Goal: Task Accomplishment & Management: Use online tool/utility

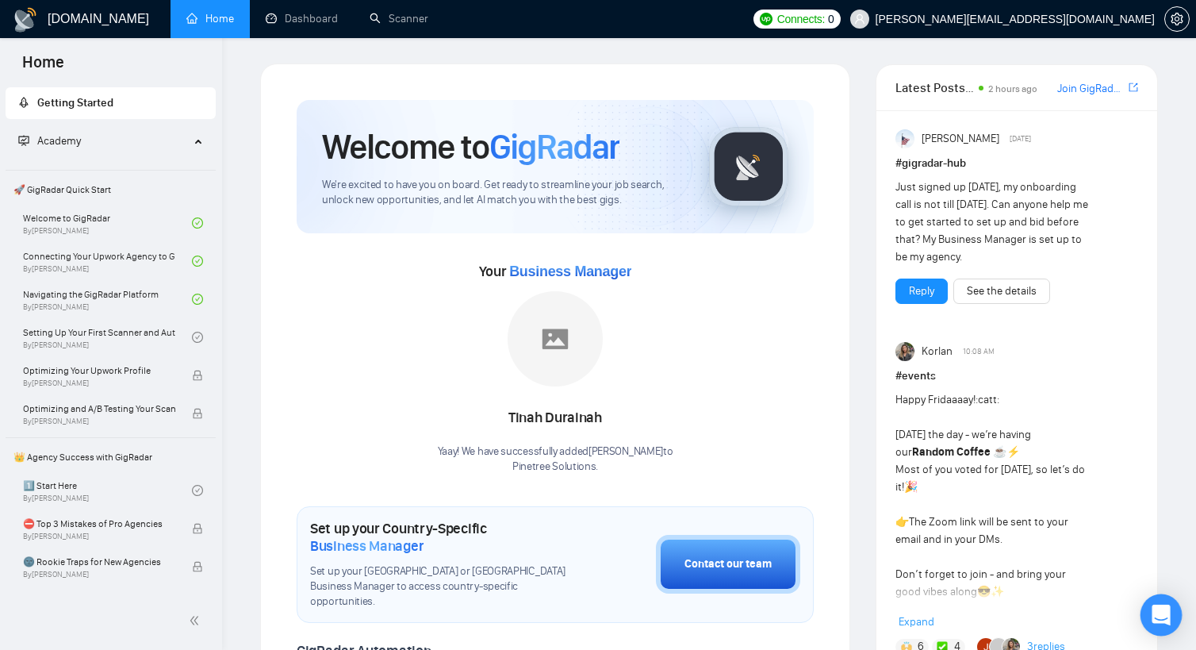
click at [1157, 608] on icon "Open Intercom Messenger" at bounding box center [1161, 614] width 18 height 21
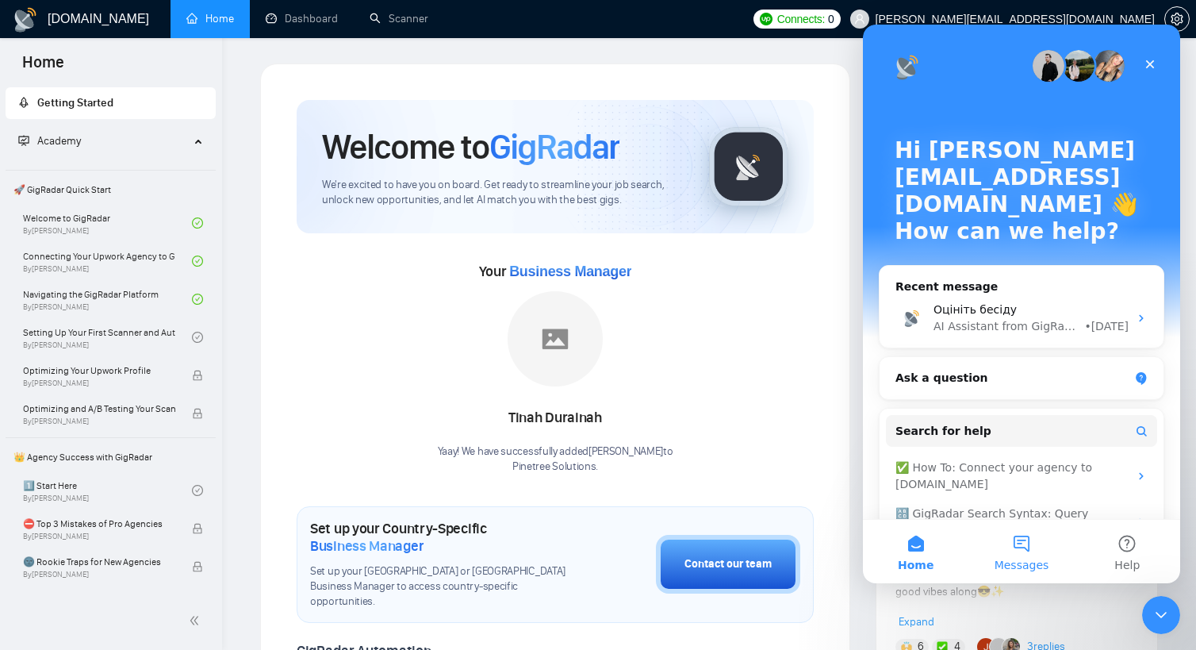
click at [1028, 542] on button "Messages" at bounding box center [1020, 551] width 105 height 63
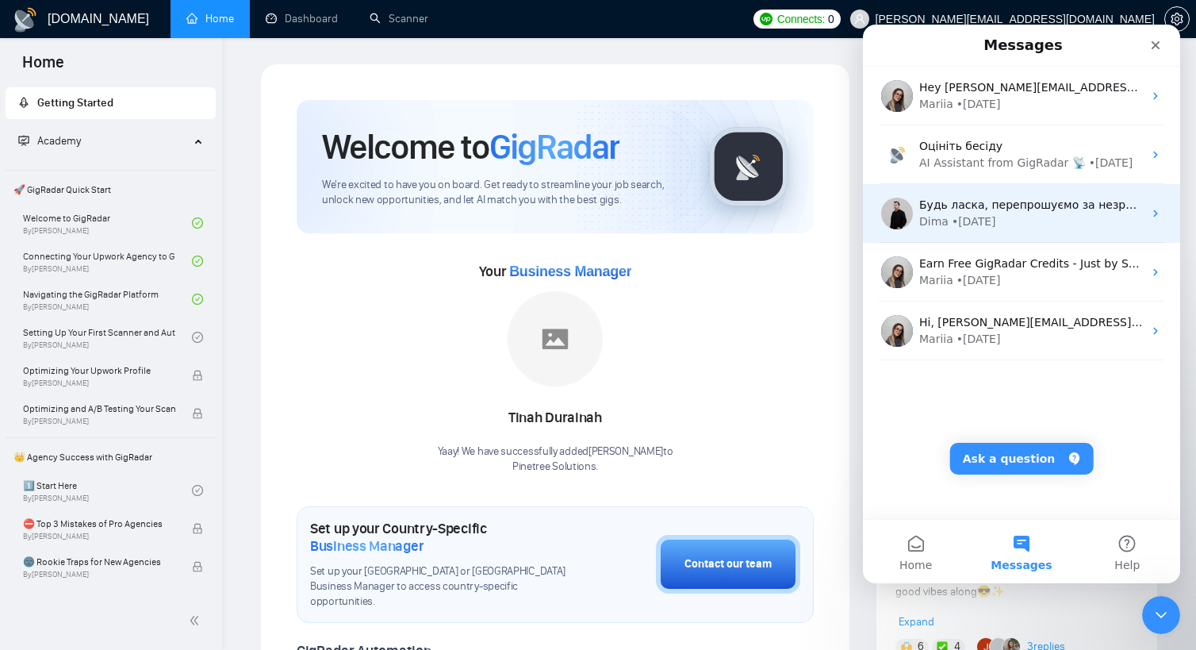
click at [952, 213] on div "• 1d ago" at bounding box center [974, 221] width 44 height 17
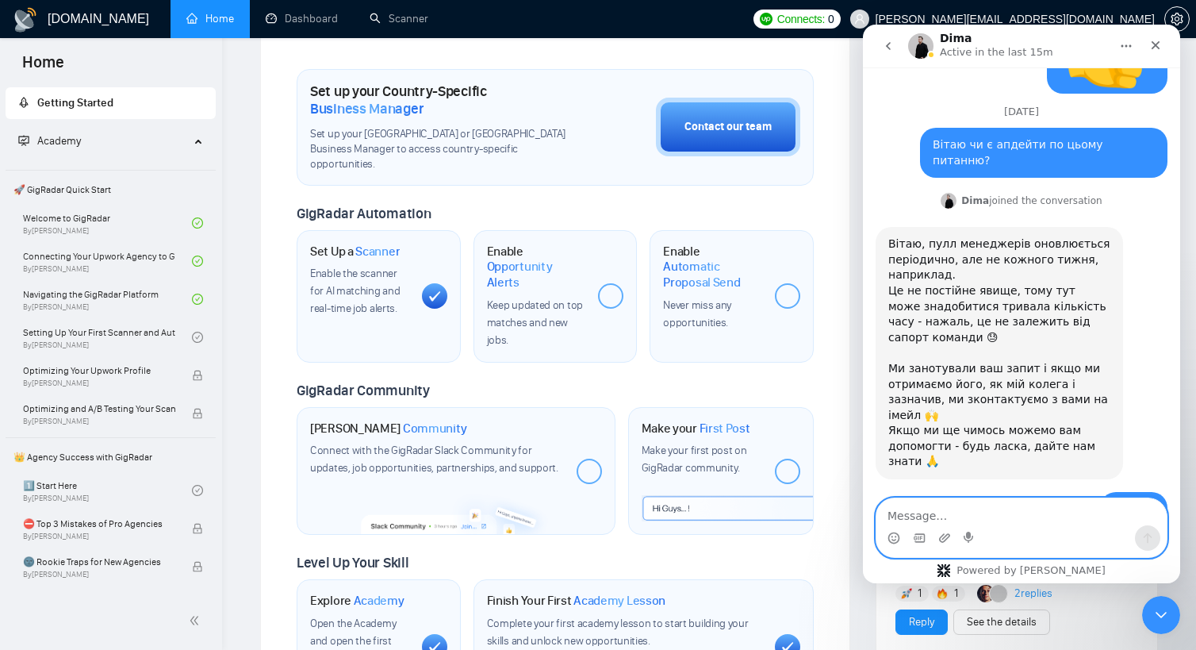
scroll to position [555, 0]
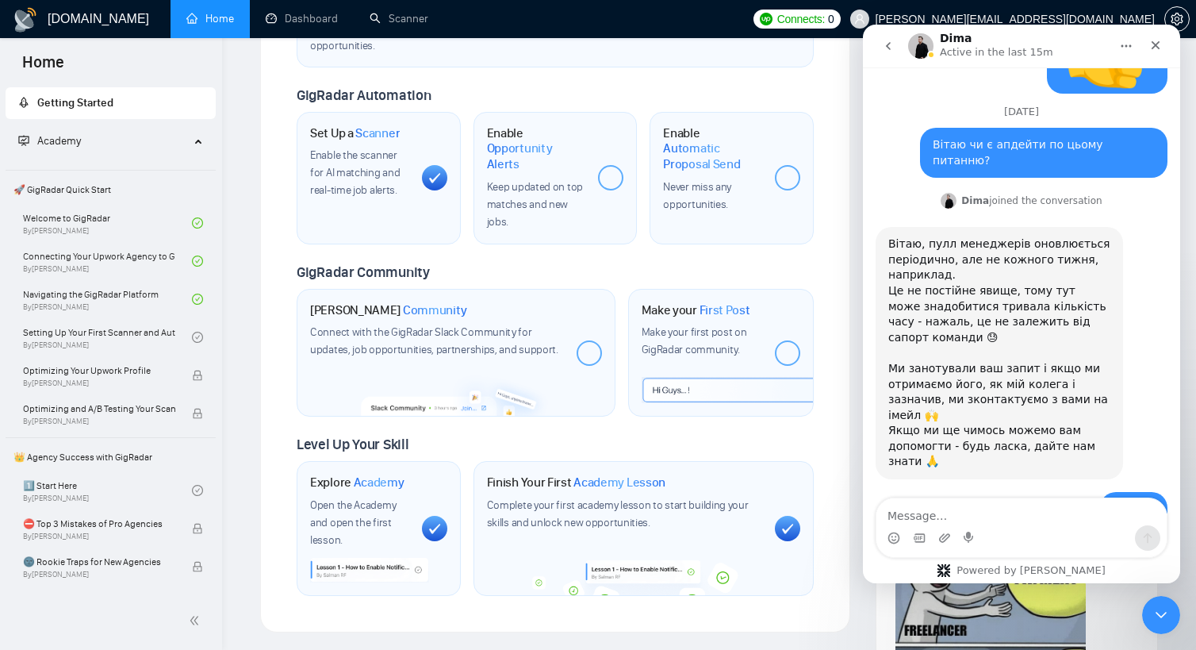
click at [643, 263] on div "GigRadar Community" at bounding box center [555, 272] width 517 height 19
click at [370, 16] on link "Scanner" at bounding box center [399, 18] width 59 height 13
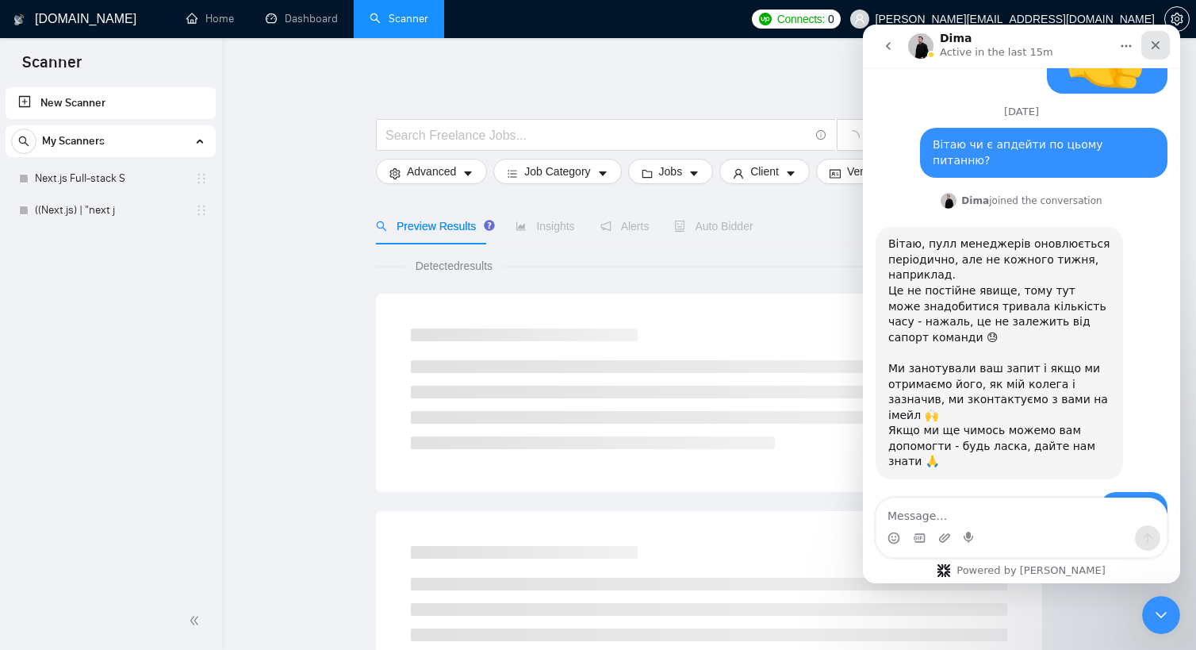
click at [1160, 42] on icon "Close" at bounding box center [1155, 45] width 13 height 13
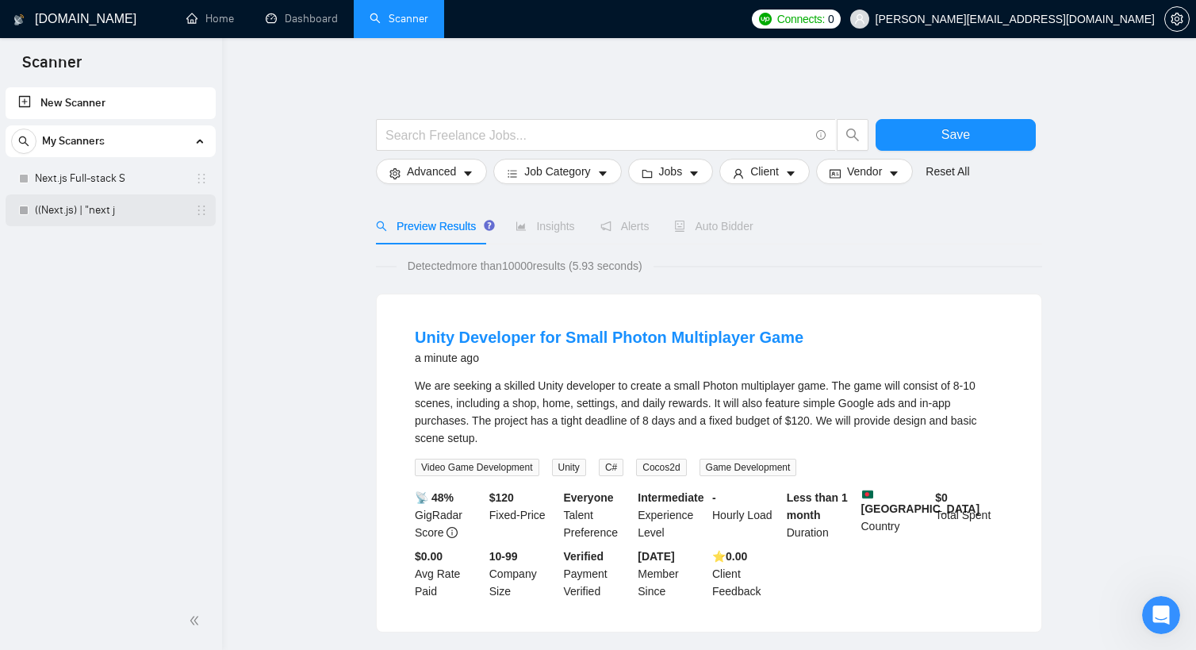
click at [99, 204] on link "((Next.js) | "next j" at bounding box center [110, 210] width 151 height 32
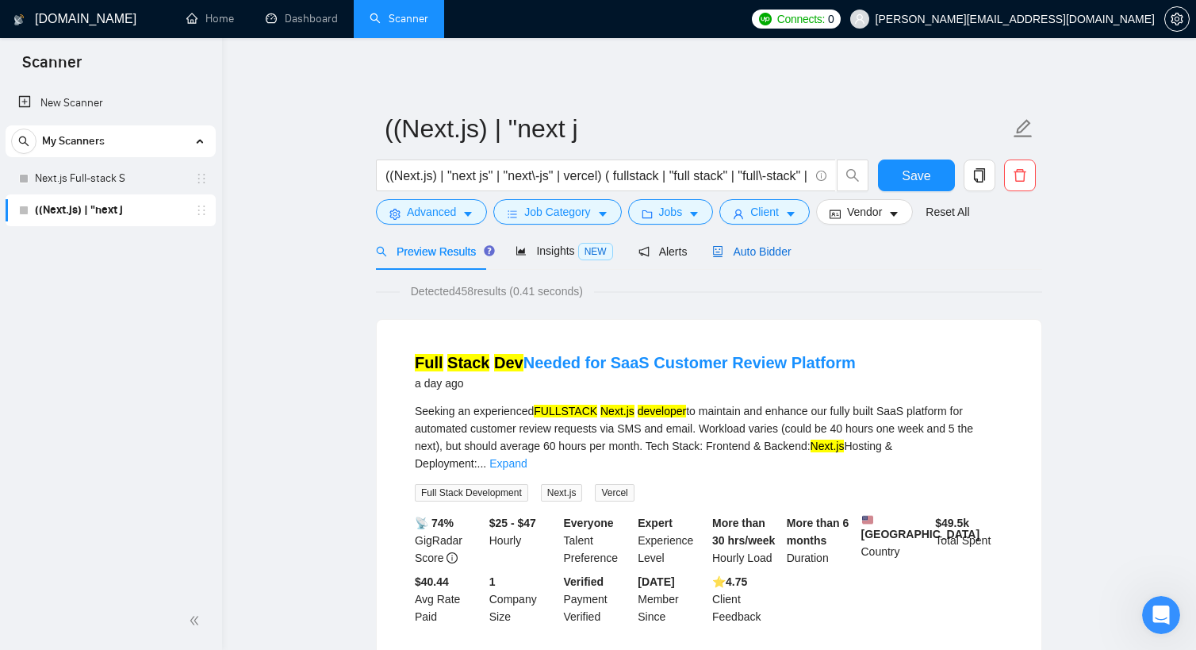
click at [758, 247] on span "Auto Bidder" at bounding box center [751, 251] width 79 height 13
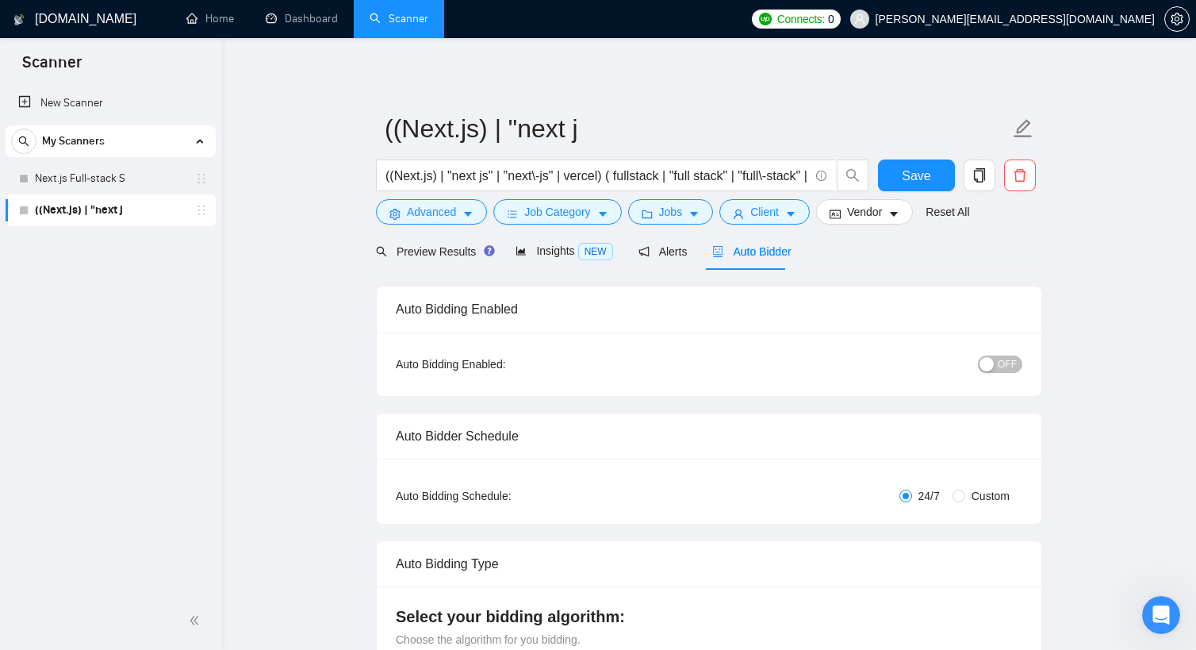
checkbox input "true"
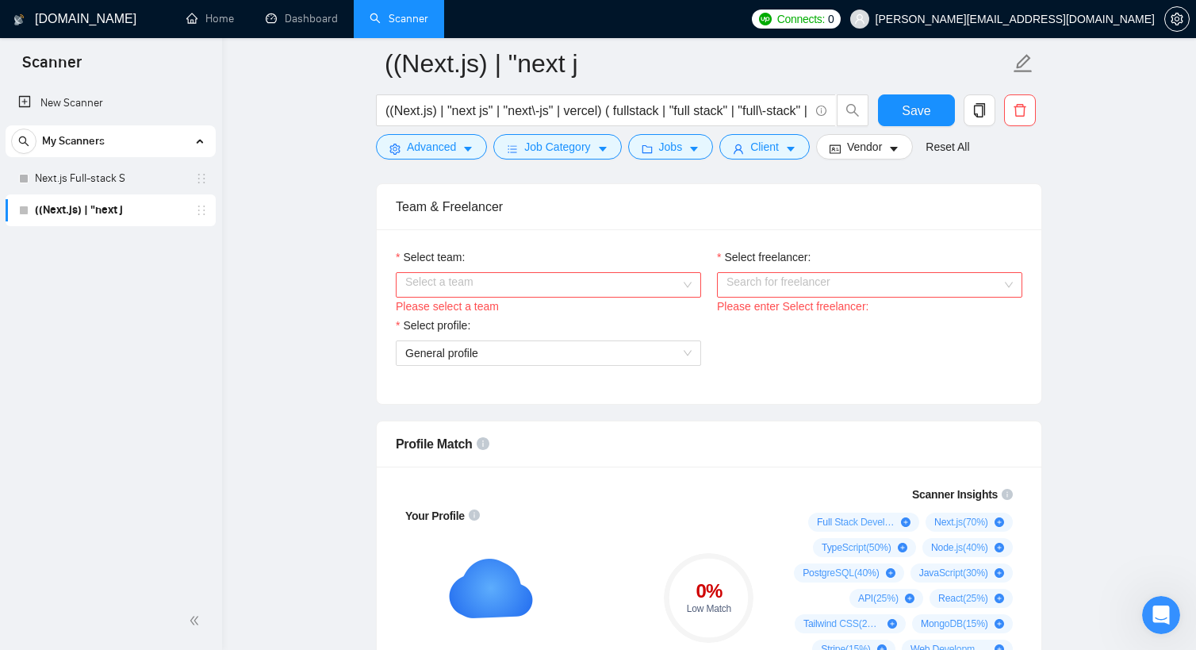
scroll to position [793, 0]
click at [616, 286] on input "Select team:" at bounding box center [542, 284] width 275 height 24
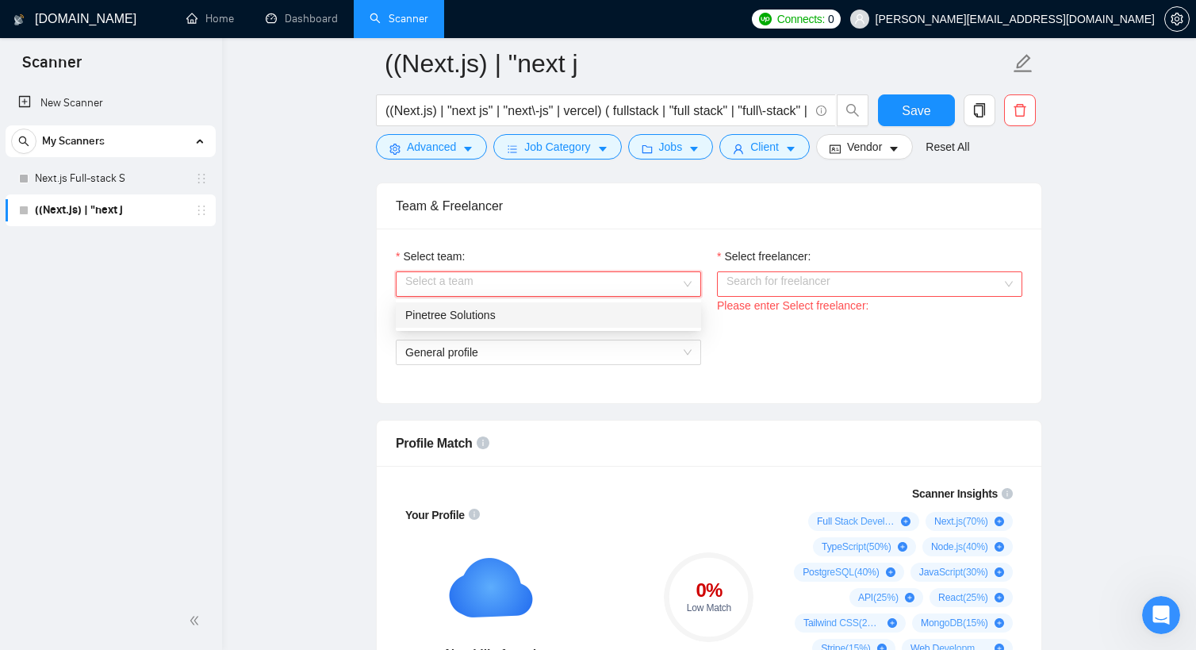
click at [592, 307] on div "Pinetree Solutions" at bounding box center [548, 314] width 286 height 17
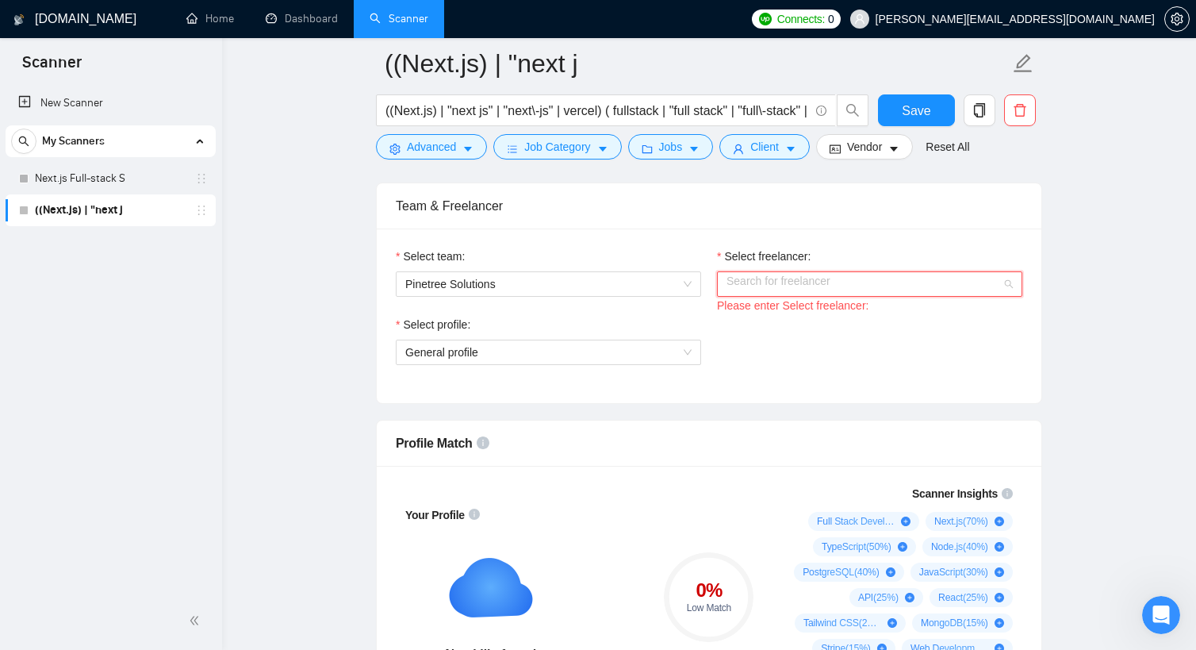
click at [793, 282] on input "Select freelancer:" at bounding box center [864, 284] width 275 height 24
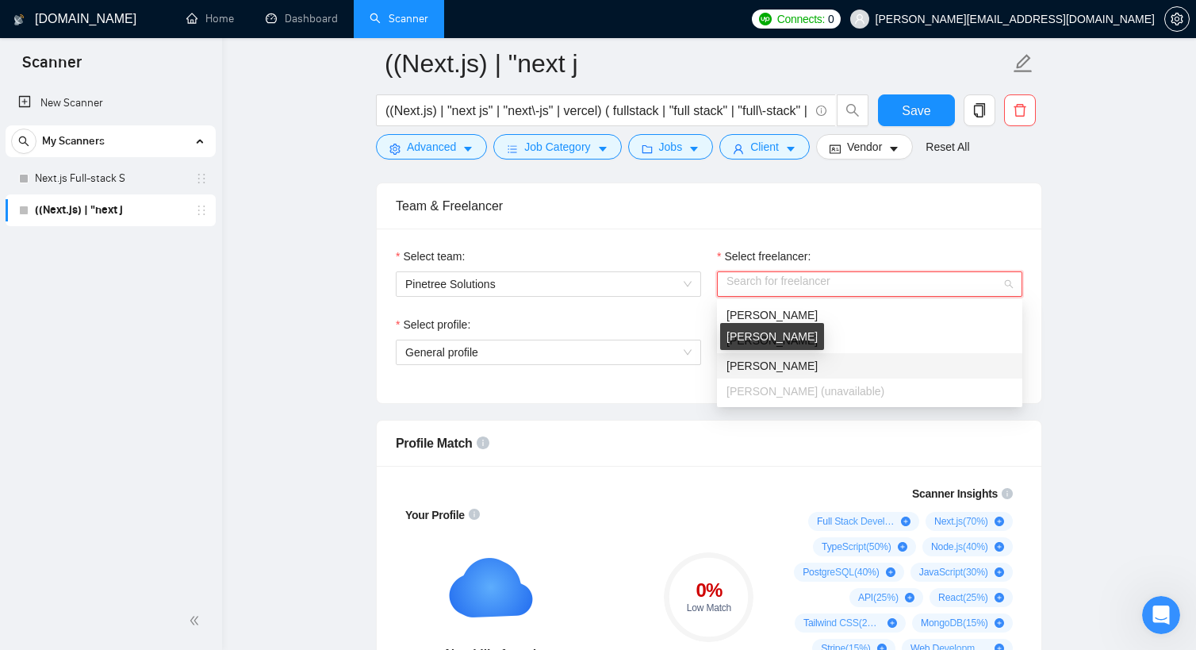
click at [782, 364] on span "[PERSON_NAME]" at bounding box center [772, 365] width 91 height 13
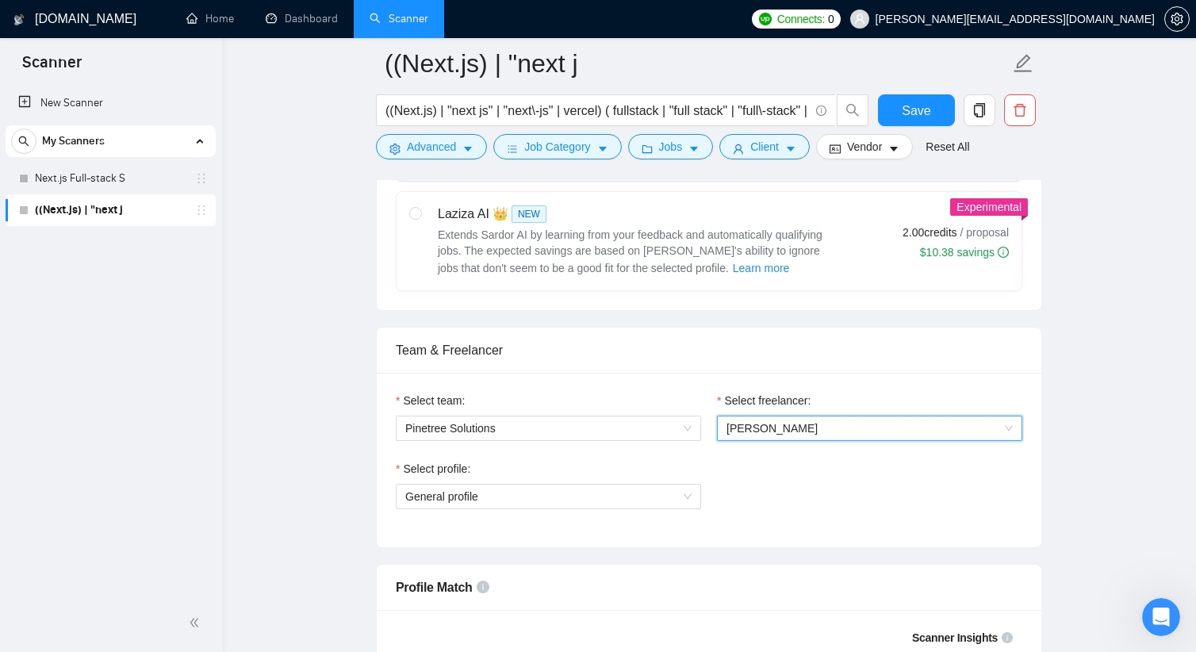
scroll to position [555, 0]
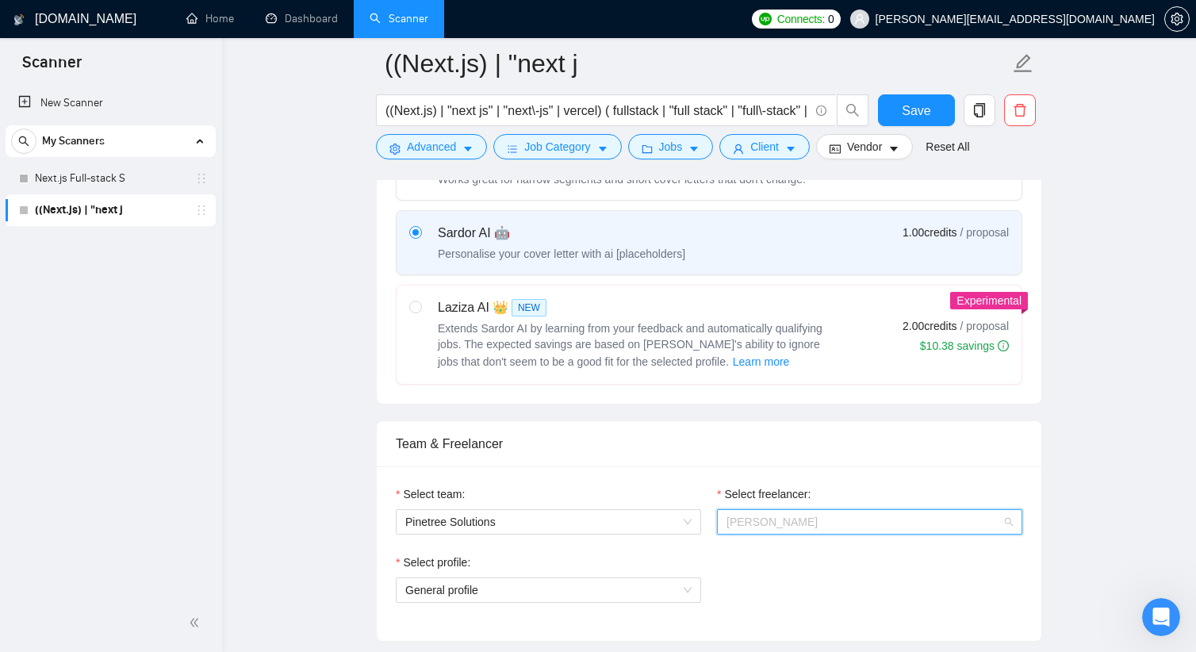
click at [811, 524] on span "[PERSON_NAME]" at bounding box center [870, 522] width 286 height 24
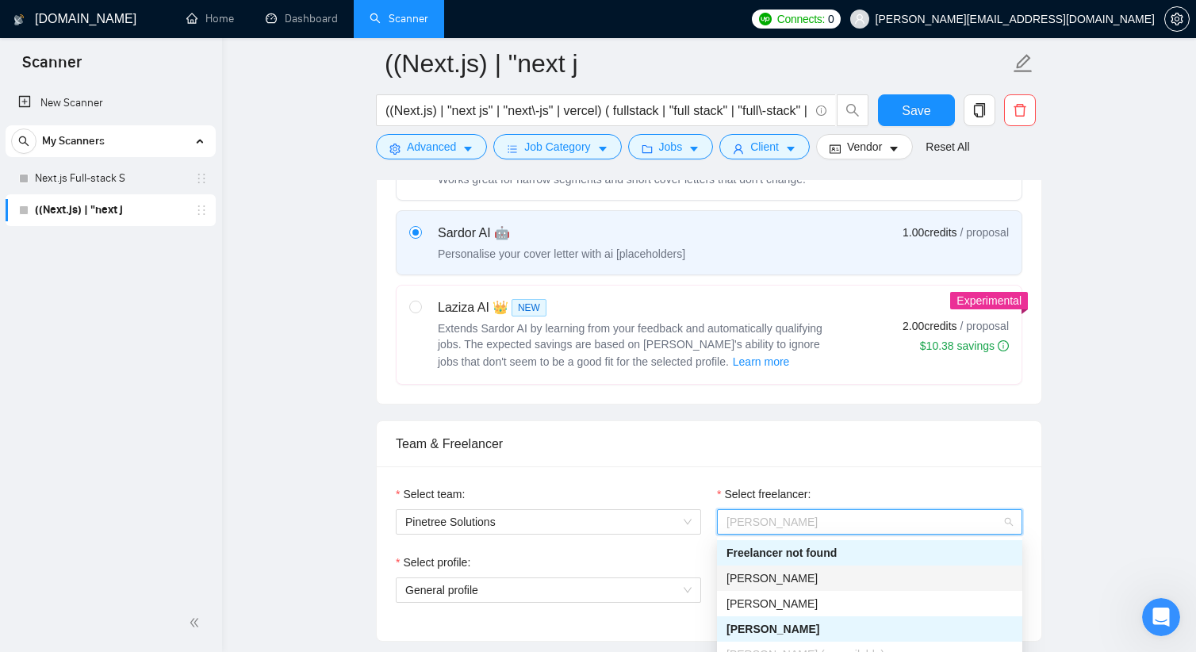
click at [794, 584] on span "[PERSON_NAME]" at bounding box center [772, 578] width 91 height 13
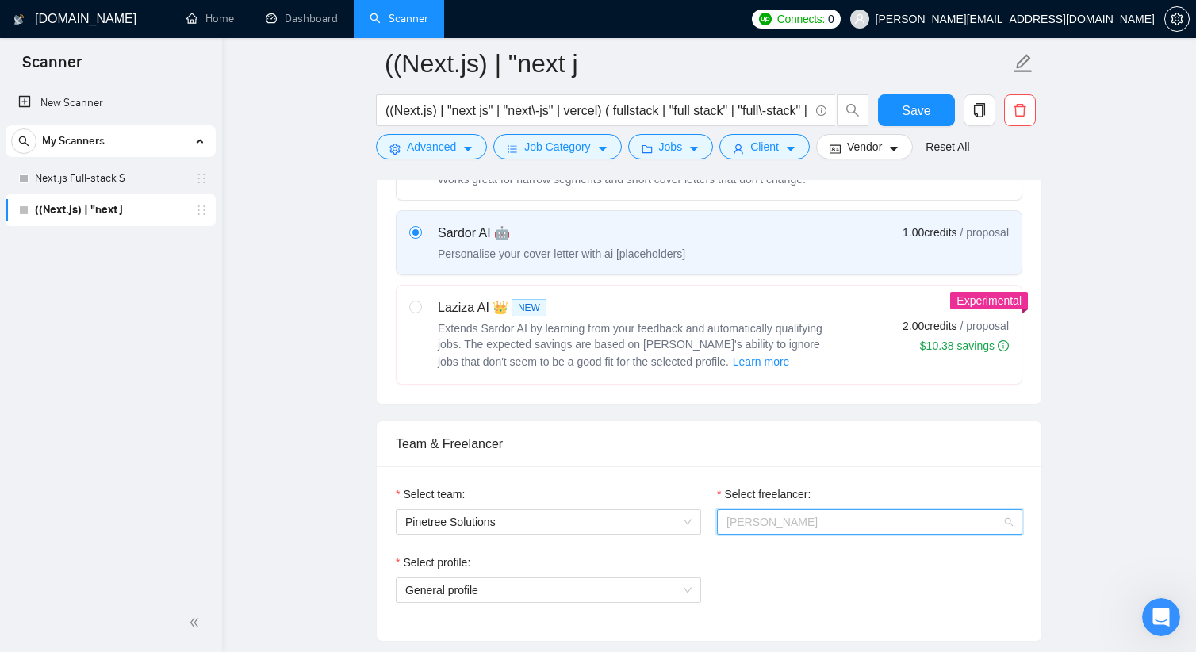
click at [821, 521] on span "[PERSON_NAME]" at bounding box center [870, 522] width 286 height 24
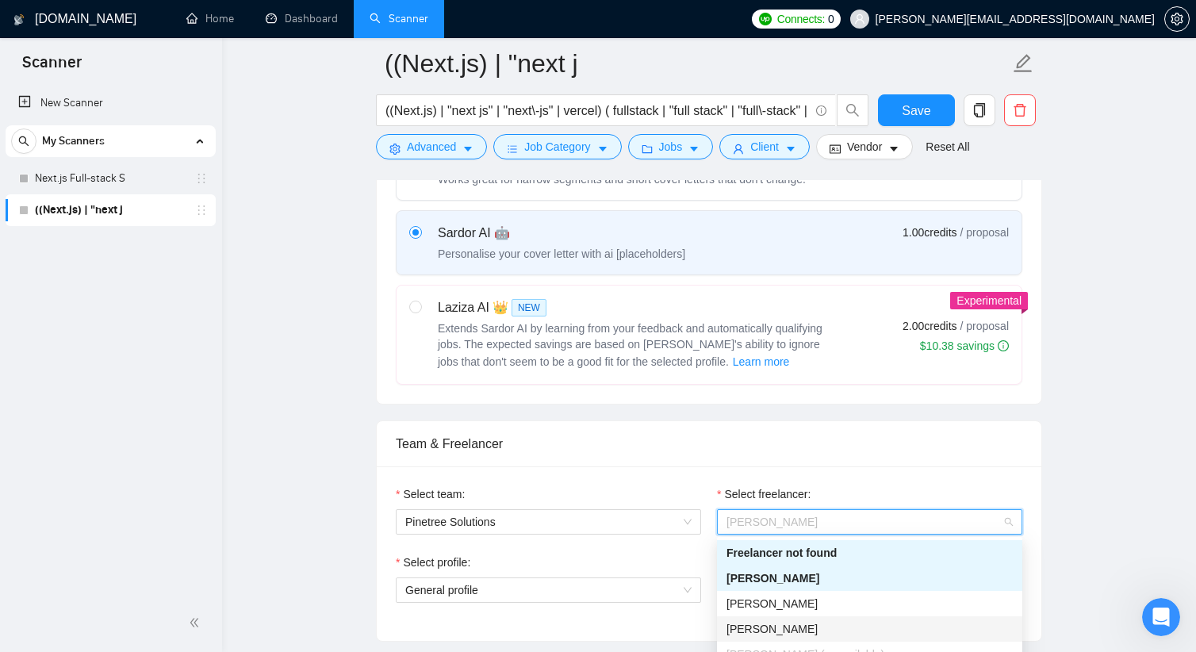
click at [795, 626] on span "[PERSON_NAME]" at bounding box center [772, 629] width 91 height 13
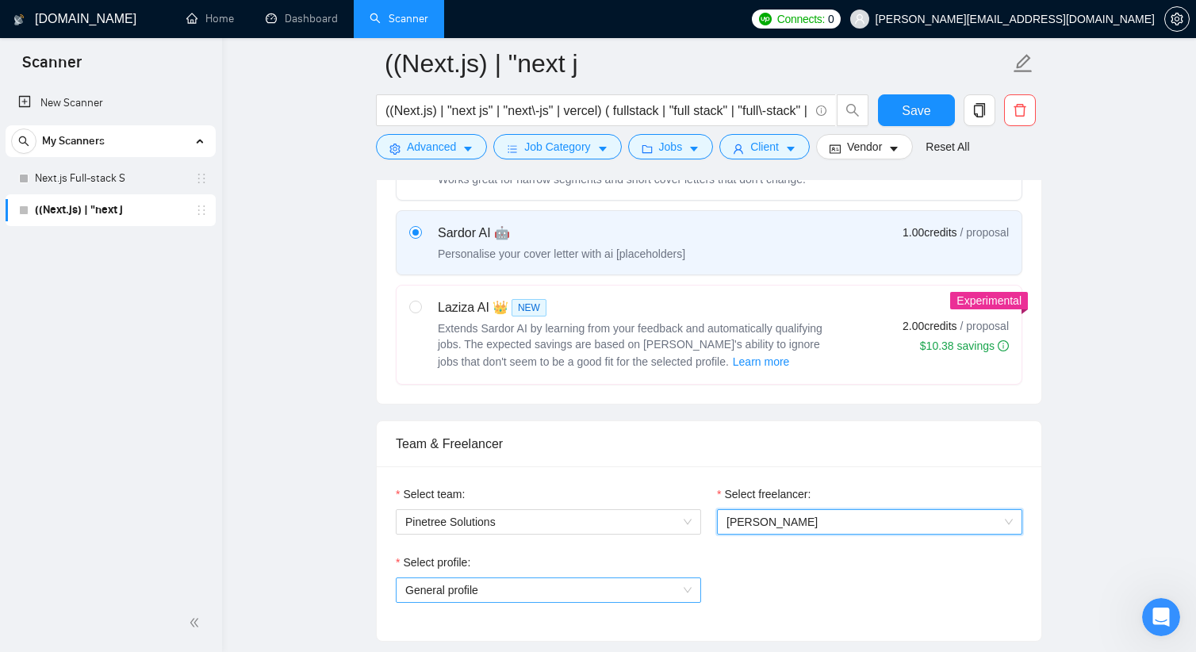
click at [558, 577] on div "Select profile:" at bounding box center [548, 566] width 305 height 24
click at [559, 588] on span "General profile" at bounding box center [548, 590] width 286 height 24
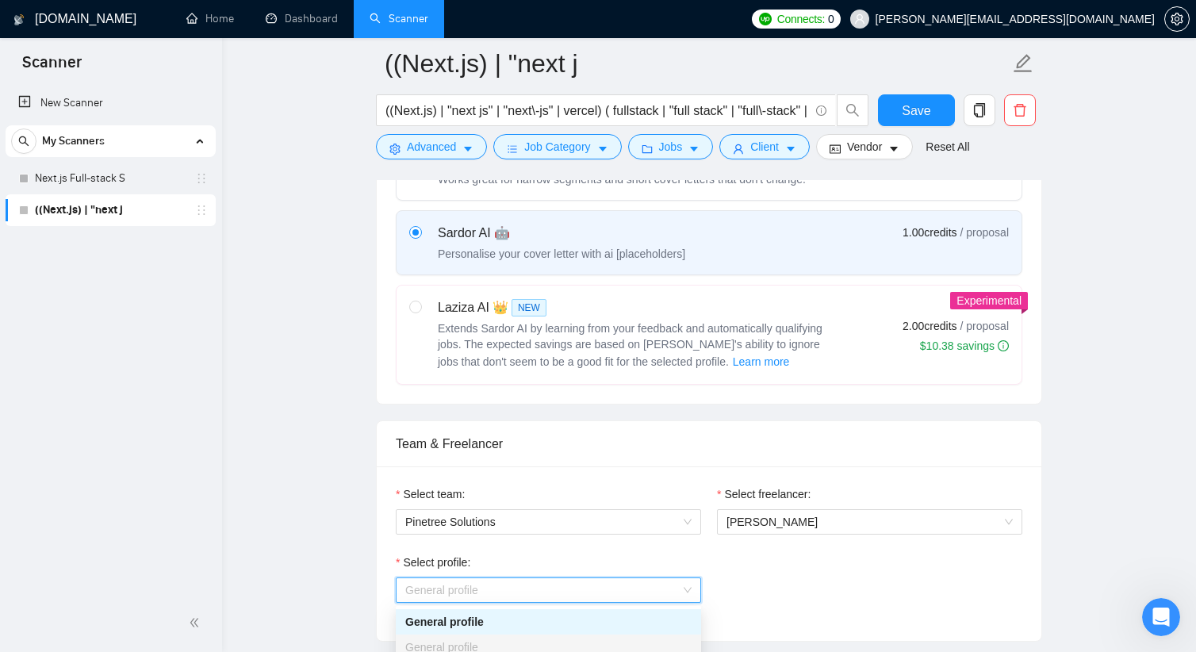
scroll to position [635, 0]
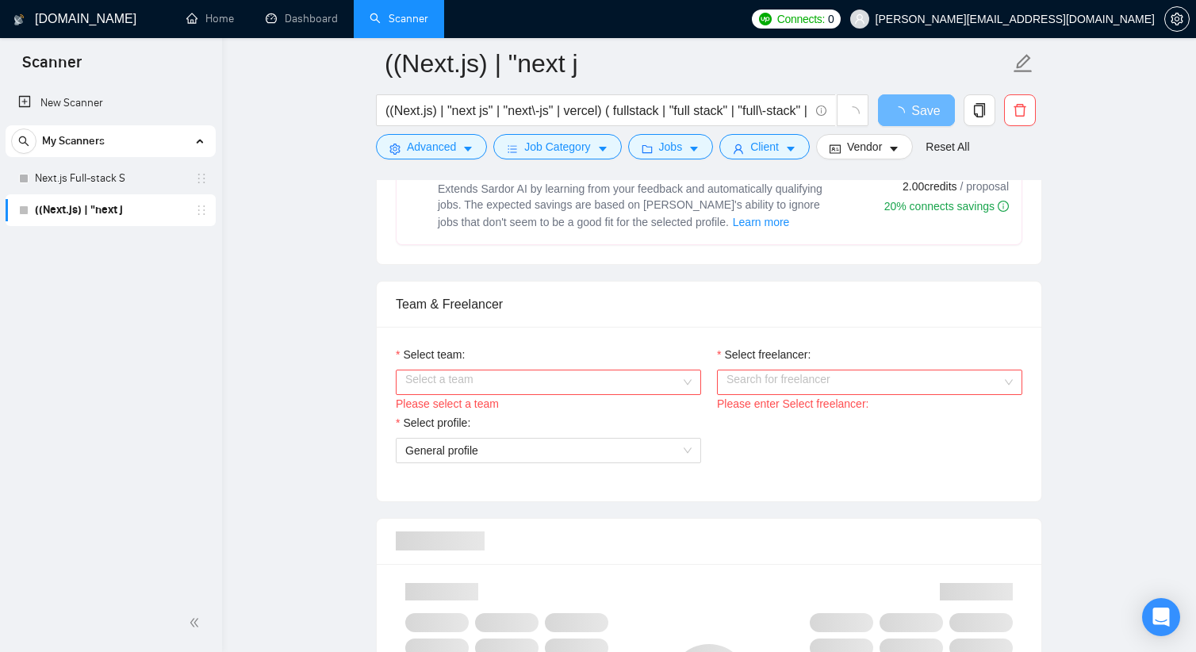
scroll to position [714, 0]
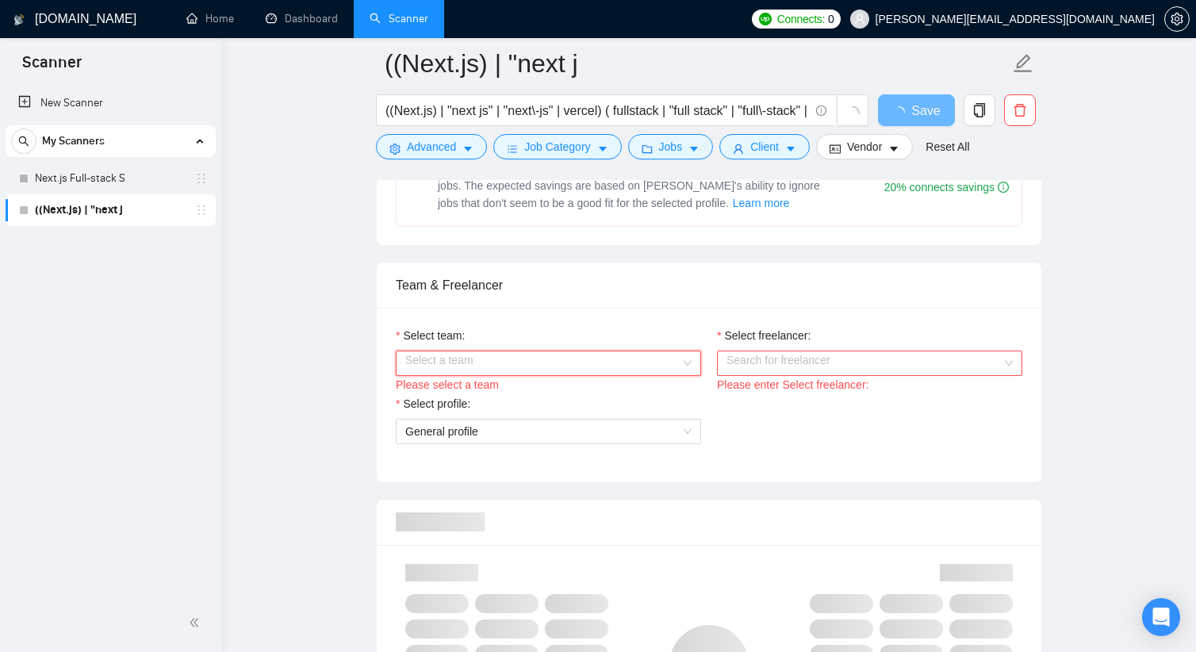
click at [586, 353] on input "Select team:" at bounding box center [542, 363] width 275 height 24
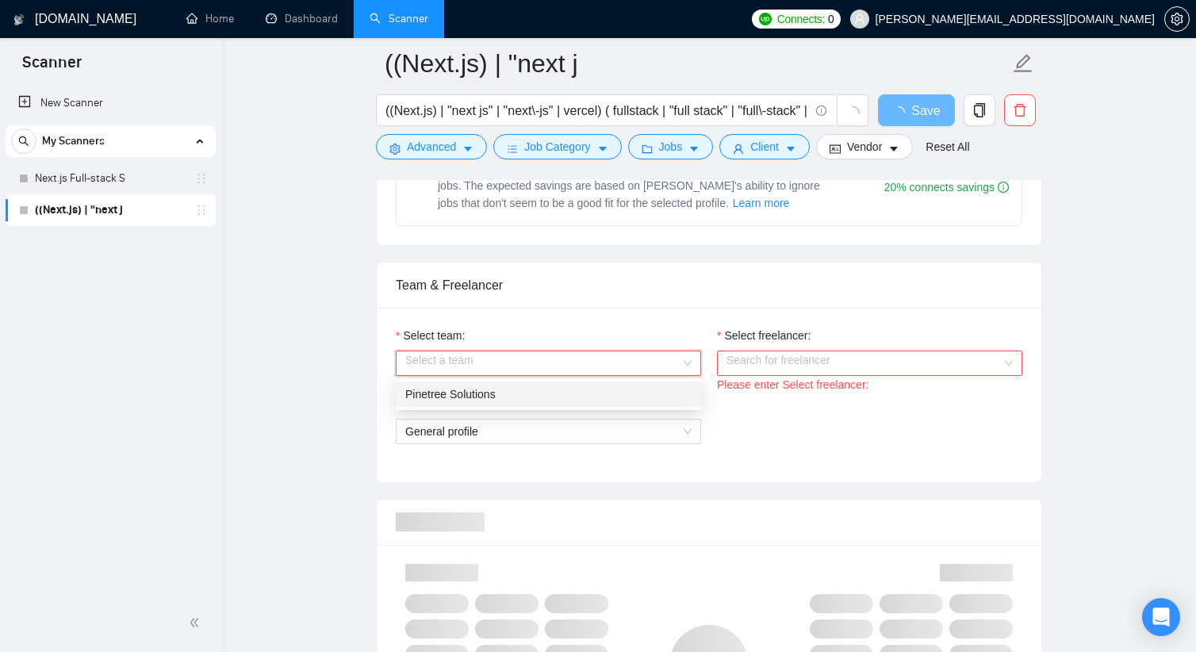
click at [537, 404] on div "Pinetree Solutions" at bounding box center [548, 394] width 305 height 25
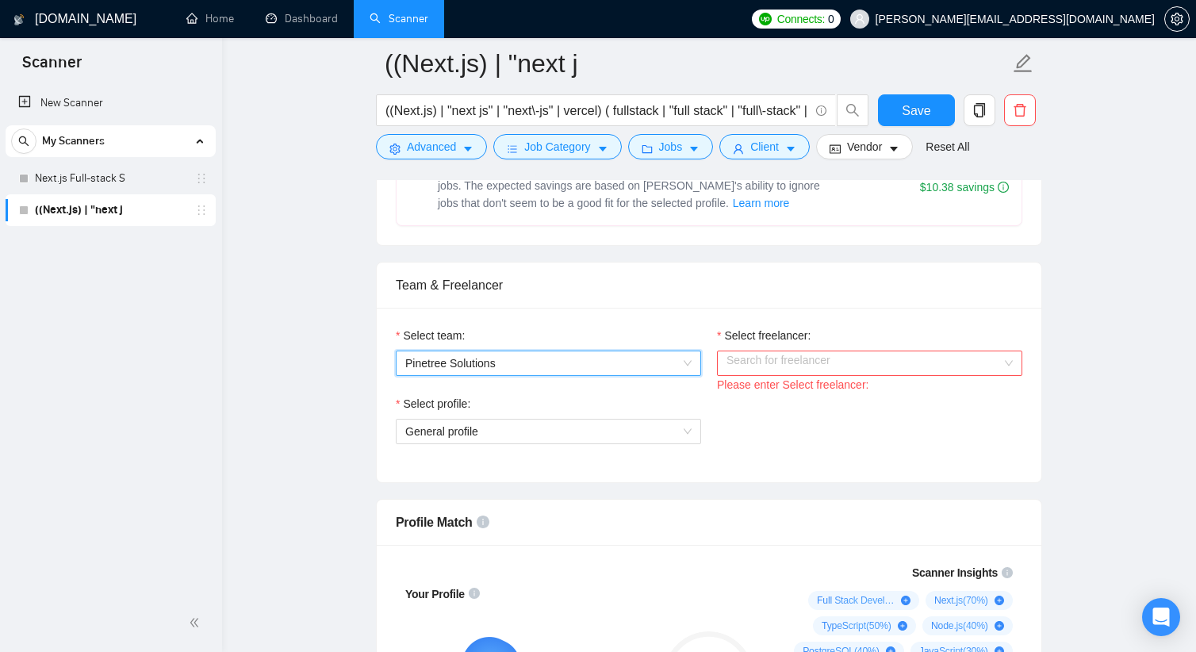
click at [796, 362] on input "Select freelancer:" at bounding box center [864, 363] width 275 height 24
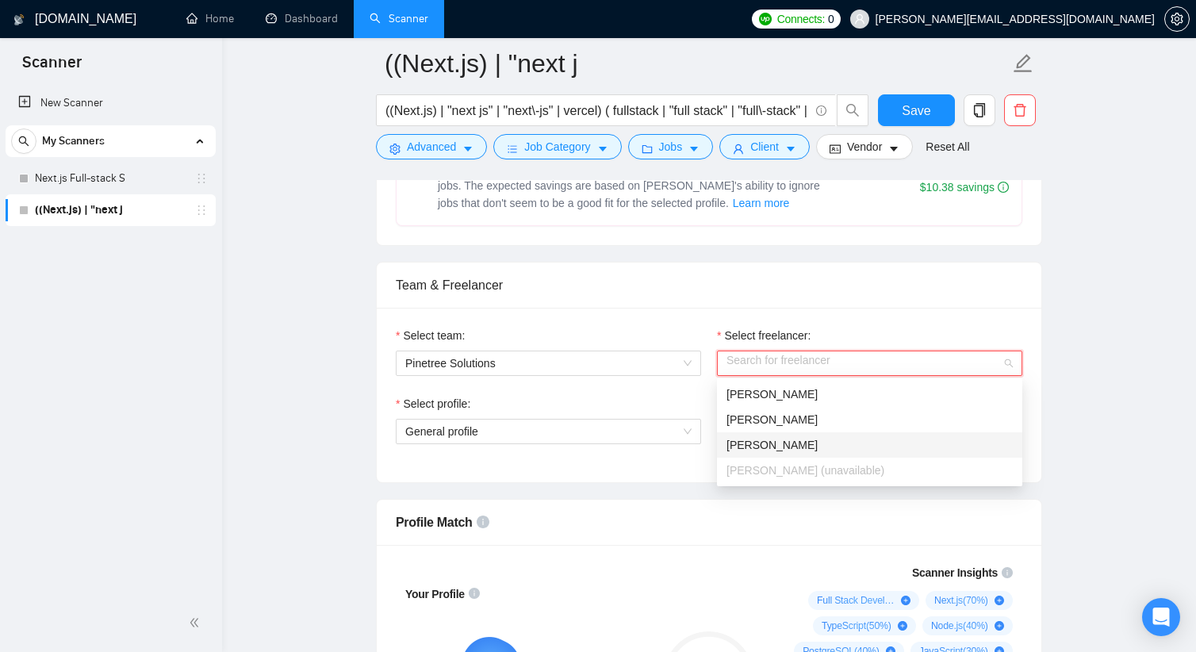
click at [773, 439] on span "[PERSON_NAME]" at bounding box center [772, 445] width 91 height 13
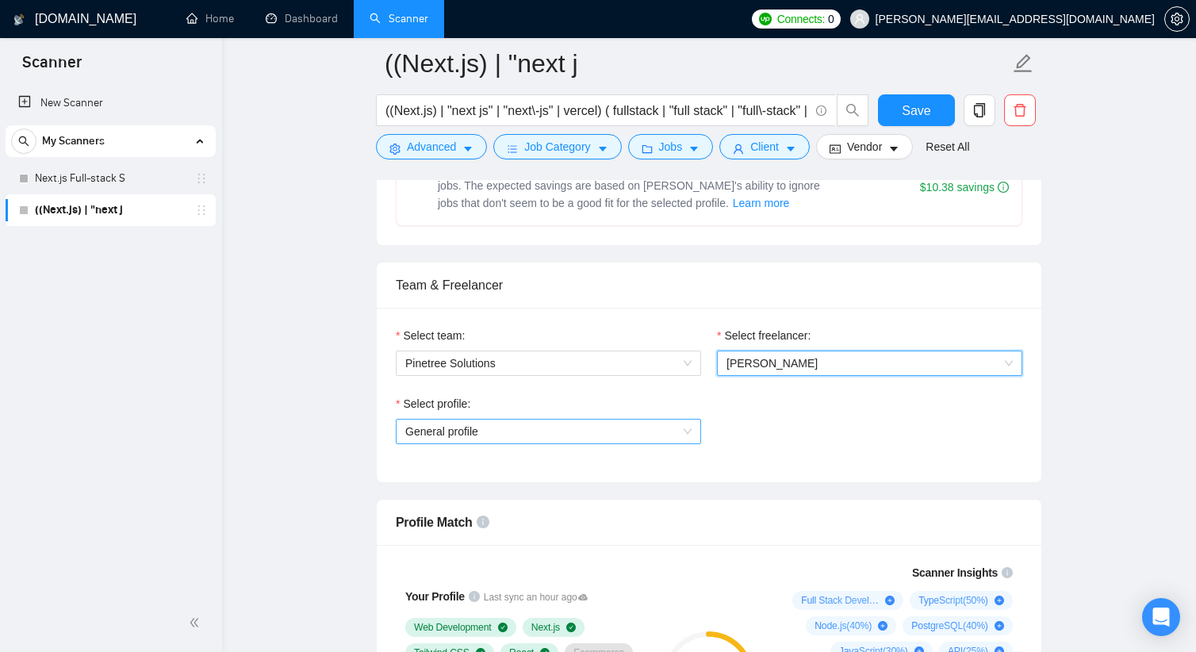
click at [639, 423] on span "General profile" at bounding box center [548, 432] width 286 height 24
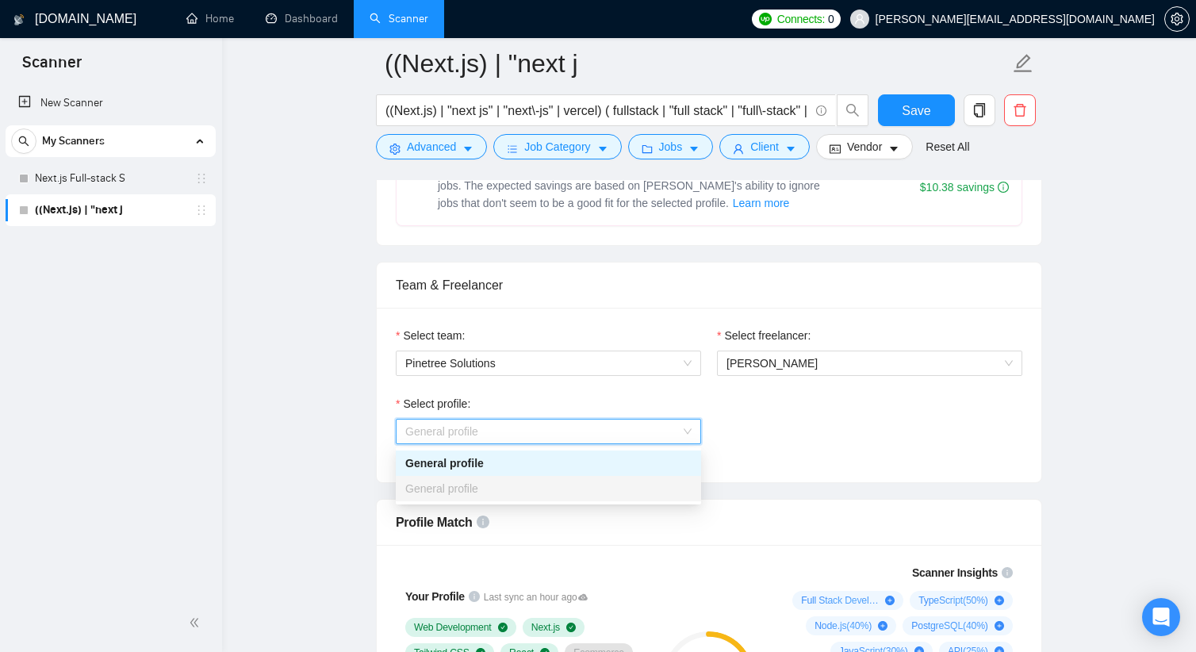
click at [549, 489] on div "General profile" at bounding box center [548, 488] width 286 height 17
click at [750, 403] on div "Select profile: General profile" at bounding box center [709, 429] width 642 height 68
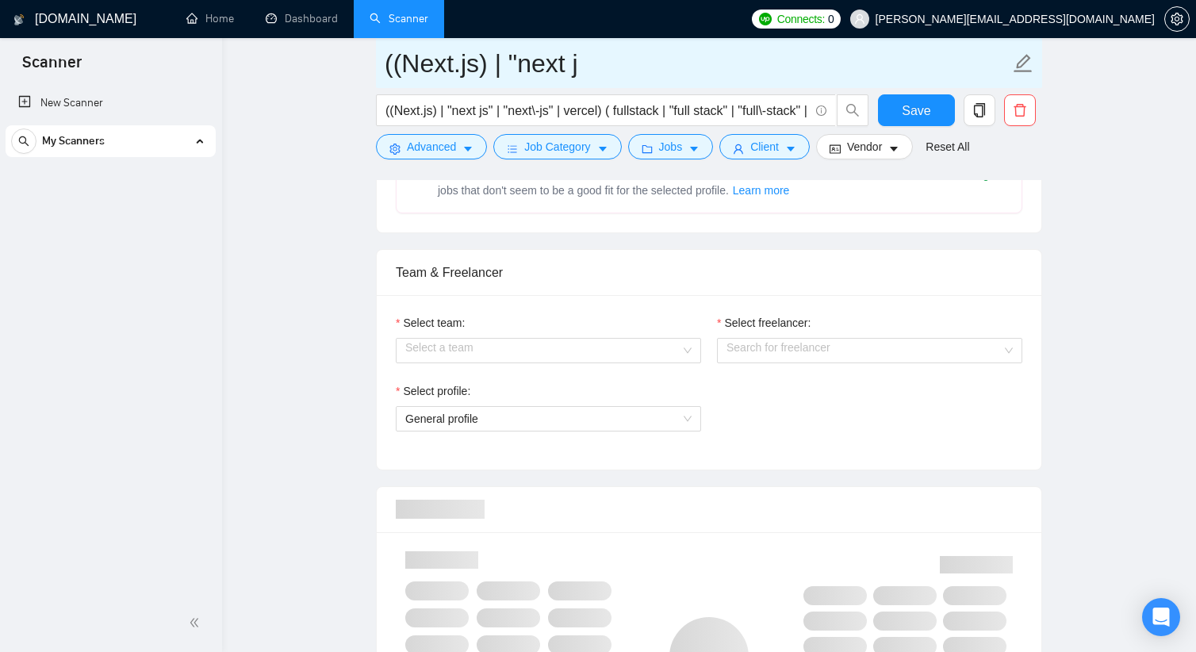
checkbox input "true"
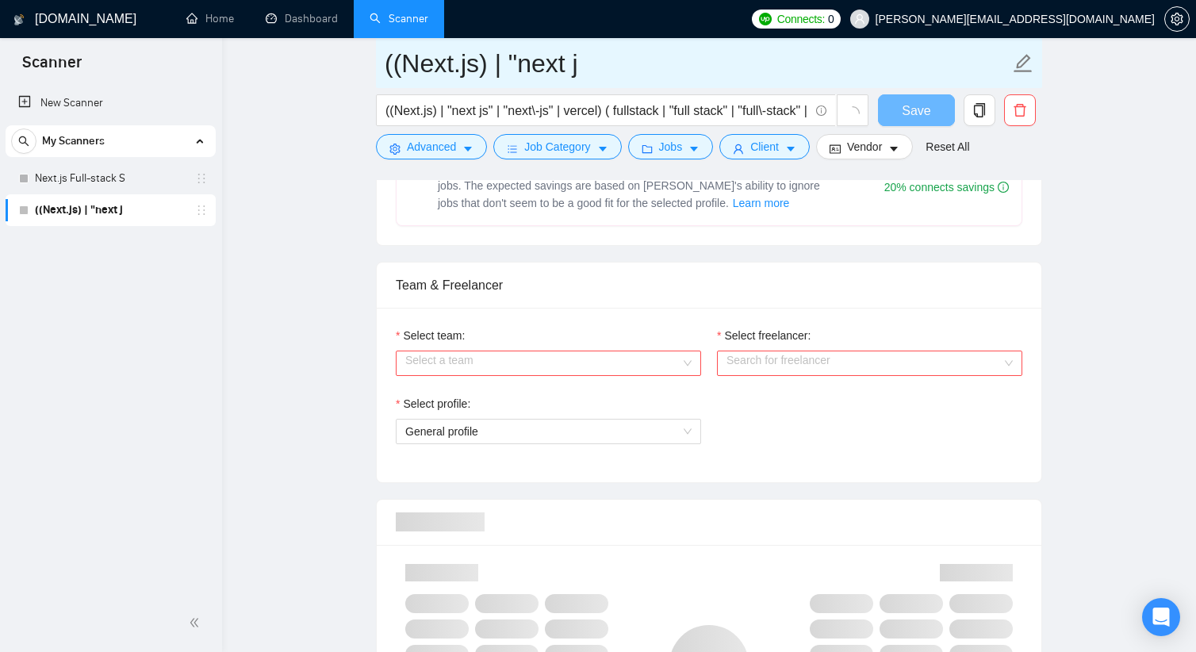
scroll to position [714, 0]
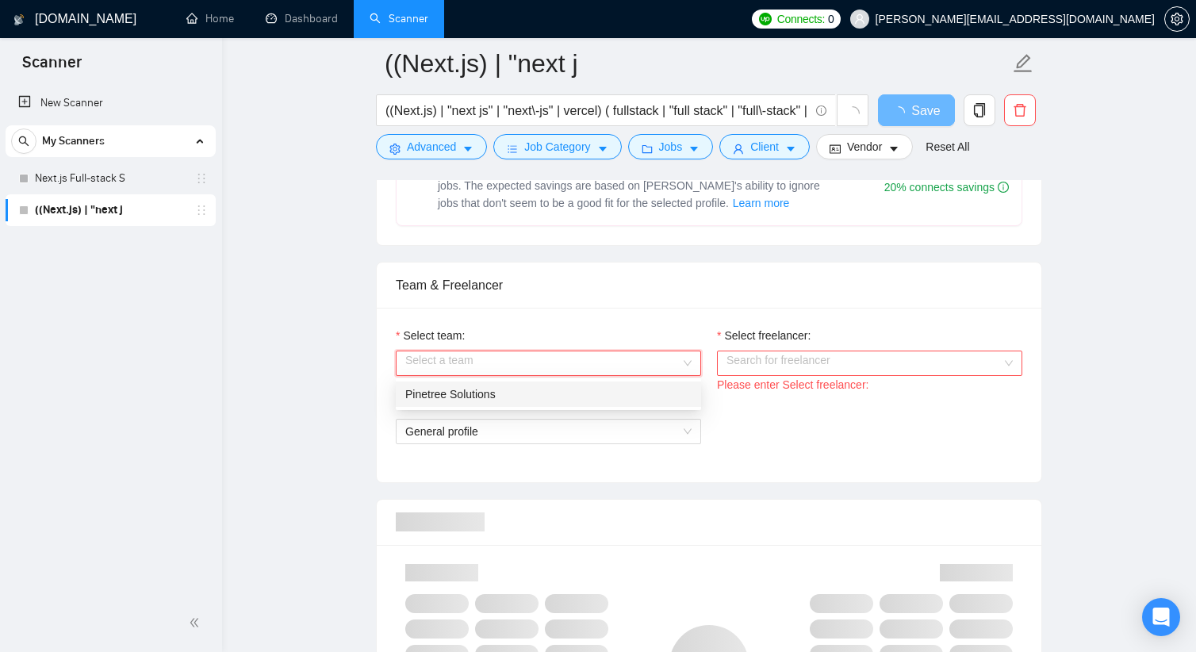
click at [625, 364] on input "Select team:" at bounding box center [542, 363] width 275 height 24
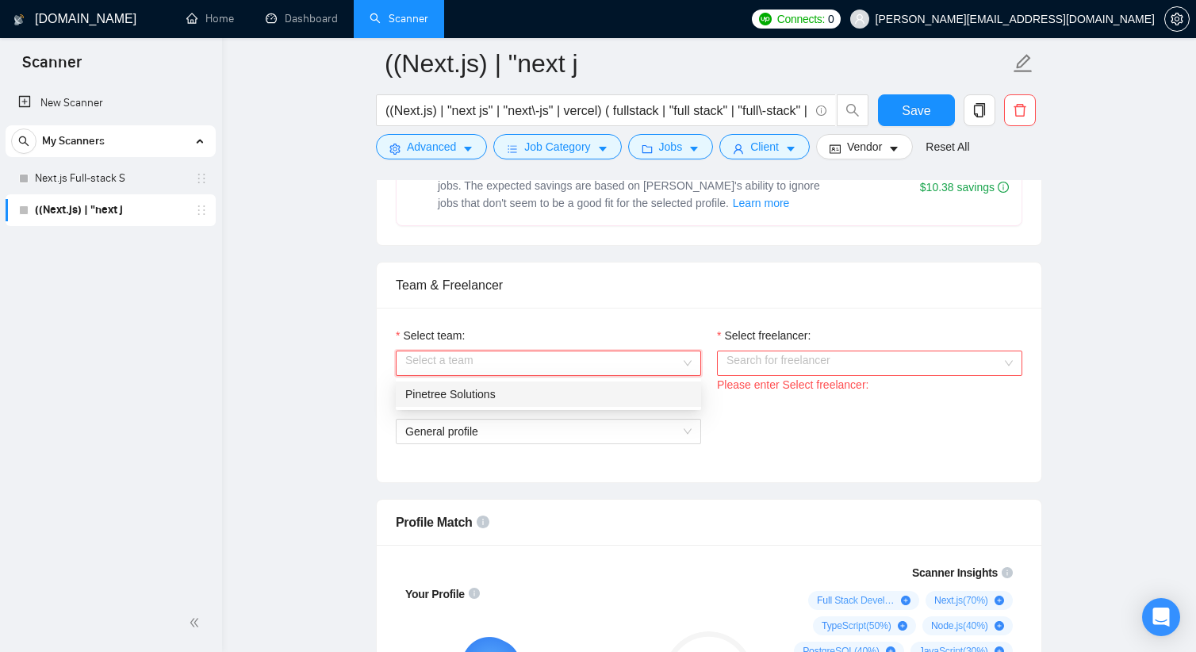
click at [543, 398] on div "Pinetree Solutions" at bounding box center [548, 393] width 286 height 17
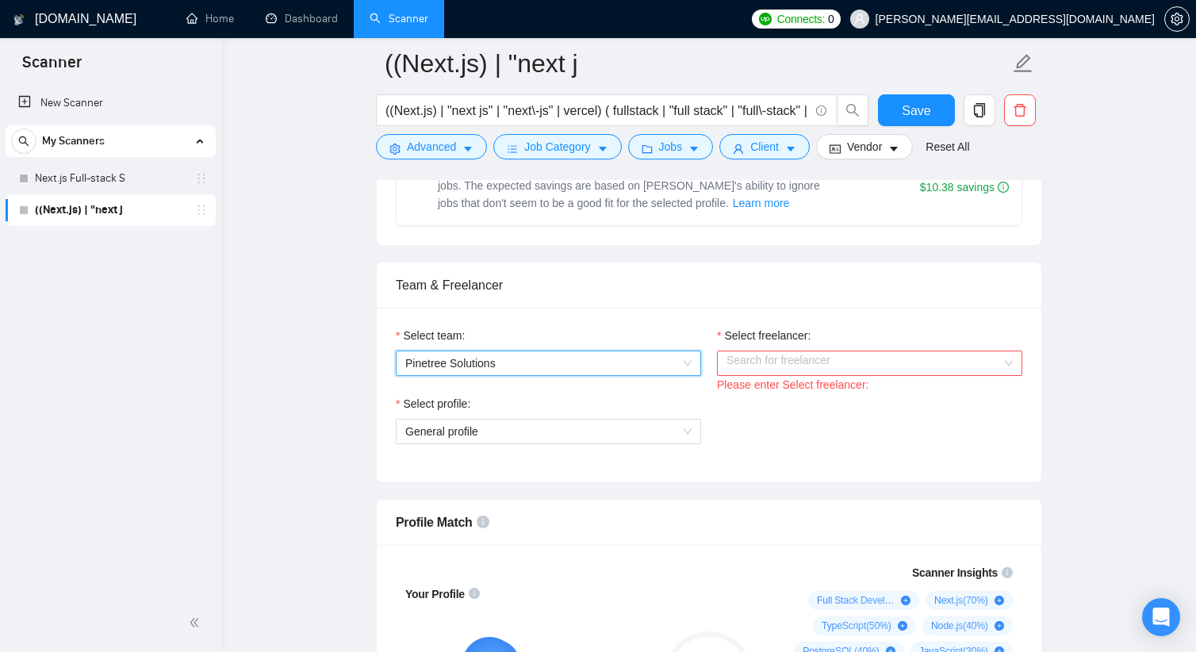
click at [792, 370] on input "Select freelancer:" at bounding box center [864, 363] width 275 height 24
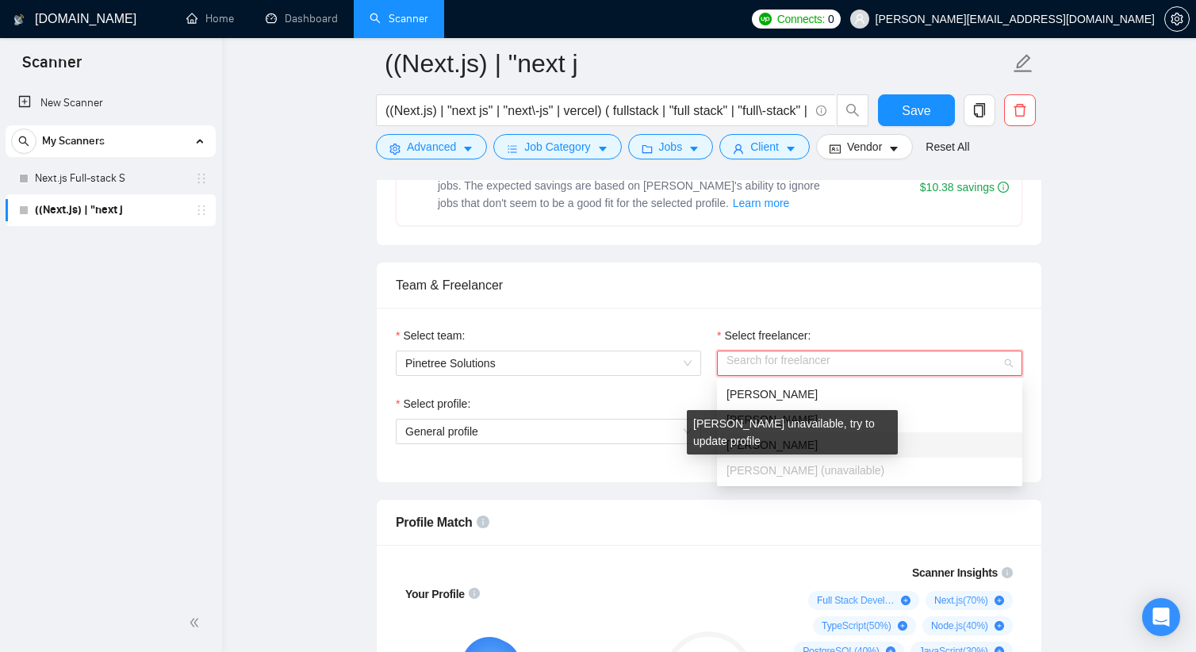
click at [798, 453] on div "Mark Skrypka unavailable, try to update profile" at bounding box center [792, 432] width 211 height 44
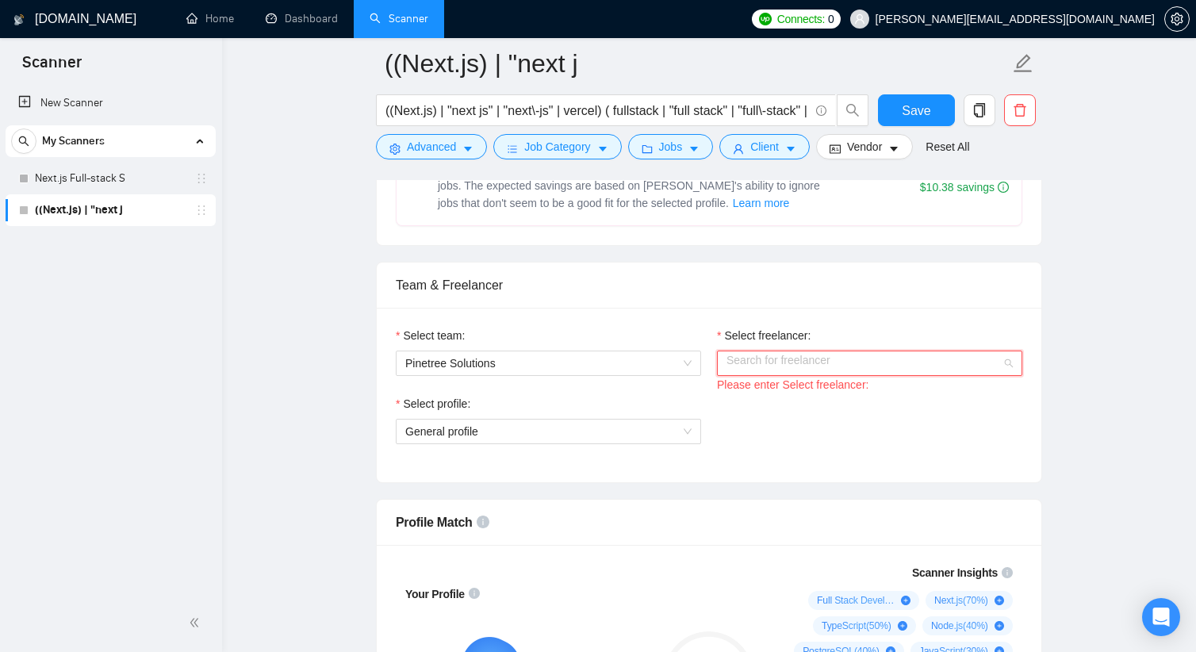
click at [804, 370] on input "Select freelancer:" at bounding box center [864, 363] width 275 height 24
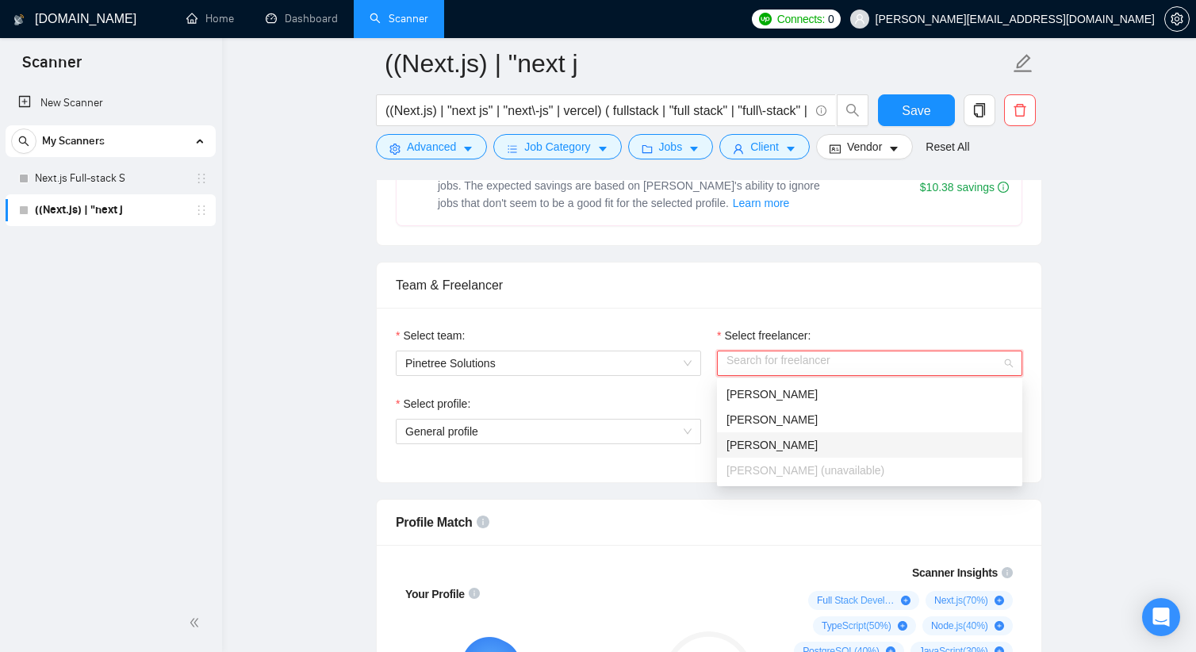
click at [816, 444] on div "[PERSON_NAME]" at bounding box center [870, 444] width 286 height 17
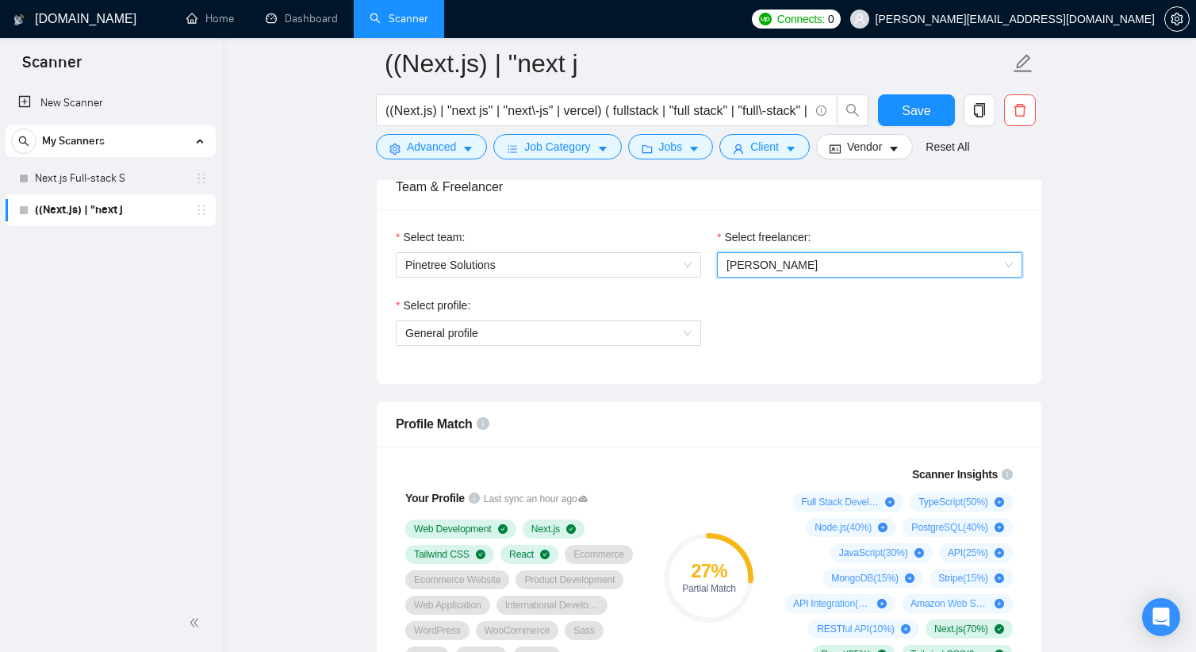
scroll to position [793, 0]
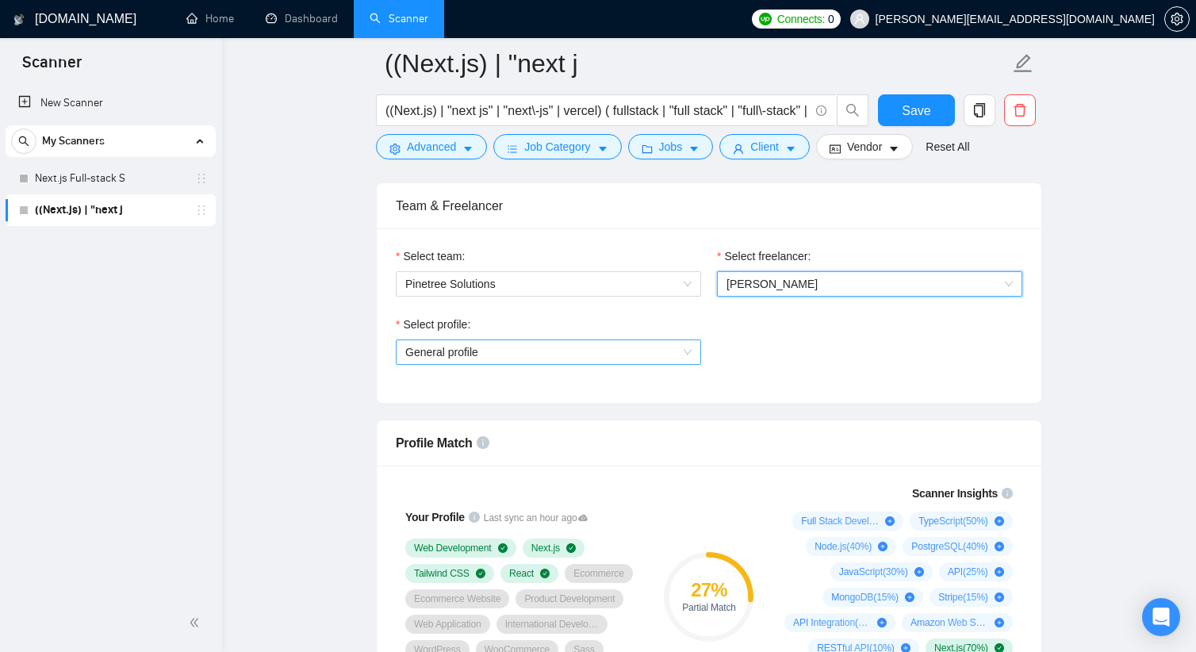
click at [620, 355] on span "General profile" at bounding box center [548, 352] width 286 height 24
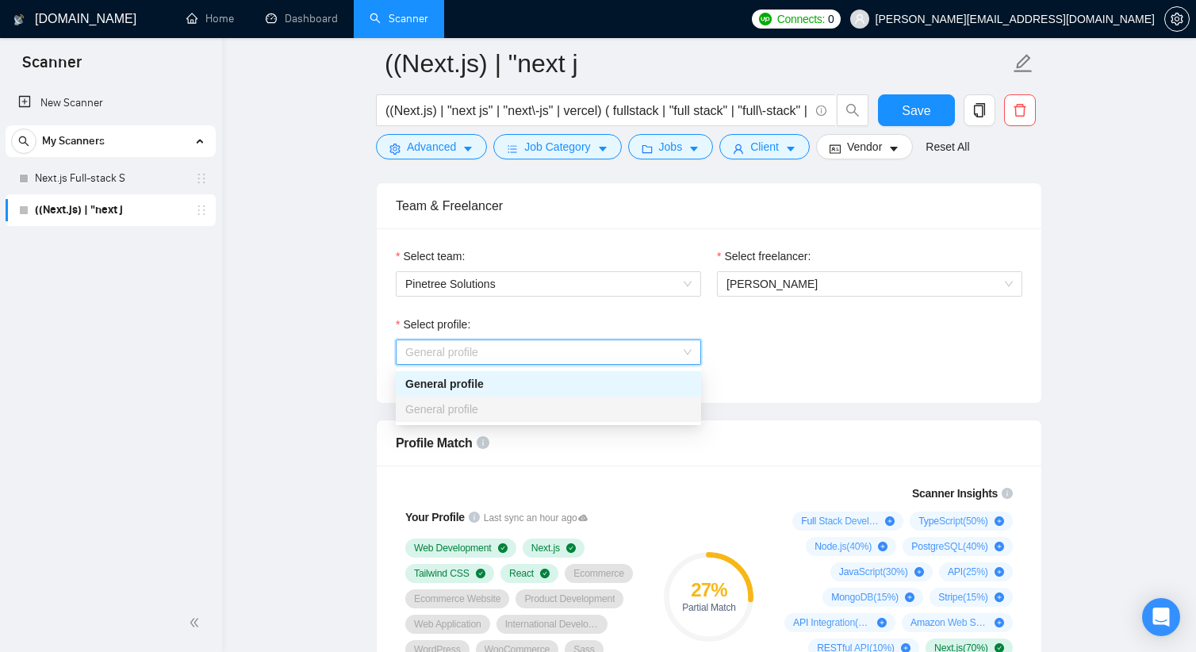
click at [572, 411] on div "General profile" at bounding box center [548, 409] width 286 height 17
drag, startPoint x: 572, startPoint y: 411, endPoint x: 577, endPoint y: 425, distance: 15.0
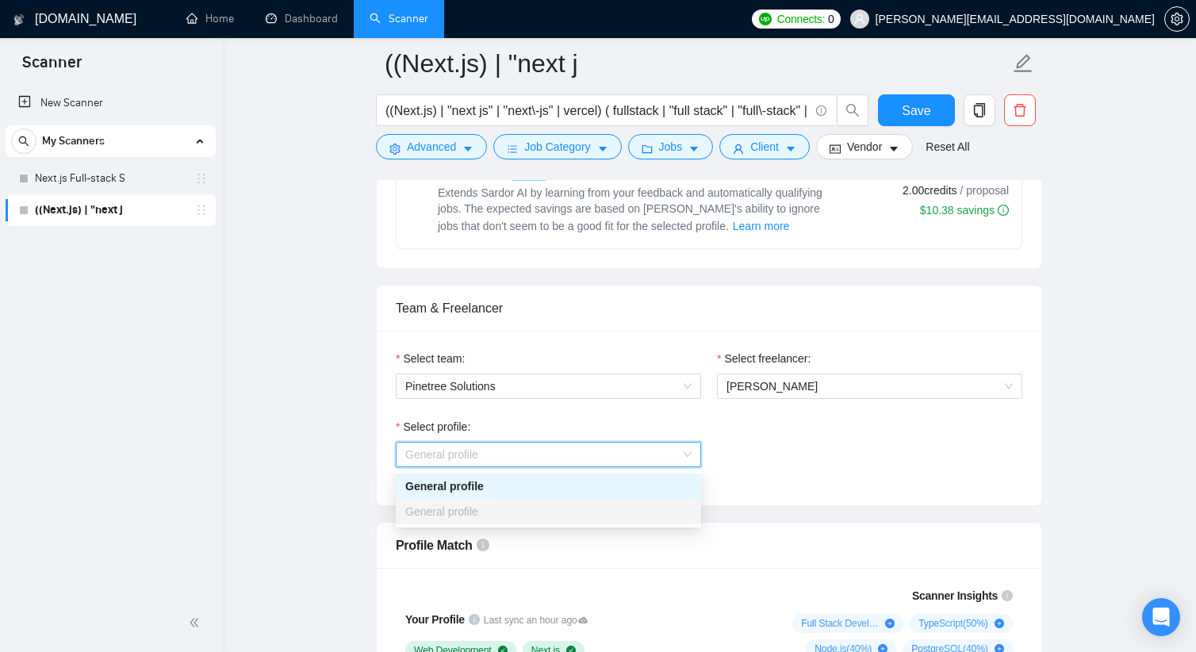
scroll to position [635, 0]
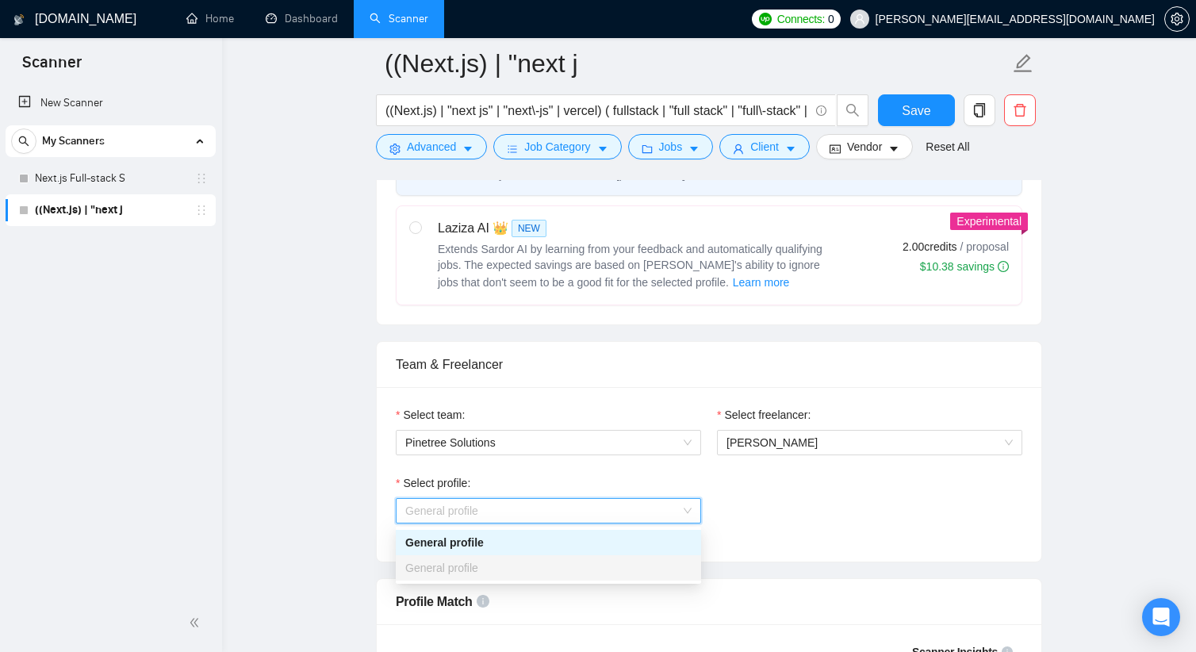
click at [761, 478] on div "Select profile: General profile" at bounding box center [709, 508] width 642 height 68
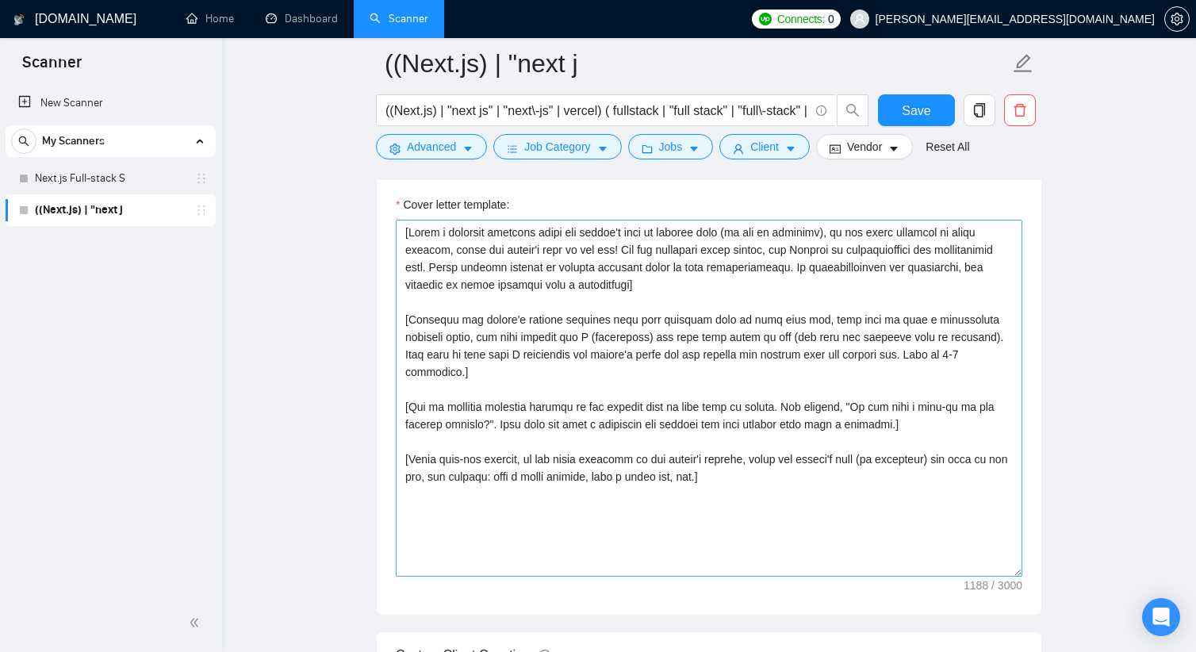
scroll to position [1824, 0]
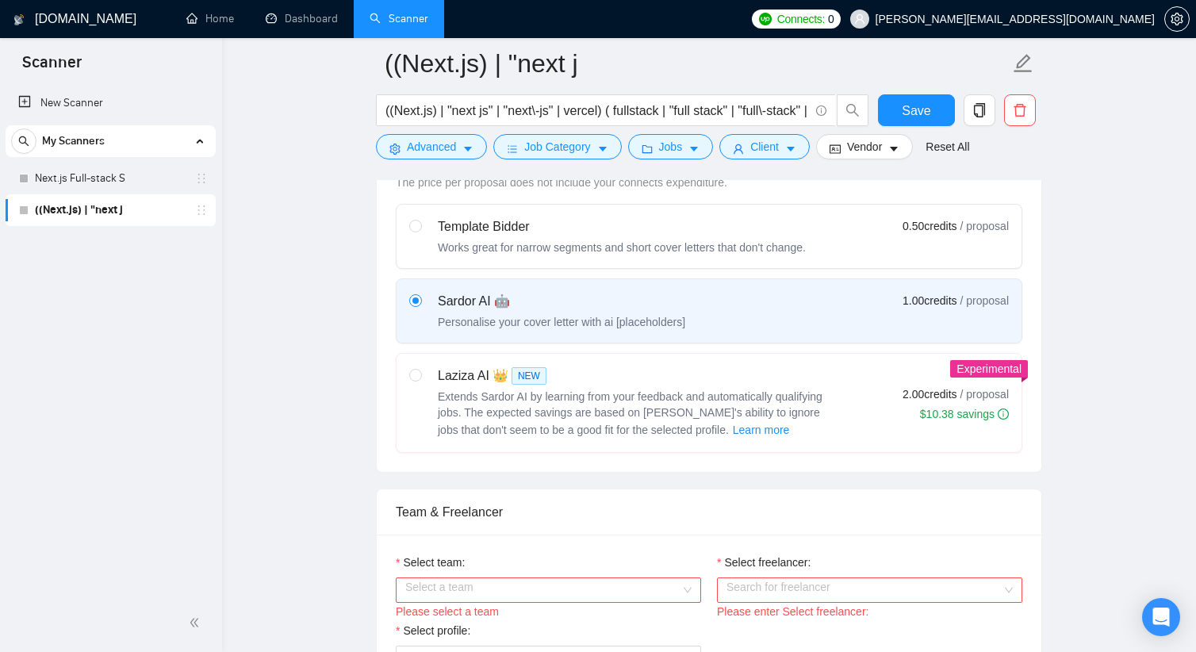
scroll to position [635, 0]
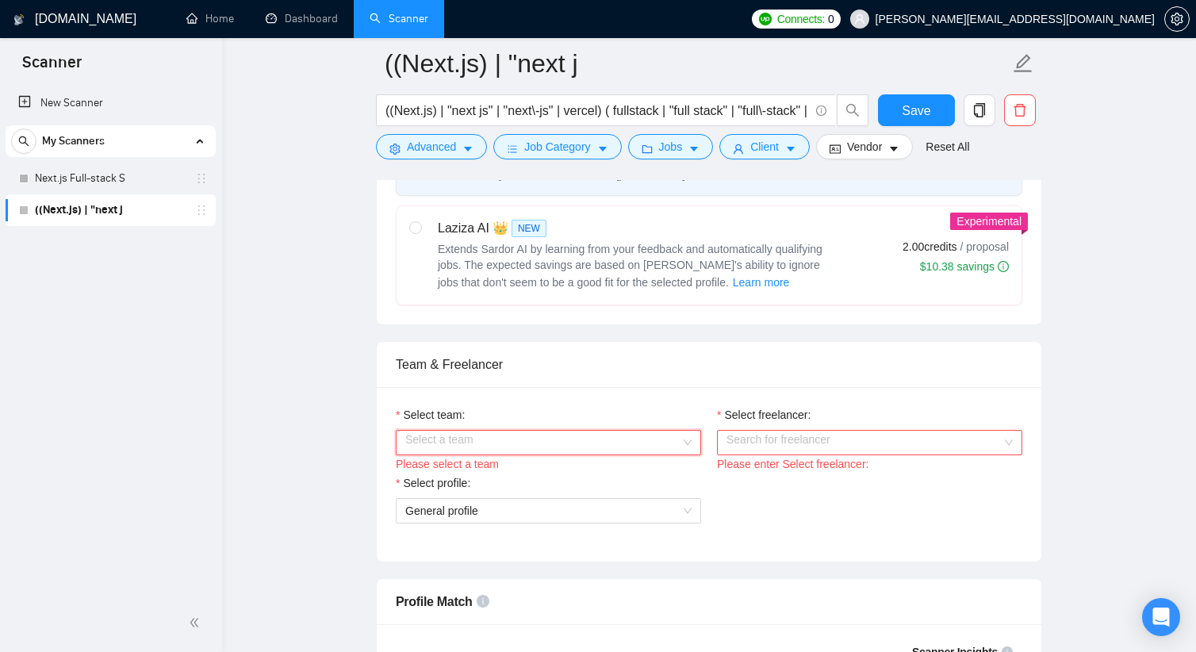
click at [612, 443] on input "Select team:" at bounding box center [542, 443] width 275 height 24
click at [576, 464] on div "Pinetree Solutions" at bounding box center [548, 473] width 305 height 25
click at [763, 446] on input "Select freelancer:" at bounding box center [864, 443] width 275 height 24
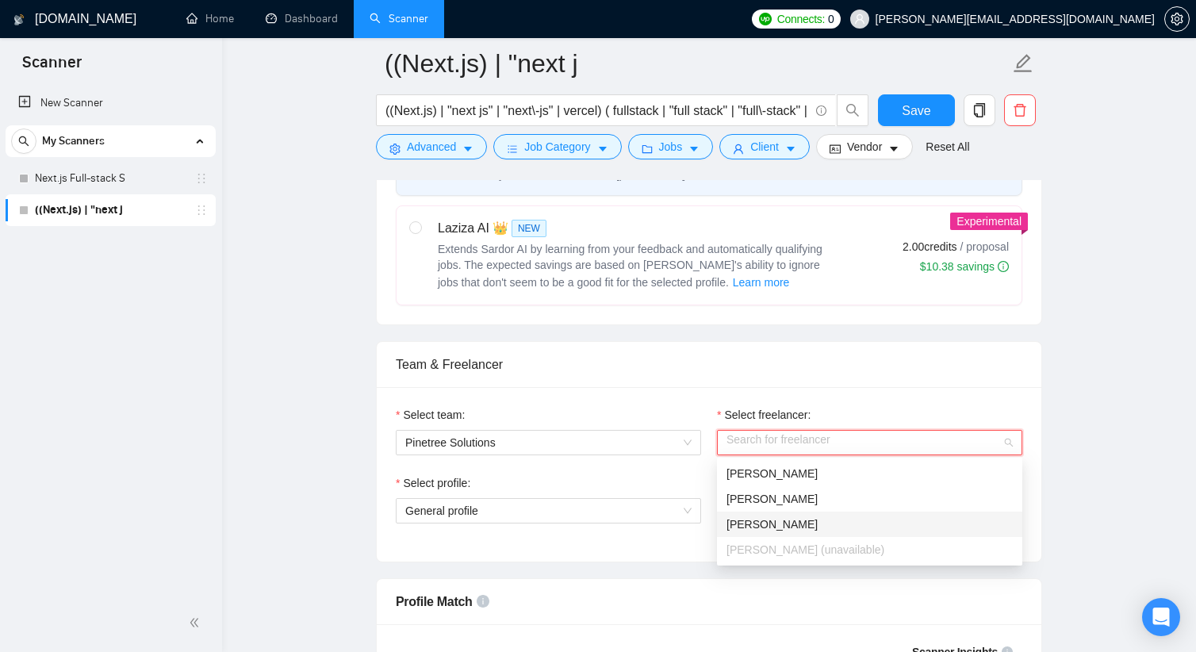
click at [760, 518] on span "[PERSON_NAME]" at bounding box center [772, 524] width 91 height 13
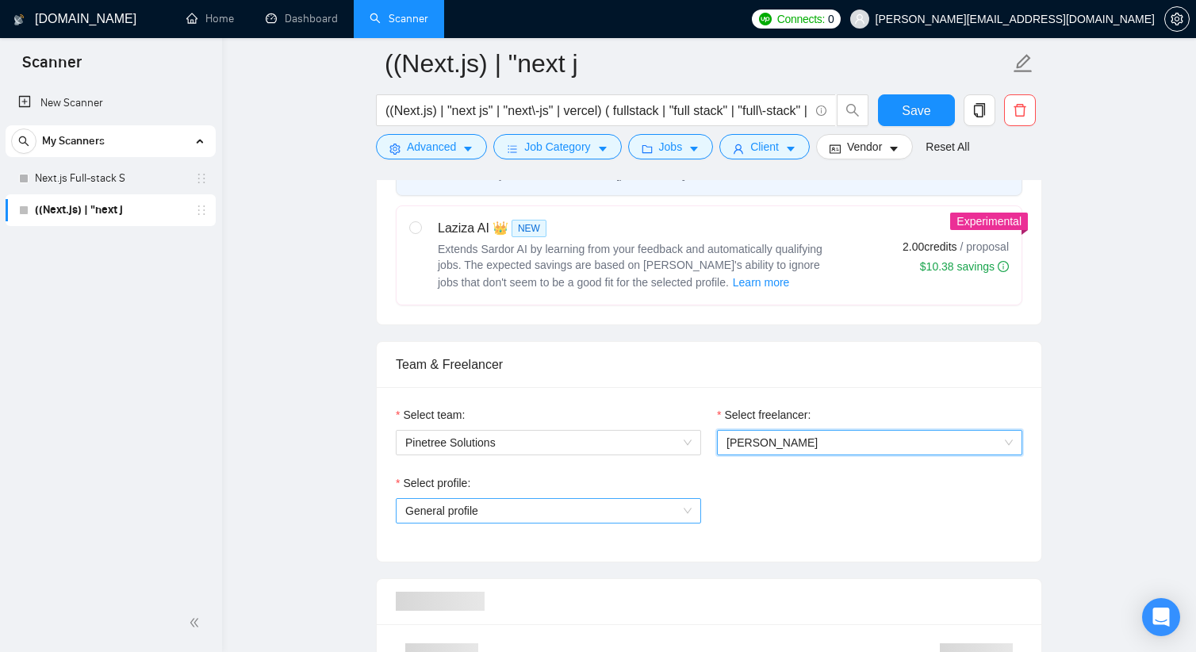
click at [581, 508] on span "General profile" at bounding box center [548, 511] width 286 height 24
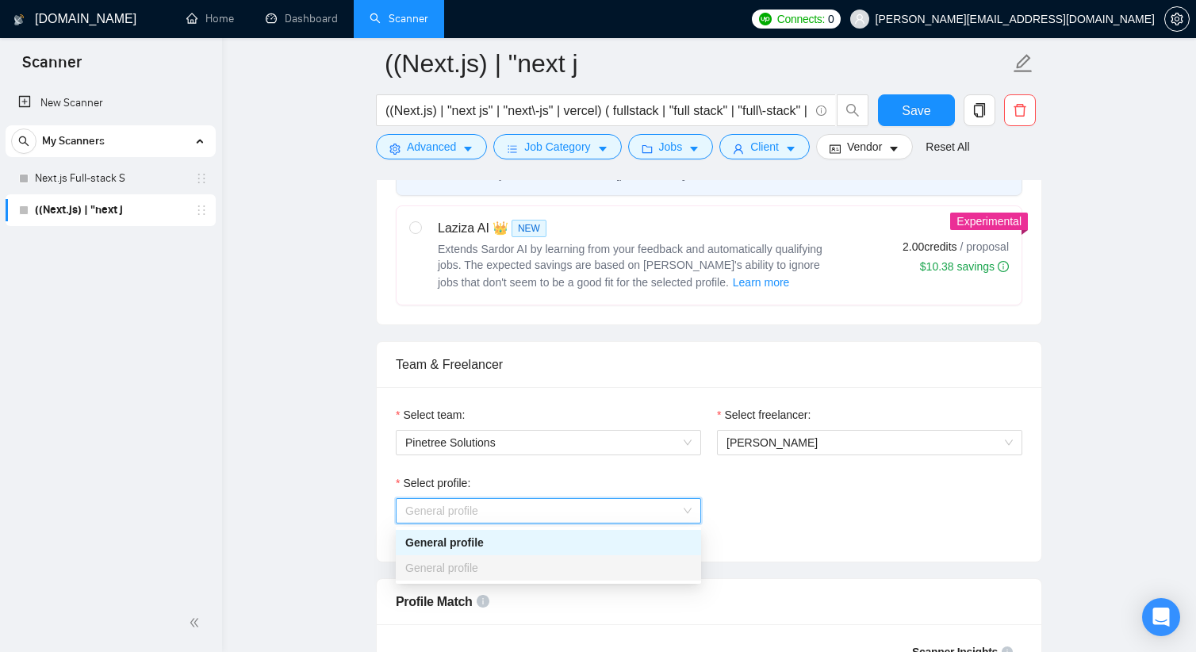
click at [536, 580] on div "General profile" at bounding box center [548, 567] width 305 height 25
click at [535, 551] on div "General profile" at bounding box center [548, 542] width 305 height 25
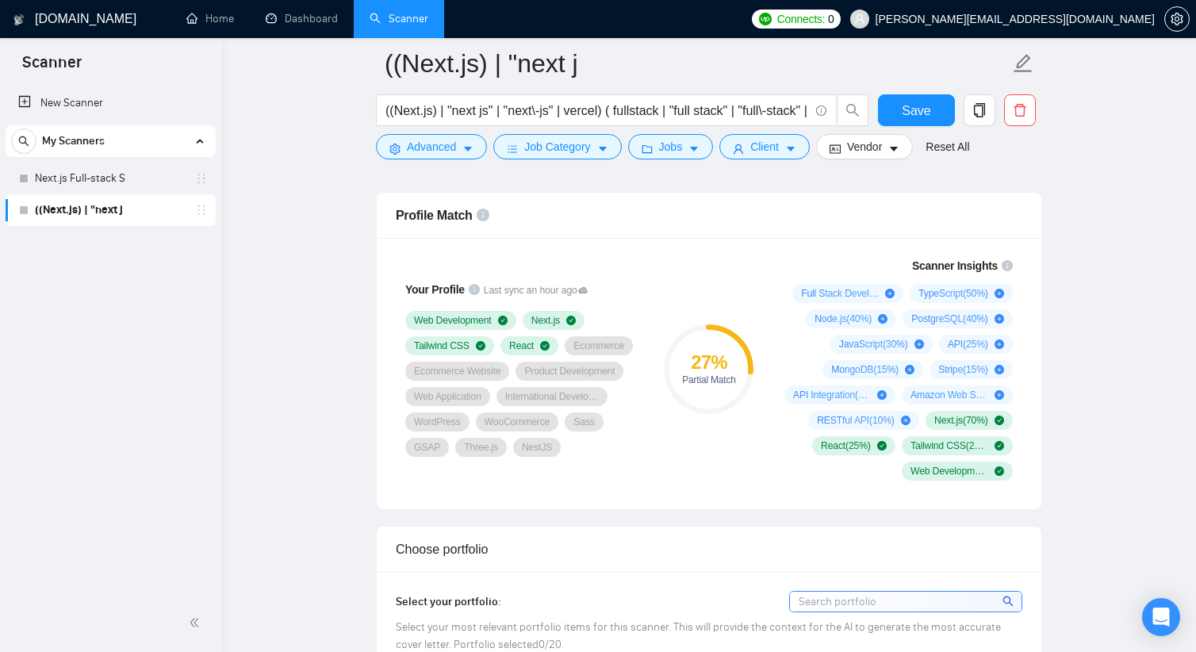
scroll to position [1031, 0]
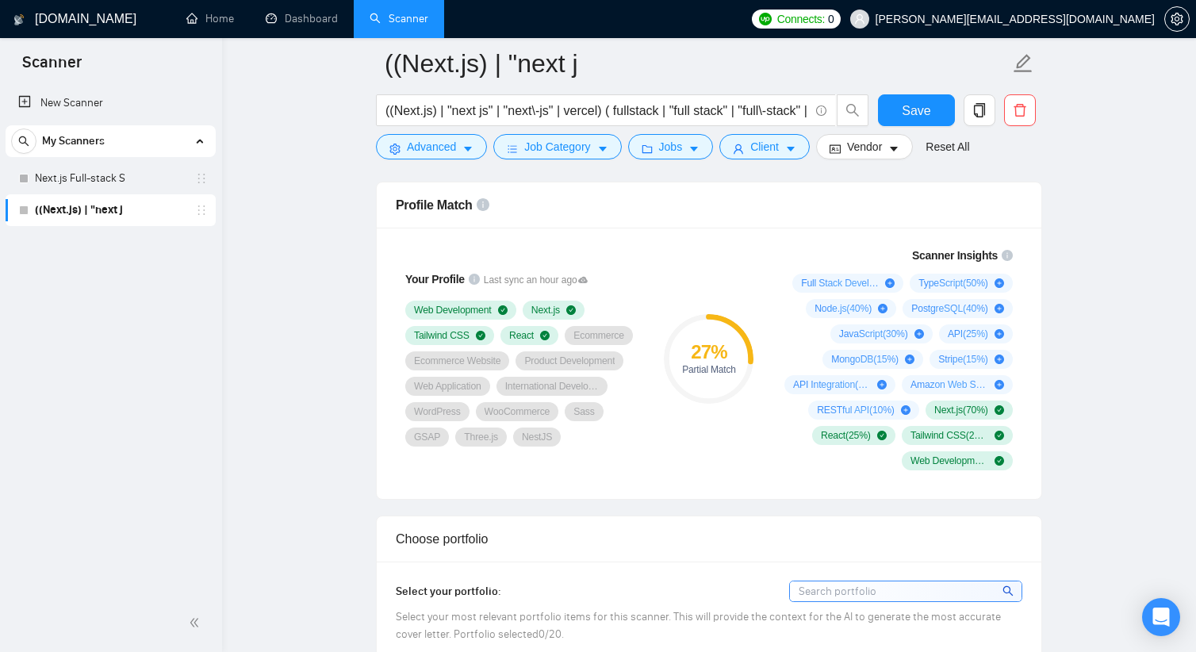
drag, startPoint x: 1133, startPoint y: 0, endPoint x: 306, endPoint y: 244, distance: 861.9
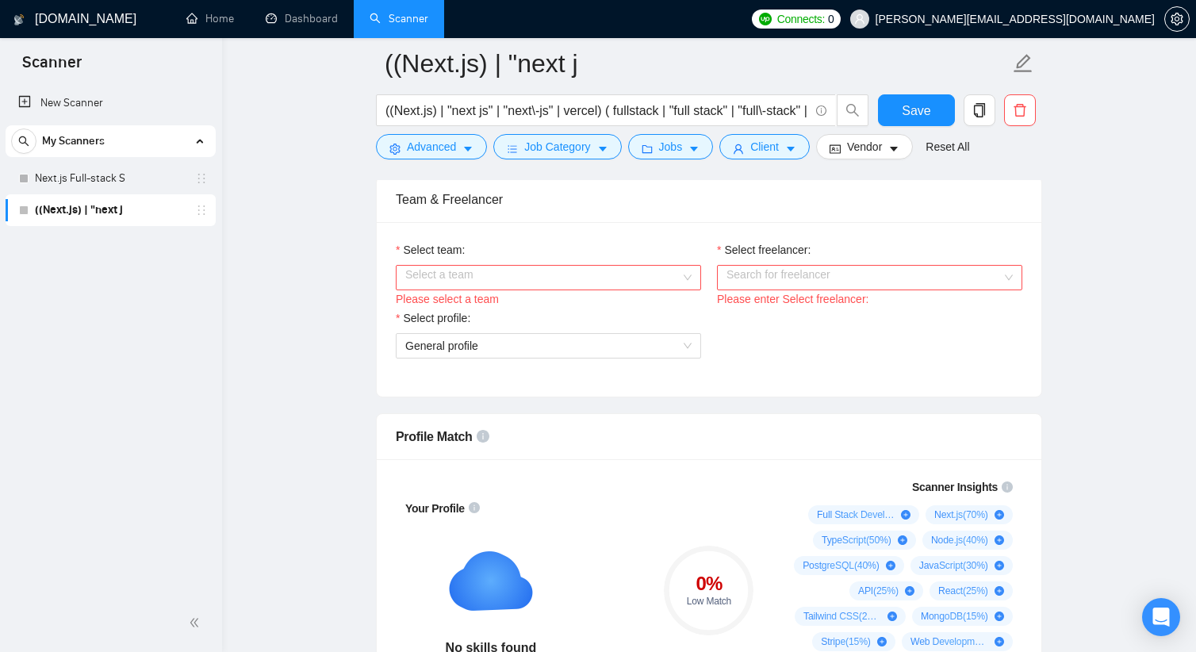
scroll to position [793, 0]
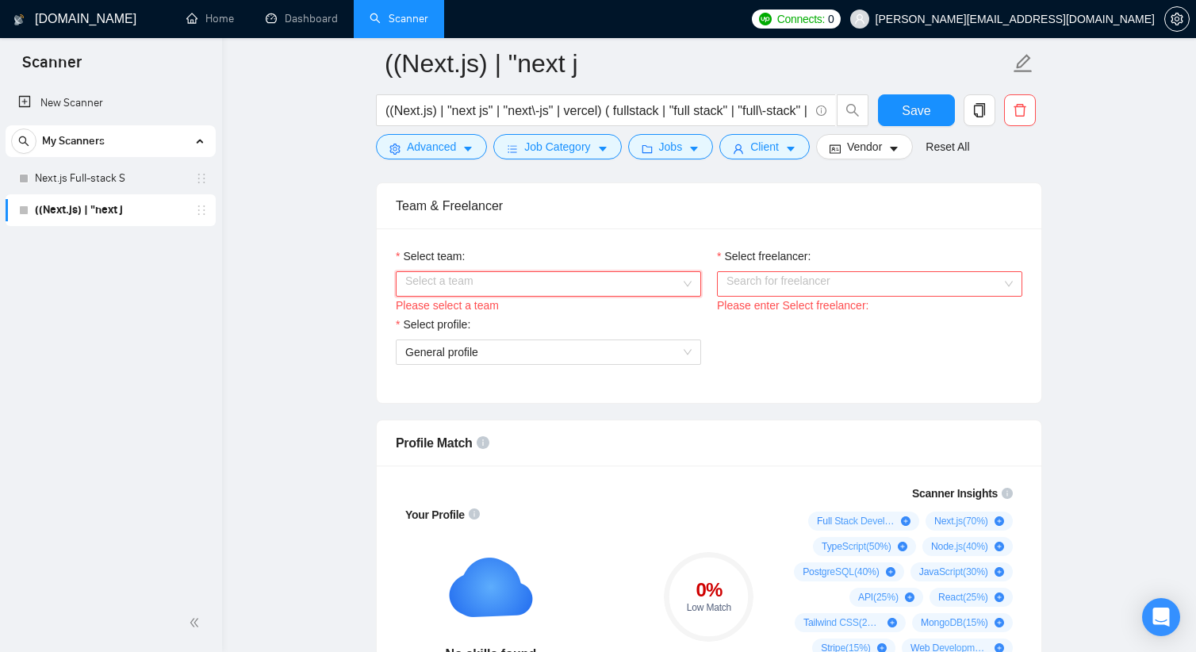
click at [587, 282] on input "Select team:" at bounding box center [542, 284] width 275 height 24
click at [543, 321] on div "Pinetree Solutions" at bounding box center [548, 314] width 286 height 17
drag, startPoint x: 876, startPoint y: 304, endPoint x: 881, endPoint y: 284, distance: 20.4
click at [877, 304] on div "Please enter Select freelancer:" at bounding box center [869, 305] width 305 height 17
click at [881, 283] on input "Select freelancer:" at bounding box center [864, 284] width 275 height 24
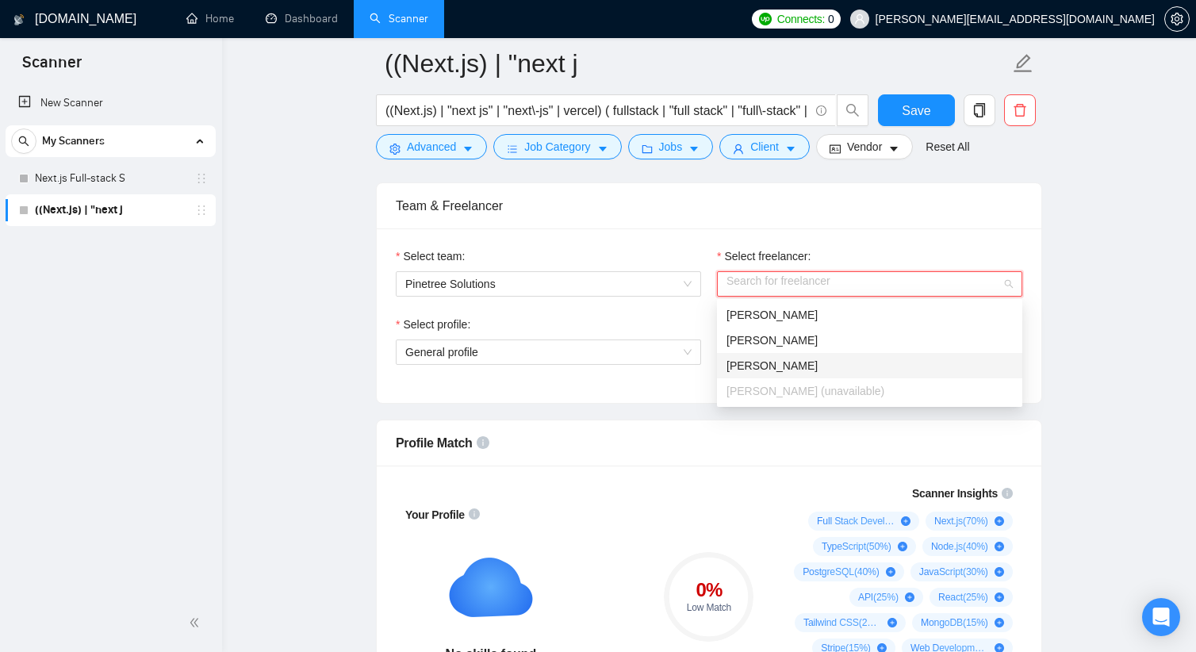
click at [805, 359] on div "[PERSON_NAME]" at bounding box center [870, 365] width 286 height 17
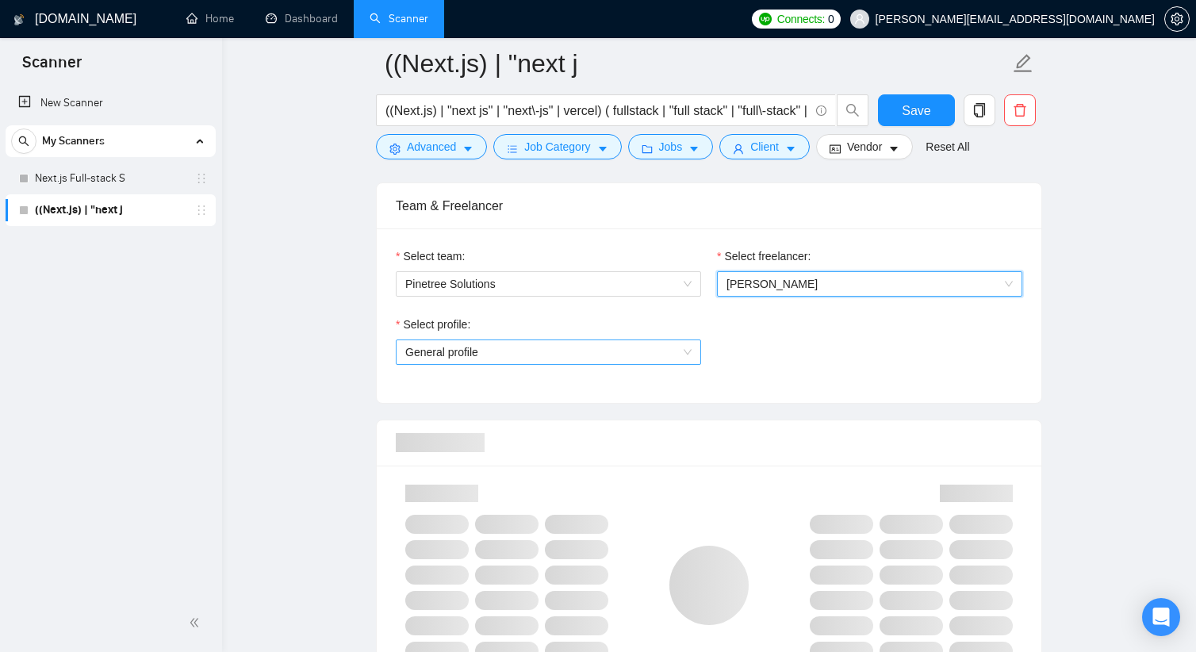
click at [611, 354] on span "General profile" at bounding box center [548, 352] width 286 height 24
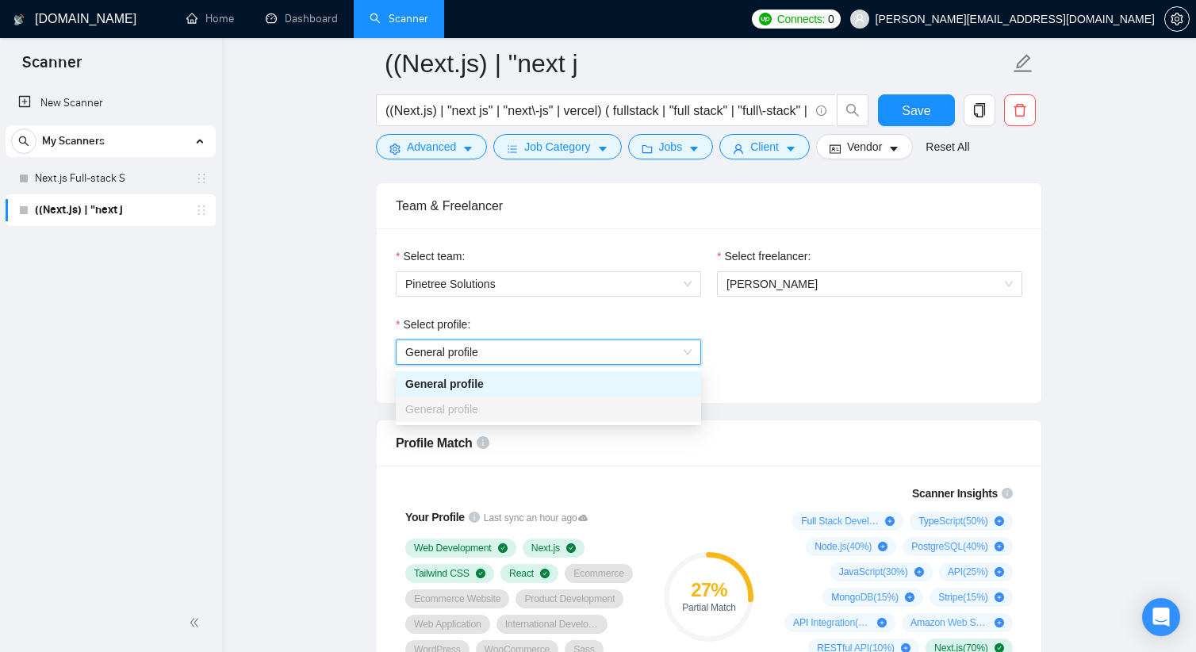
click at [870, 339] on div "Select profile: General profile General profile" at bounding box center [709, 350] width 642 height 68
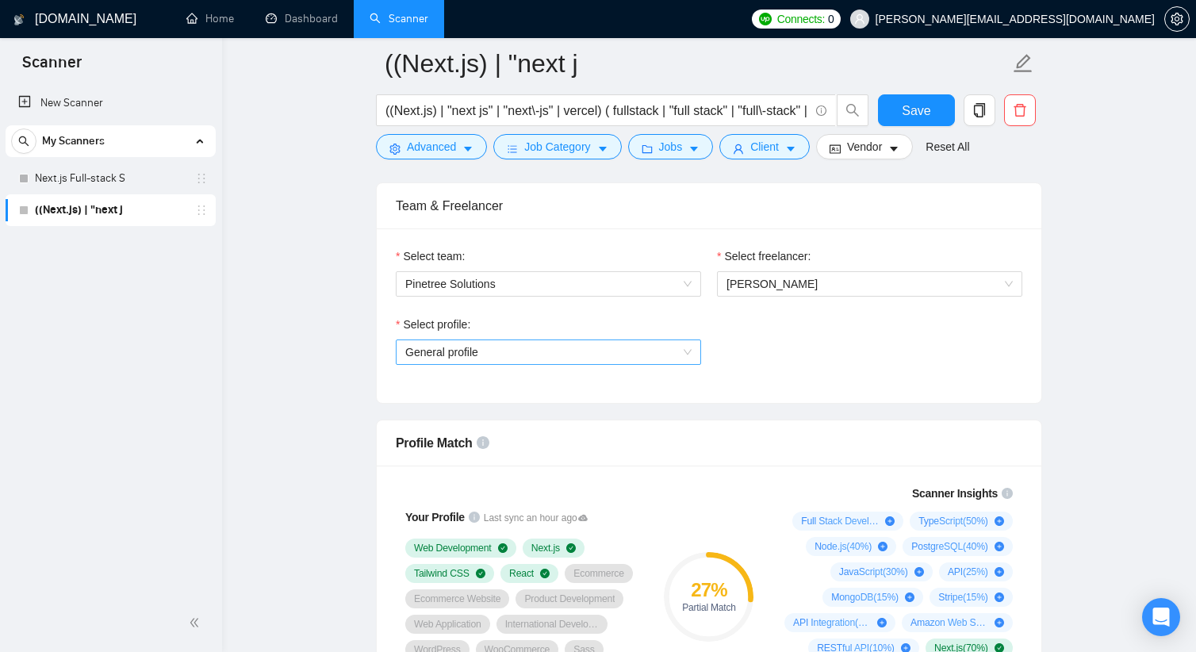
click at [612, 360] on span "General profile" at bounding box center [548, 352] width 286 height 24
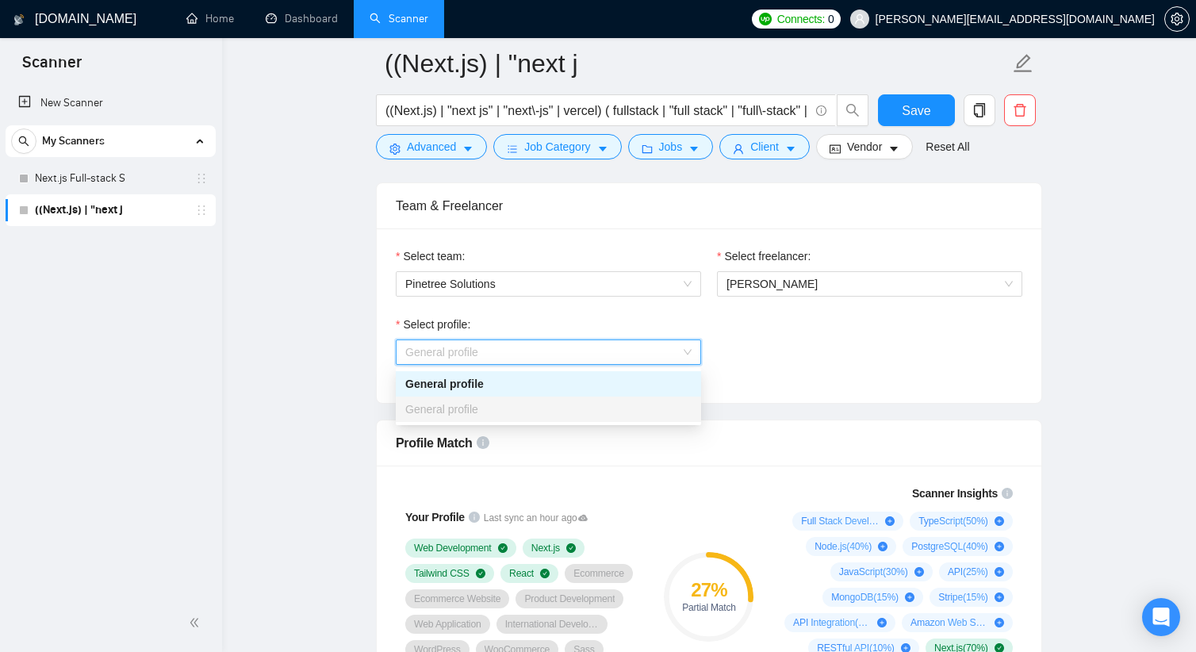
click at [793, 333] on div "Select profile: General profile" at bounding box center [709, 350] width 642 height 68
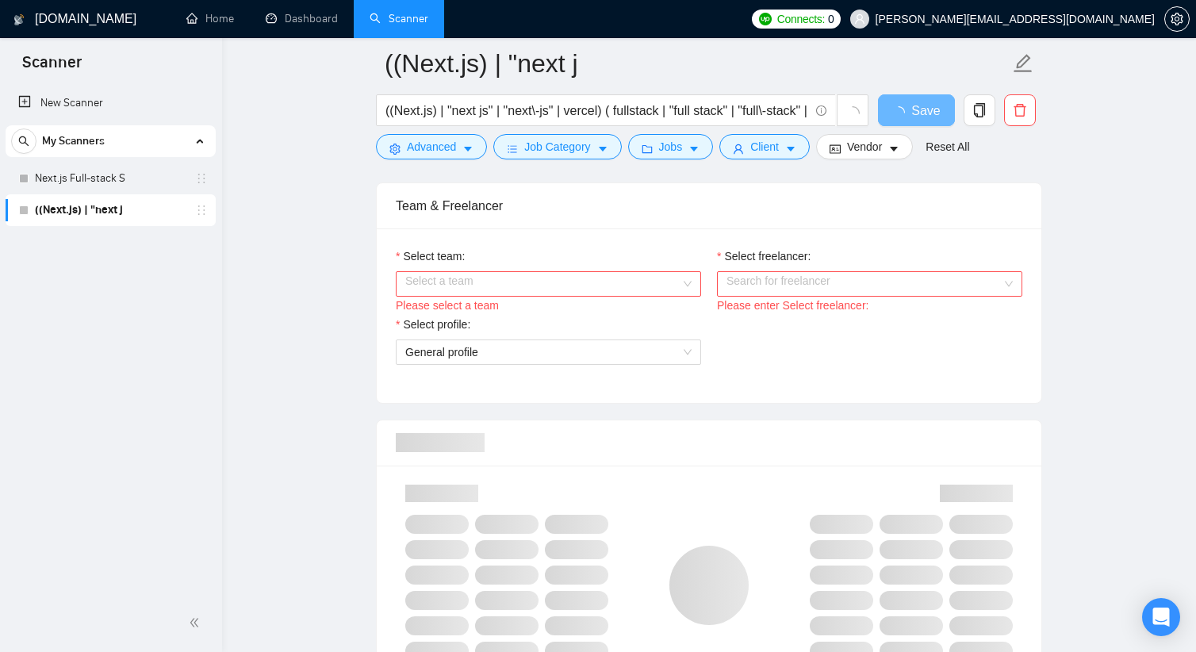
scroll to position [793, 0]
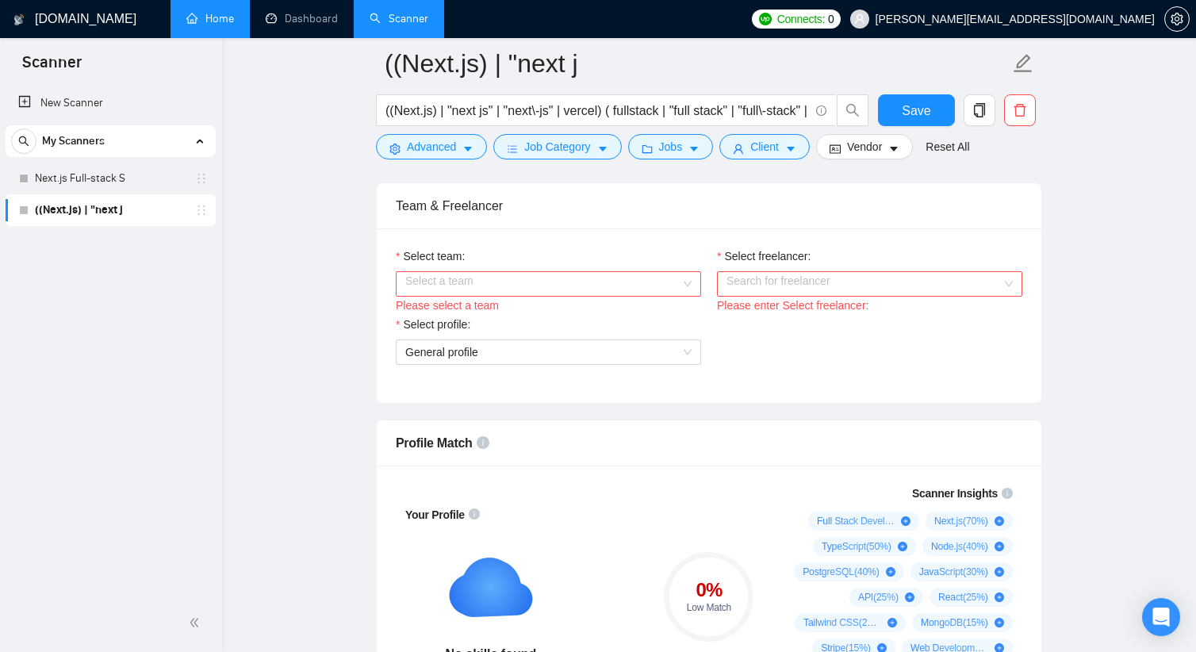
click at [232, 18] on link "Home" at bounding box center [210, 18] width 48 height 13
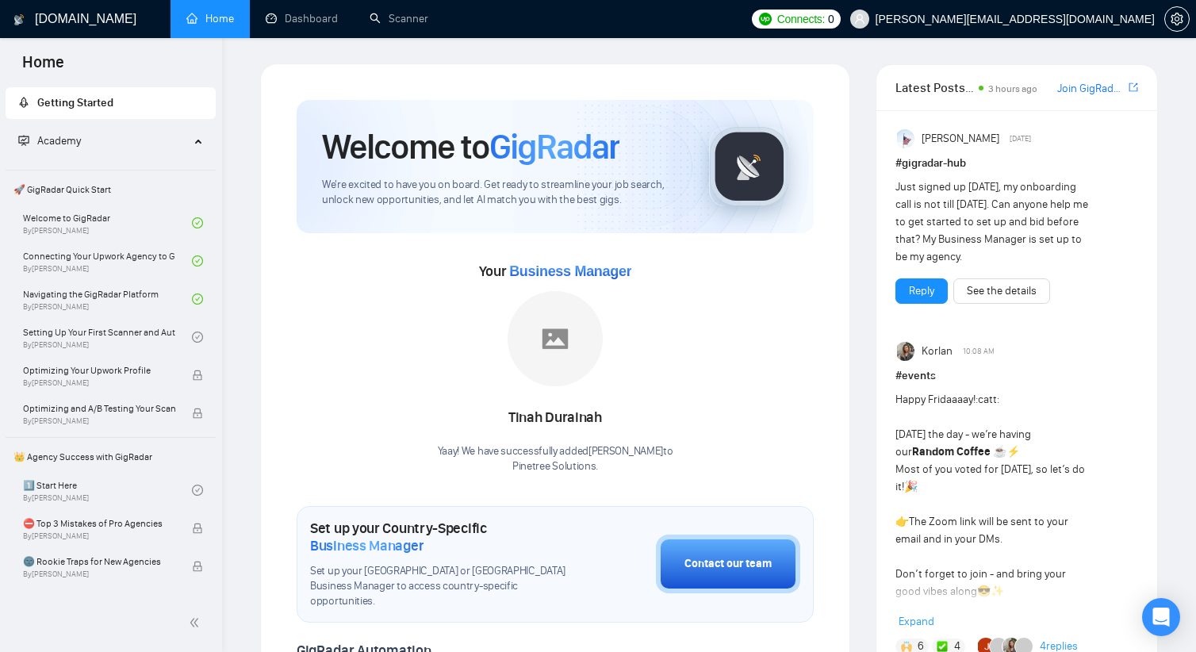
click at [573, 266] on span "Business Manager" at bounding box center [570, 271] width 122 height 16
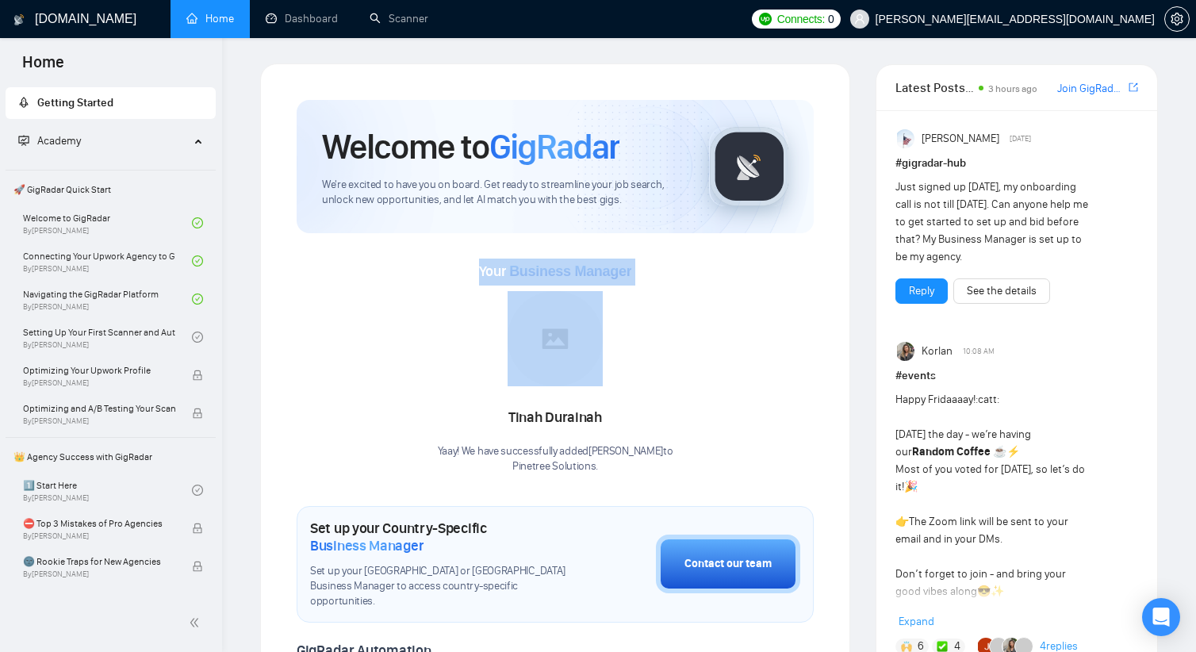
click at [573, 266] on span "Business Manager" at bounding box center [570, 271] width 122 height 16
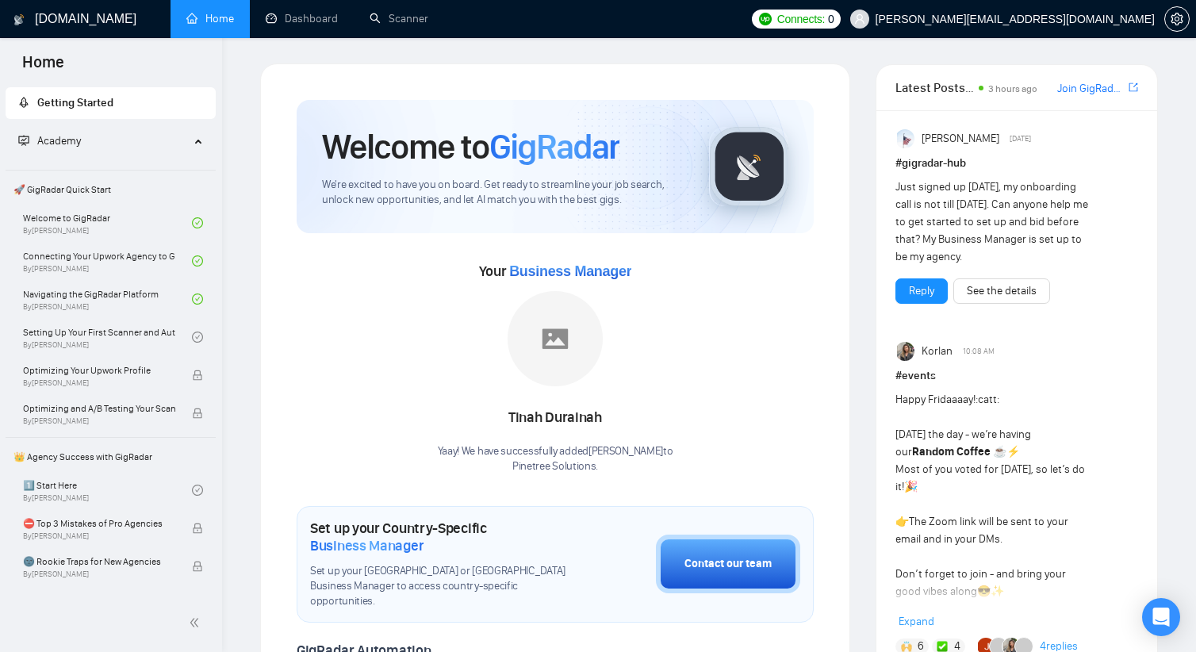
click at [519, 429] on div "Tinah Durainah" at bounding box center [556, 418] width 236 height 27
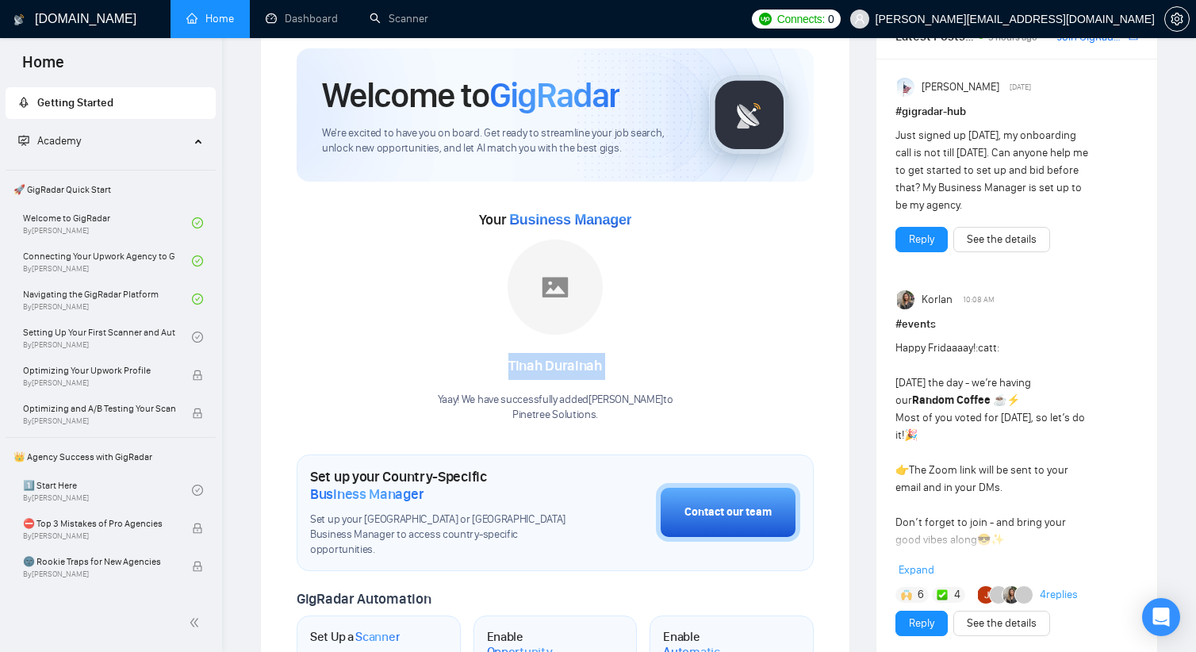
scroll to position [159, 0]
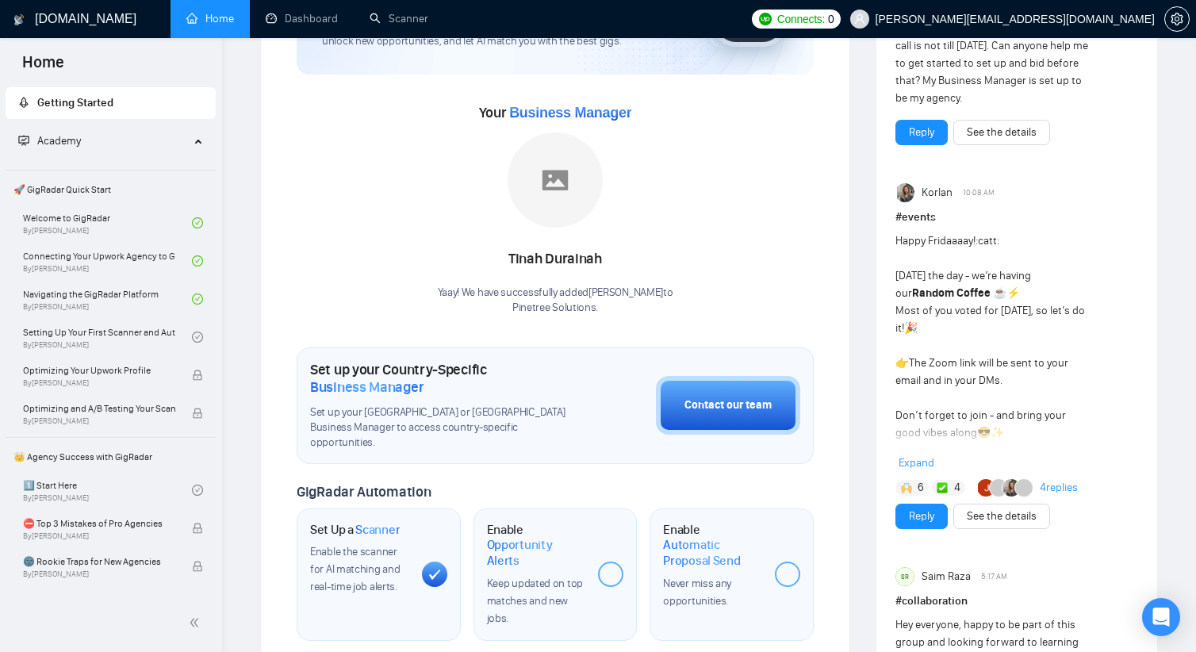
click at [543, 288] on div "Yaay! We have successfully added Tinah Durainah to Pinetree Solutions ." at bounding box center [556, 301] width 236 height 30
click at [550, 257] on div "Tinah Durainah" at bounding box center [556, 259] width 236 height 27
click at [481, 265] on div "Tinah Durainah" at bounding box center [556, 259] width 236 height 27
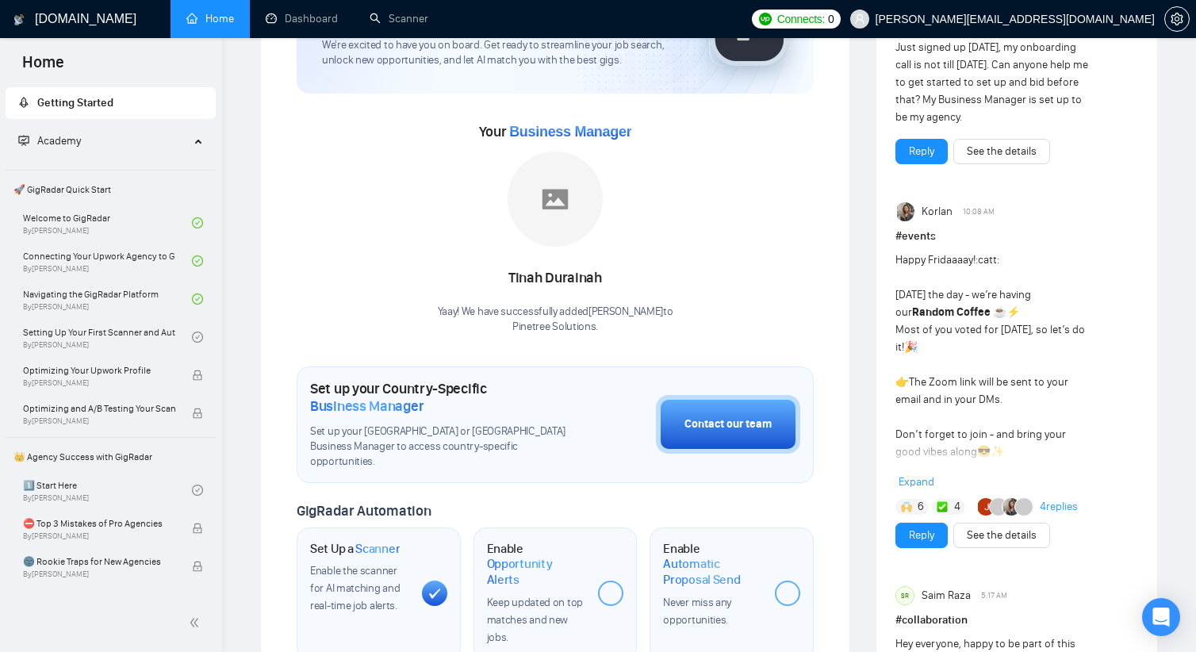
scroll to position [0, 0]
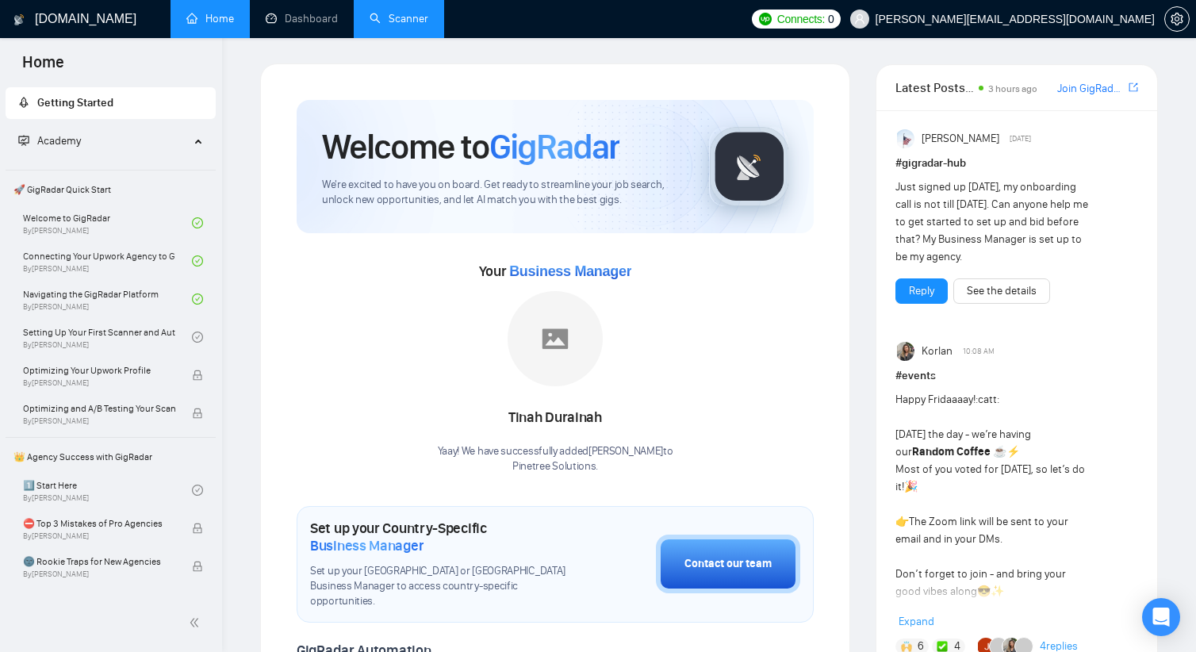
click at [386, 21] on link "Scanner" at bounding box center [399, 18] width 59 height 13
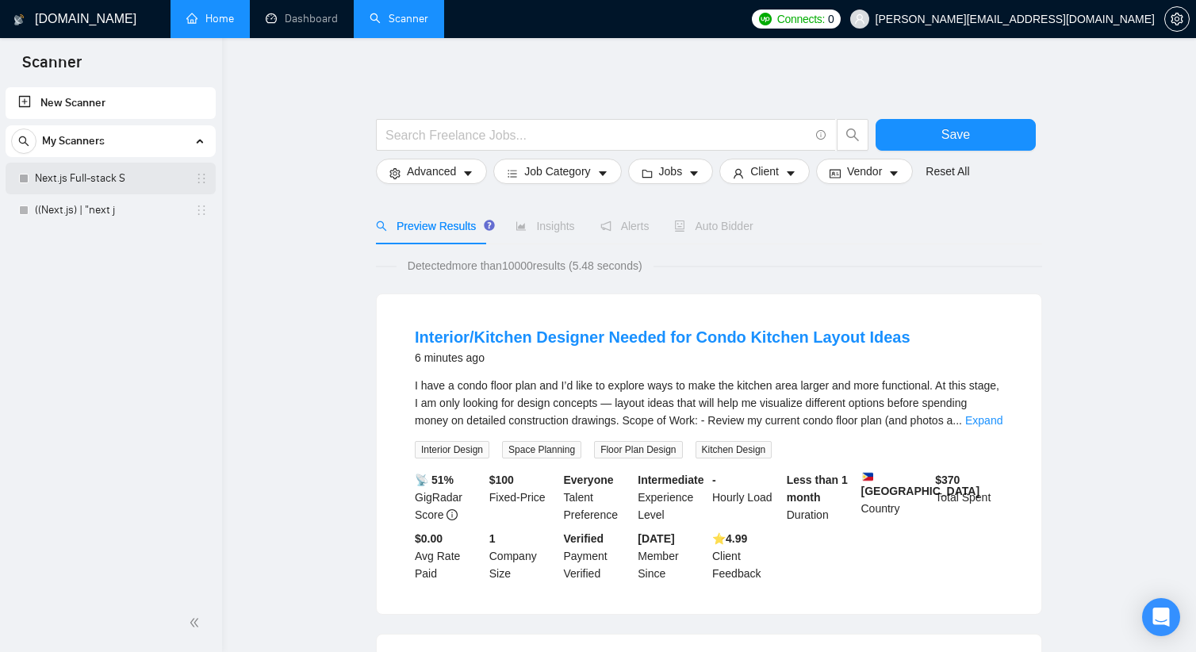
click at [92, 178] on link "Next.js Full-stack S" at bounding box center [110, 179] width 151 height 32
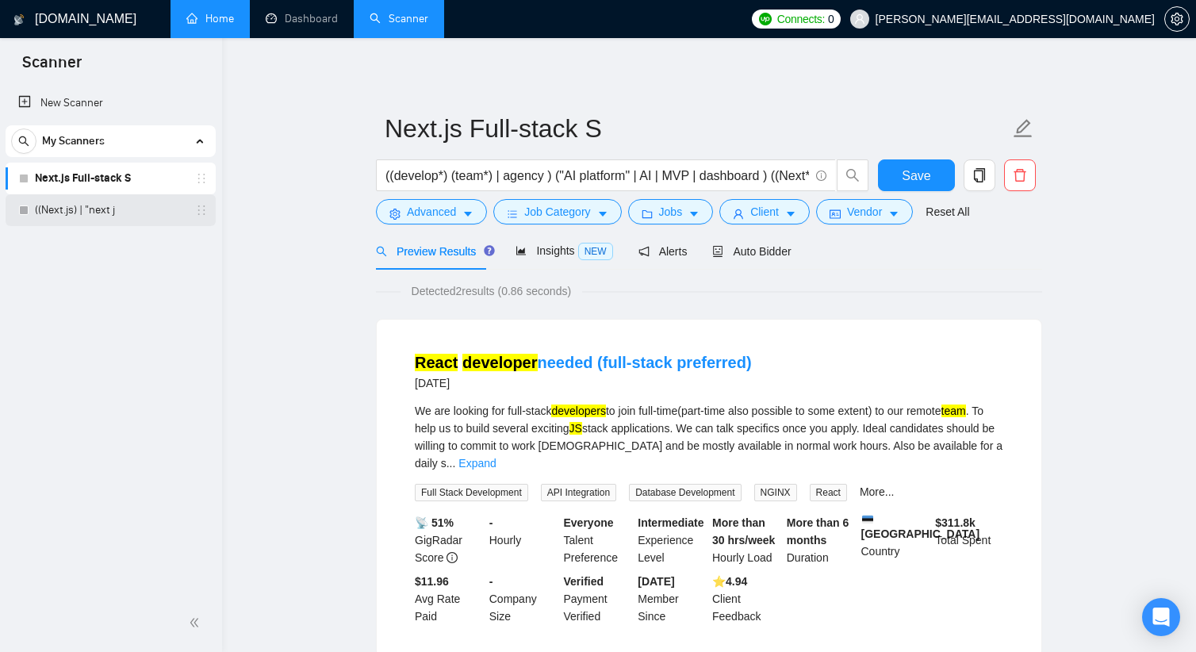
click at [100, 201] on link "((Next.js) | "next j" at bounding box center [110, 210] width 151 height 32
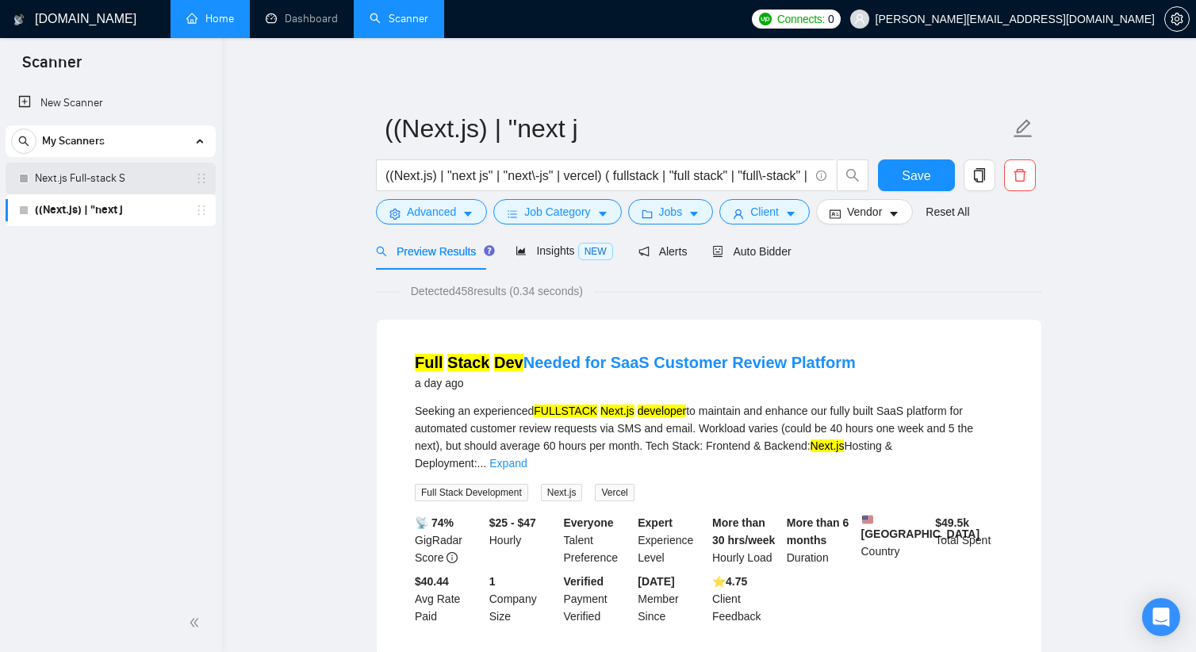
click at [94, 180] on link "Next.js Full-stack S" at bounding box center [110, 179] width 151 height 32
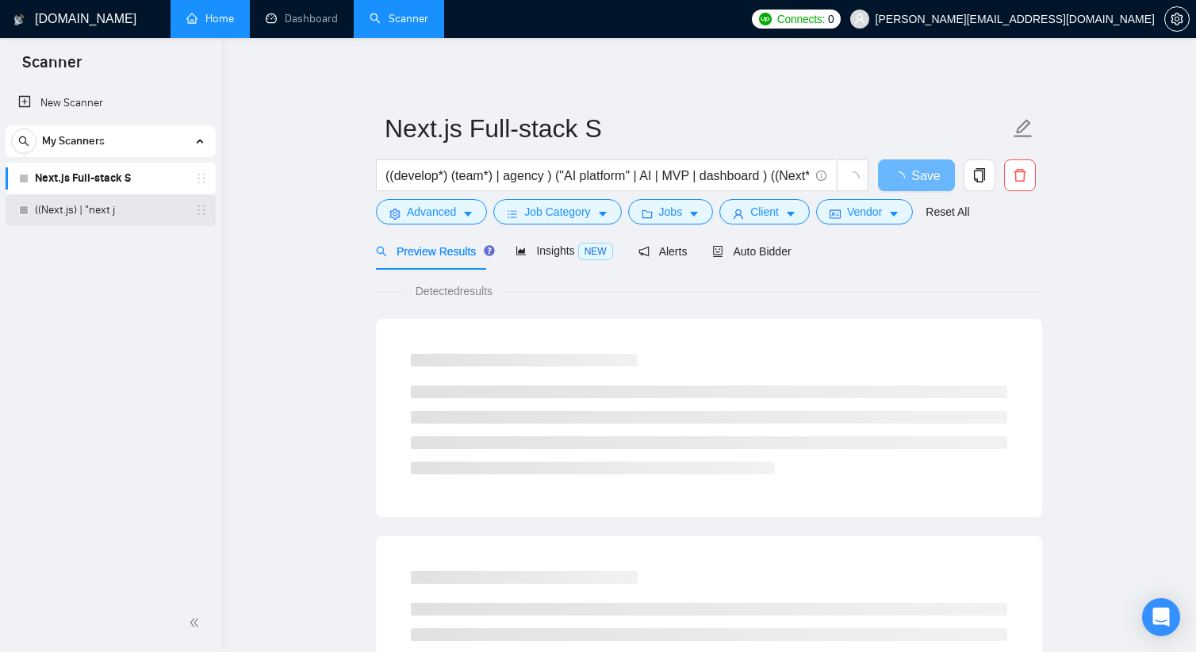
click at [103, 201] on link "((Next.js) | "next j" at bounding box center [110, 210] width 151 height 32
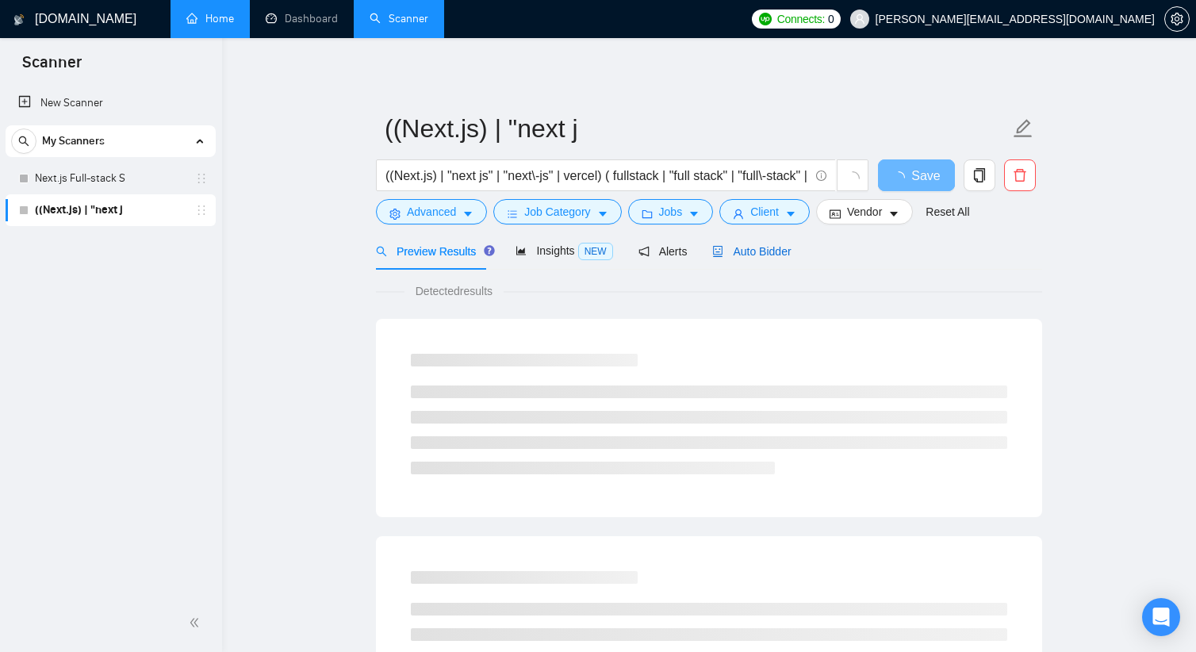
click at [754, 246] on span "Auto Bidder" at bounding box center [751, 251] width 79 height 13
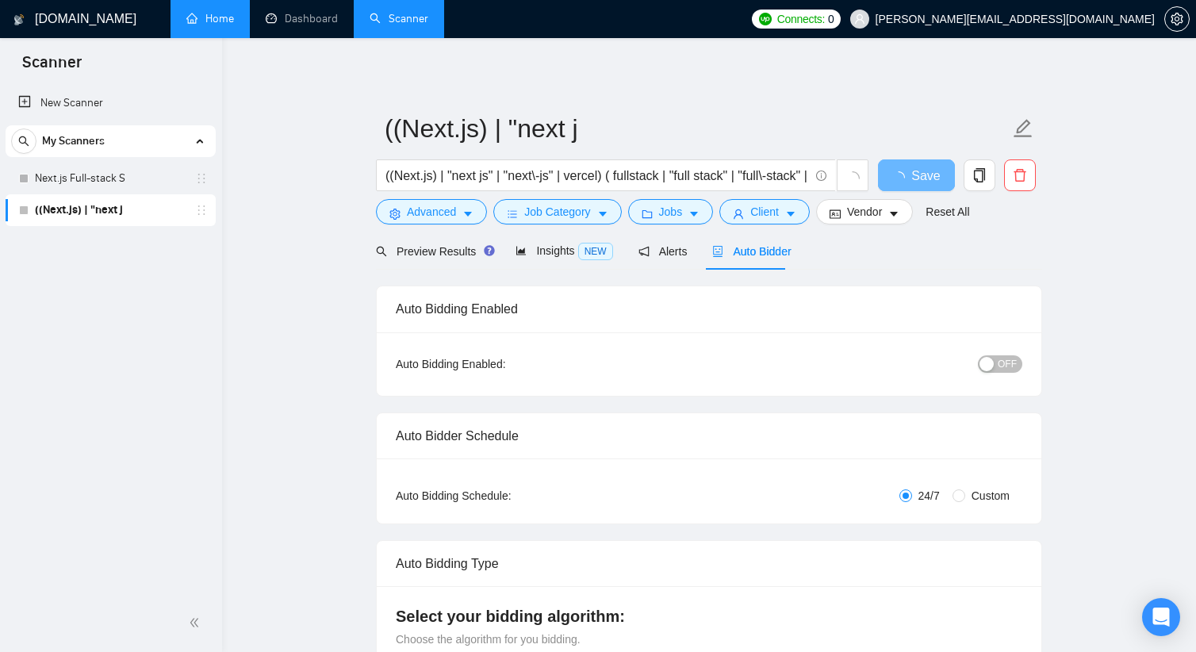
checkbox input "true"
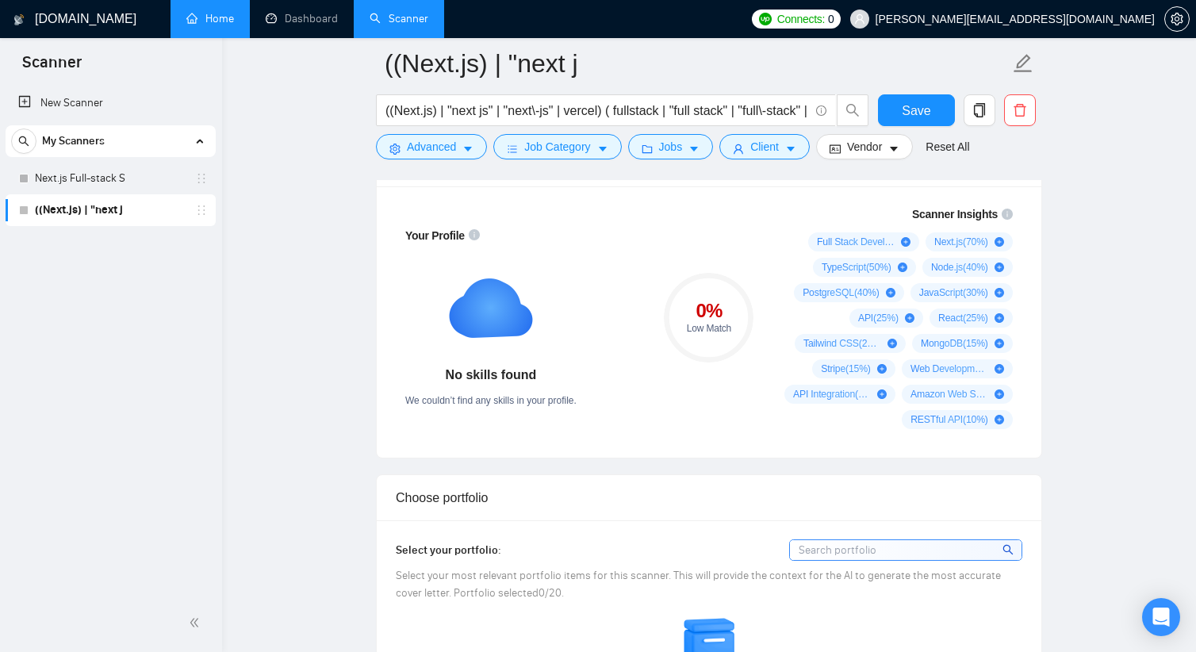
scroll to position [793, 0]
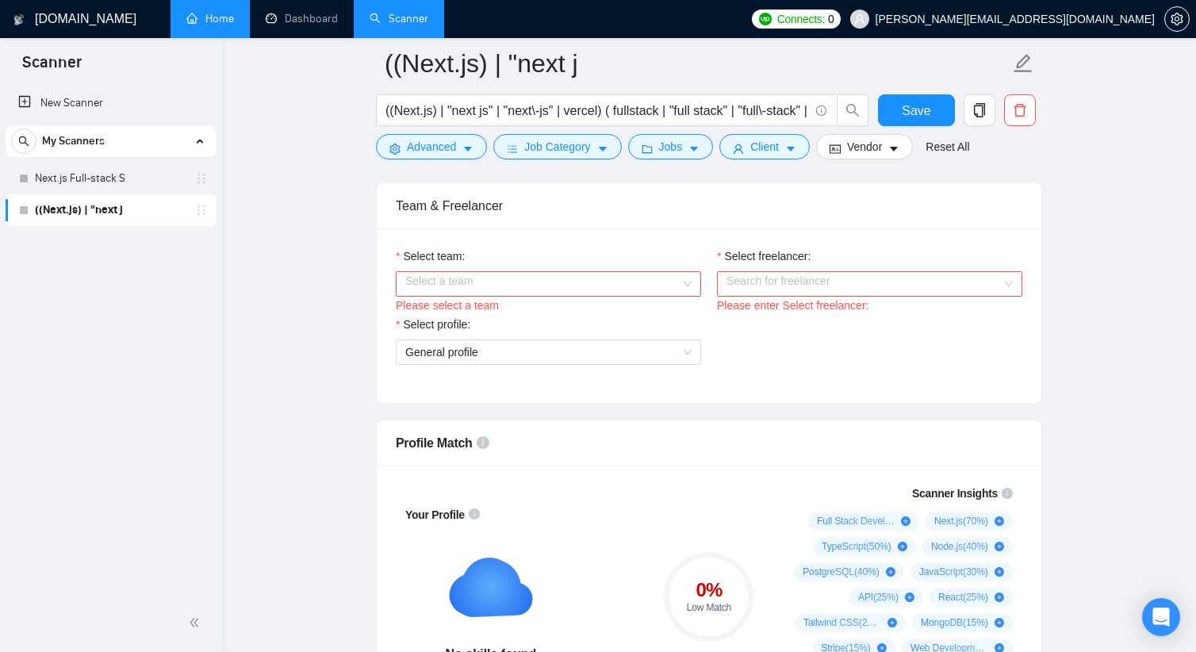
click at [602, 295] on input "Select team:" at bounding box center [542, 284] width 275 height 24
click at [606, 286] on input "Select team:" at bounding box center [542, 284] width 275 height 24
click at [604, 286] on input "Select team:" at bounding box center [542, 284] width 275 height 24
click at [589, 320] on div "Pinetree Solutions" at bounding box center [548, 314] width 286 height 17
click at [765, 285] on input "Select freelancer:" at bounding box center [864, 284] width 275 height 24
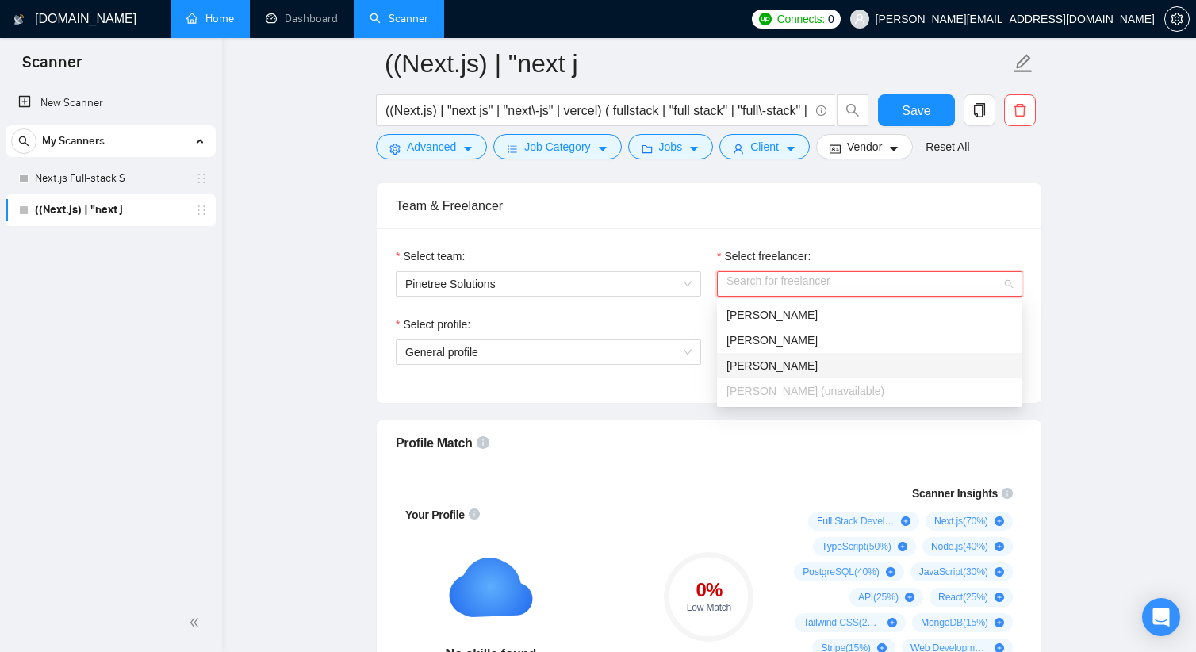
click at [762, 362] on span "[PERSON_NAME]" at bounding box center [772, 365] width 91 height 13
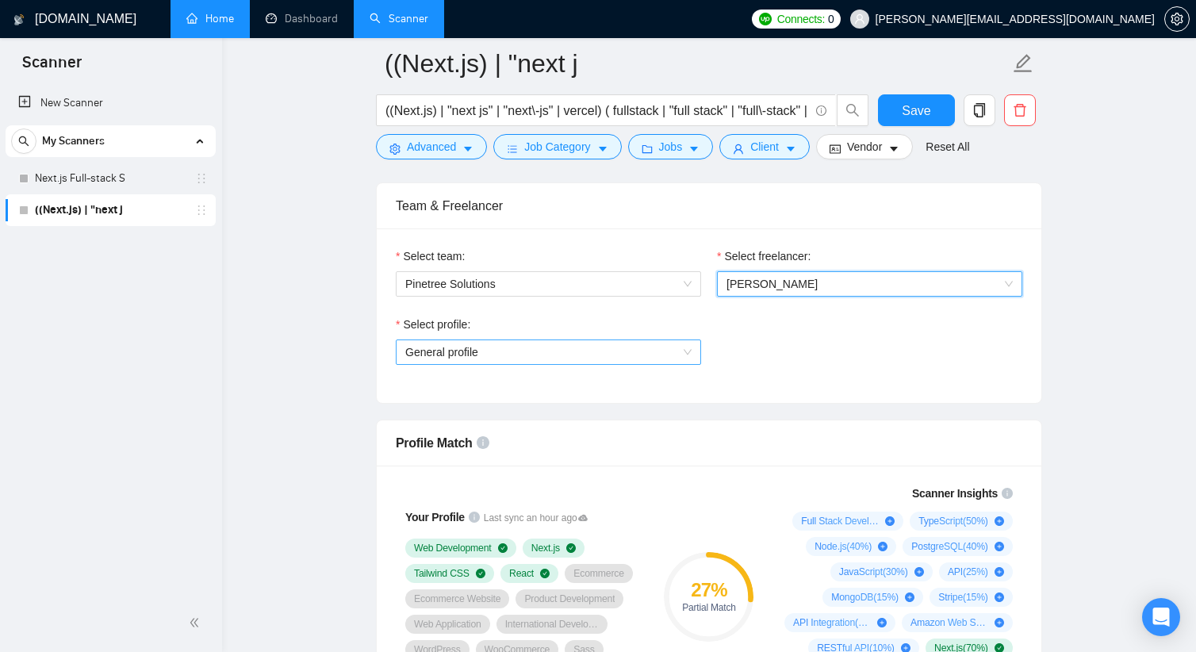
click at [639, 348] on span "General profile" at bounding box center [548, 352] width 286 height 24
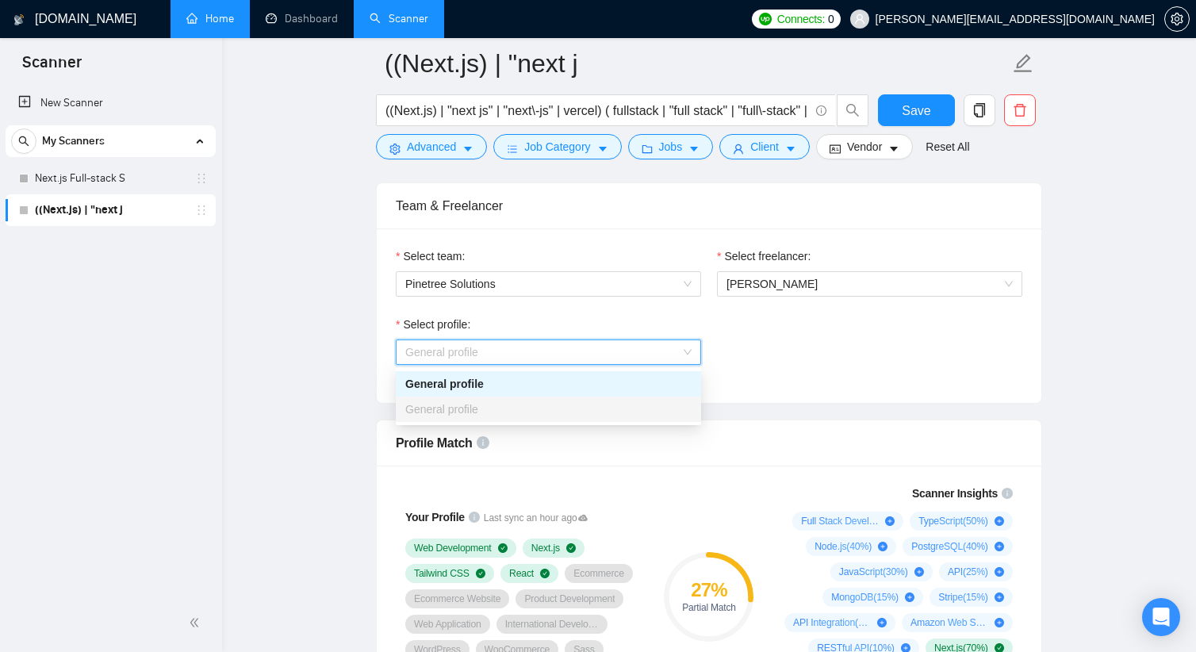
click at [566, 405] on div "General profile" at bounding box center [548, 409] width 286 height 17
click at [565, 409] on div "General profile" at bounding box center [548, 409] width 286 height 17
click at [568, 421] on div "General profile" at bounding box center [548, 409] width 305 height 25
click at [564, 420] on div "General profile" at bounding box center [548, 409] width 305 height 25
click at [565, 415] on div "General profile" at bounding box center [548, 409] width 286 height 17
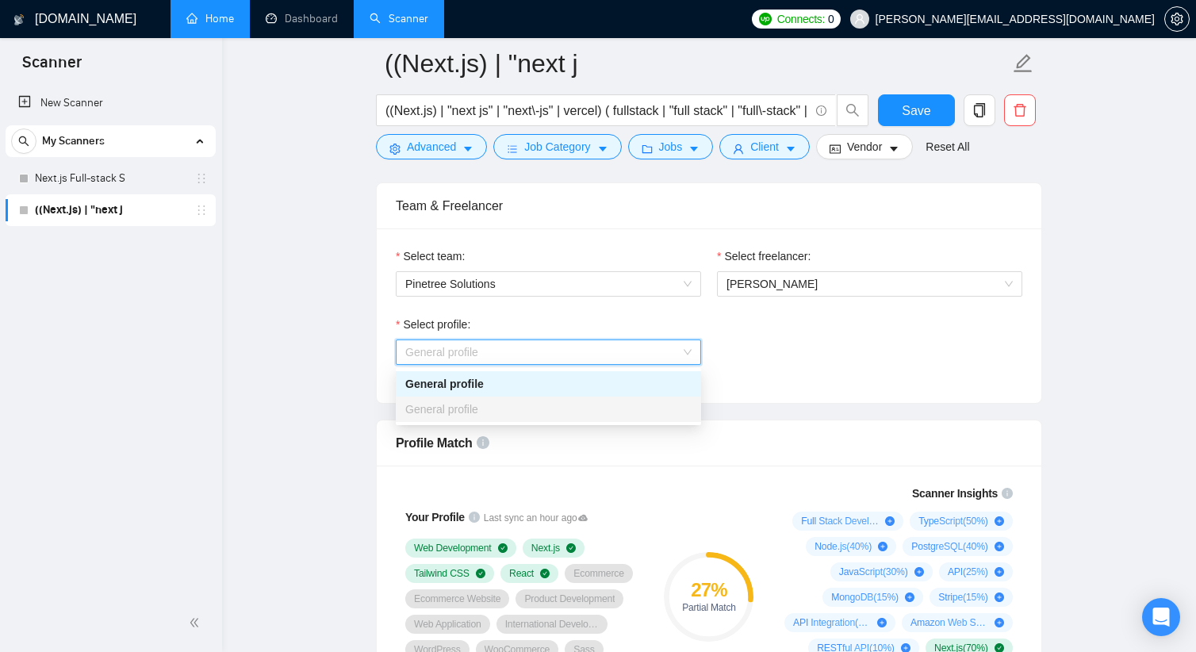
click at [564, 415] on div "General profile" at bounding box center [548, 409] width 286 height 17
click at [559, 390] on div "General profile" at bounding box center [548, 383] width 286 height 17
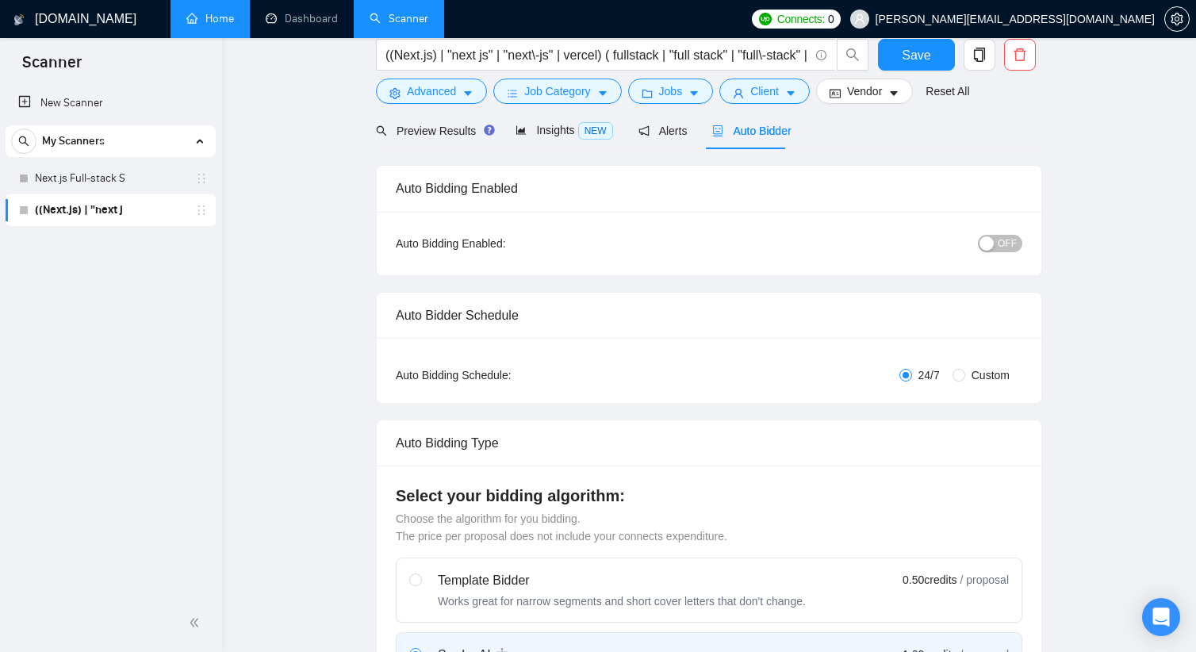
scroll to position [0, 0]
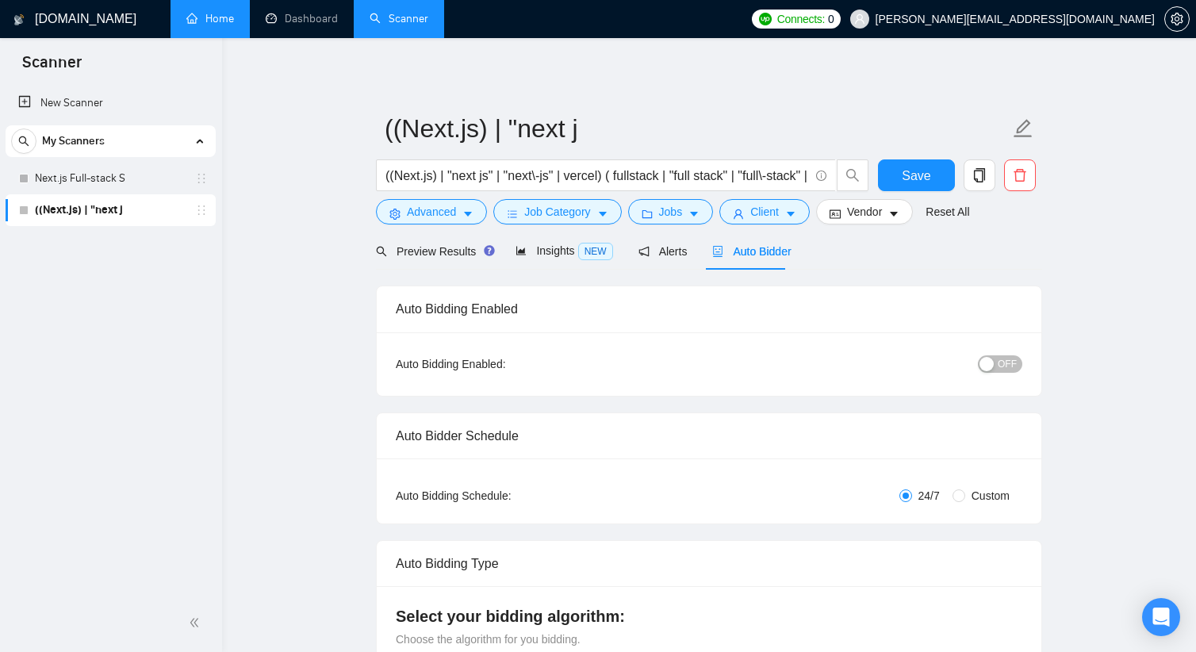
drag, startPoint x: 416, startPoint y: 2, endPoint x: 682, endPoint y: 96, distance: 282.7
click at [414, 12] on link "Scanner" at bounding box center [399, 18] width 59 height 13
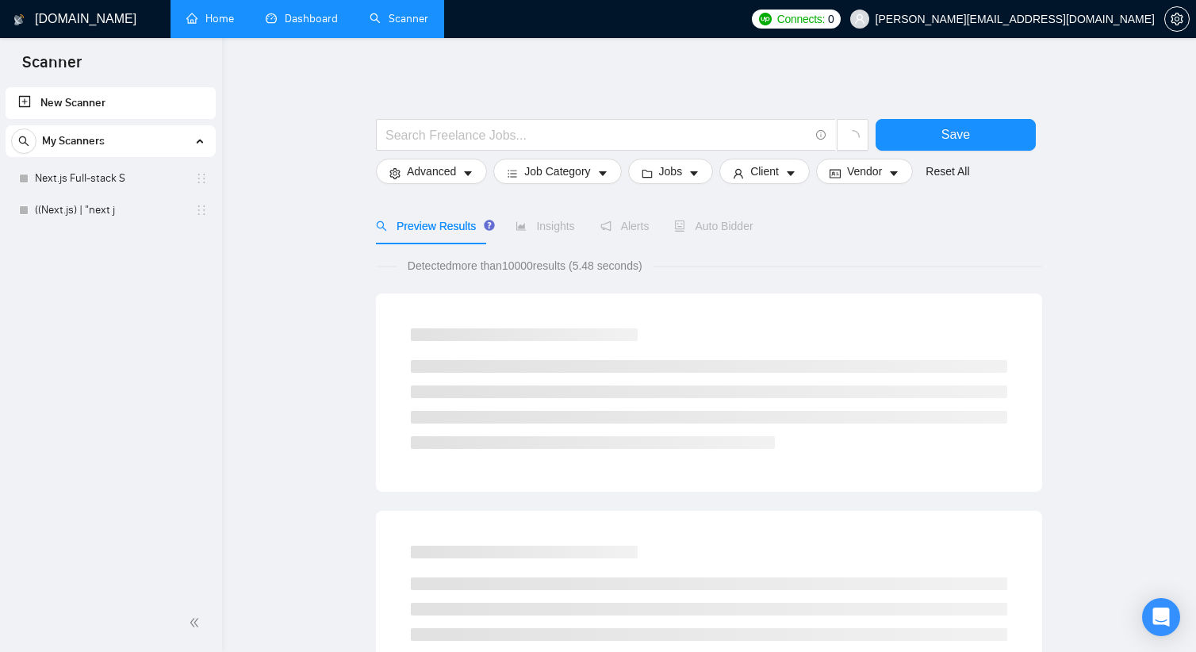
click at [270, 17] on link "Dashboard" at bounding box center [302, 18] width 72 height 13
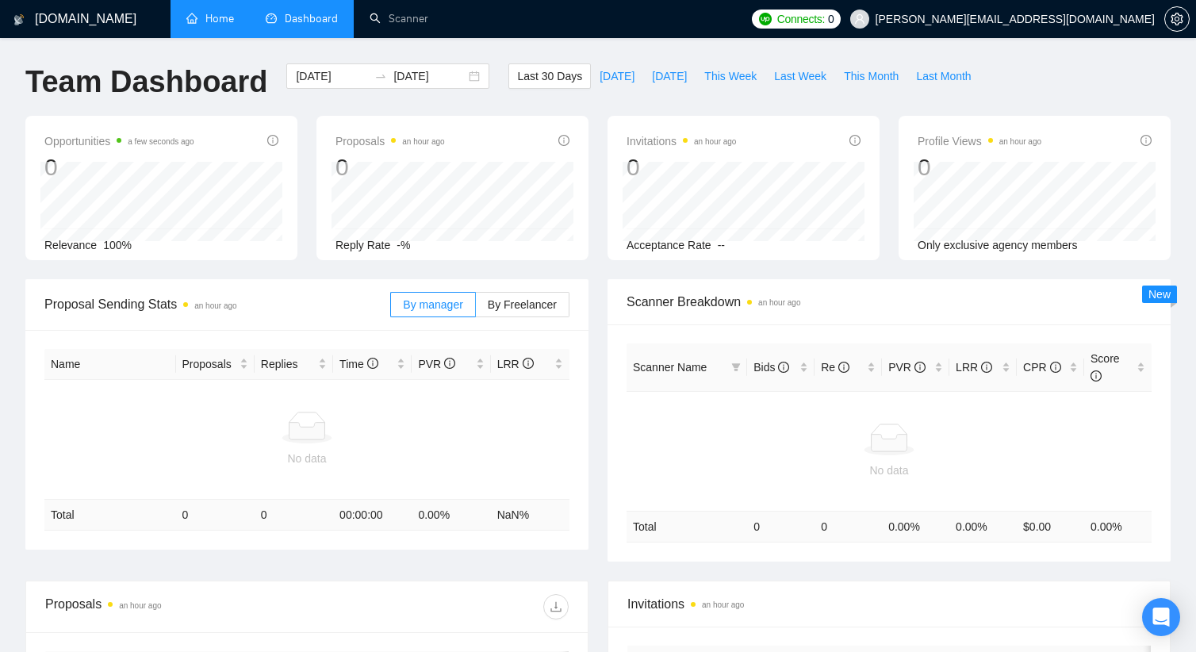
click at [230, 20] on link "Home" at bounding box center [210, 18] width 48 height 13
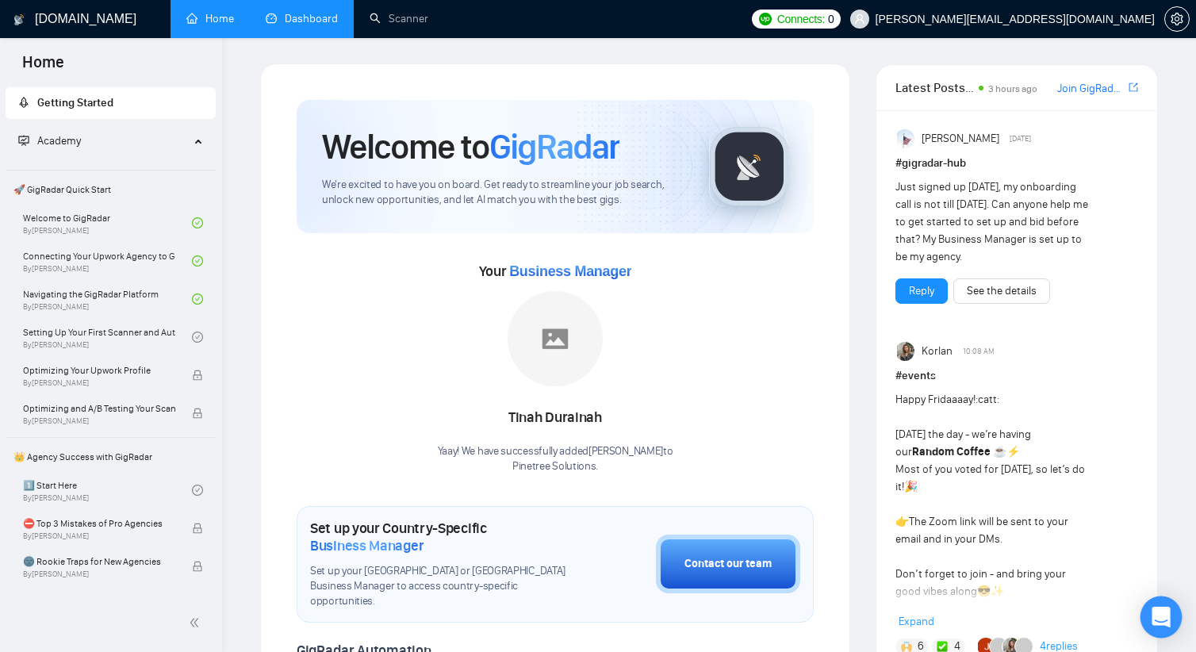
click at [1158, 616] on icon "Open Intercom Messenger" at bounding box center [1161, 617] width 18 height 21
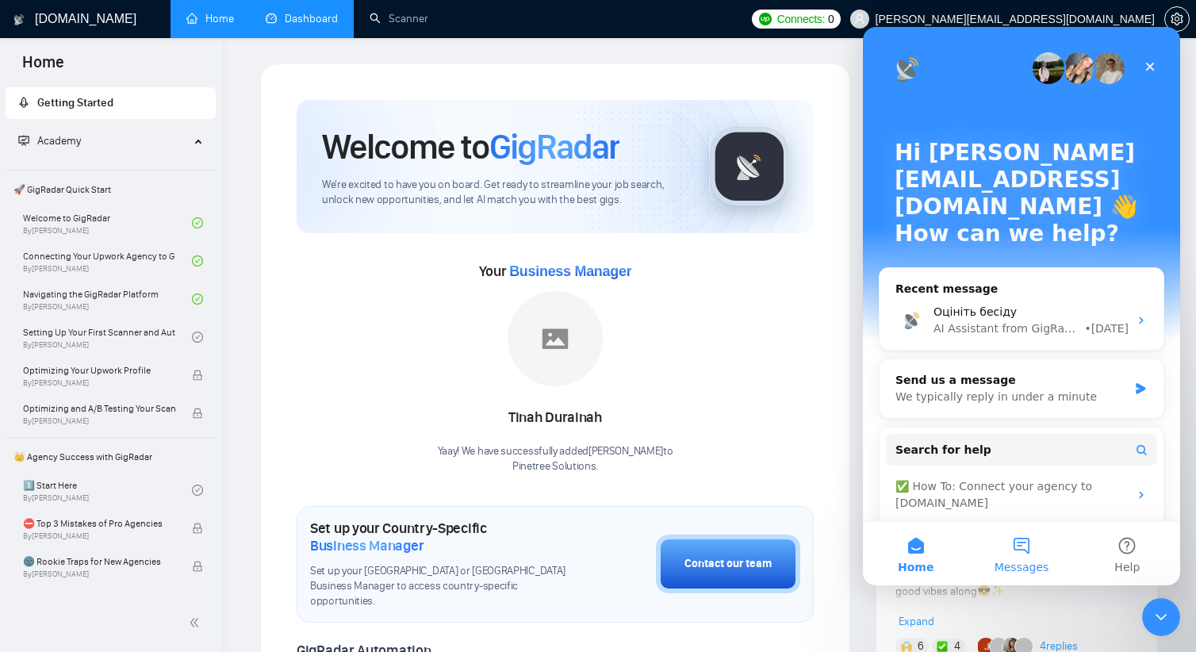
click at [1007, 549] on button "Messages" at bounding box center [1020, 553] width 105 height 63
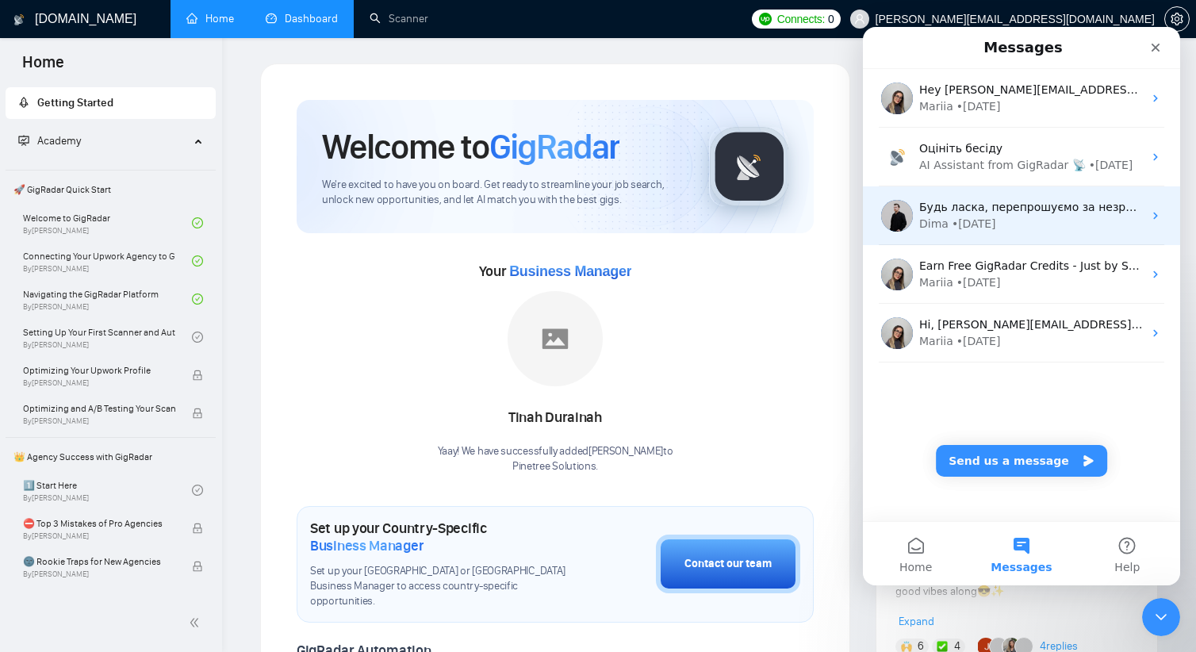
click at [987, 207] on span "Будь ласка, перепрошуємо за незручності 😪" at bounding box center [1051, 207] width 264 height 13
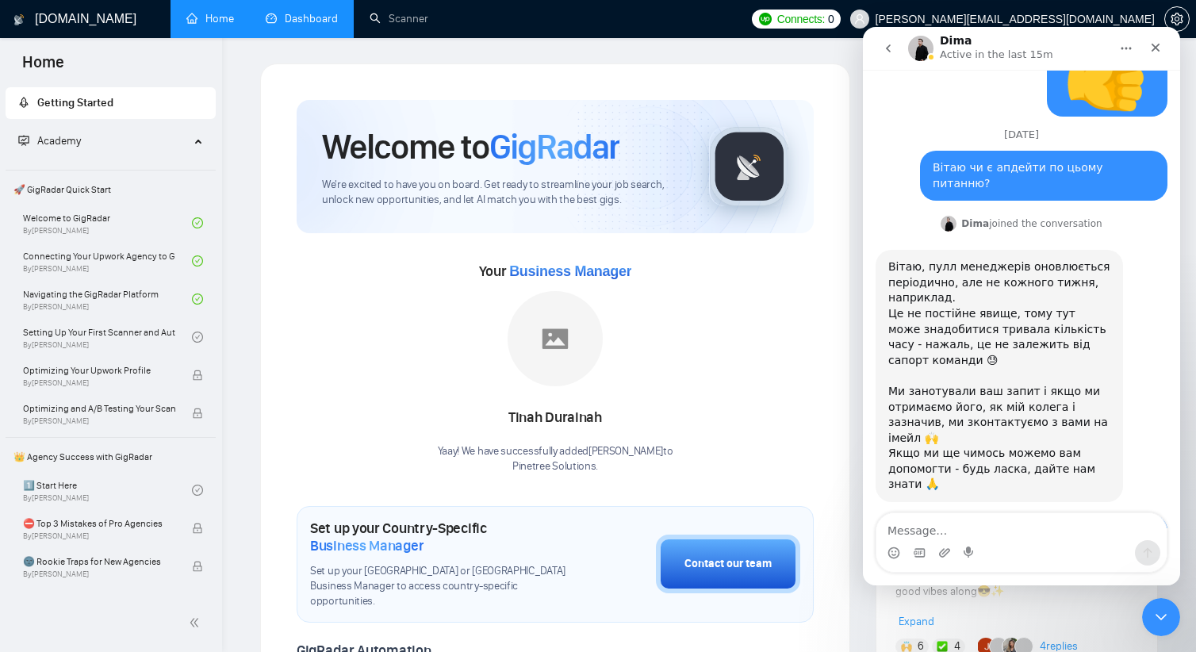
scroll to position [1039, 0]
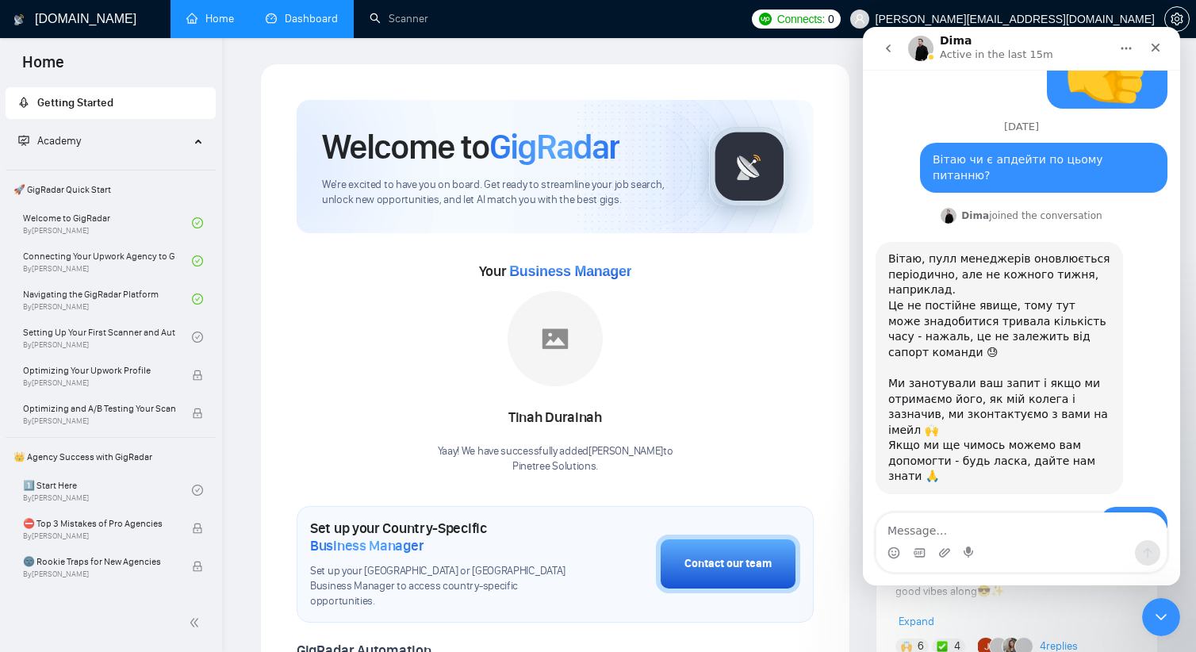
click at [963, 525] on textarea "Message…" at bounding box center [1021, 526] width 290 height 27
type textarea "D"
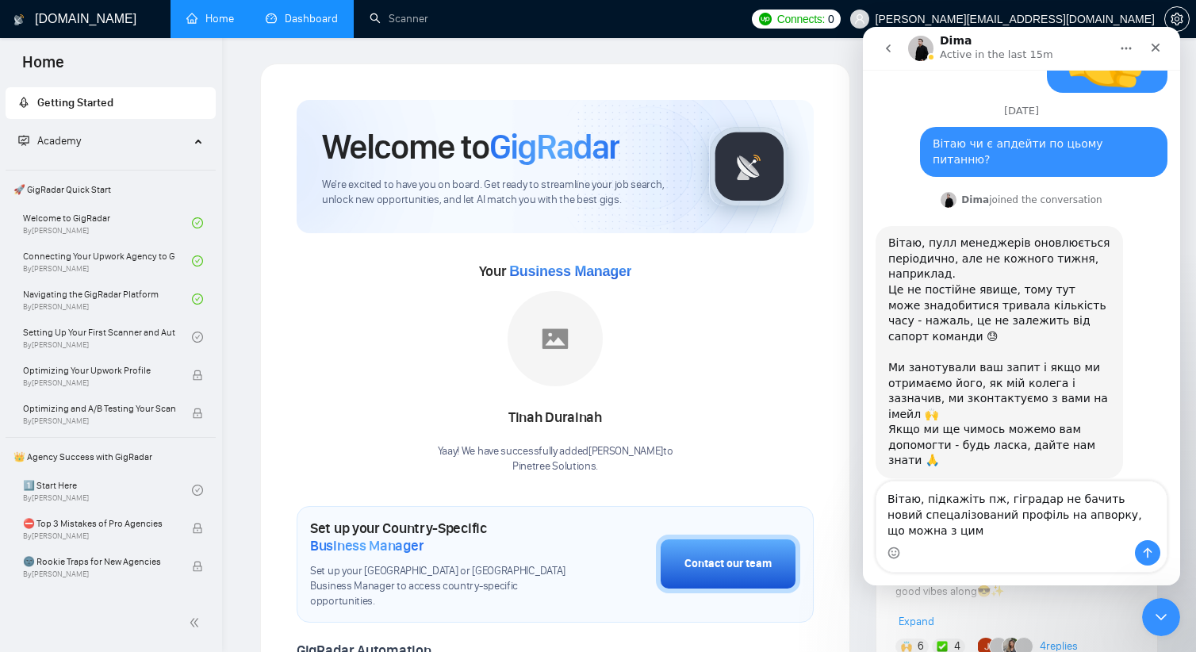
scroll to position [1071, 0]
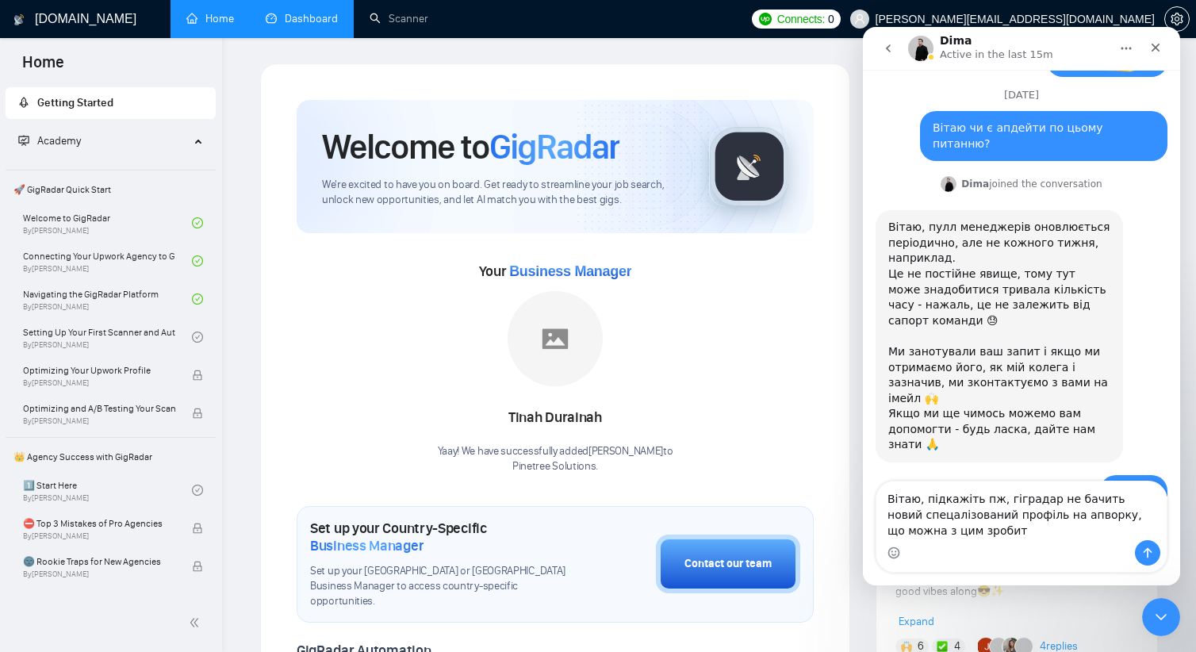
type textarea "Вітаю, підкажіть пж, гіградар не бачить новий спецалізований профіль на апворку…"
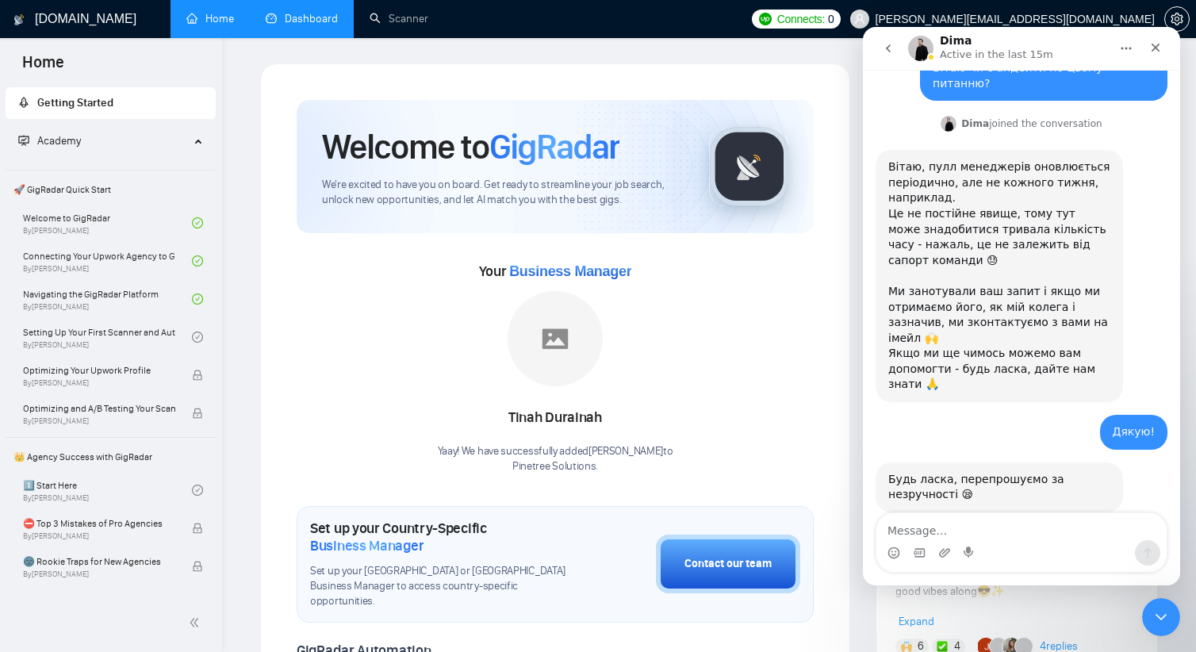
scroll to position [1139, 0]
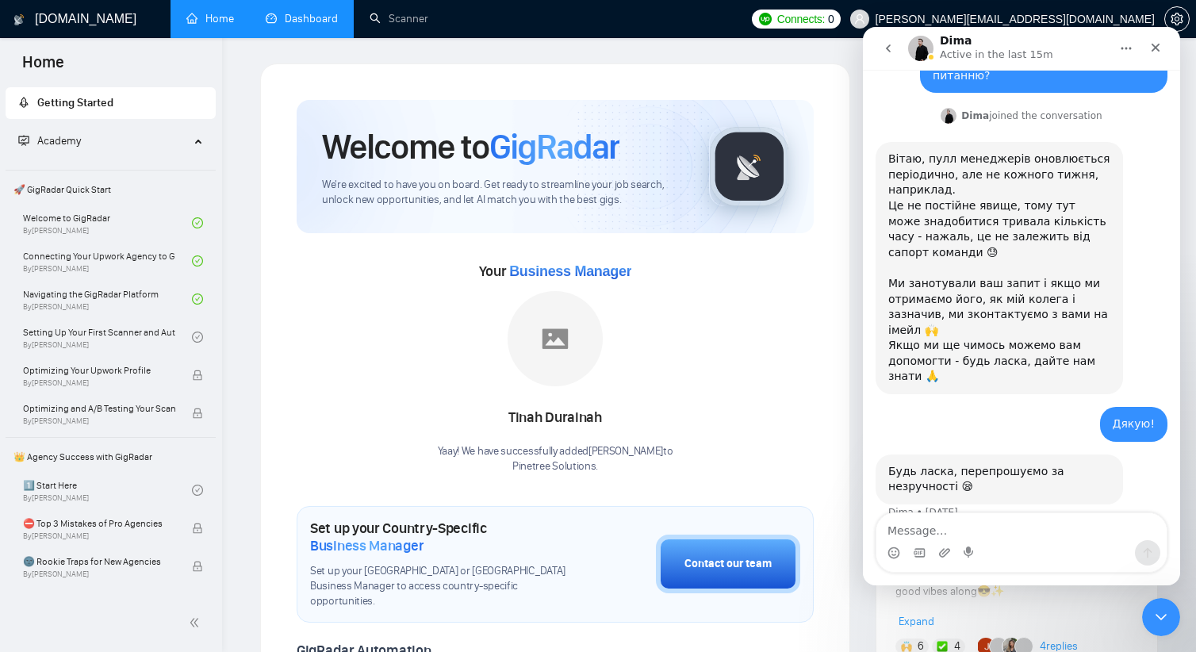
click at [1037, 564] on div "Вітаю, підкажіть пж, гіградар не бачить новий спецалізований профіль на апворку…" at bounding box center [1044, 595] width 222 height 62
click at [1039, 564] on div "Вітаю, підкажіть пж, гіградар не бачить новий спецалізований профіль на апворку…" at bounding box center [1044, 595] width 222 height 62
click at [1037, 564] on div "Вітаю, підкажіть пж, гіградар не бачить новий спецалізований профіль на апворку…" at bounding box center [1044, 595] width 222 height 62
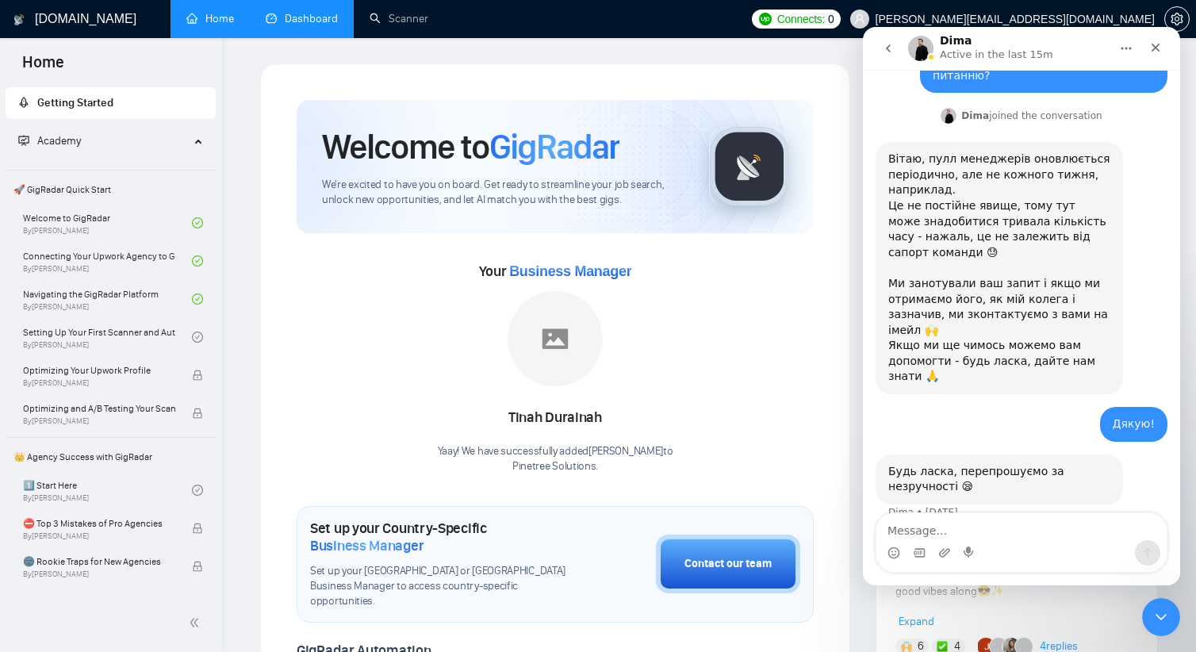
click at [1037, 564] on div "Вітаю, підкажіть пж, гіградар не бачить новий спецалізований профіль на апворку…" at bounding box center [1044, 595] width 222 height 62
click at [893, 47] on icon "go back" at bounding box center [888, 48] width 13 height 13
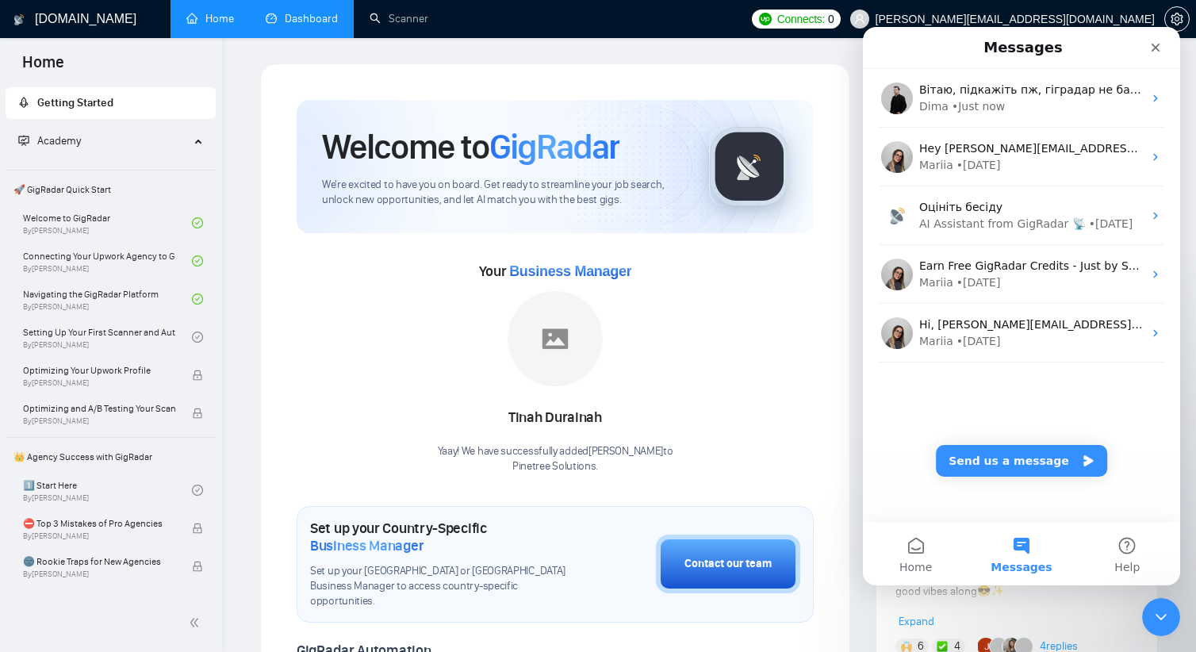
scroll to position [0, 0]
click at [1033, 466] on button "Send us a message" at bounding box center [1021, 461] width 171 height 32
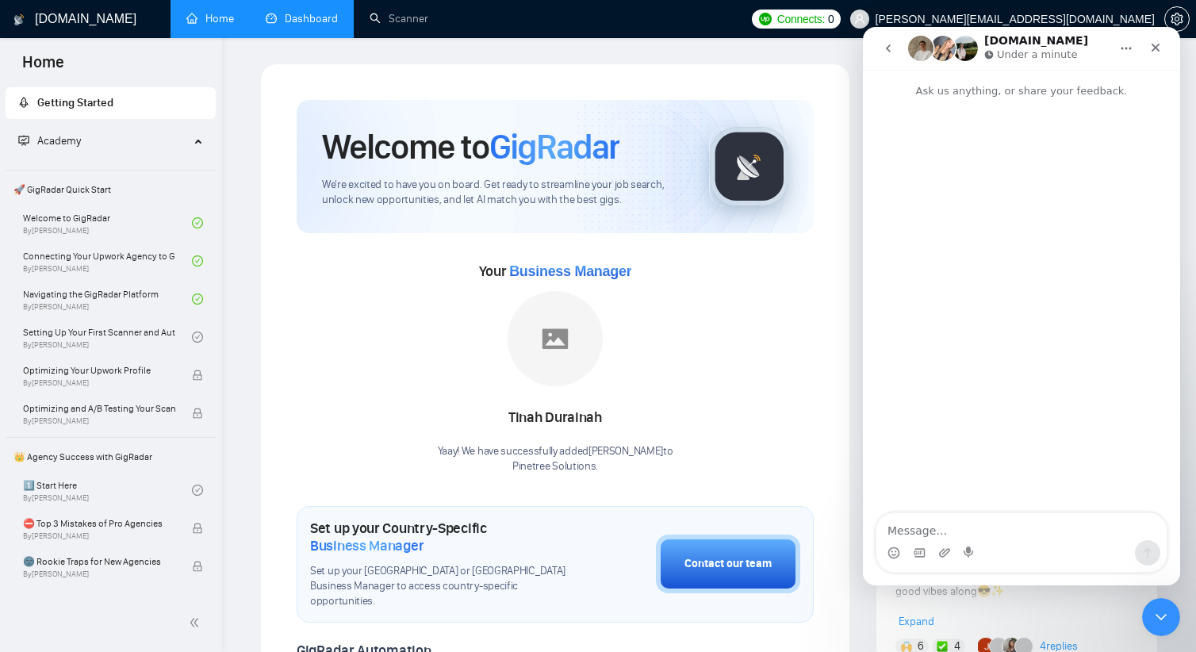
type textarea "Вітаю, підкажіть пж, гіградар не бачить новий спецалізований профіль на апворку…"
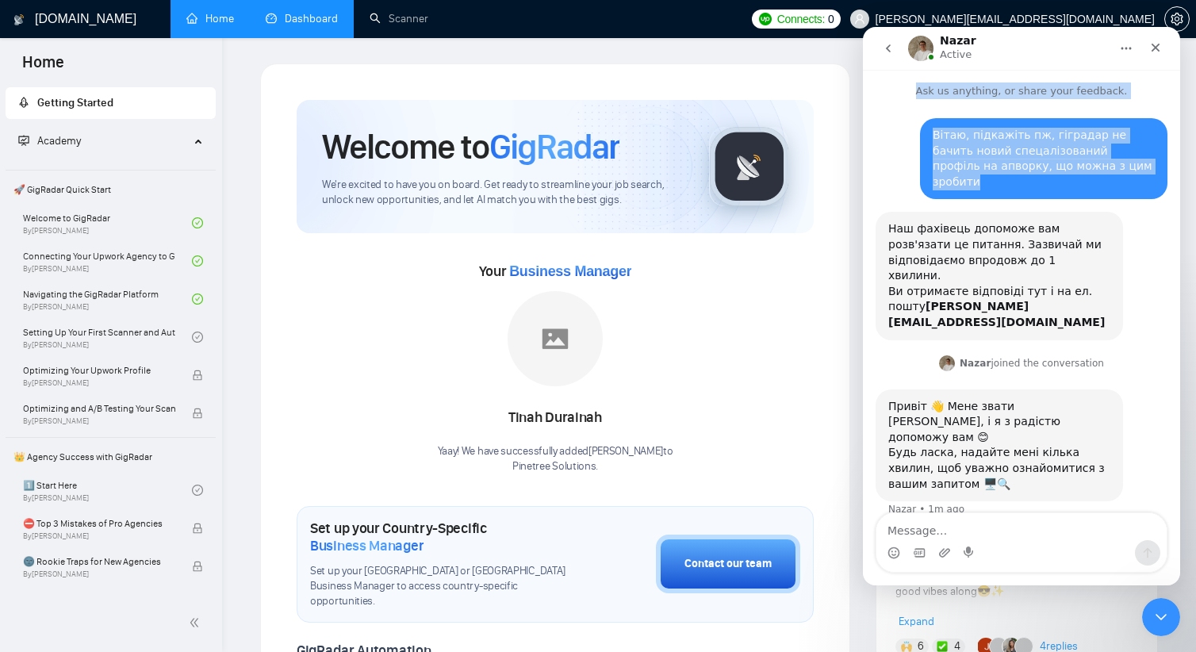
drag, startPoint x: 1024, startPoint y: 43, endPoint x: 1011, endPoint y: 145, distance: 103.2
click at [1003, 154] on div "Nazar Active Ask us anything, or share your feedback. Вітаю, підкажіть пж, гігр…" at bounding box center [1021, 306] width 317 height 558
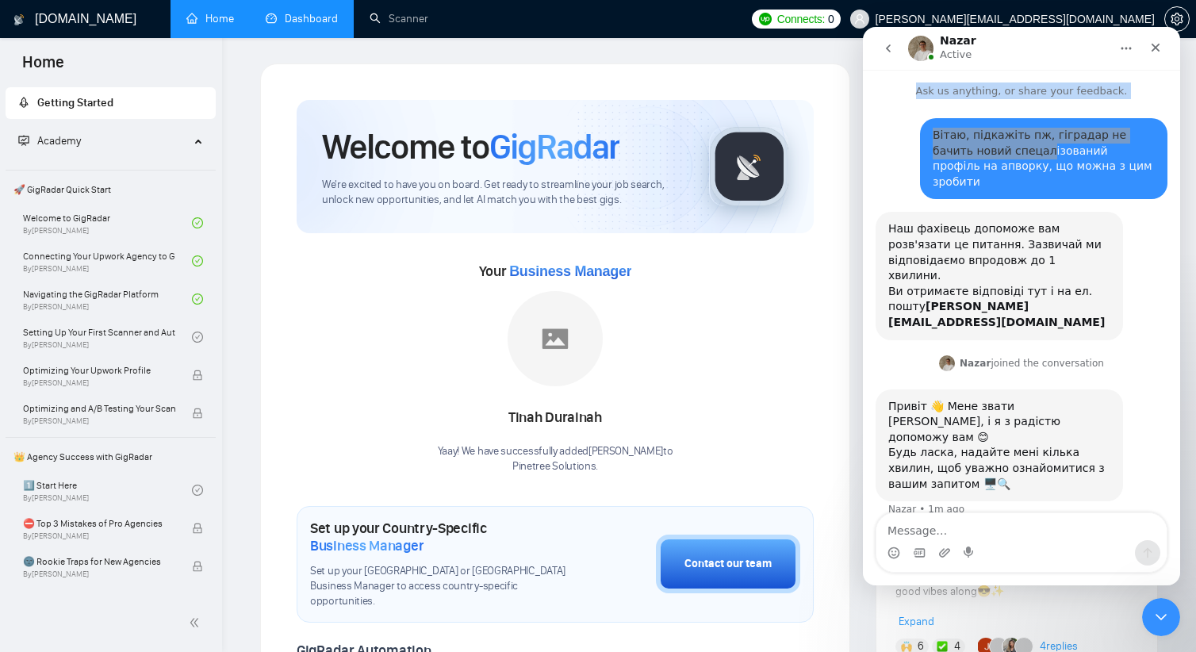
click at [758, 108] on div "Welcome to GigRadar We're excited to have you on board. Get ready to streamline…" at bounding box center [555, 166] width 517 height 133
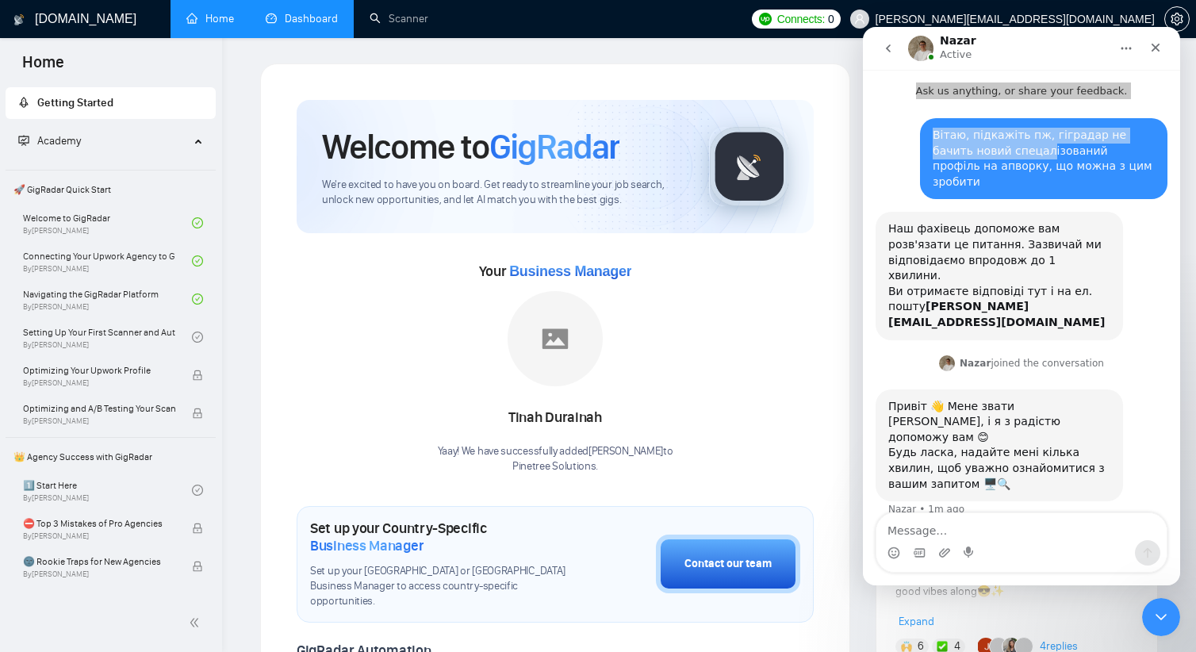
click at [890, 48] on icon "go back" at bounding box center [888, 48] width 13 height 13
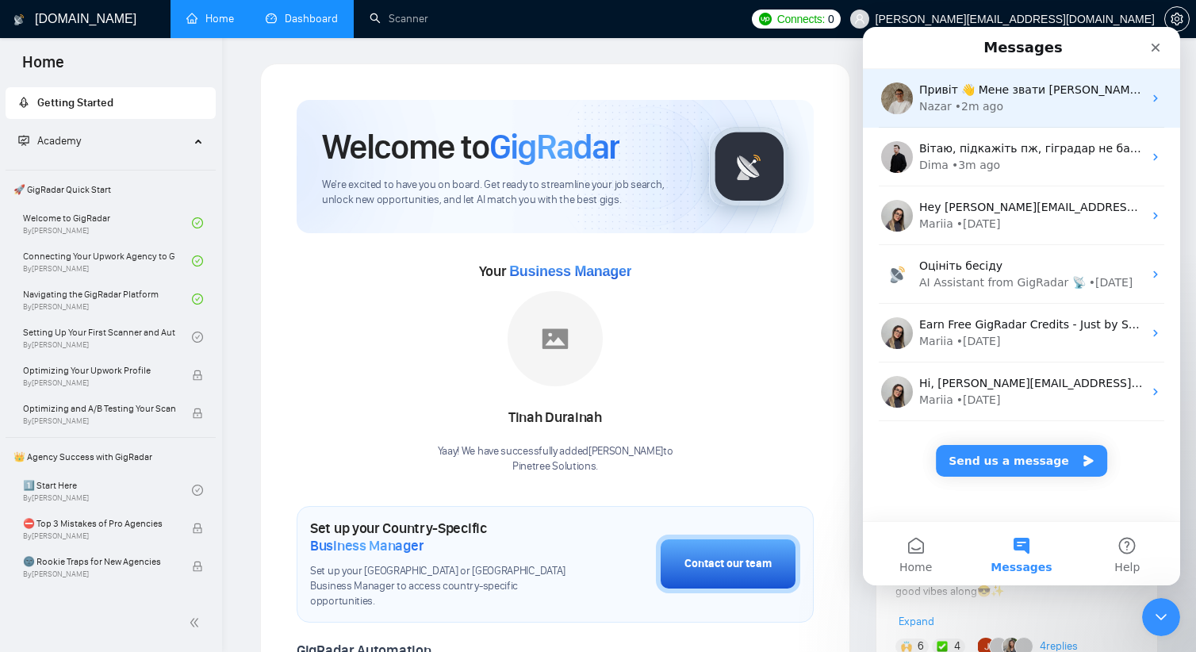
click at [1060, 82] on div "Привіт 👋 Мене звати Назар, і я з радістю допоможу вам 😊 Будь ласка, надайте мен…" at bounding box center [1031, 90] width 224 height 17
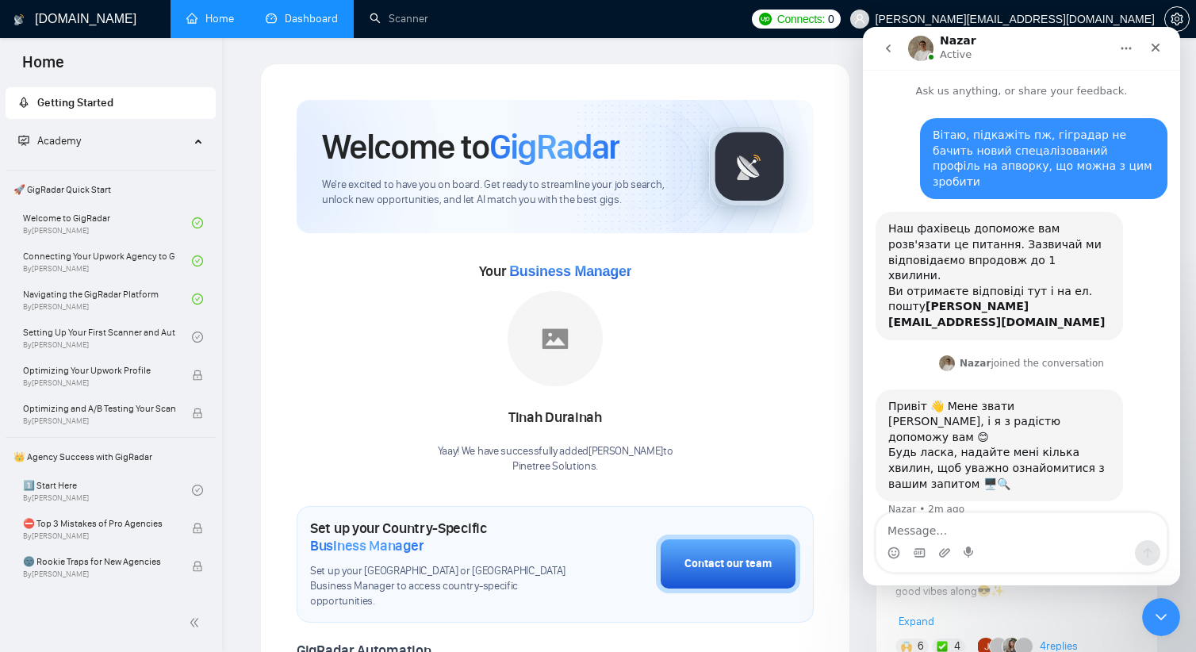
click at [746, 85] on div "Welcome to GigRadar We're excited to have you on board. Get ready to streamline…" at bounding box center [555, 625] width 555 height 1089
click at [1158, 43] on icon "Close" at bounding box center [1155, 47] width 13 height 13
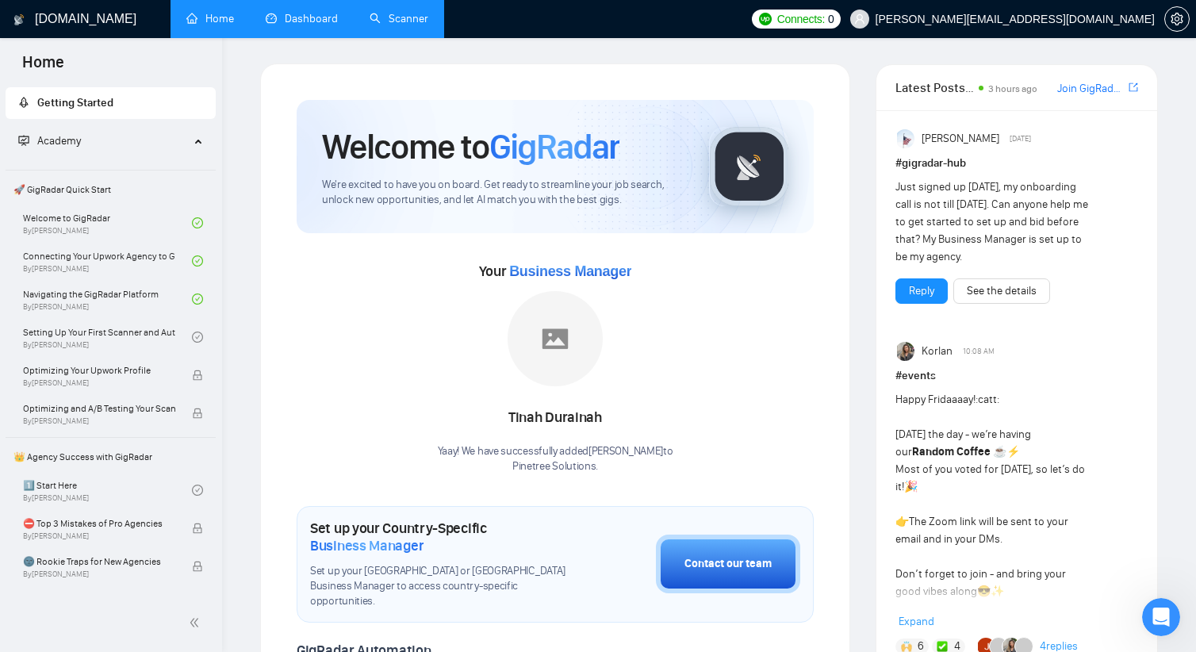
click at [382, 25] on link "Scanner" at bounding box center [399, 18] width 59 height 13
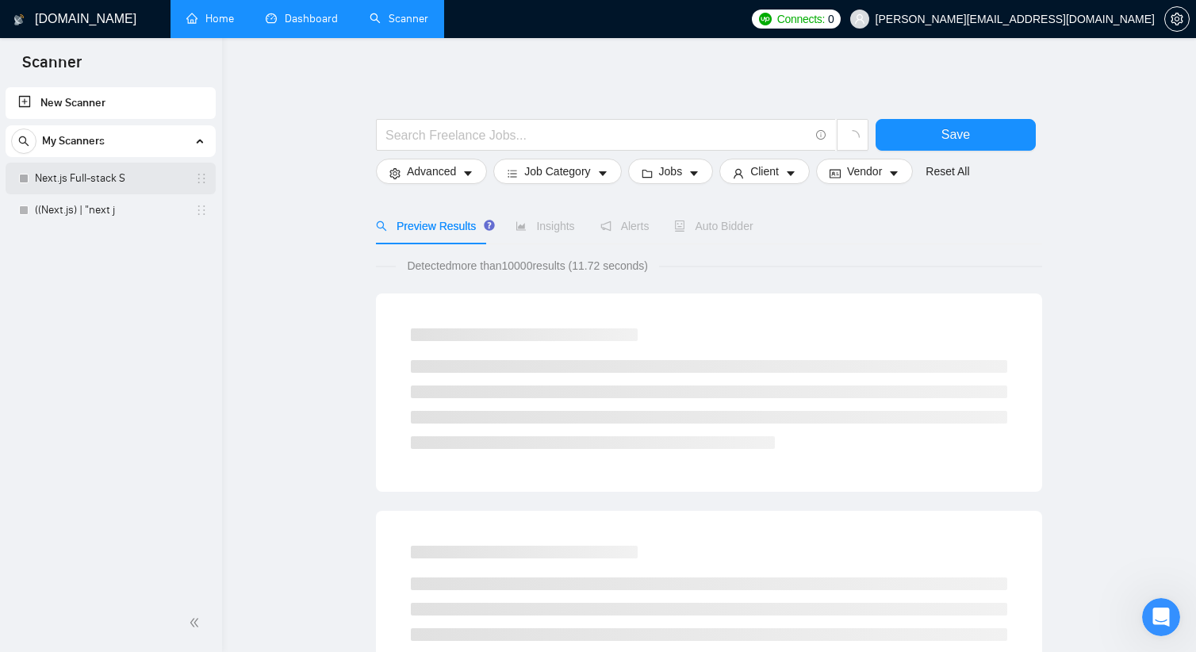
click at [121, 180] on link "Next.js Full-stack S" at bounding box center [110, 179] width 151 height 32
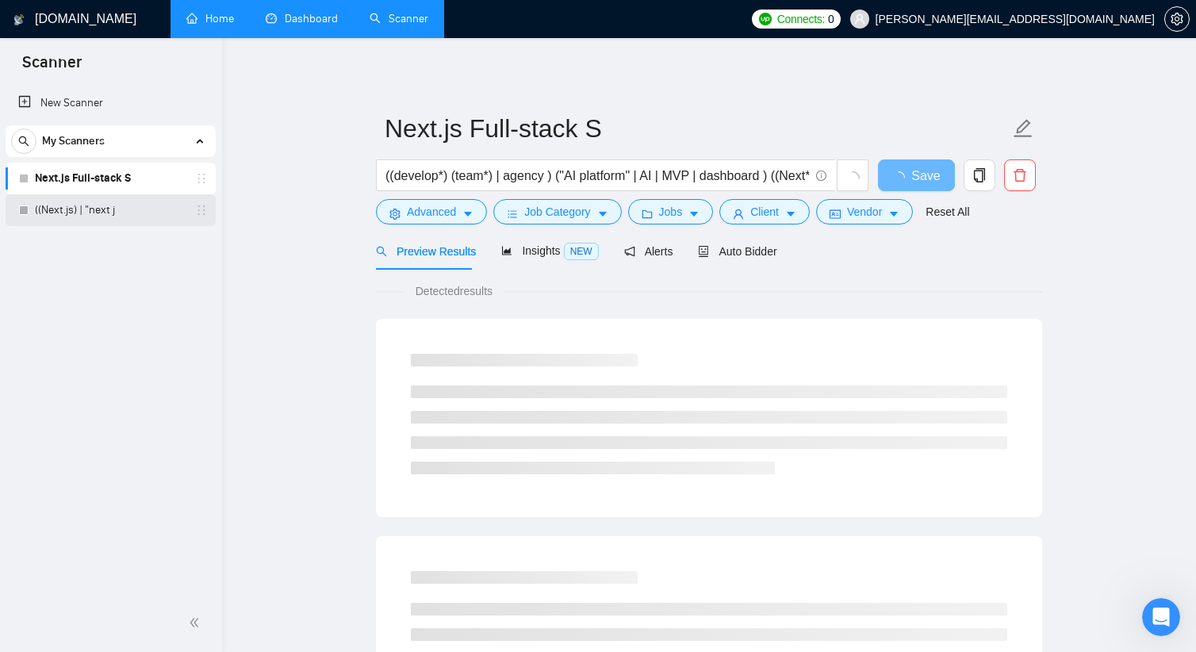
click at [118, 209] on link "((Next.js) | "next j" at bounding box center [110, 210] width 151 height 32
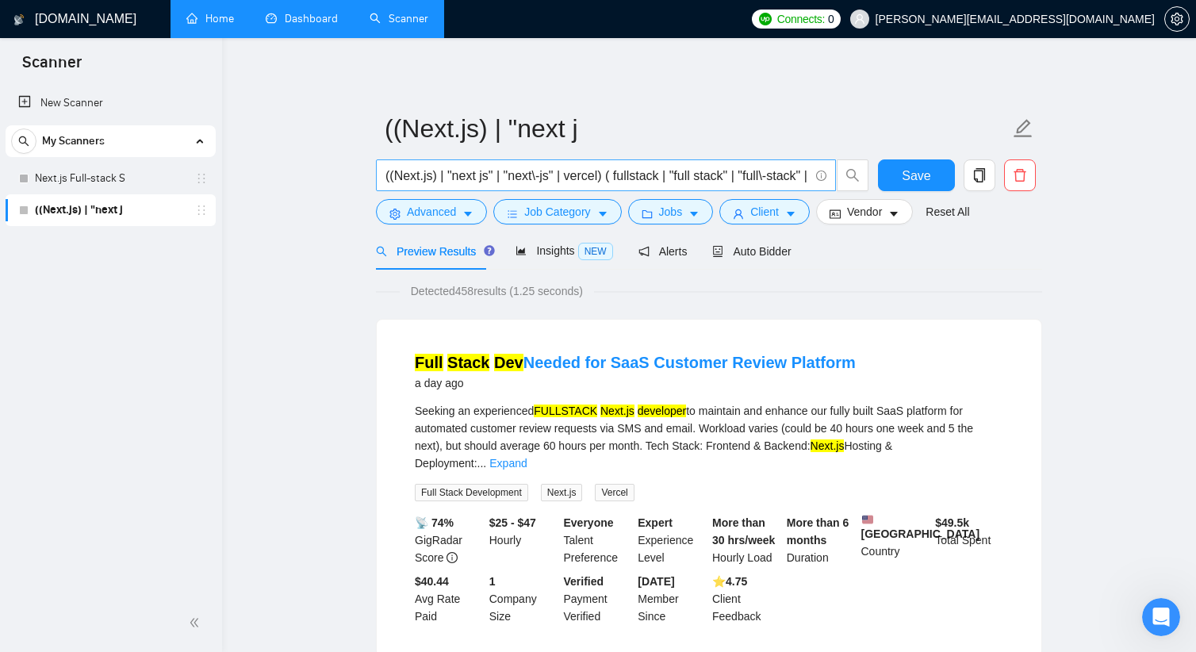
click at [635, 165] on span "((Next.js) | "next js" | "next\-js" | vercel) ( fullstack | "full stack" | "ful…" at bounding box center [606, 175] width 460 height 32
click at [635, 171] on input "((Next.js) | "next js" | "next\-js" | vercel) ( fullstack | "full stack" | "ful…" at bounding box center [597, 176] width 424 height 20
click at [579, 171] on input "((Next.js) | "next js" | "next\-js" | vercel) ( fullstack | "full stack" | "ful…" at bounding box center [597, 176] width 424 height 20
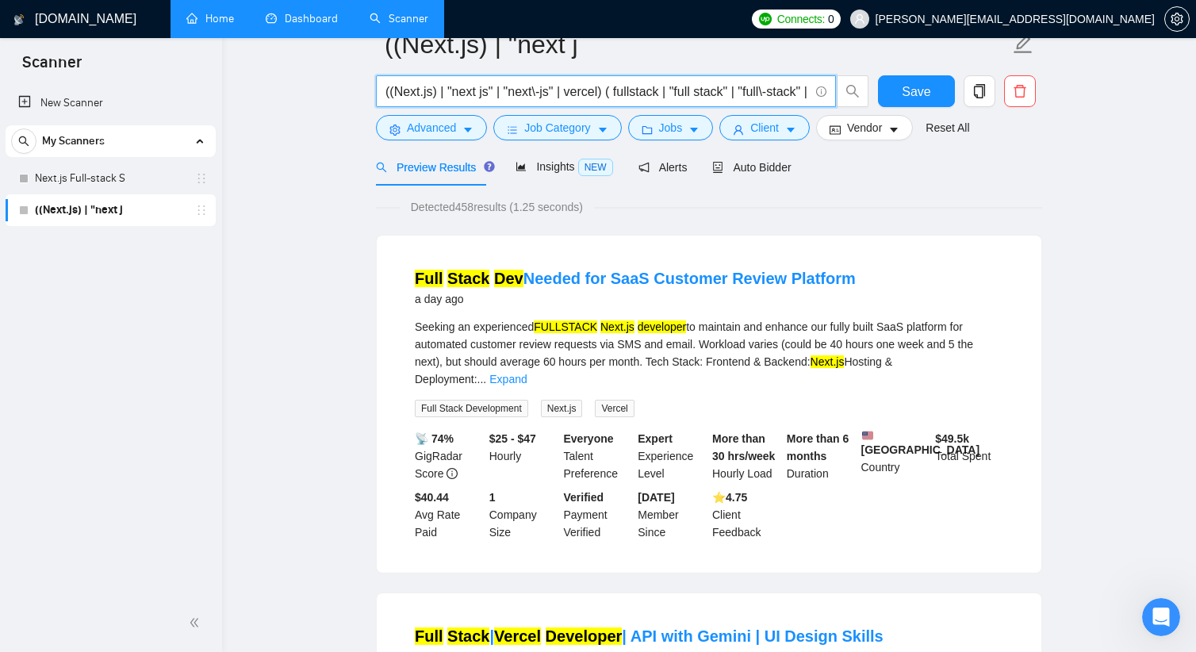
scroll to position [0, 0]
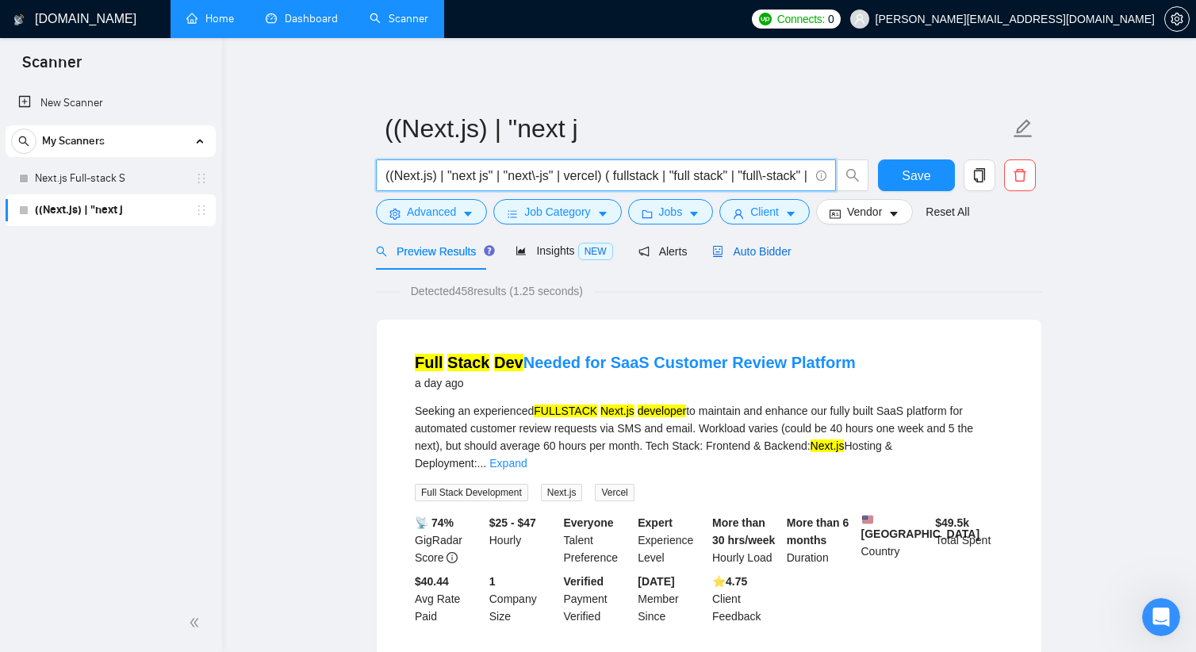
click at [744, 255] on span "Auto Bidder" at bounding box center [751, 251] width 79 height 13
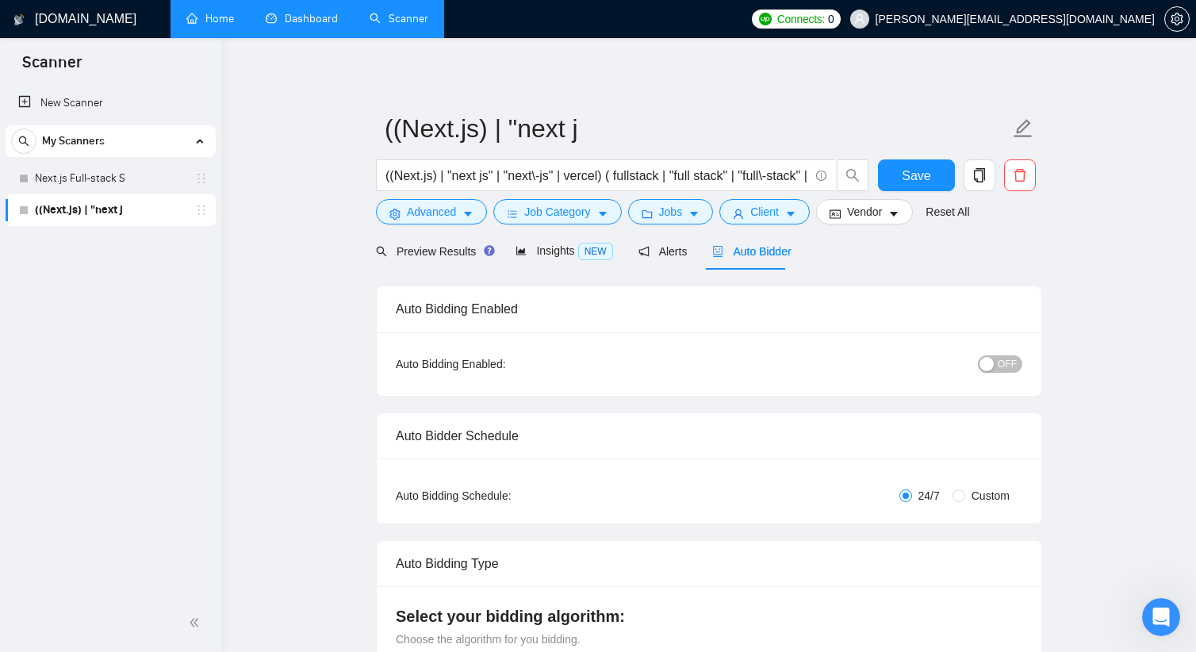
checkbox input "true"
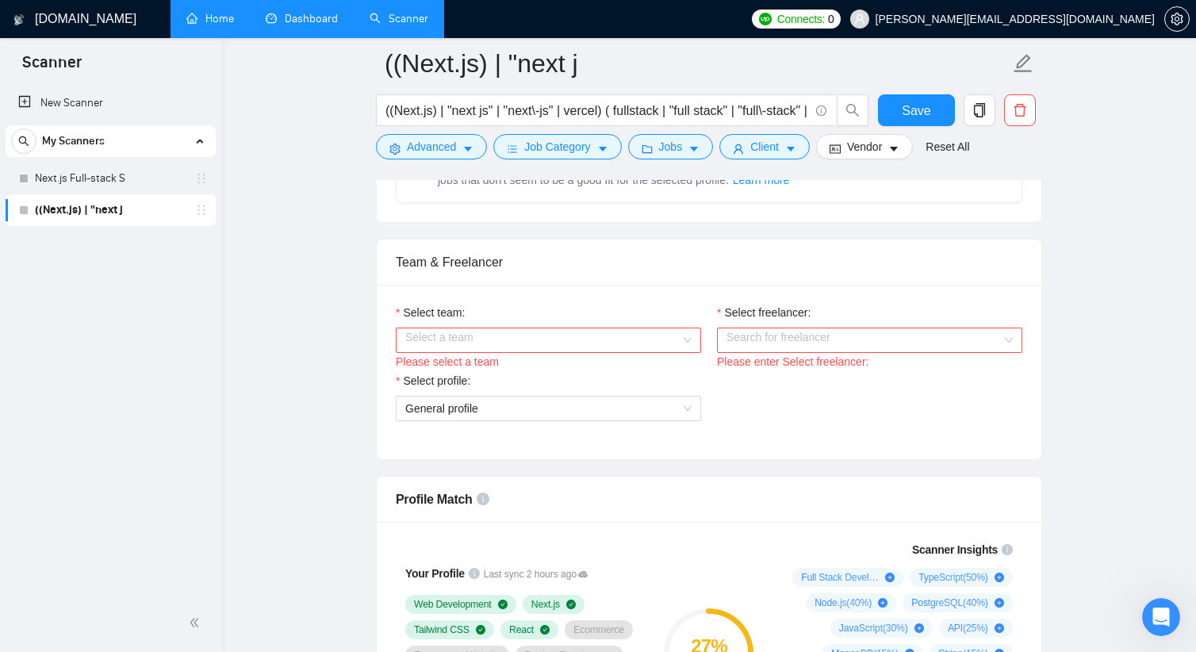
scroll to position [635, 0]
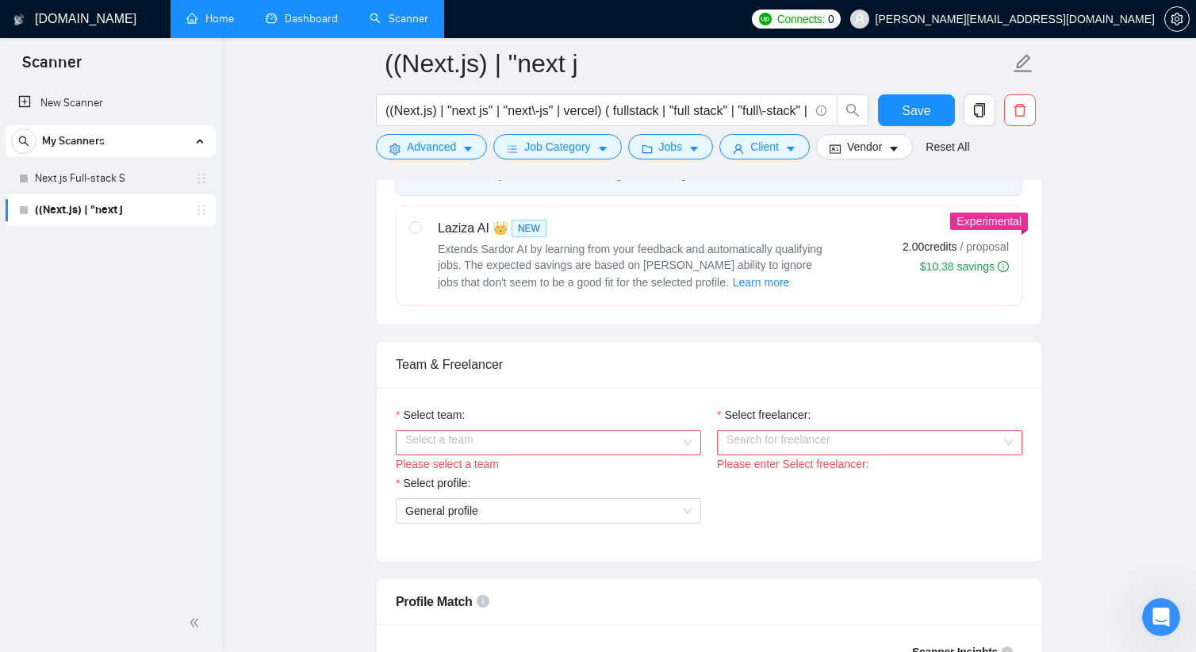
click at [520, 439] on input "Select team:" at bounding box center [542, 443] width 275 height 24
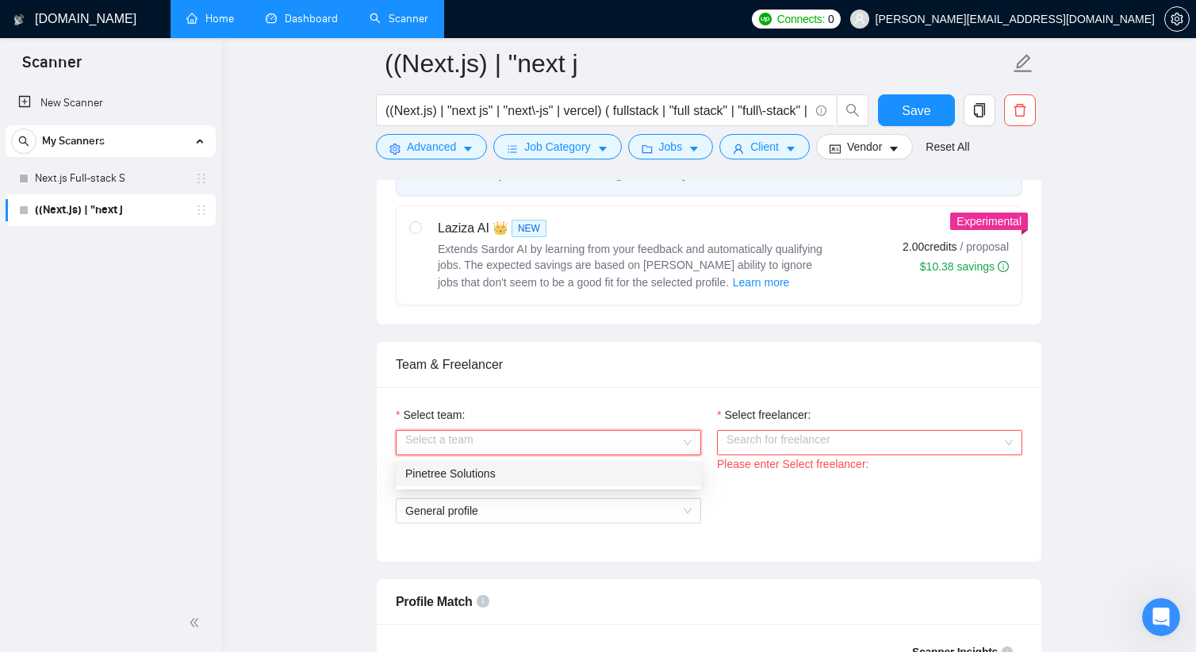
click at [503, 467] on div "Pinetree Solutions" at bounding box center [548, 473] width 286 height 17
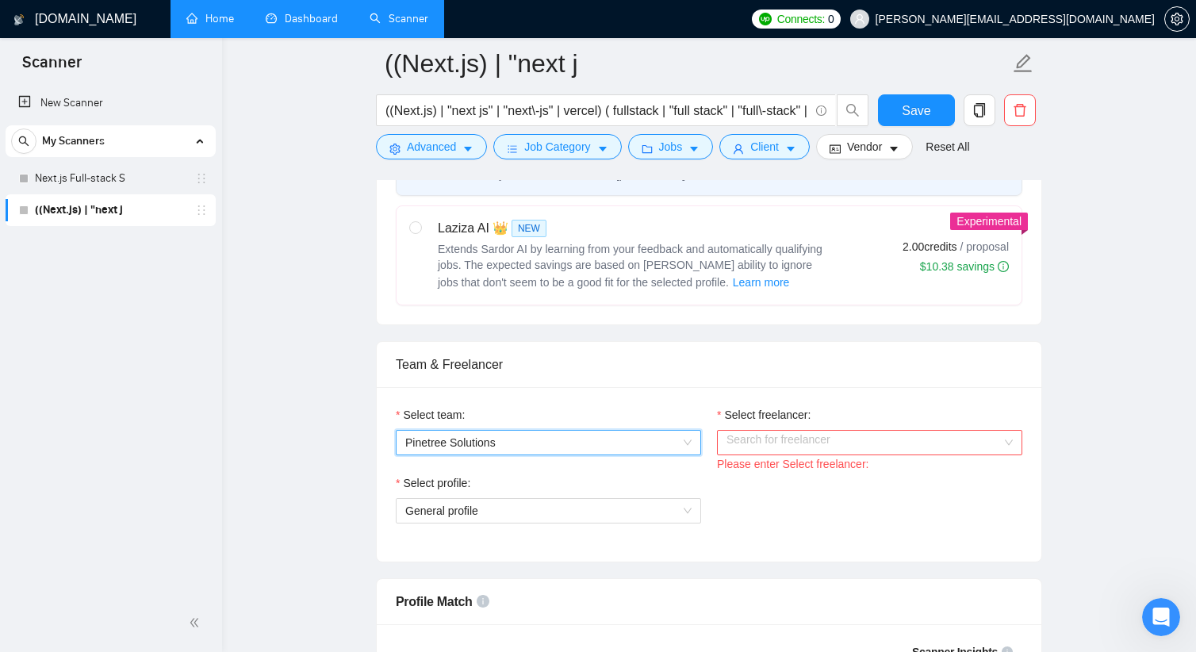
click at [779, 425] on div "Select freelancer:" at bounding box center [869, 418] width 305 height 24
click at [774, 441] on input "Select freelancer:" at bounding box center [864, 443] width 275 height 24
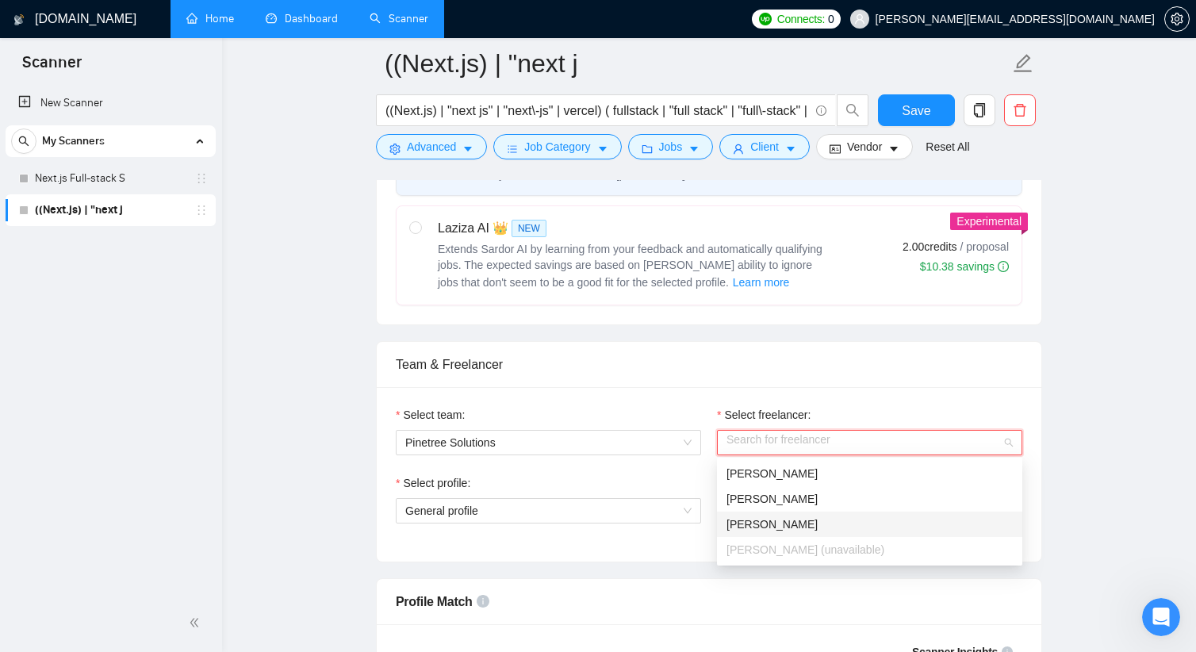
click at [776, 521] on span "[PERSON_NAME]" at bounding box center [772, 524] width 91 height 13
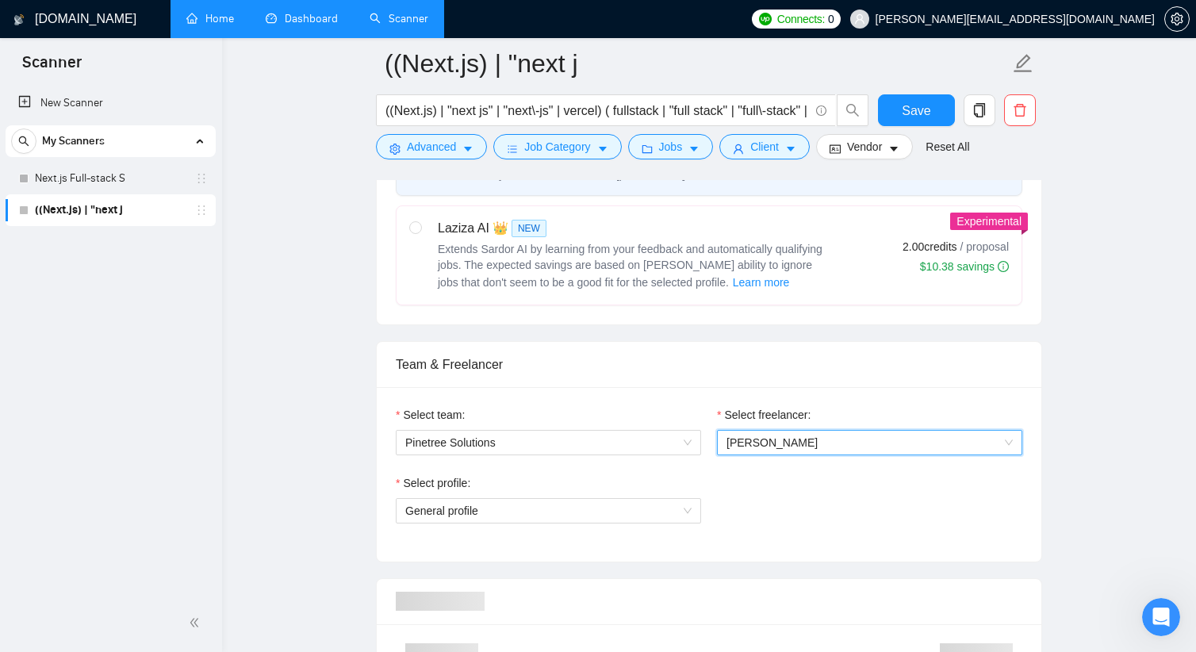
click at [726, 377] on div "Team & Freelancer" at bounding box center [709, 364] width 627 height 45
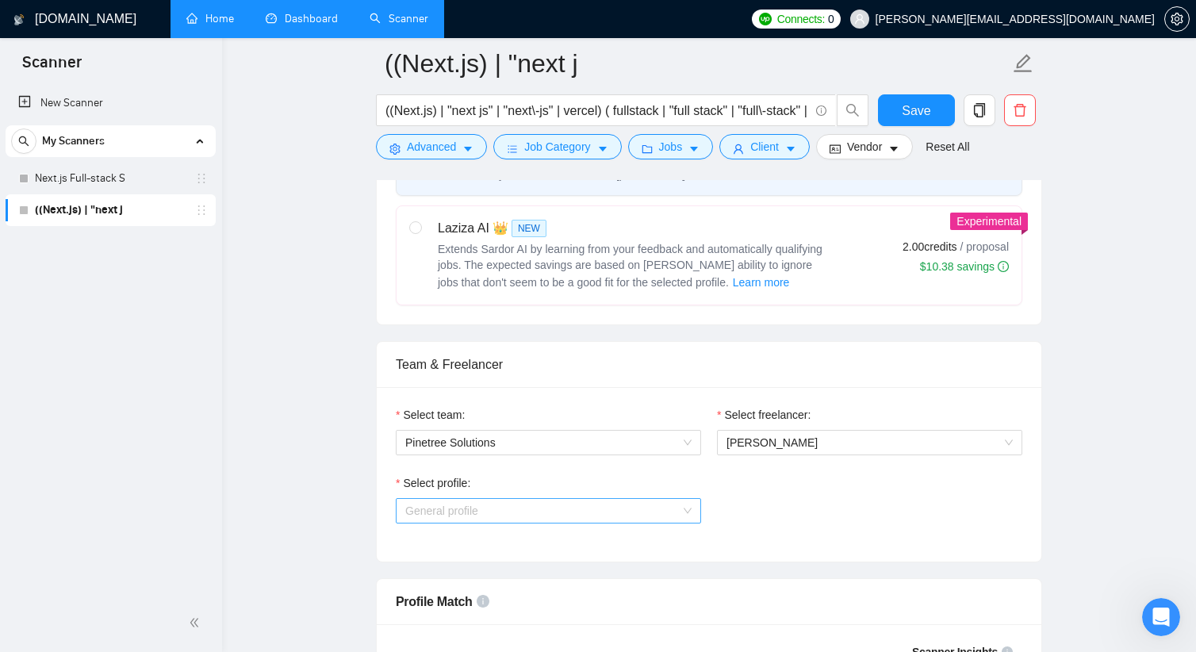
click at [618, 522] on span "General profile" at bounding box center [548, 511] width 286 height 24
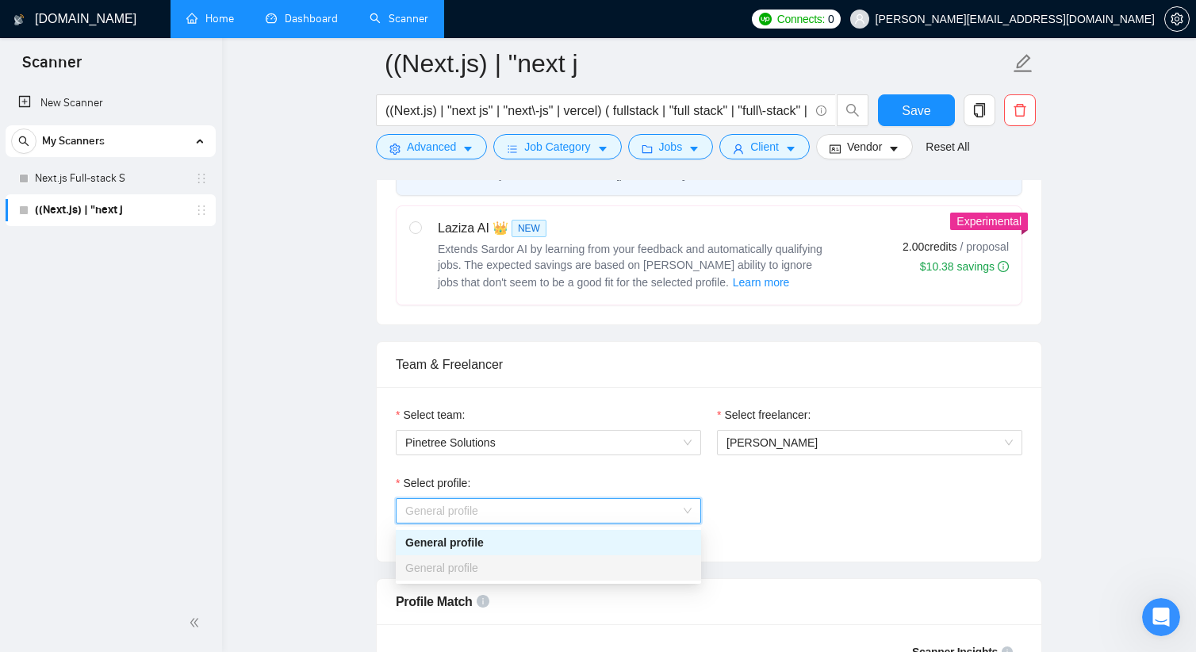
click at [784, 519] on div "Select profile: General profile" at bounding box center [709, 508] width 642 height 68
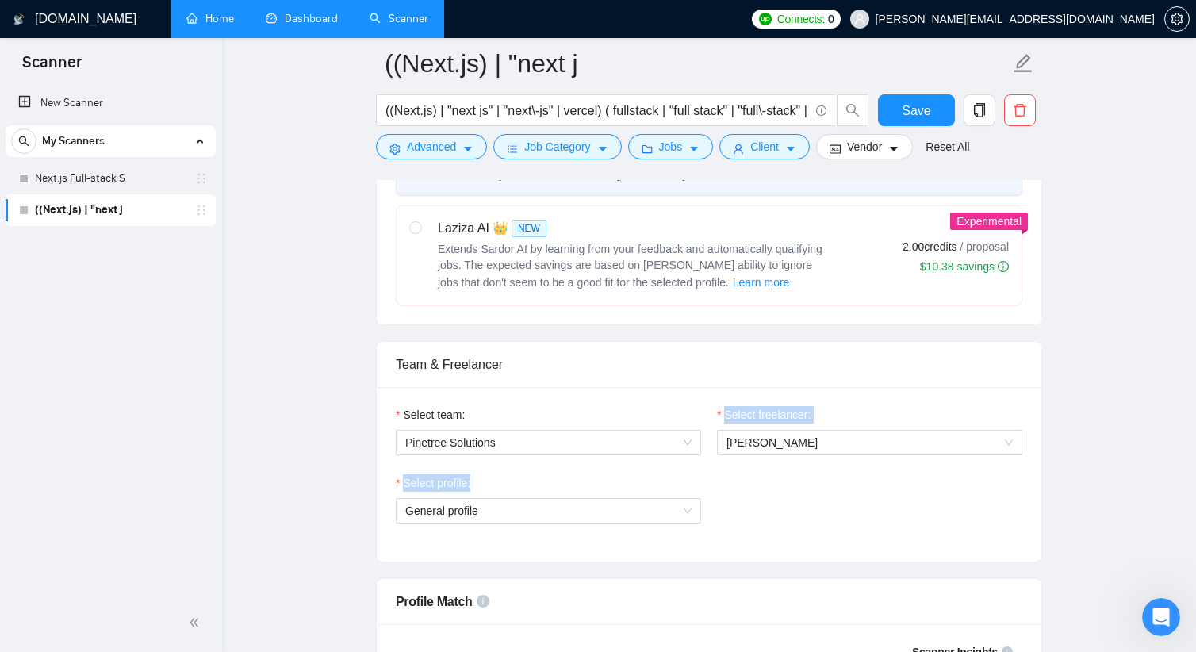
drag, startPoint x: 776, startPoint y: 523, endPoint x: 786, endPoint y: 395, distance: 128.1
click at [786, 395] on div "Select team: Pinetree Solutions Select freelancer: Andrey Chorniy Select profil…" at bounding box center [709, 474] width 665 height 175
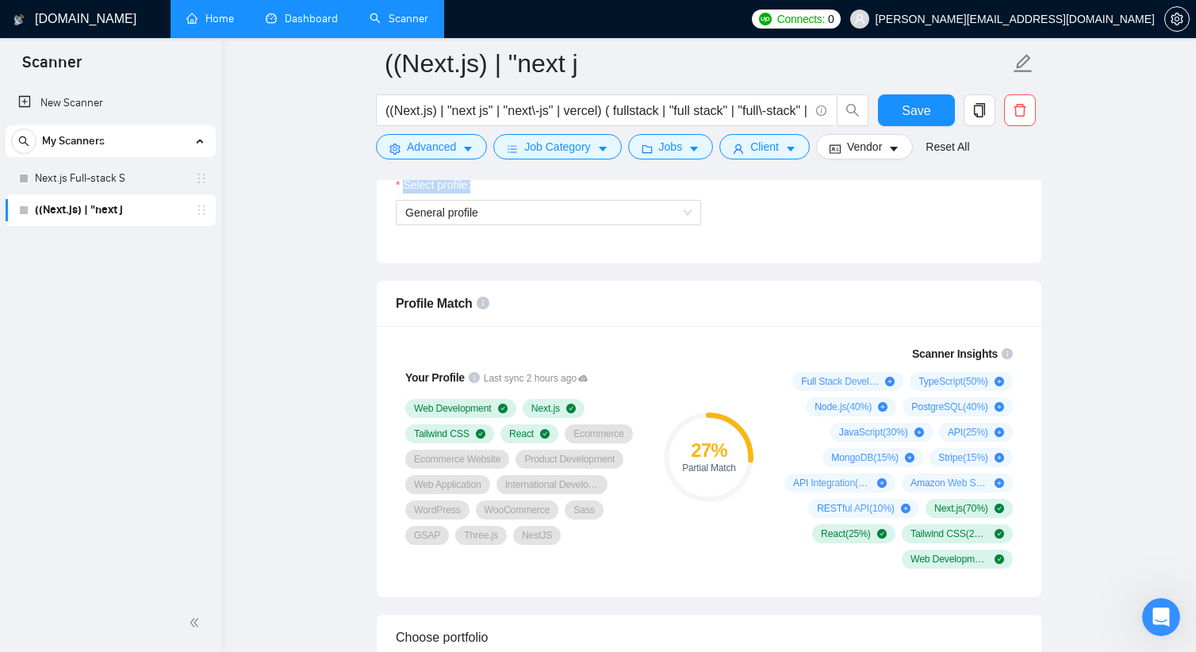
scroll to position [952, 0]
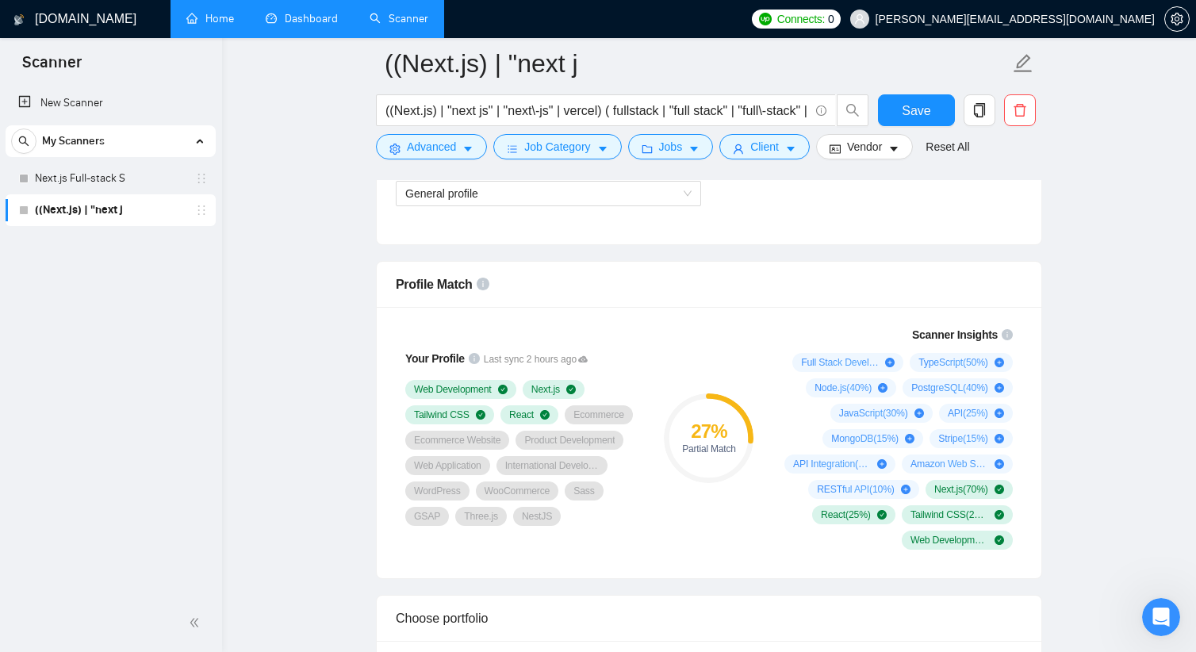
click at [731, 332] on div "27 % Partial Match" at bounding box center [709, 437] width 106 height 243
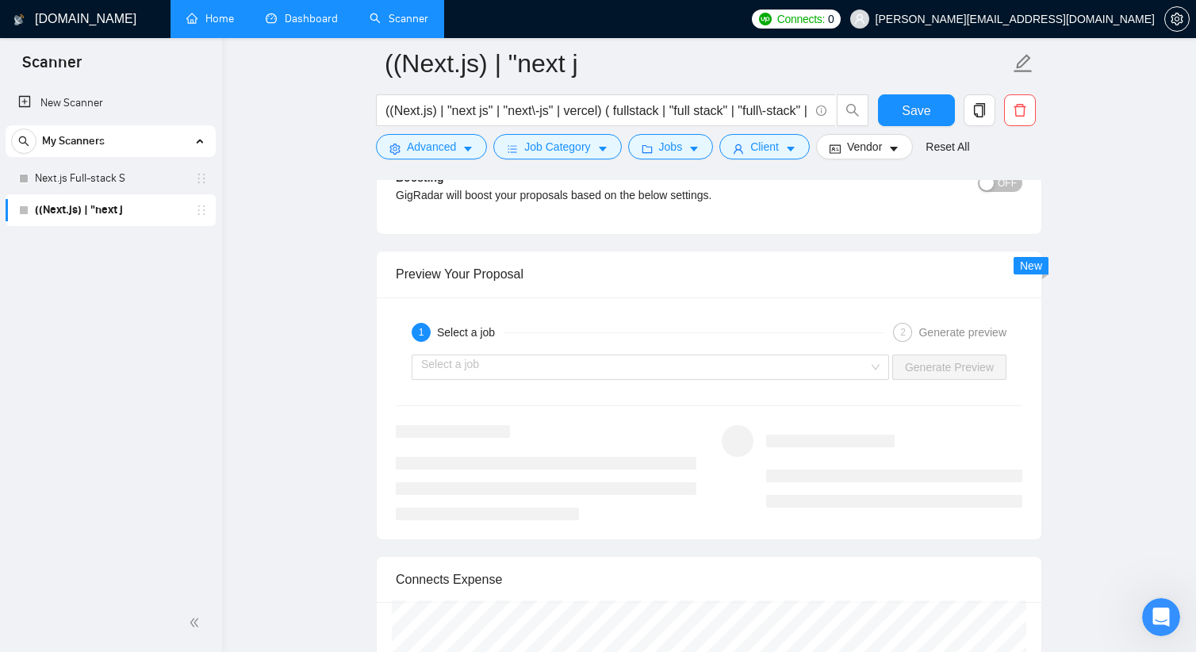
scroll to position [2967, 0]
click at [600, 354] on div "Select a job Generate Preview" at bounding box center [709, 367] width 630 height 38
click at [600, 362] on input "search" at bounding box center [644, 367] width 447 height 24
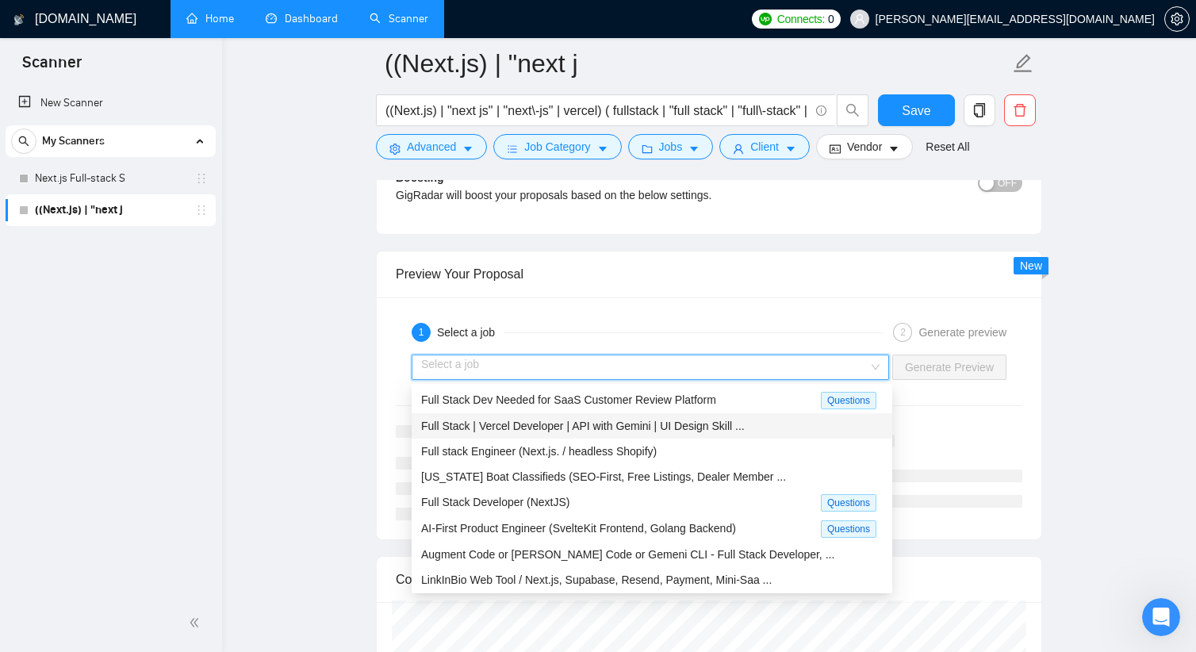
click at [600, 430] on span "Full Stack | Vercel Developer | API with Gemini | UI Design Skill ..." at bounding box center [583, 426] width 324 height 13
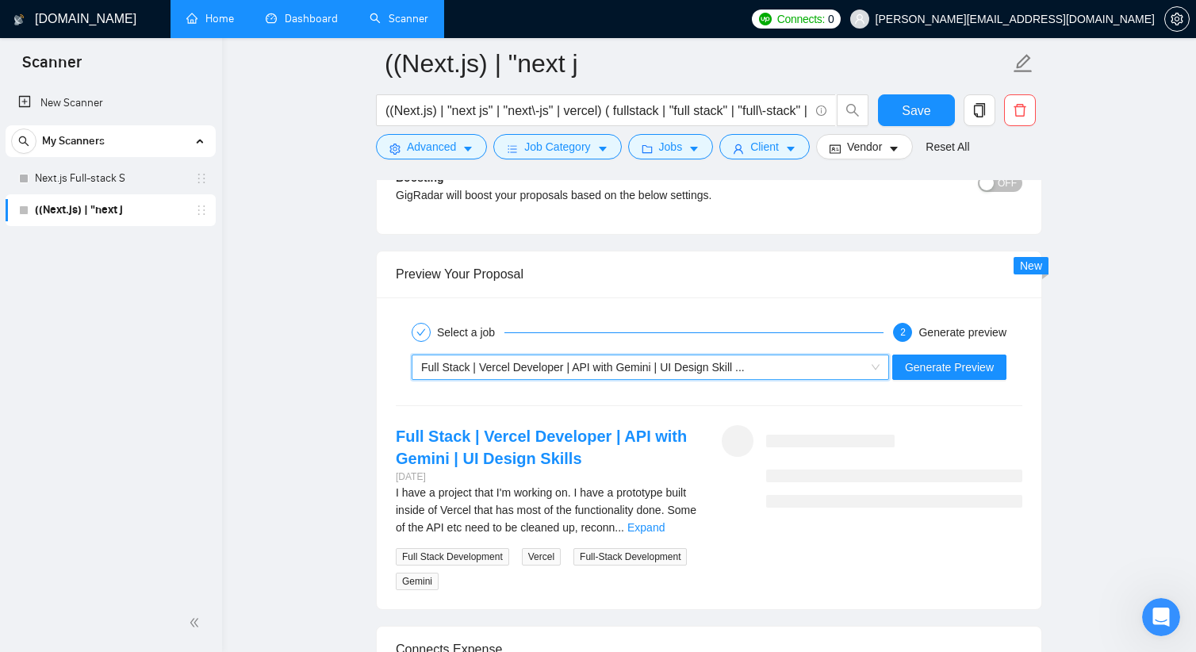
click at [803, 299] on div "Select a job 2 Generate preview ~021968456919757630453 Full Stack | Vercel Deve…" at bounding box center [709, 453] width 665 height 313
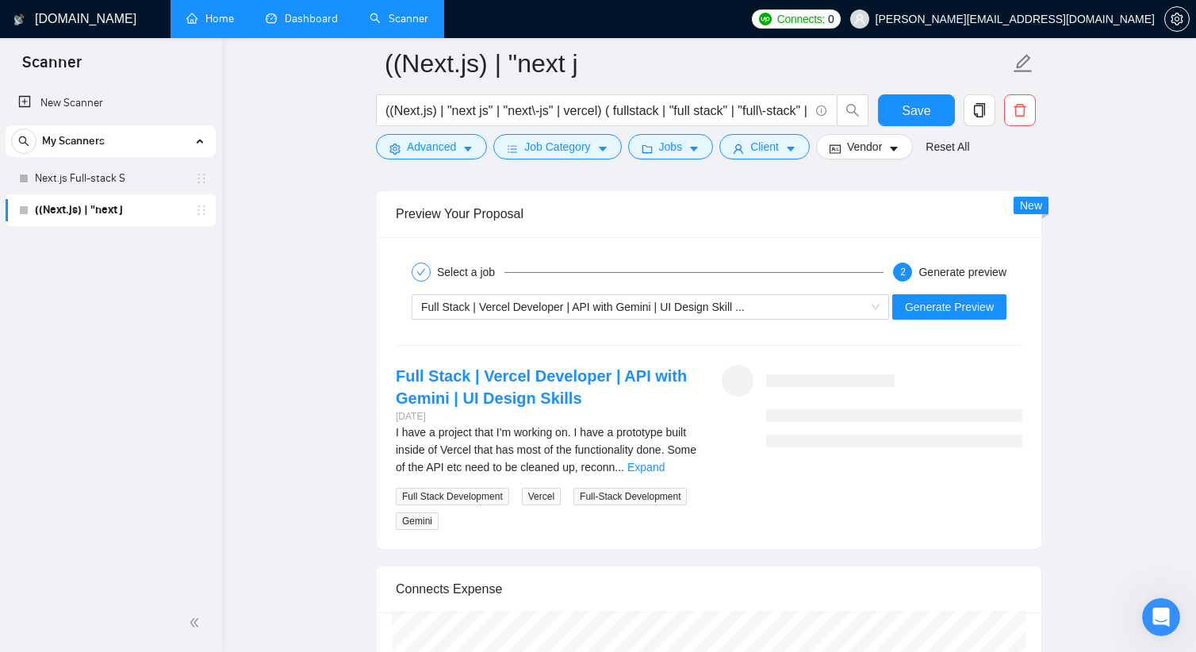
scroll to position [3047, 0]
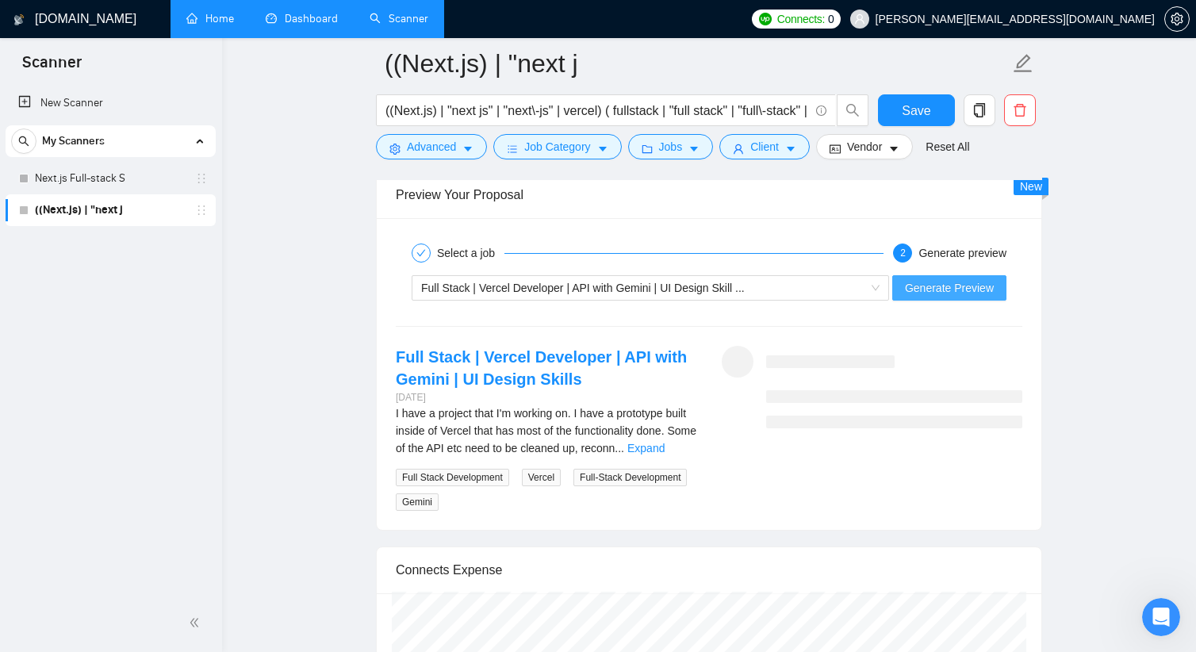
click at [933, 290] on span "Generate Preview" at bounding box center [949, 287] width 89 height 17
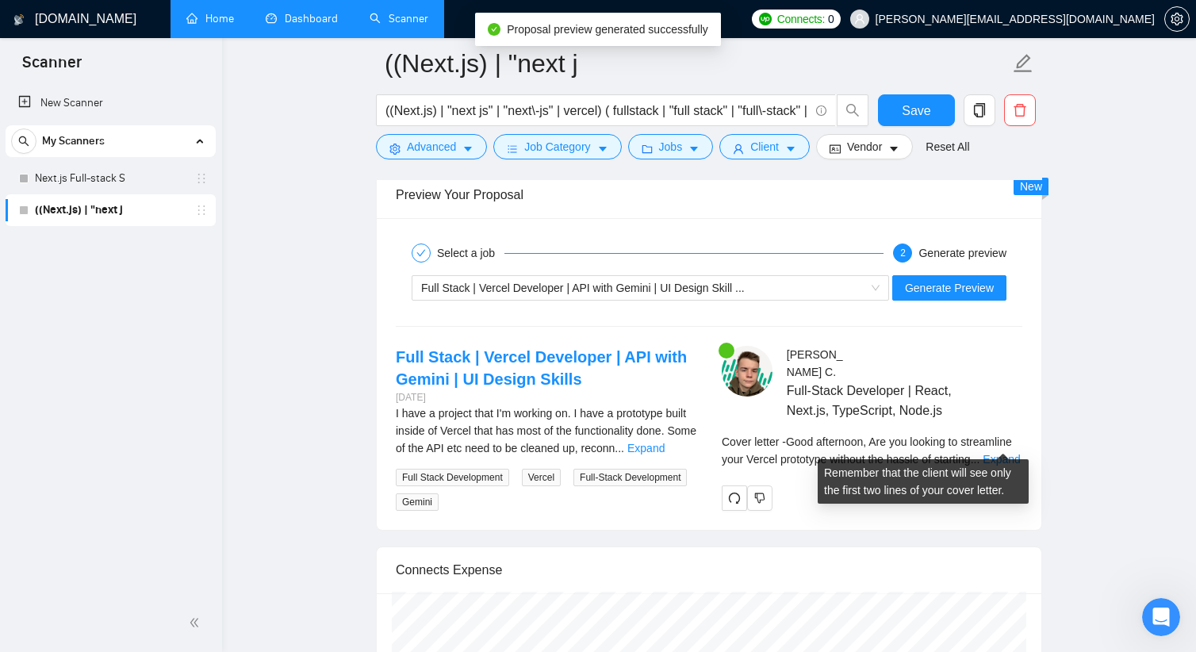
click at [1003, 451] on div "Cover letter - Good afternoon, Are you looking to streamline your Vercel protot…" at bounding box center [872, 450] width 301 height 35
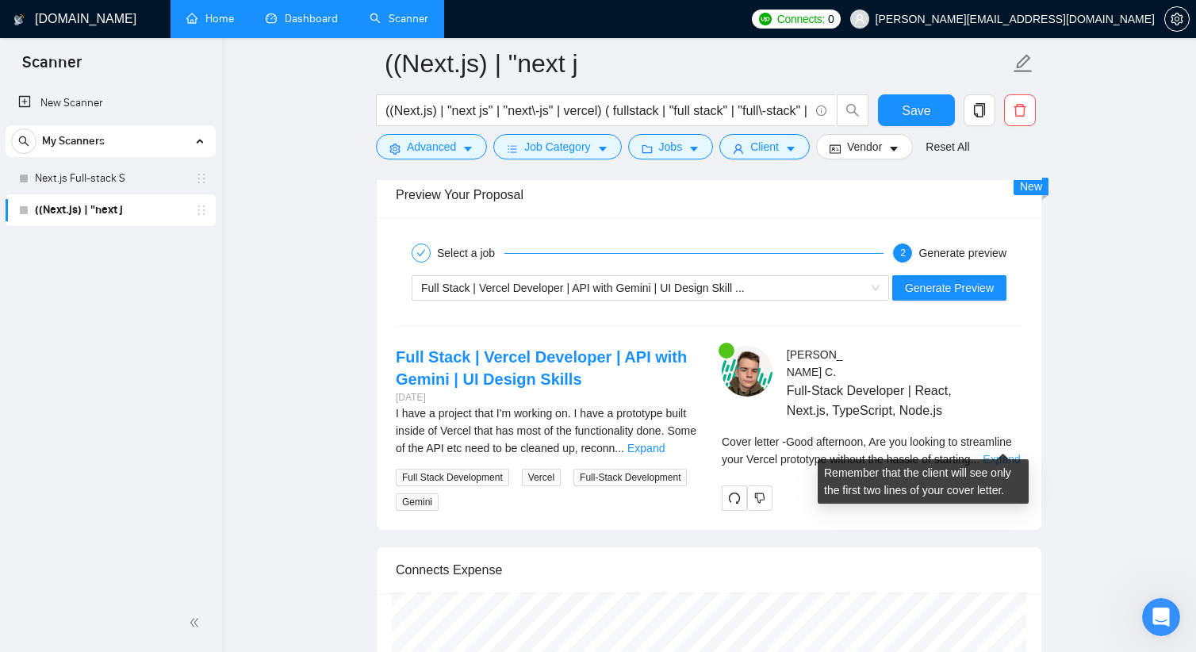
click at [1002, 453] on link "Expand" at bounding box center [1001, 459] width 37 height 13
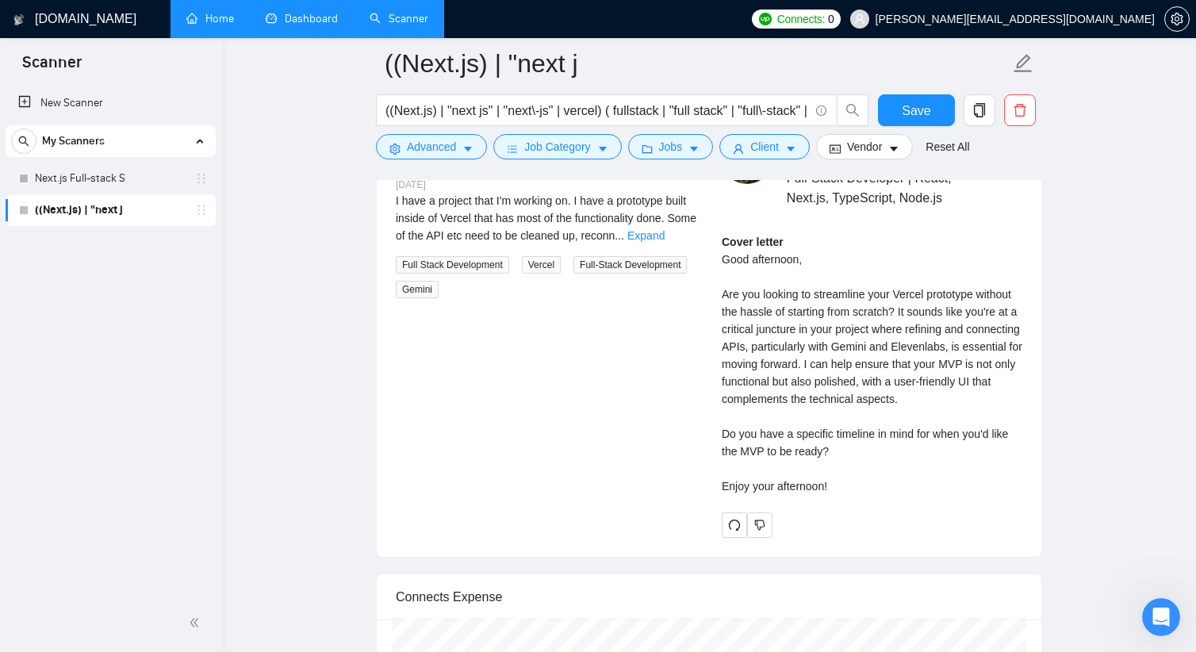
scroll to position [3205, 0]
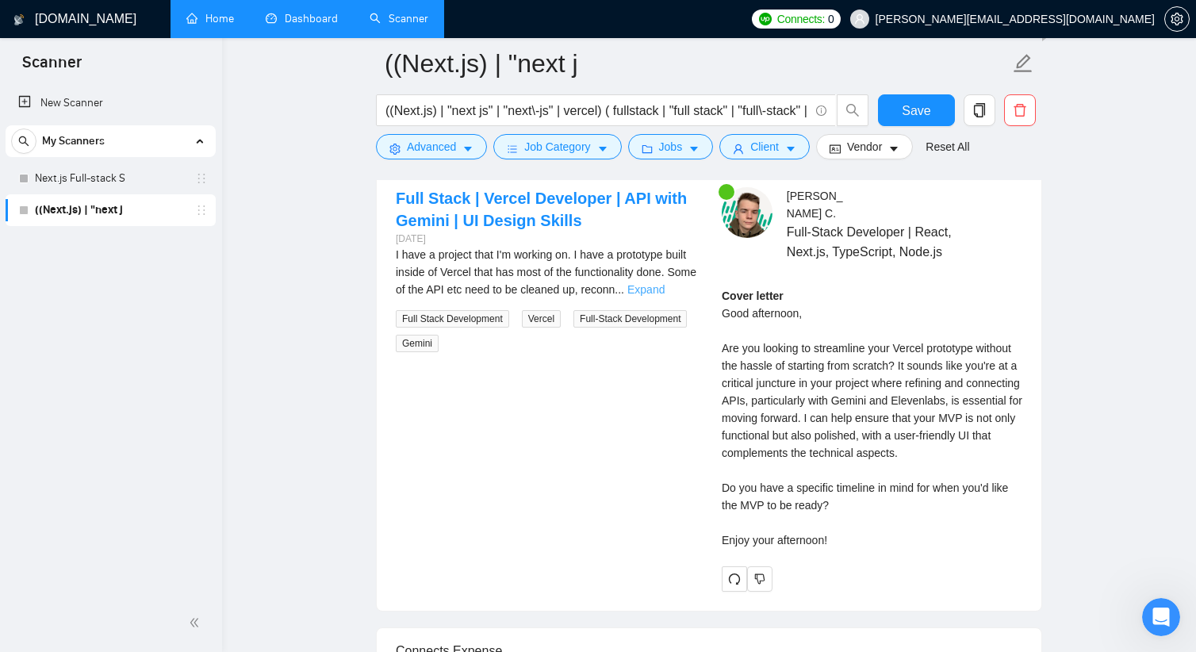
click at [665, 292] on link "Expand" at bounding box center [645, 289] width 37 height 13
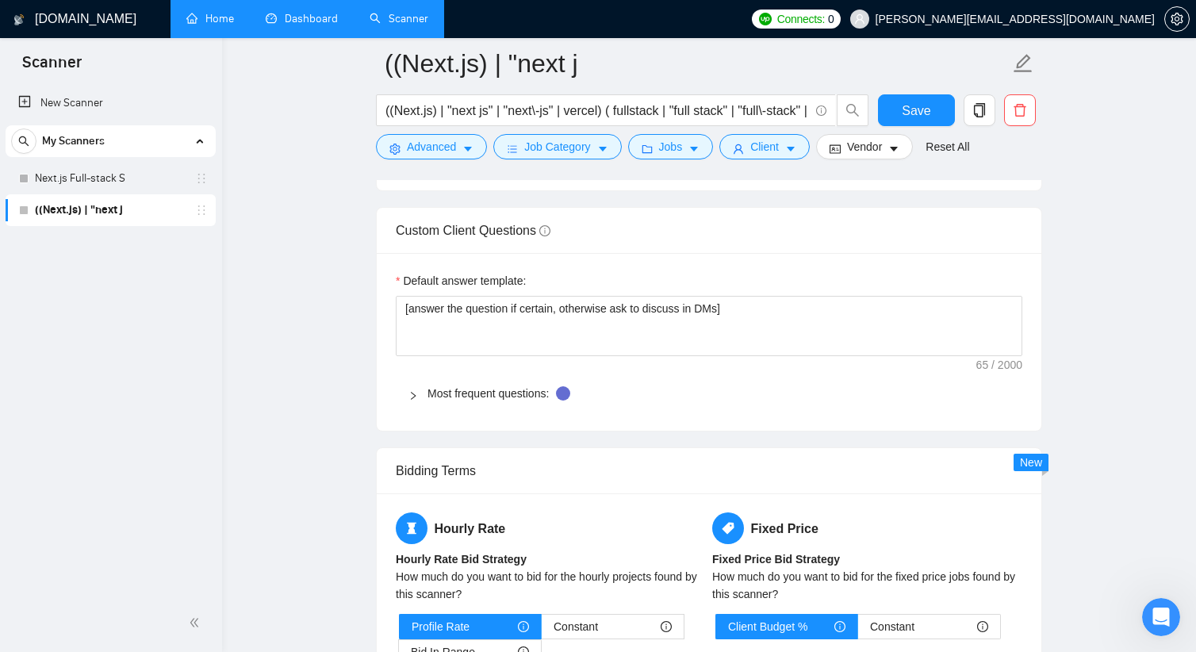
scroll to position [1936, 0]
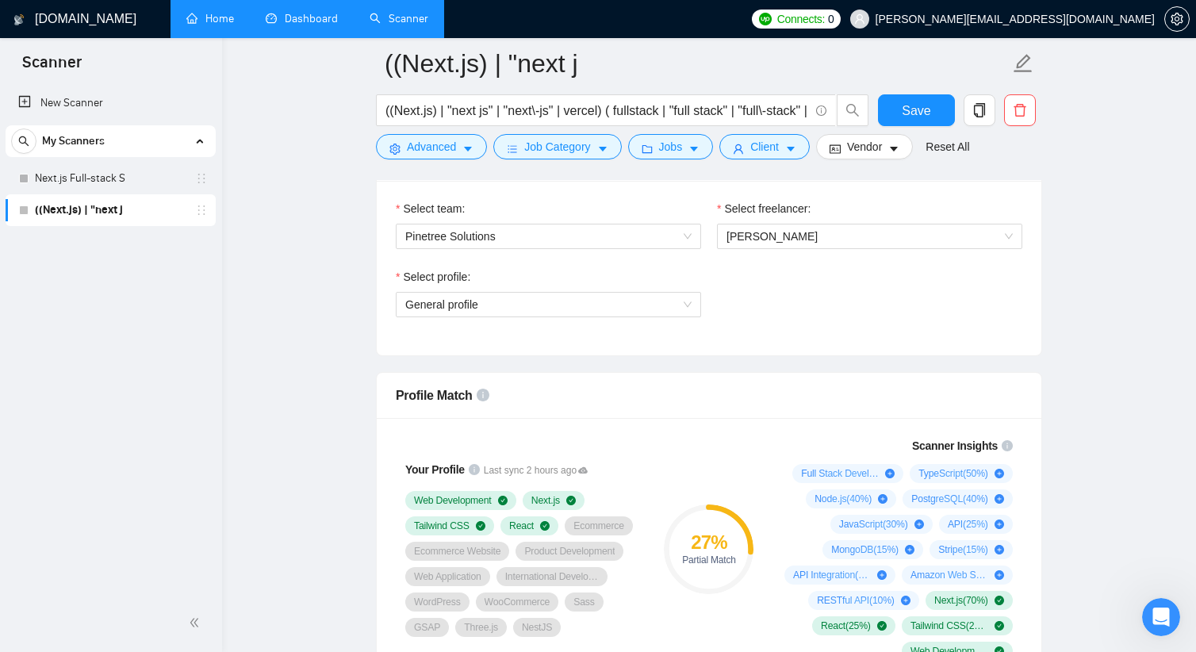
scroll to position [793, 0]
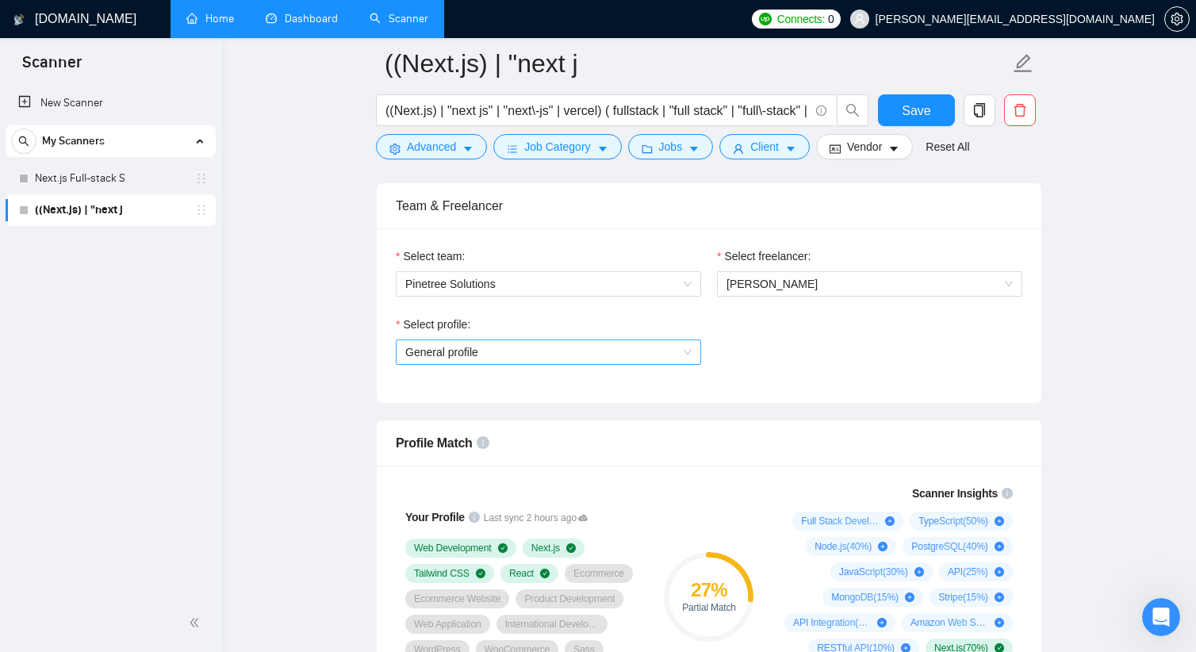
click at [587, 346] on span "General profile" at bounding box center [548, 352] width 286 height 24
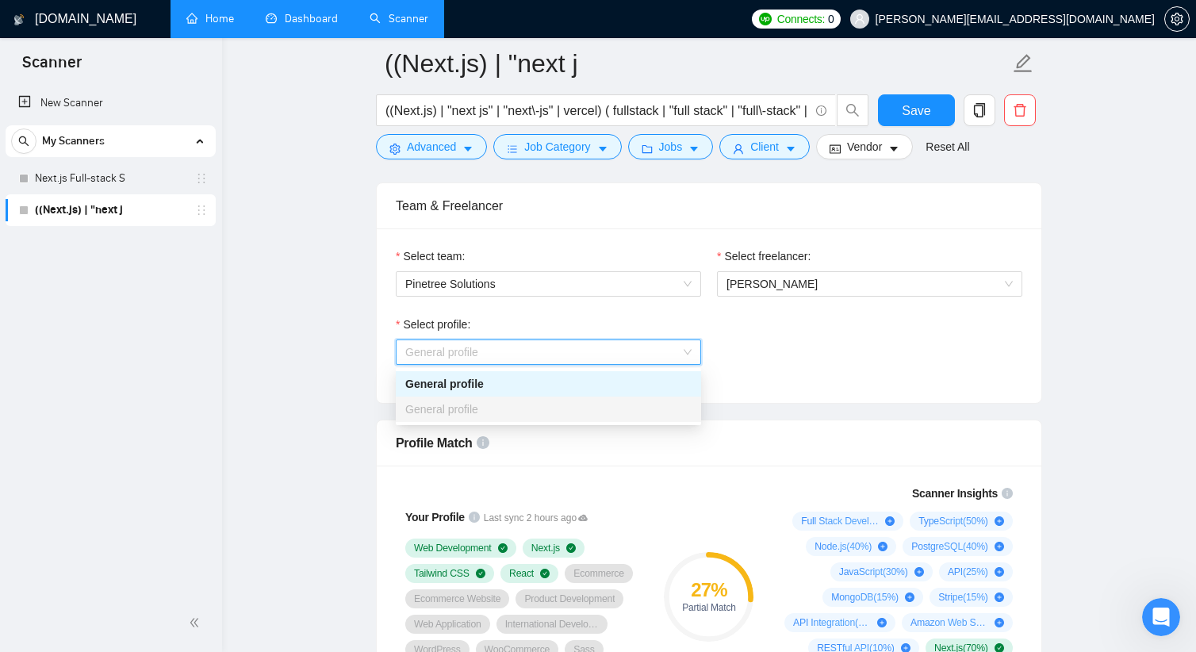
click at [866, 363] on div "Select profile: General profile" at bounding box center [709, 350] width 642 height 68
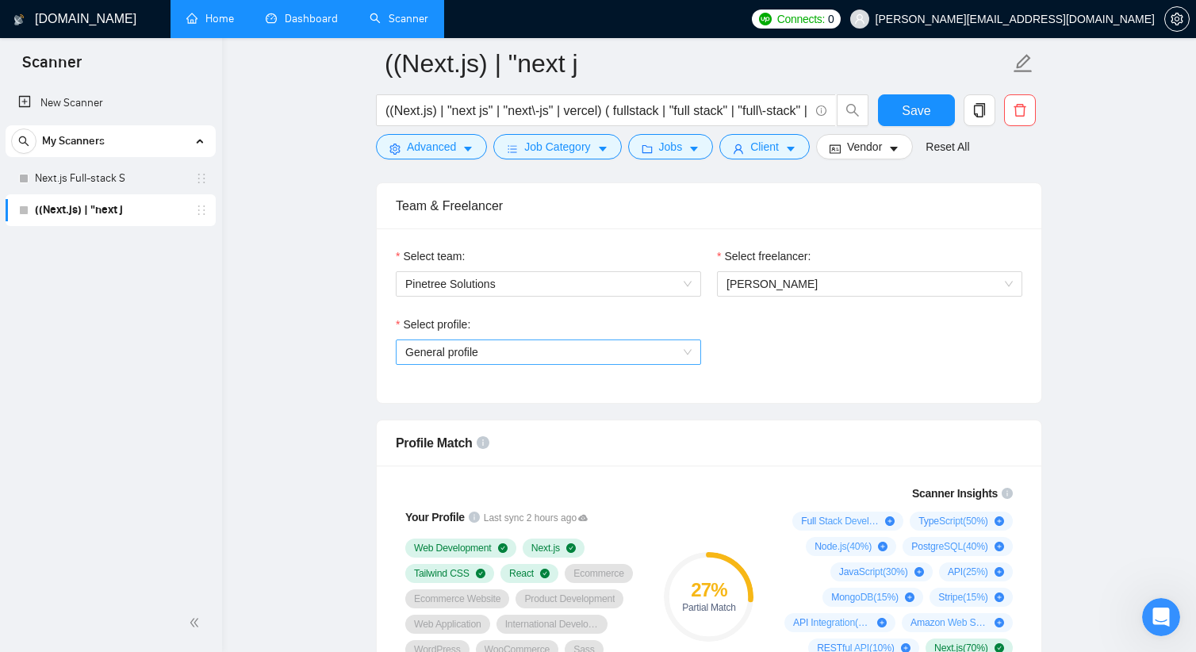
click at [622, 366] on div "Select profile: General profile" at bounding box center [548, 350] width 321 height 68
click at [619, 359] on span "General profile" at bounding box center [548, 352] width 286 height 24
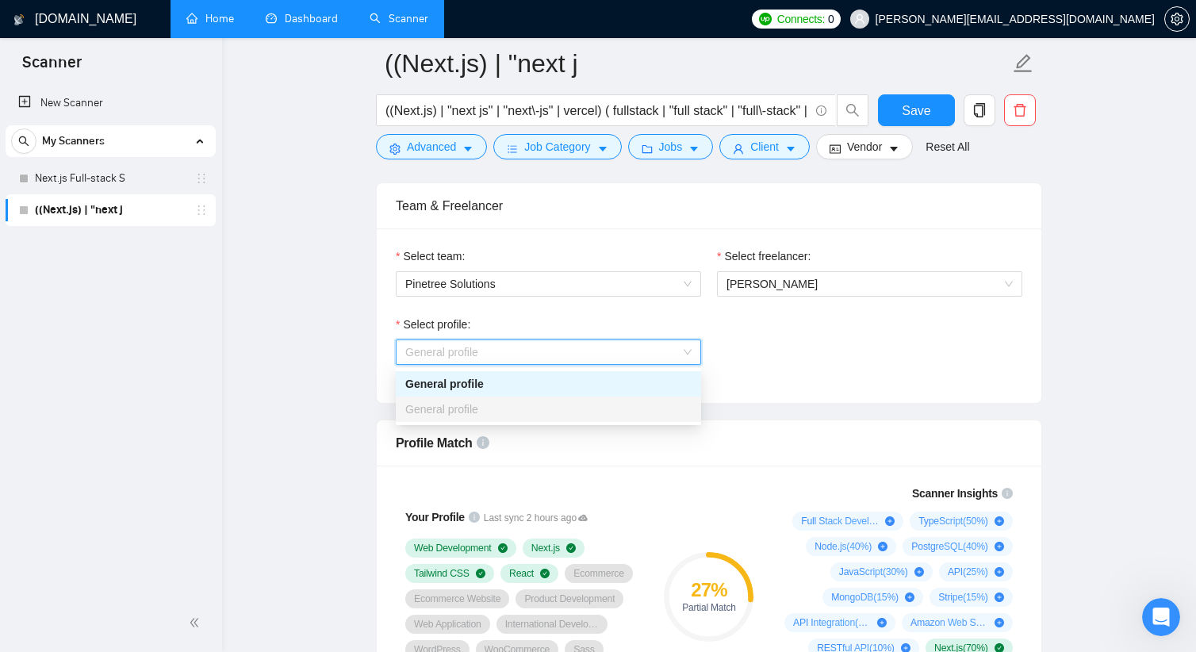
click at [555, 416] on div "General profile" at bounding box center [548, 409] width 286 height 17
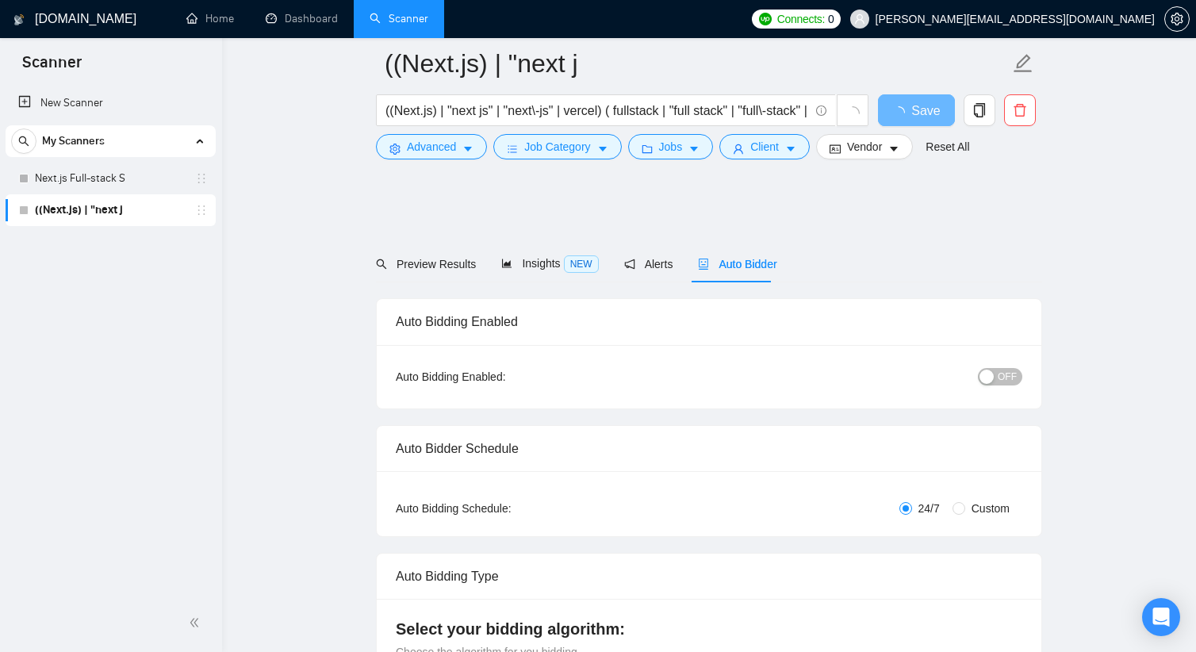
scroll to position [793, 0]
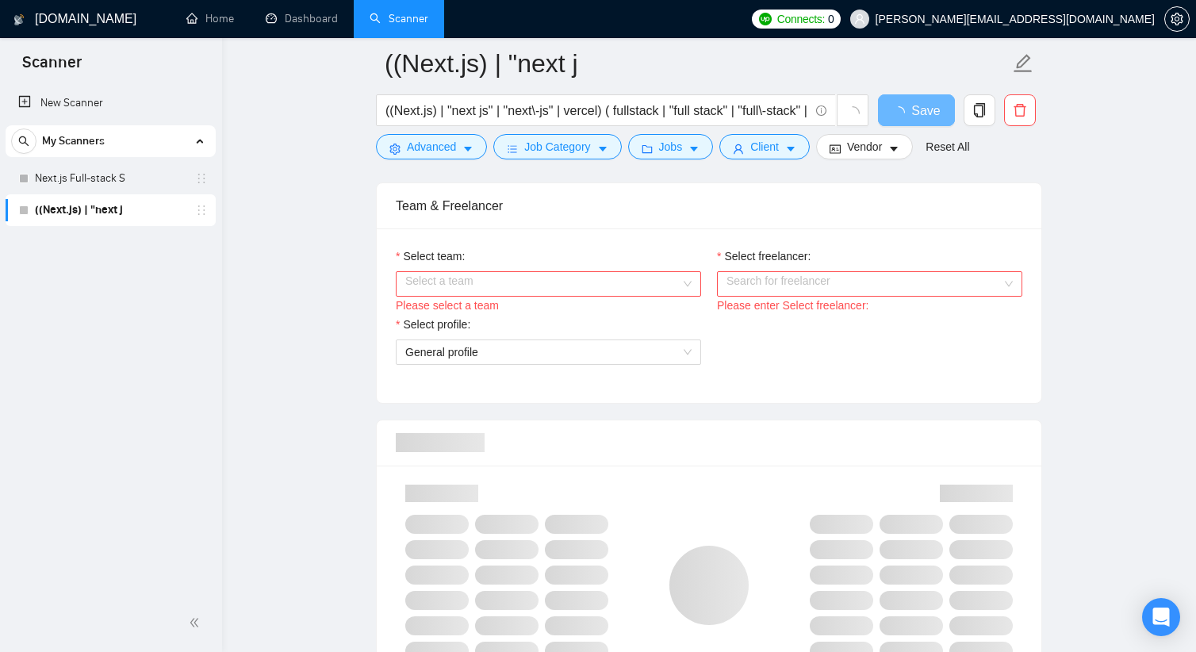
click at [564, 281] on input "Select team:" at bounding box center [542, 284] width 275 height 24
click at [539, 309] on div "Pinetree Solutions" at bounding box center [548, 314] width 286 height 17
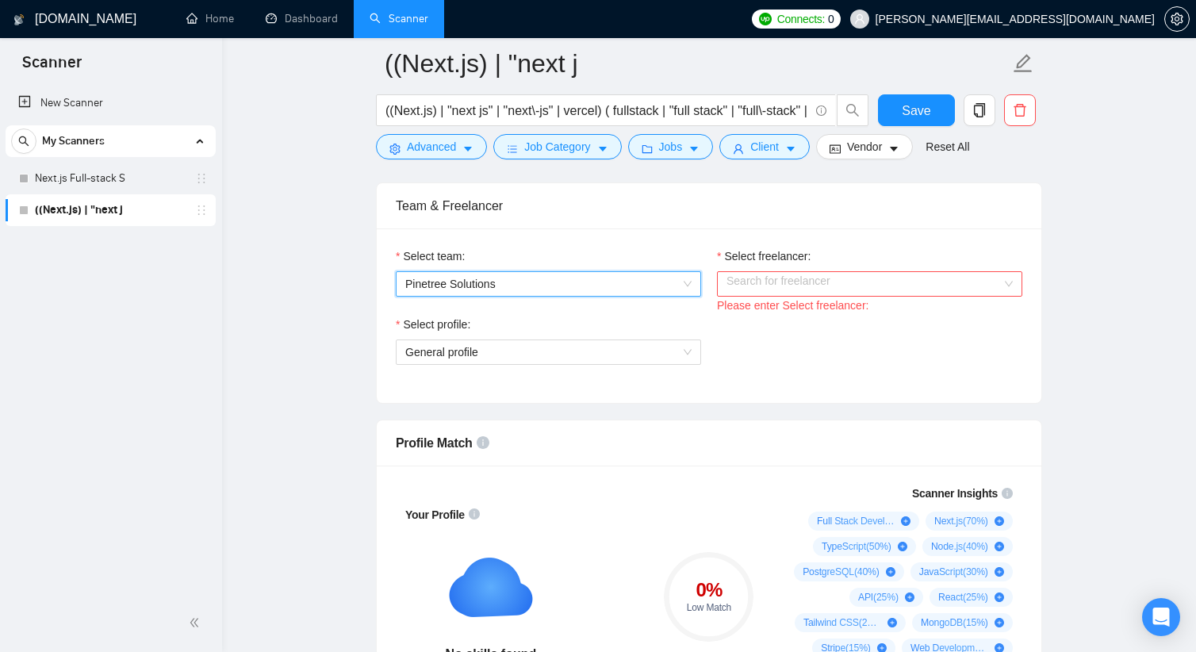
click at [779, 270] on div "Select freelancer:" at bounding box center [869, 259] width 305 height 24
click at [784, 287] on input "Select freelancer:" at bounding box center [864, 284] width 275 height 24
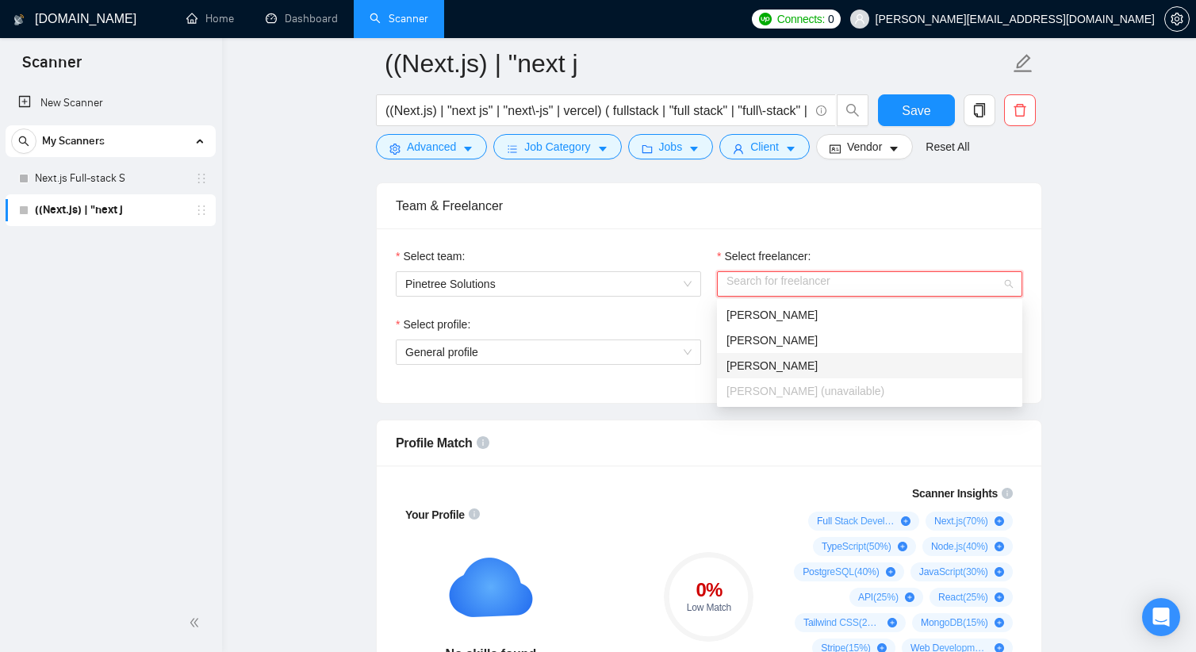
click at [792, 365] on span "[PERSON_NAME]" at bounding box center [772, 365] width 91 height 13
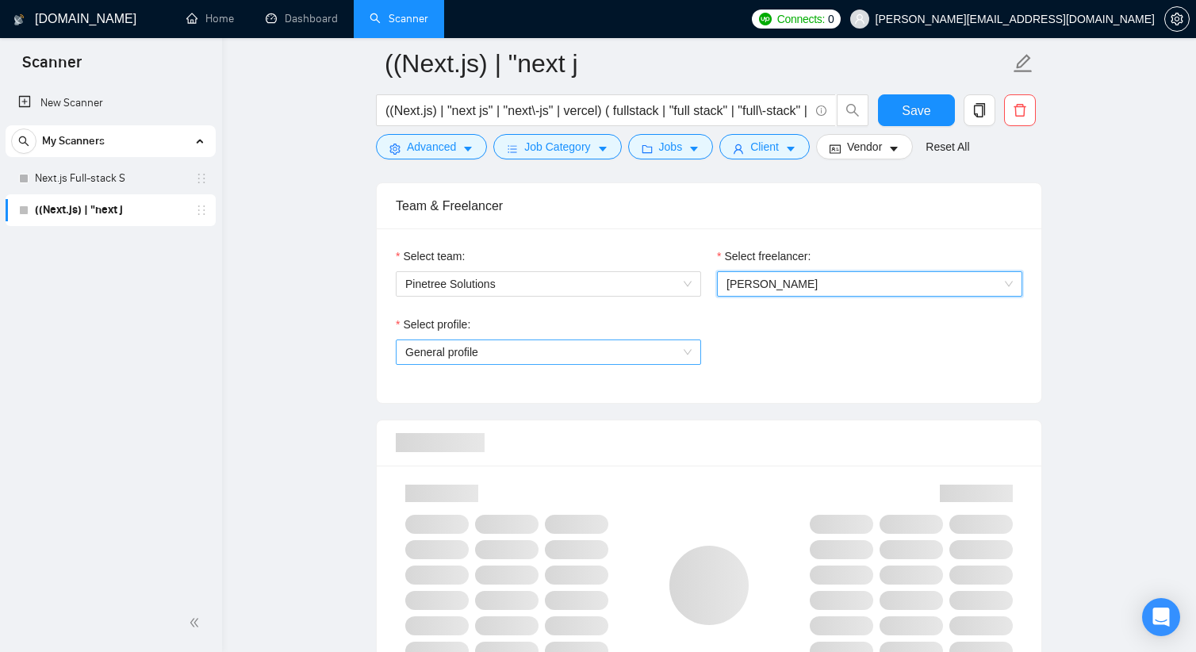
click at [630, 358] on span "General profile" at bounding box center [548, 352] width 286 height 24
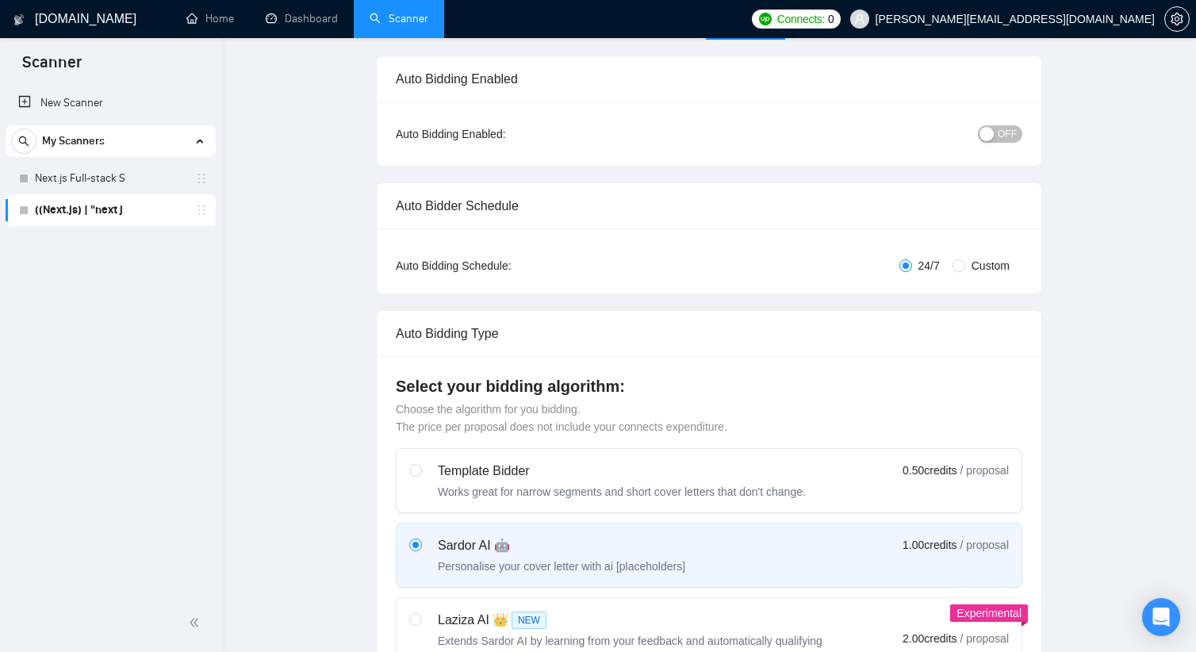
scroll to position [0, 0]
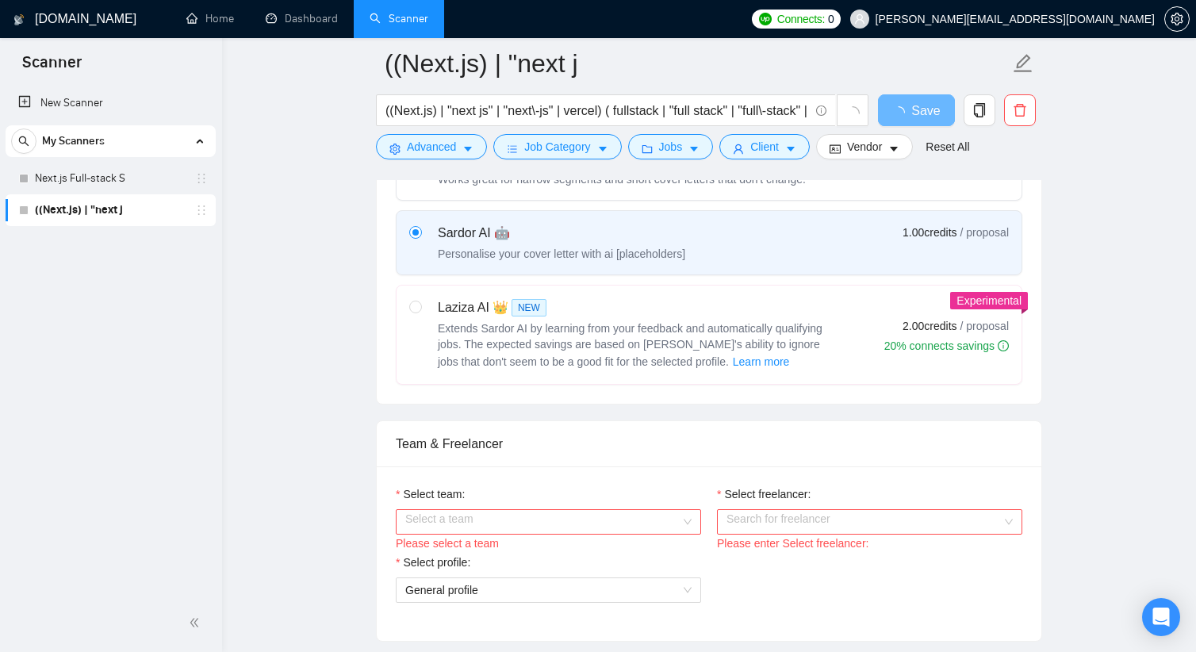
scroll to position [793, 0]
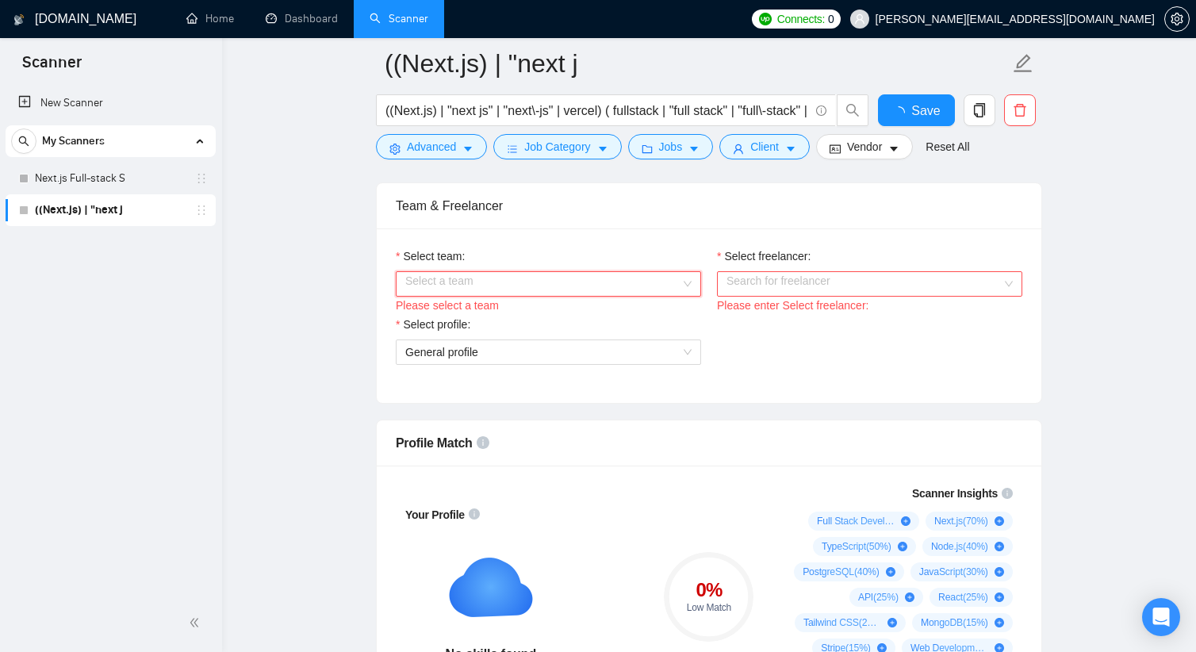
click at [646, 273] on input "Select team:" at bounding box center [542, 284] width 275 height 24
click at [560, 312] on div "Pinetree Solutions" at bounding box center [548, 314] width 286 height 17
click at [835, 296] on div "Search for freelancer" at bounding box center [869, 283] width 305 height 25
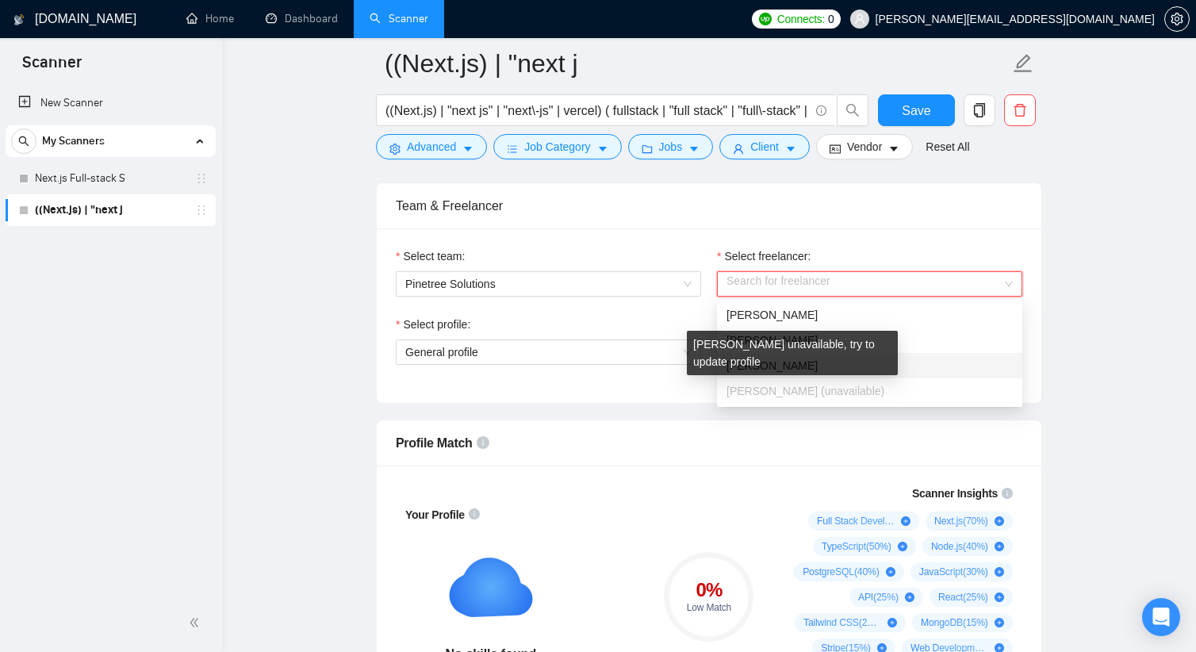
click at [784, 378] on div "[PERSON_NAME] unavailable, try to update profile" at bounding box center [792, 358] width 198 height 43
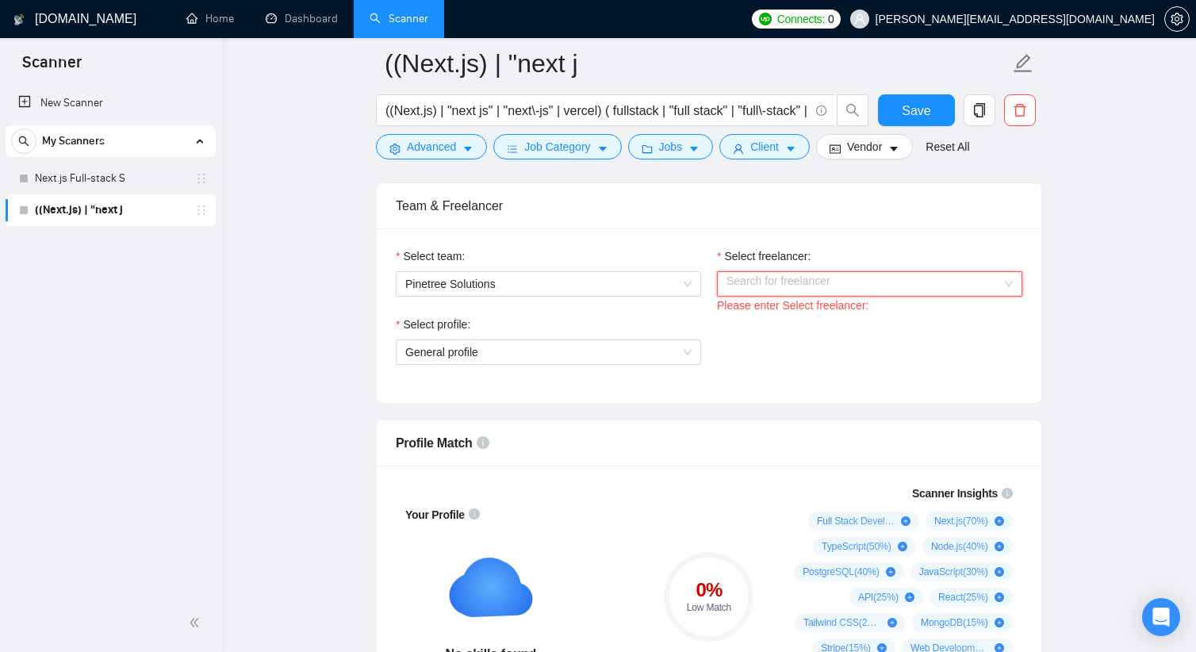
click at [768, 278] on input "Select freelancer:" at bounding box center [864, 284] width 275 height 24
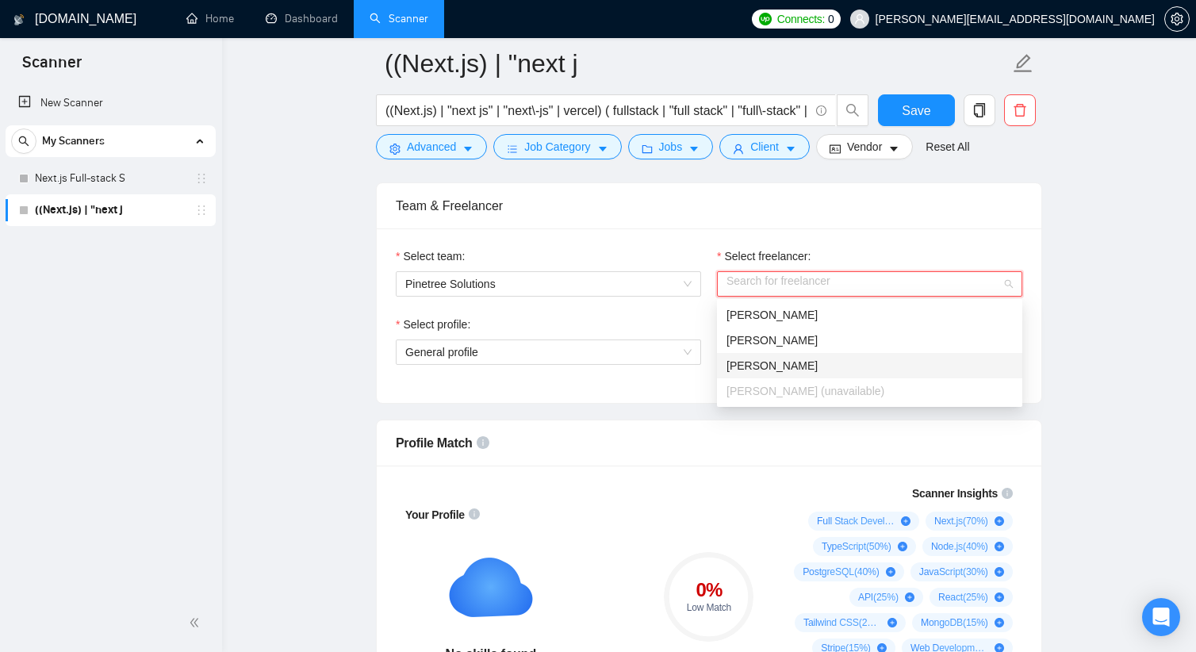
click at [784, 365] on span "[PERSON_NAME]" at bounding box center [772, 365] width 91 height 13
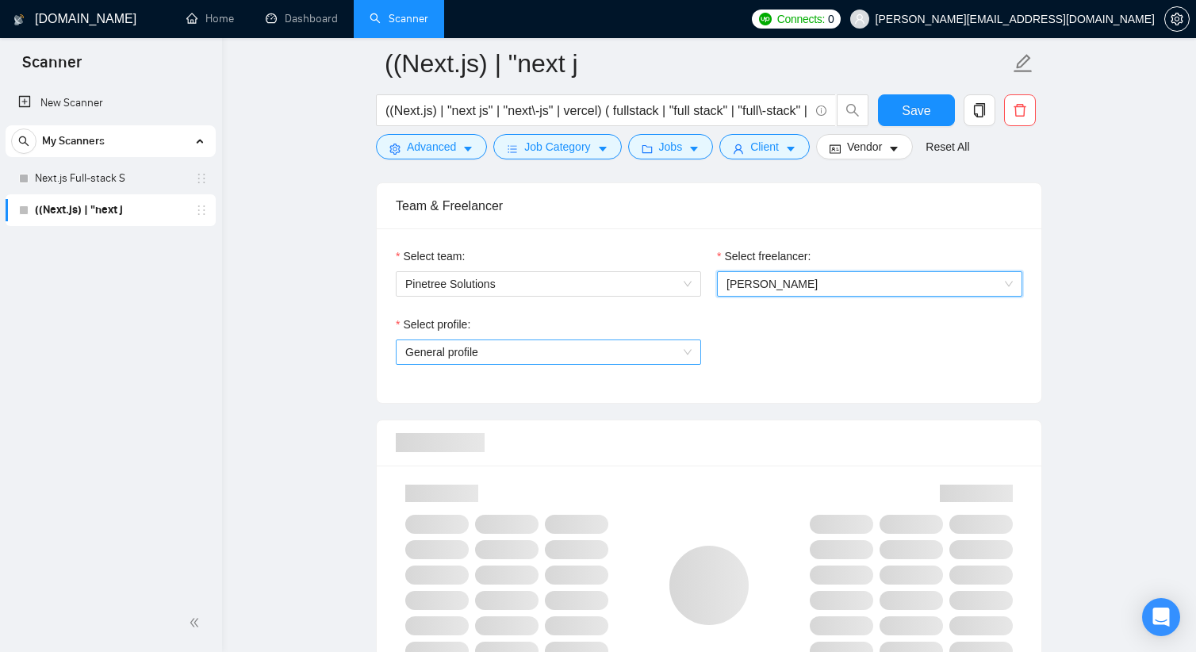
click at [600, 347] on span "General profile" at bounding box center [548, 352] width 286 height 24
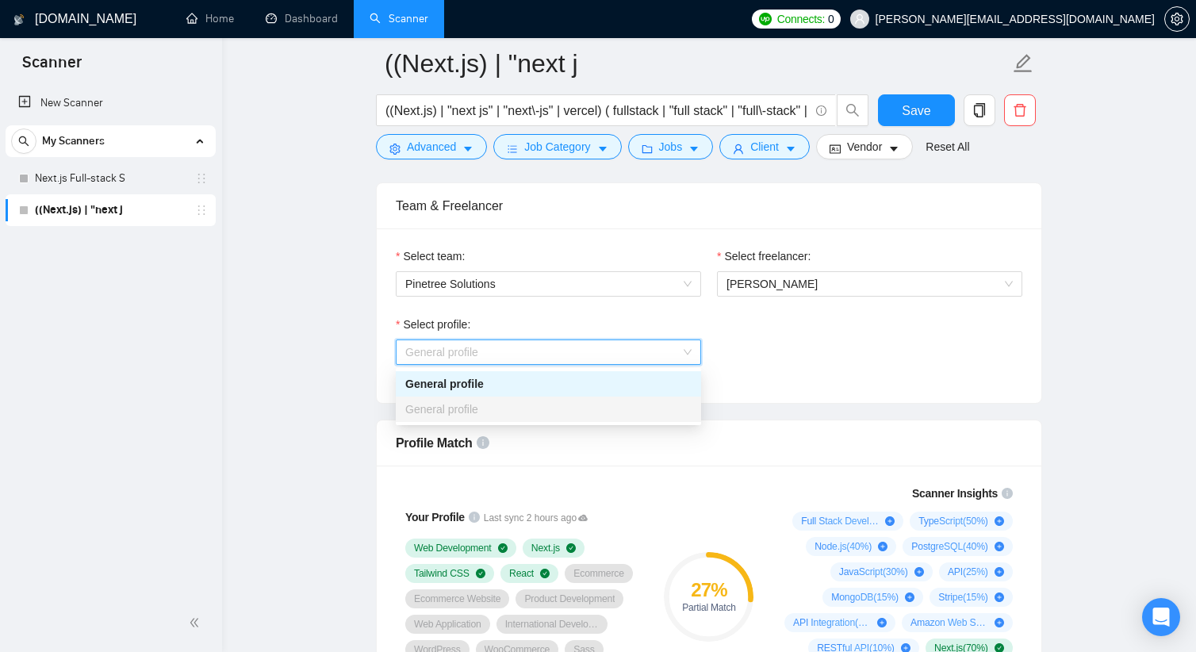
click at [768, 317] on div "Select profile: General profile" at bounding box center [709, 350] width 642 height 68
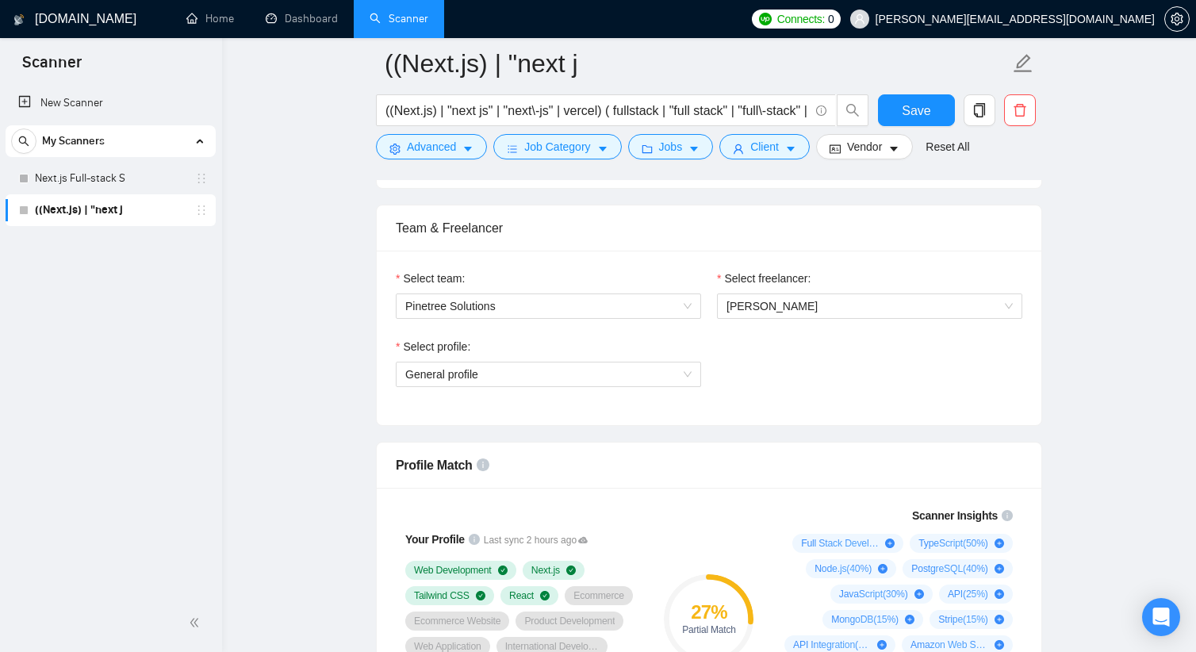
scroll to position [635, 0]
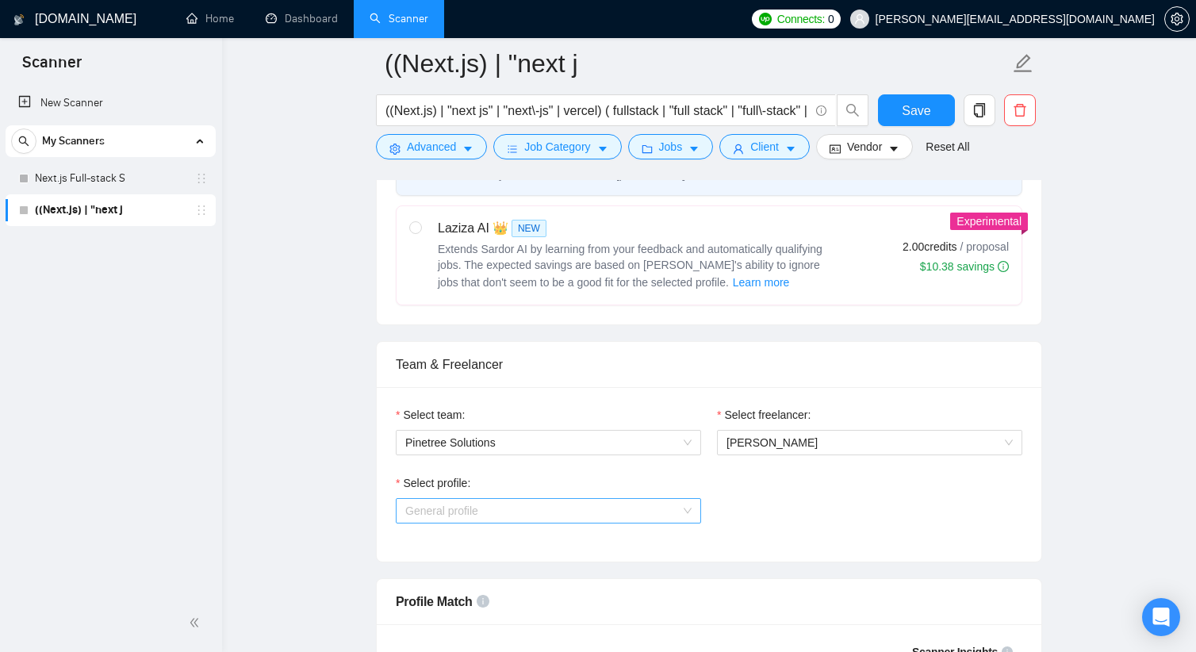
click at [626, 508] on span "General profile" at bounding box center [548, 511] width 286 height 24
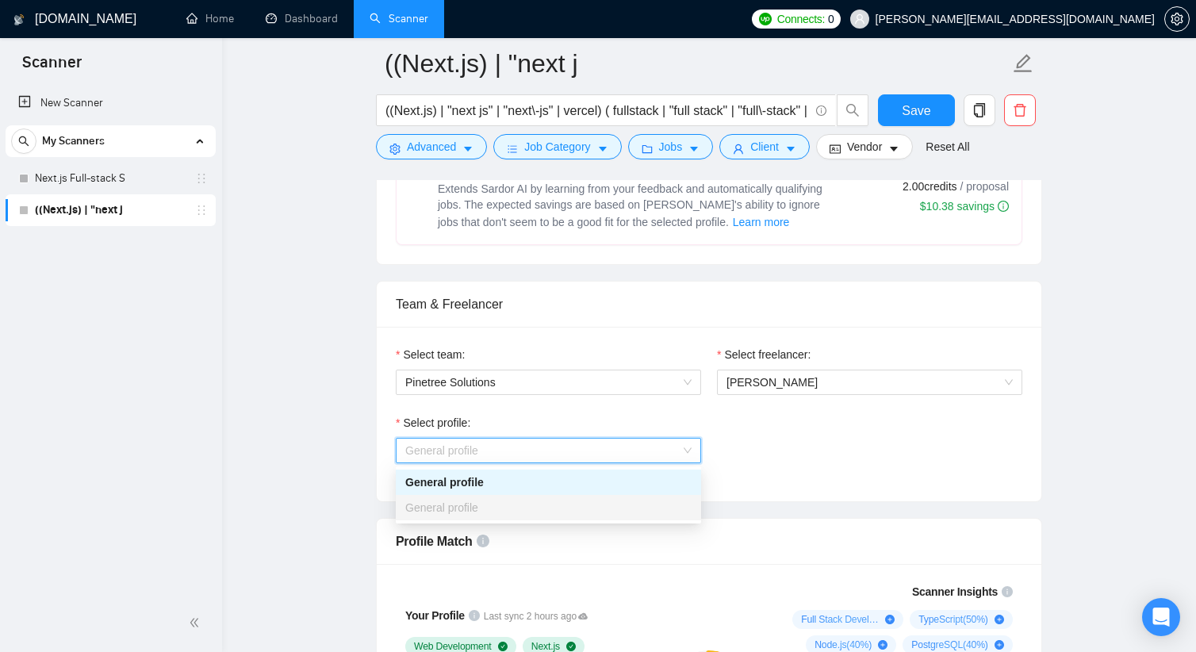
scroll to position [714, 0]
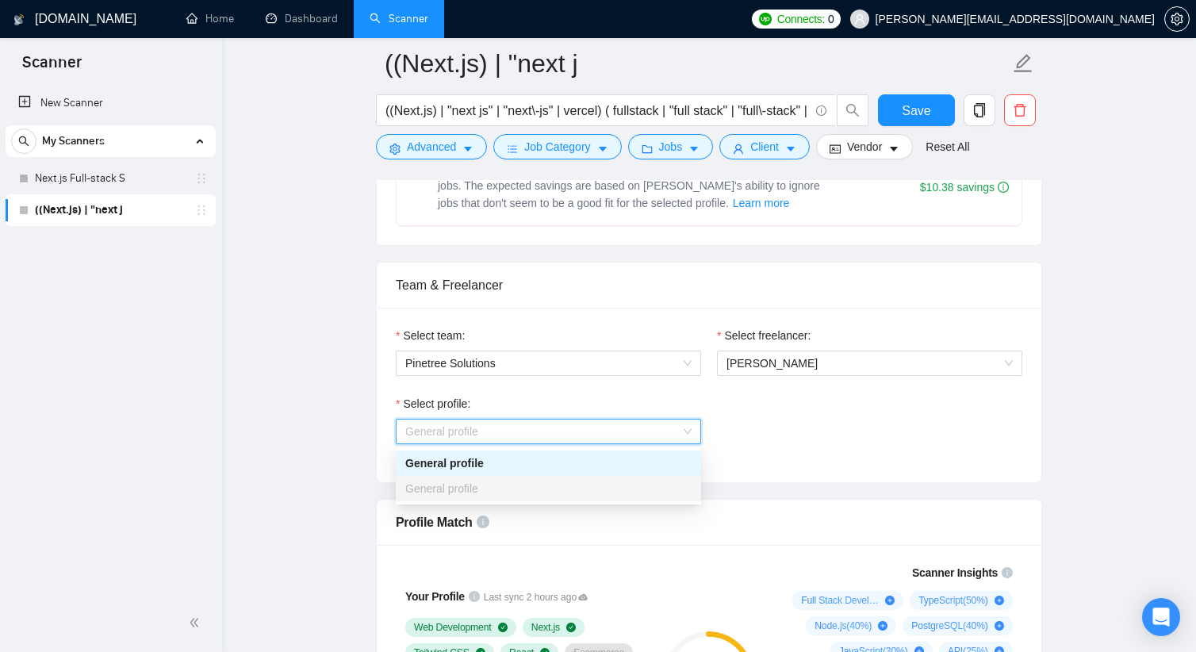
click at [627, 471] on div "General profile" at bounding box center [548, 463] width 286 height 17
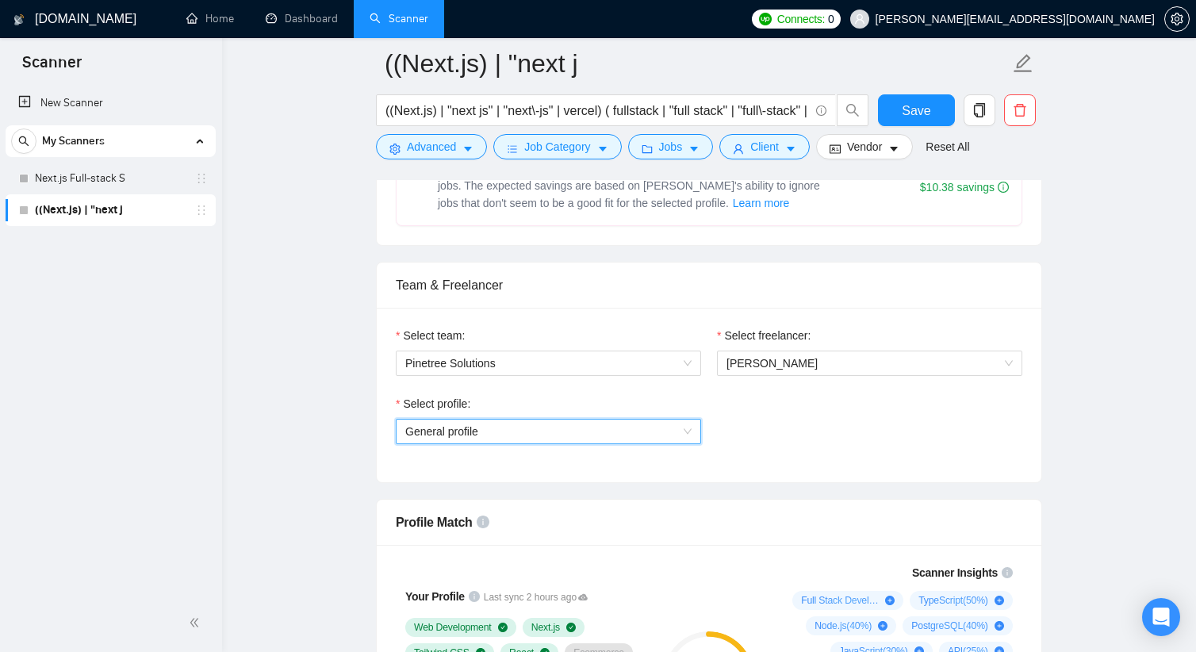
click at [745, 416] on div "Select profile: General profile General profile" at bounding box center [709, 429] width 642 height 68
click at [617, 443] on span "General profile" at bounding box center [548, 432] width 286 height 24
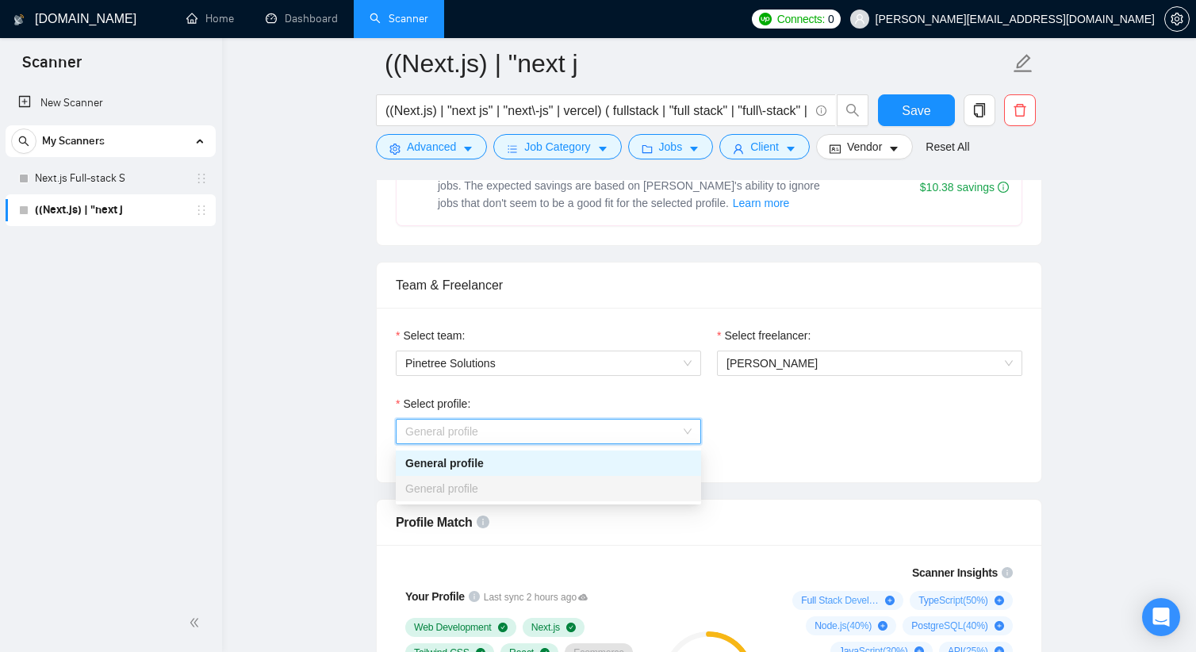
click at [573, 463] on div "General profile" at bounding box center [548, 463] width 286 height 17
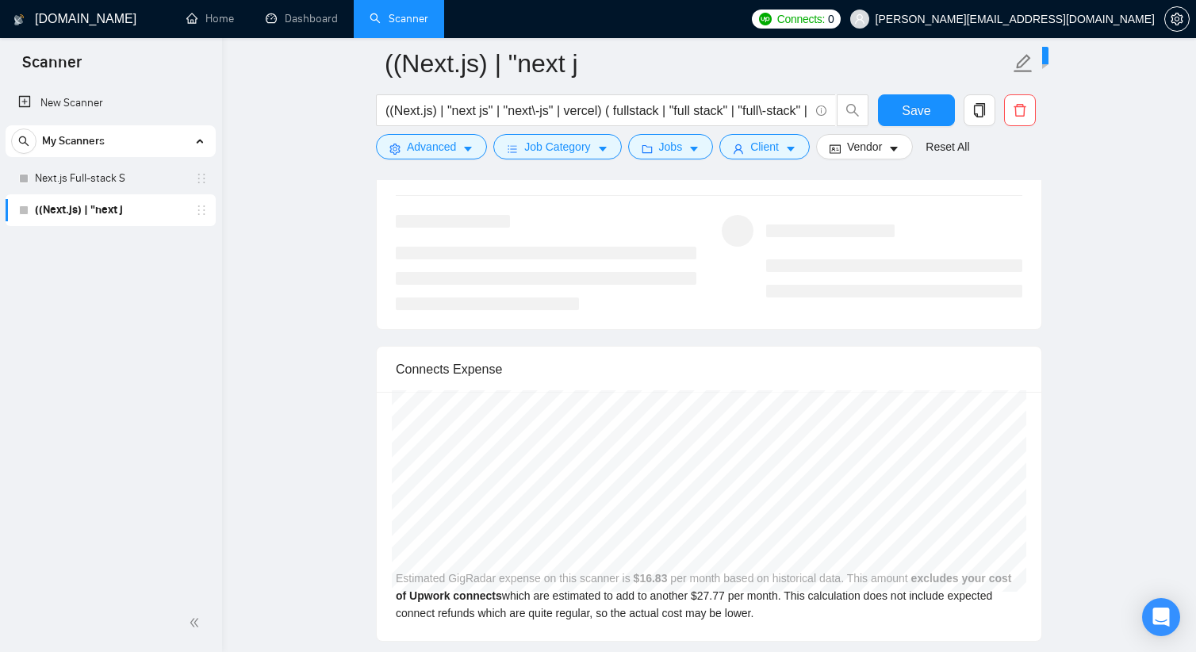
scroll to position [3093, 0]
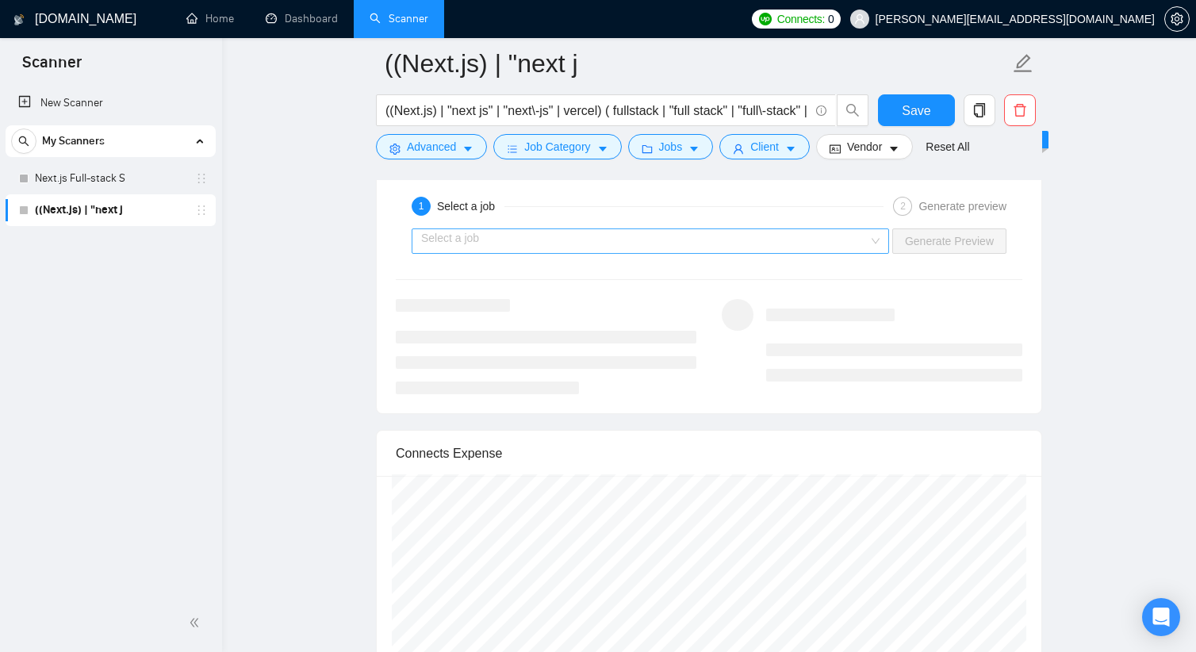
click at [685, 225] on div "Select a job Generate Preview" at bounding box center [709, 241] width 630 height 38
click at [684, 242] on input "search" at bounding box center [644, 241] width 447 height 24
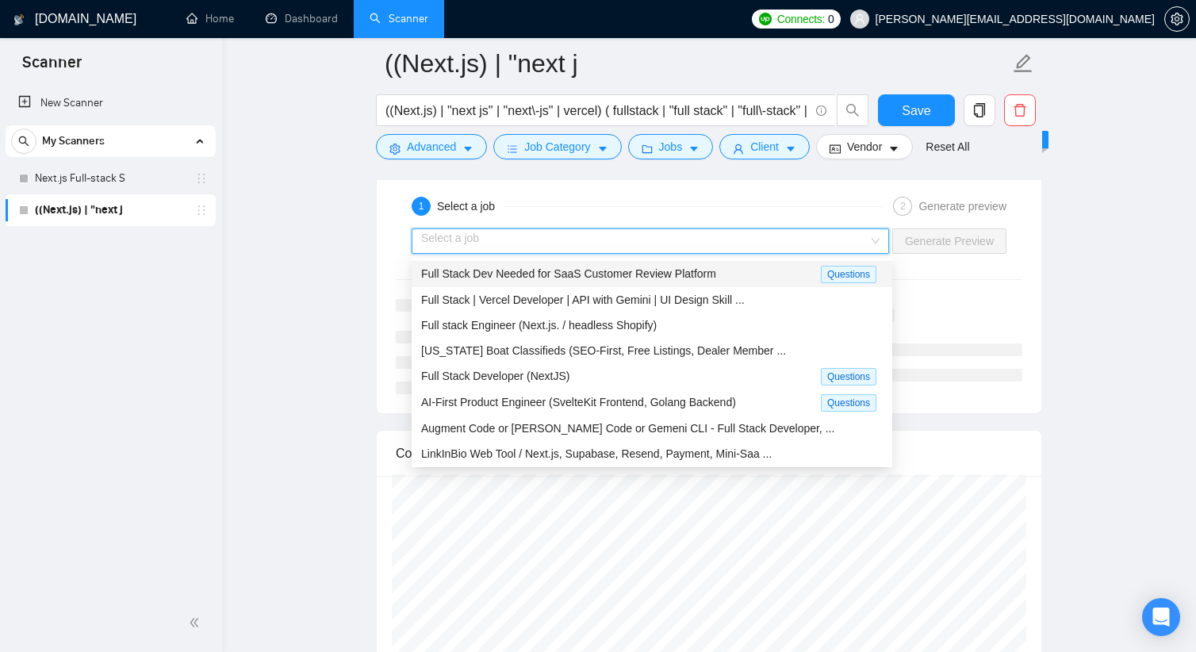
click at [724, 275] on div "Full Stack Dev Needed for SaaS Customer Review Platform" at bounding box center [621, 274] width 400 height 18
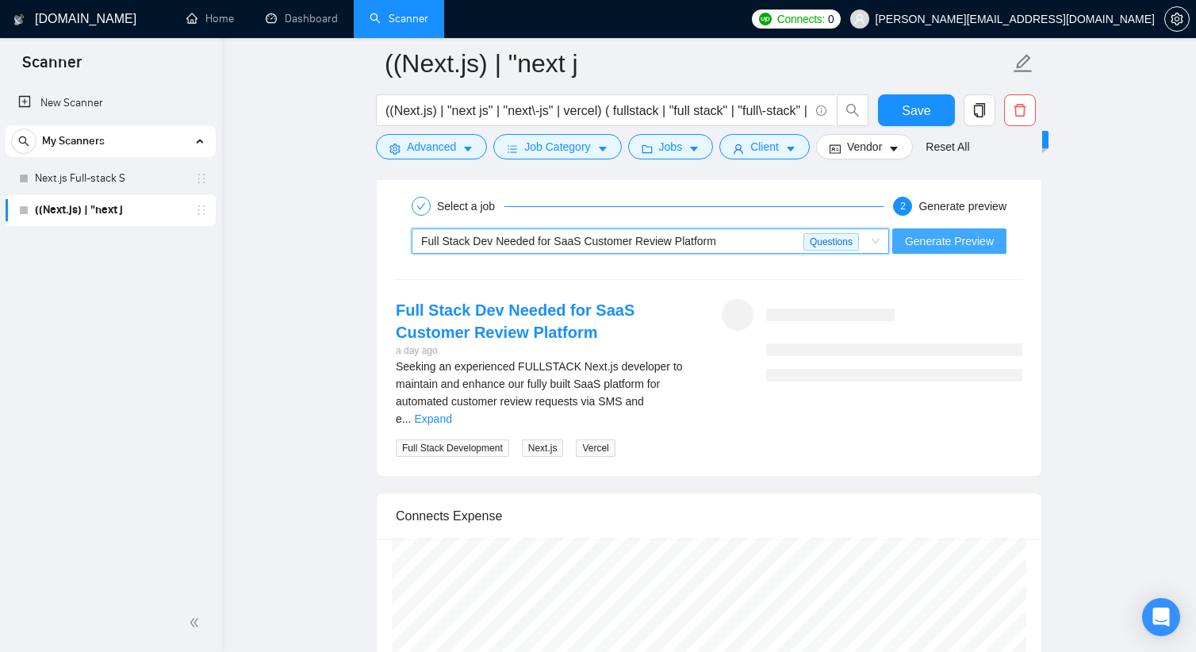
click at [966, 242] on span "Generate Preview" at bounding box center [949, 240] width 89 height 17
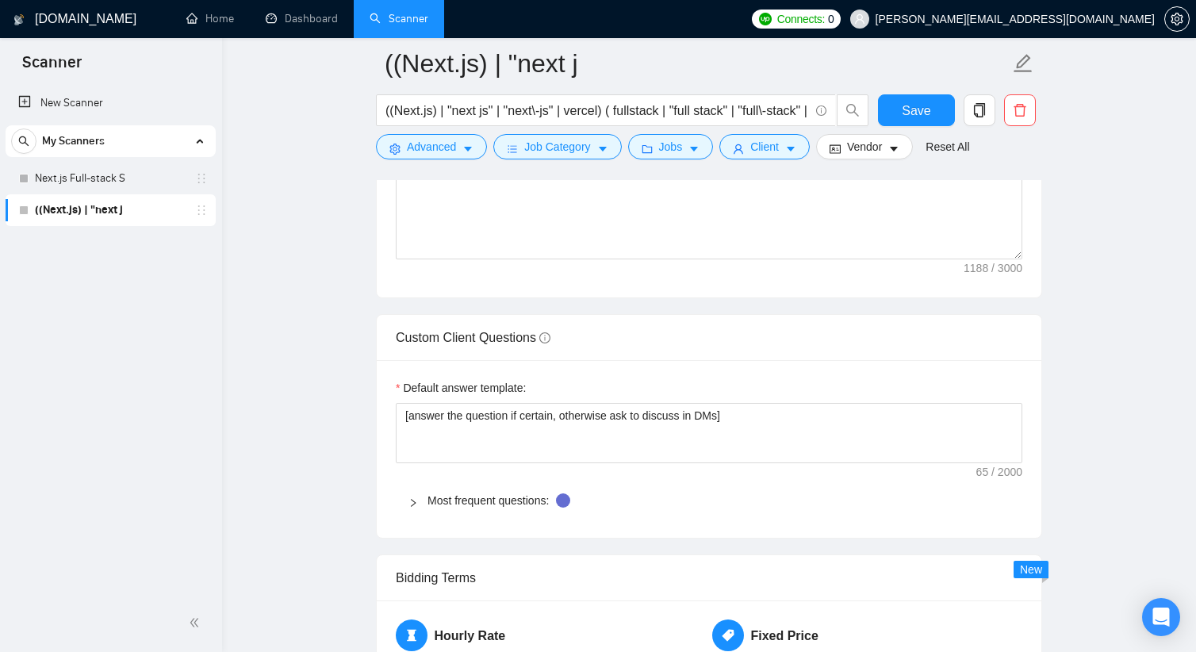
scroll to position [2142, 0]
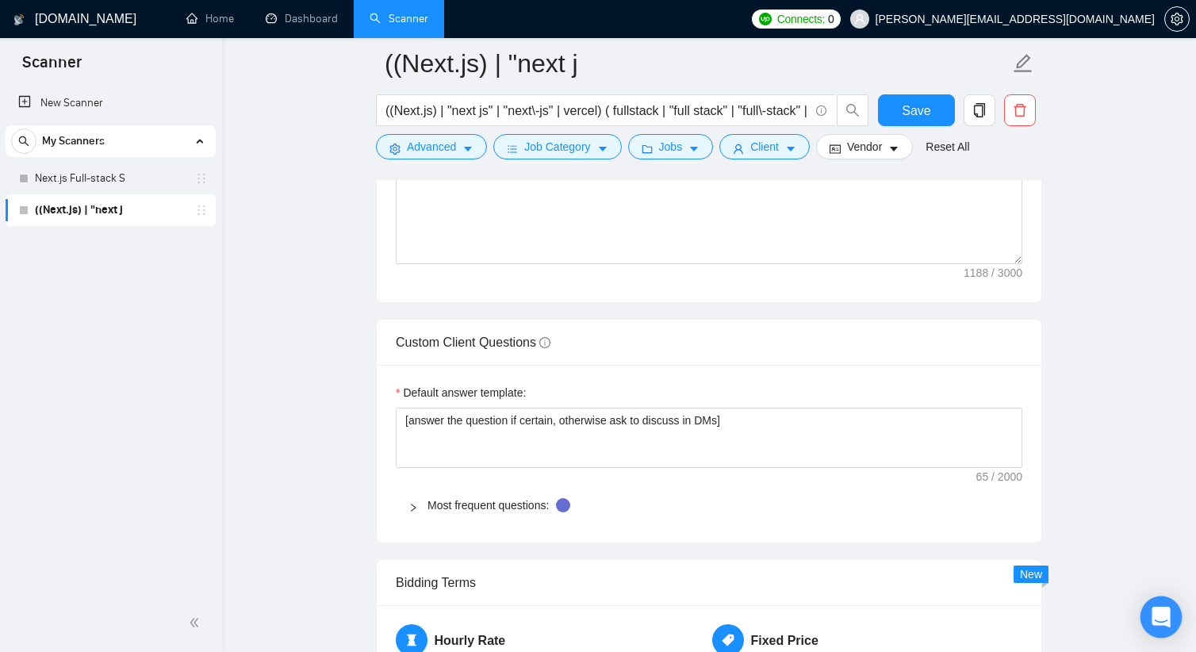
click at [1149, 601] on div "Open Intercom Messenger" at bounding box center [1162, 617] width 42 height 42
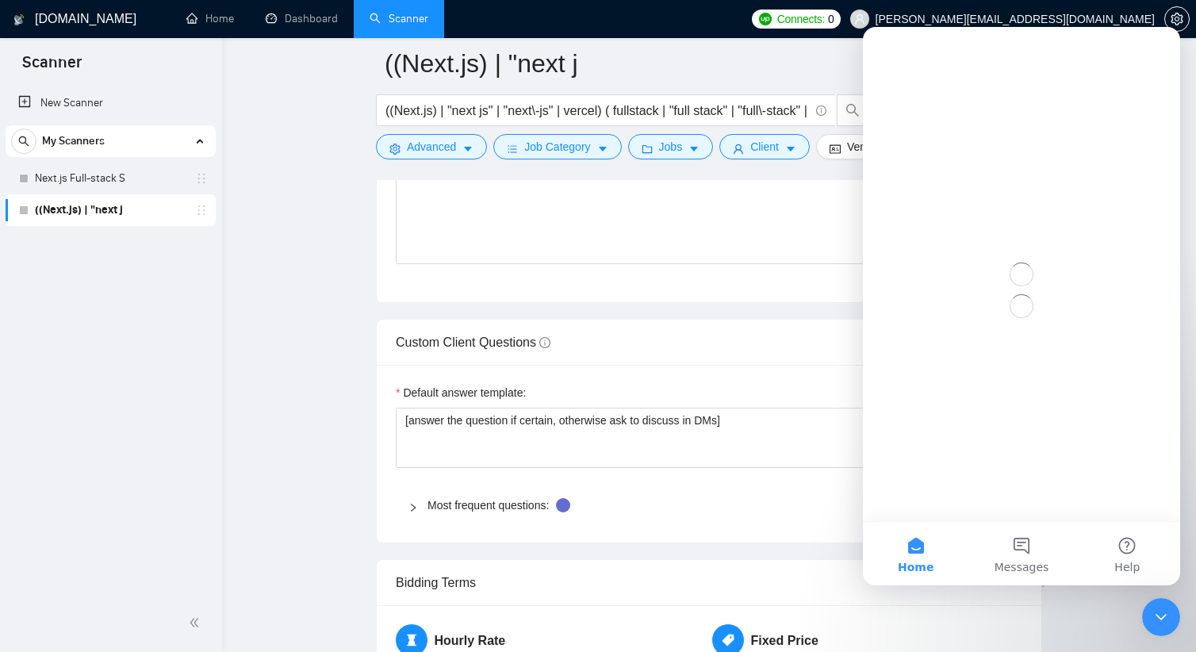
scroll to position [0, 0]
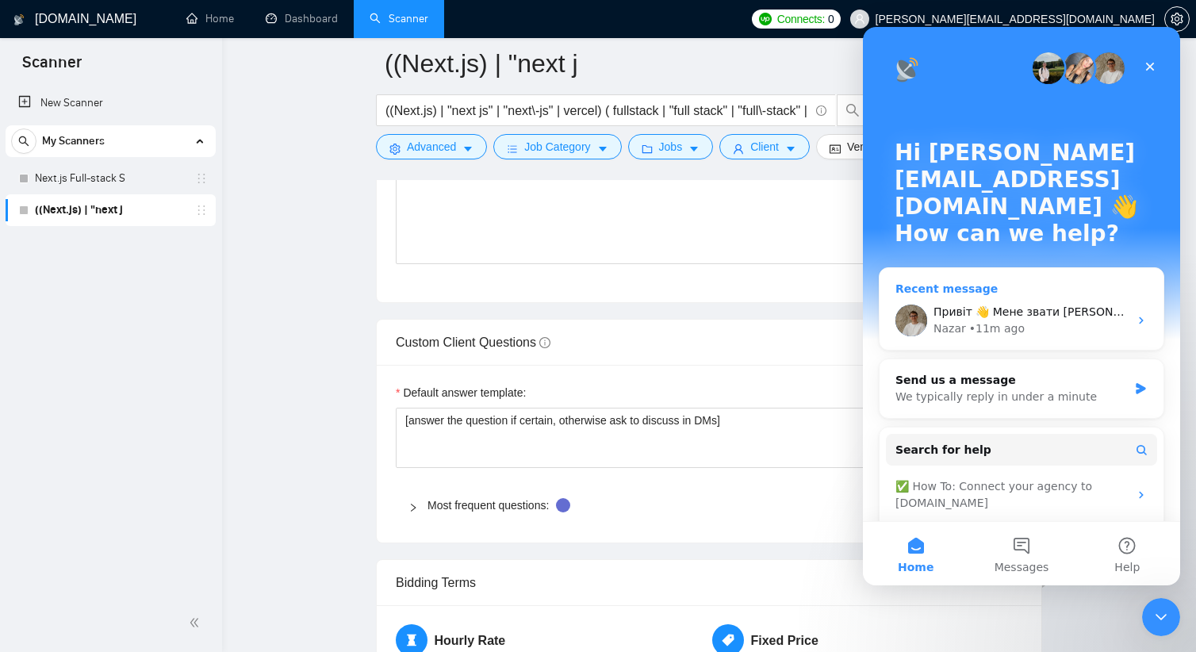
click at [980, 320] on div "• 11m ago" at bounding box center [997, 328] width 56 height 17
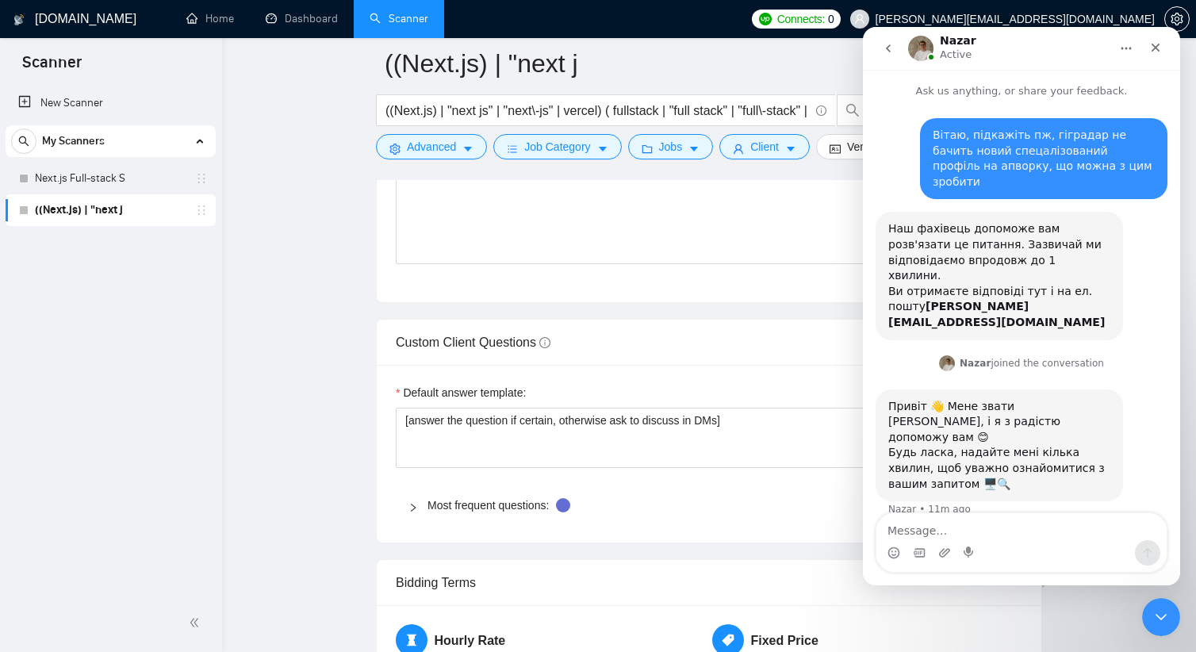
click at [928, 546] on div "Intercom messenger" at bounding box center [1021, 552] width 290 height 25
click at [930, 527] on textarea "Message…" at bounding box center [1021, 526] width 290 height 27
type textarea ","
type textarea "?"
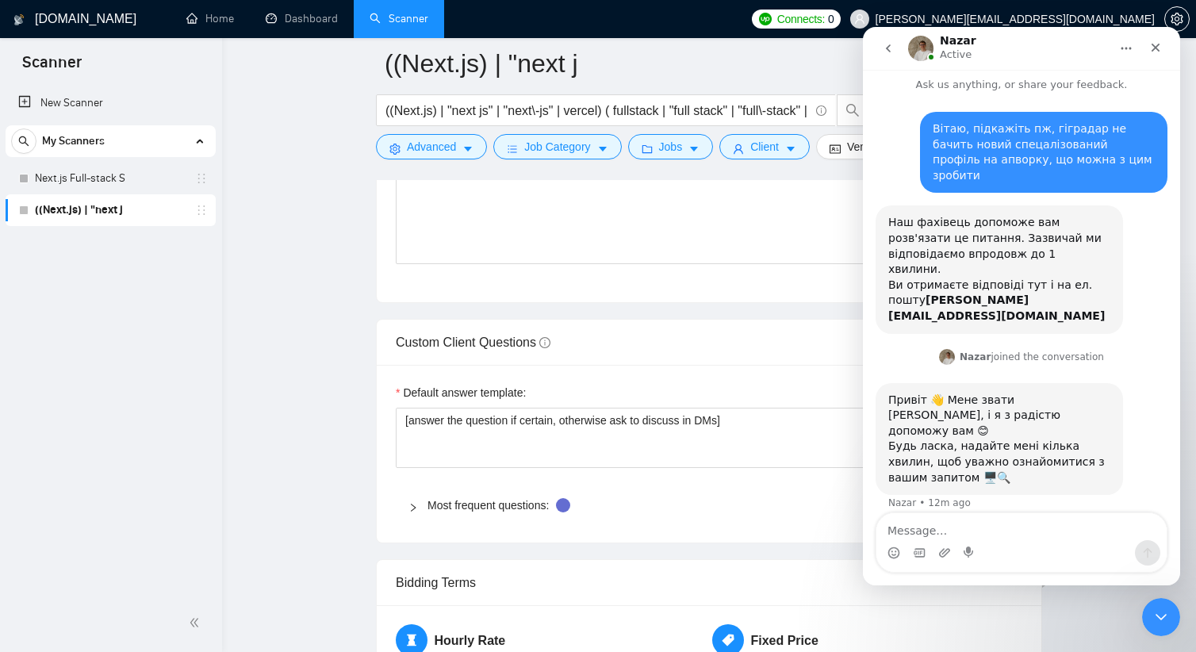
click at [410, 500] on div at bounding box center [417, 505] width 19 height 17
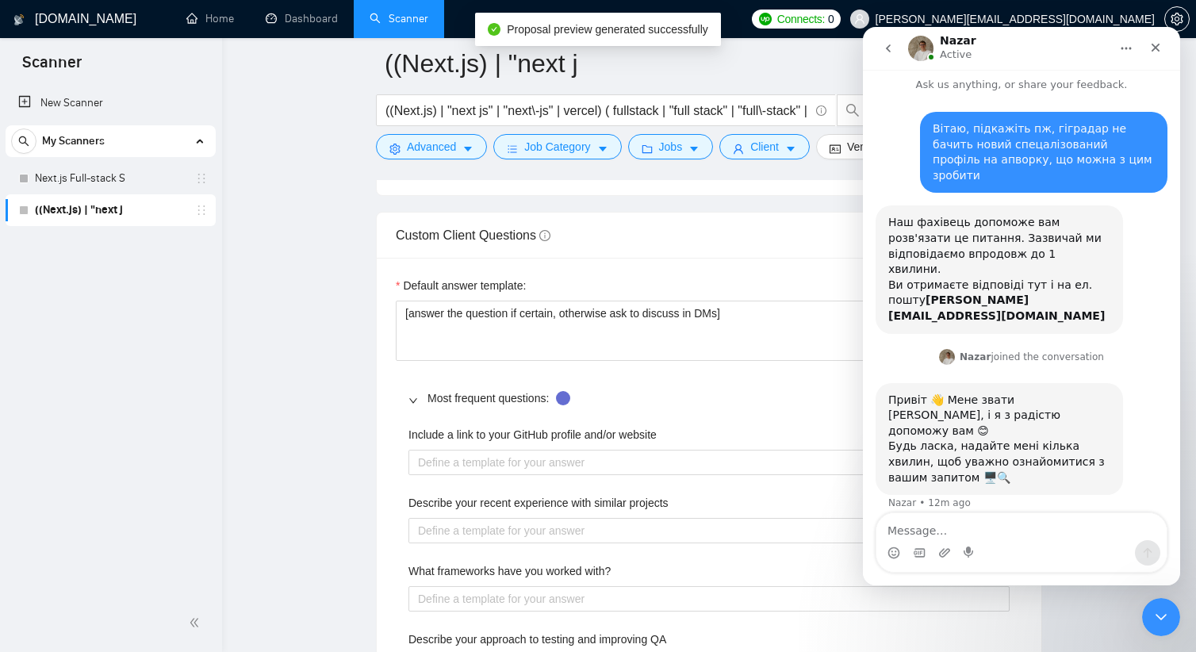
scroll to position [2380, 0]
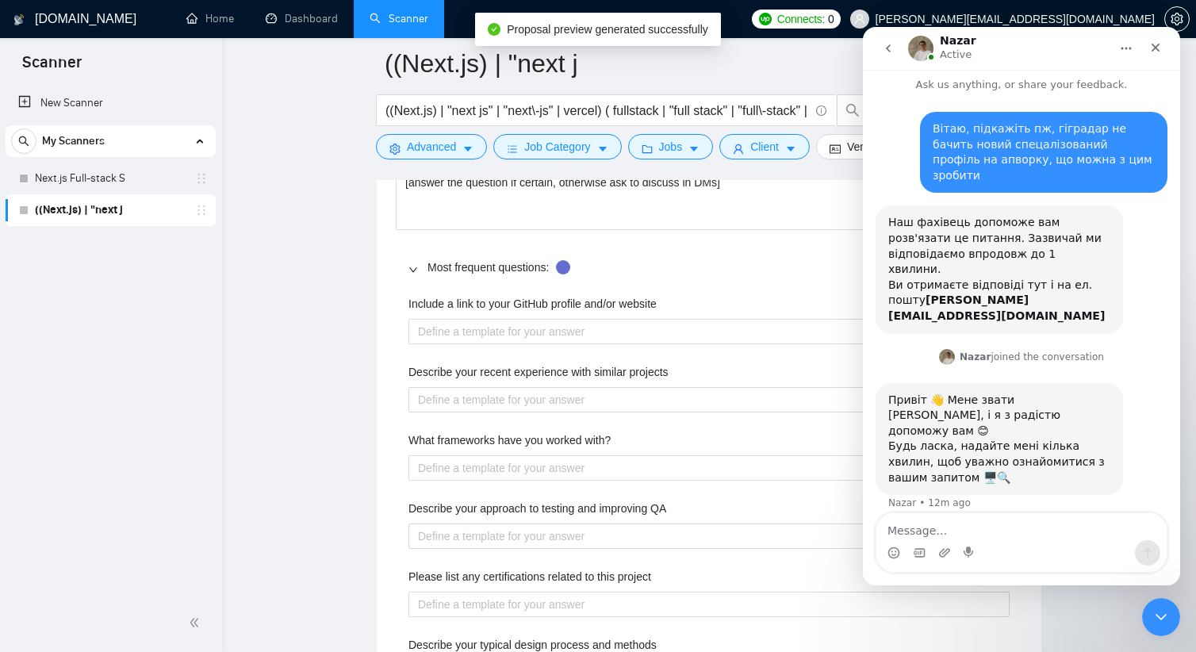
click at [413, 267] on icon "right" at bounding box center [413, 270] width 10 height 10
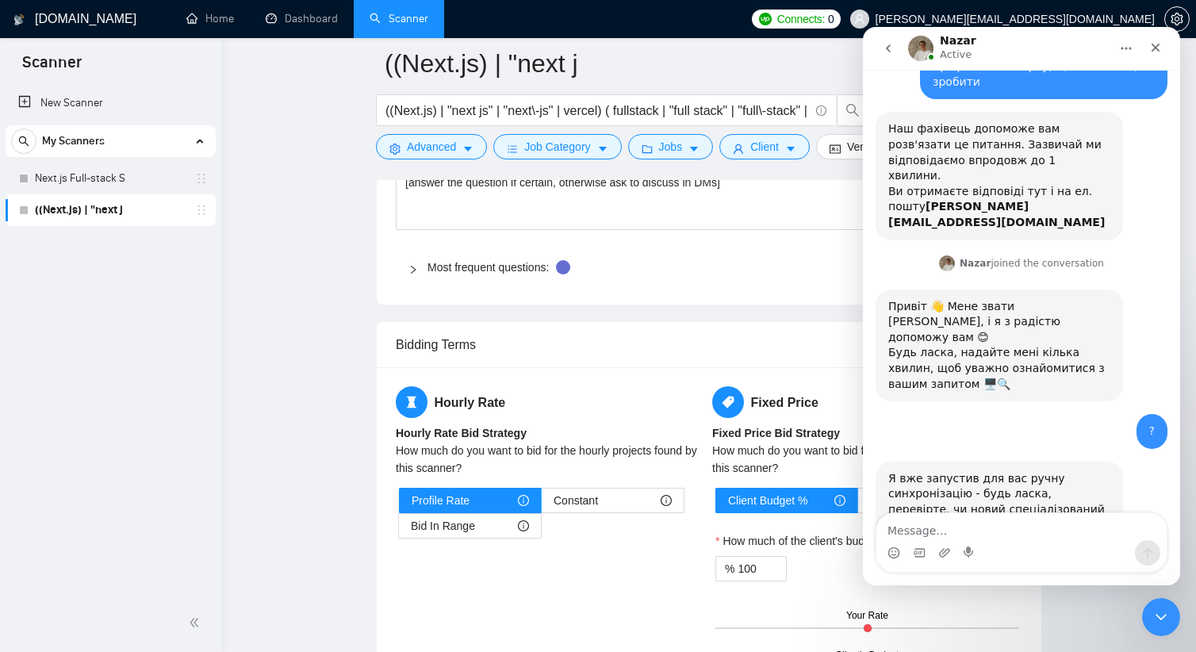
scroll to position [100, 0]
click at [393, 351] on div "Bidding Terms" at bounding box center [709, 345] width 665 height 46
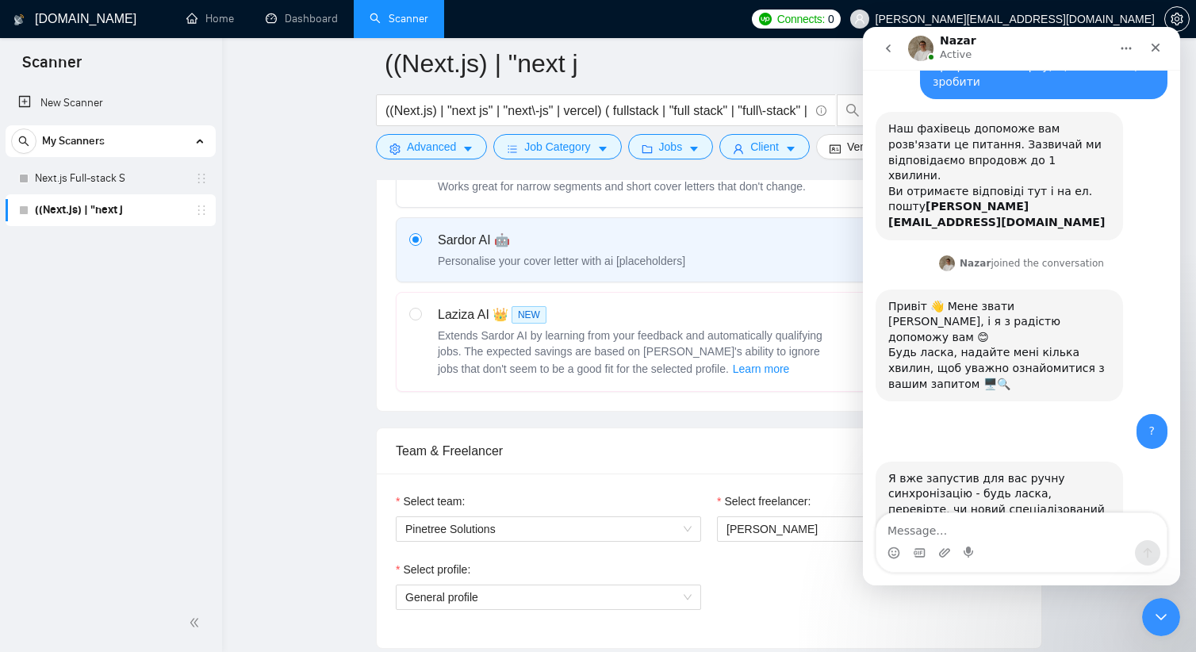
scroll to position [317, 0]
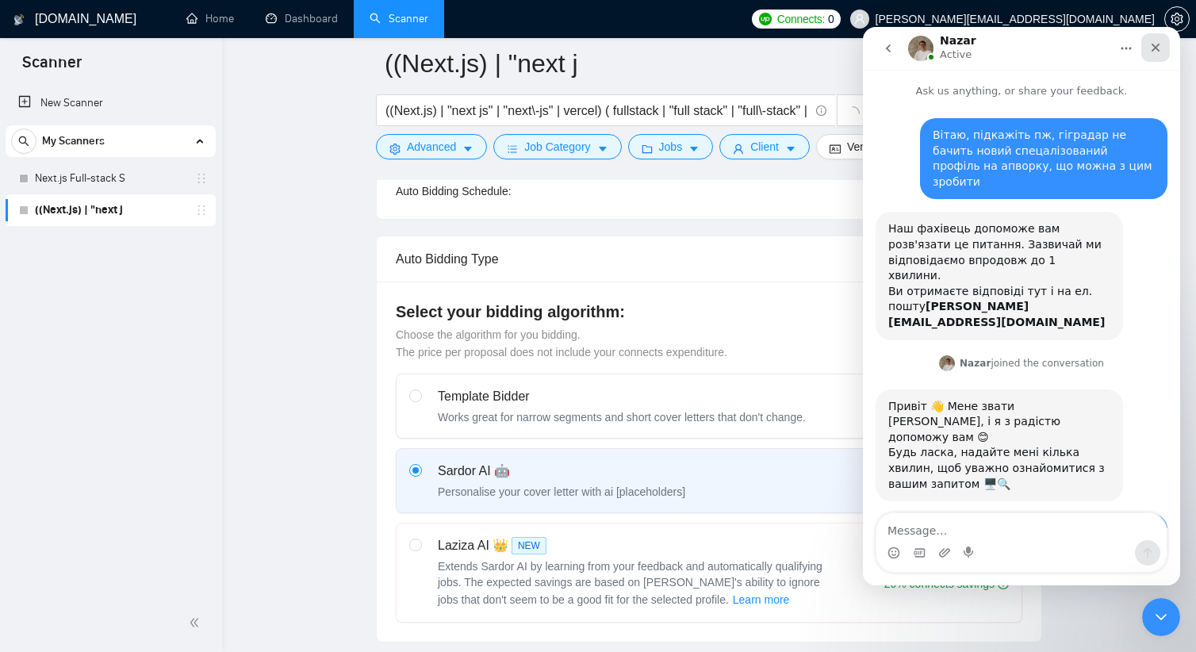
scroll to position [100, 0]
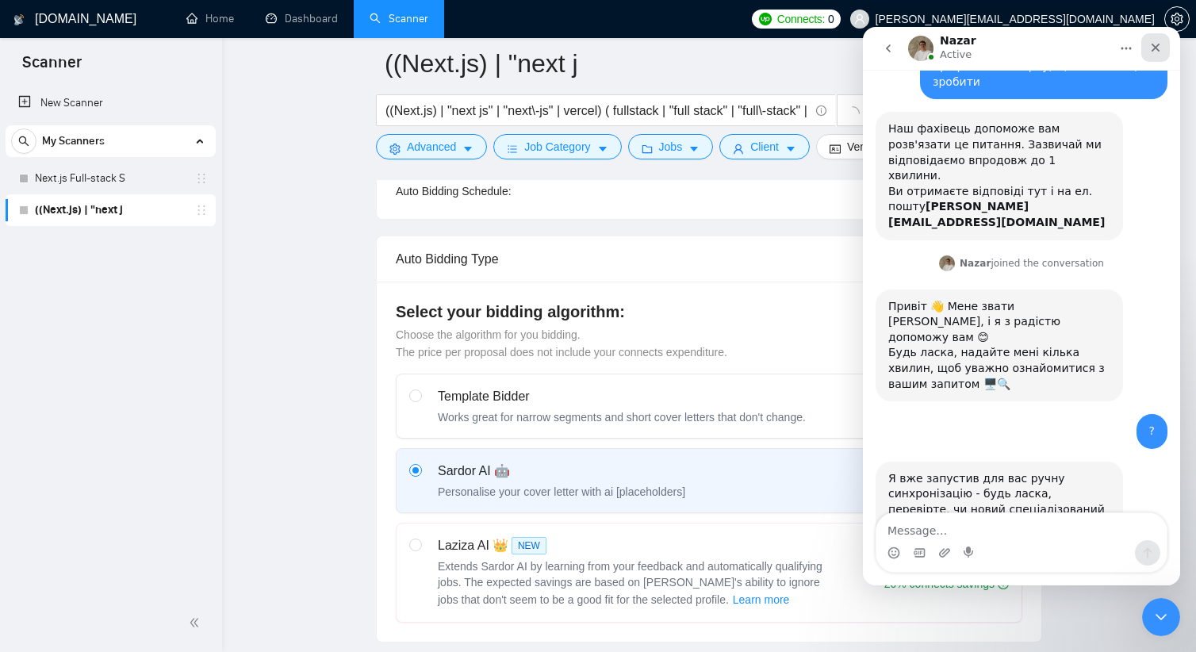
click at [1159, 48] on icon "Close" at bounding box center [1155, 47] width 13 height 13
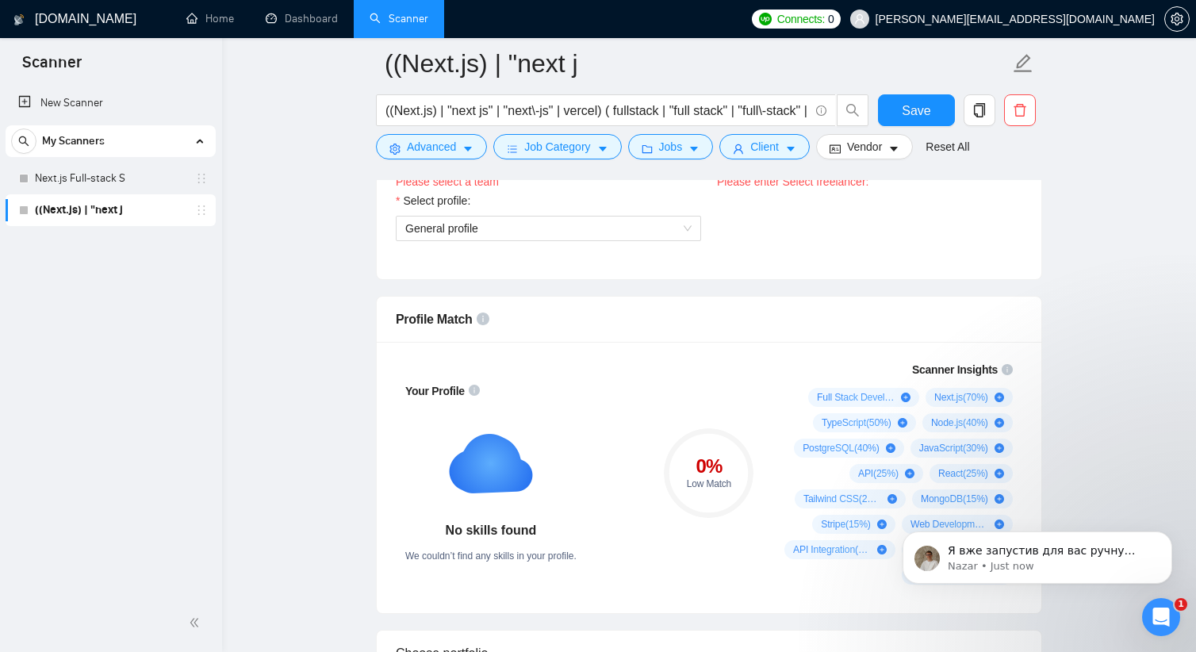
scroll to position [714, 0]
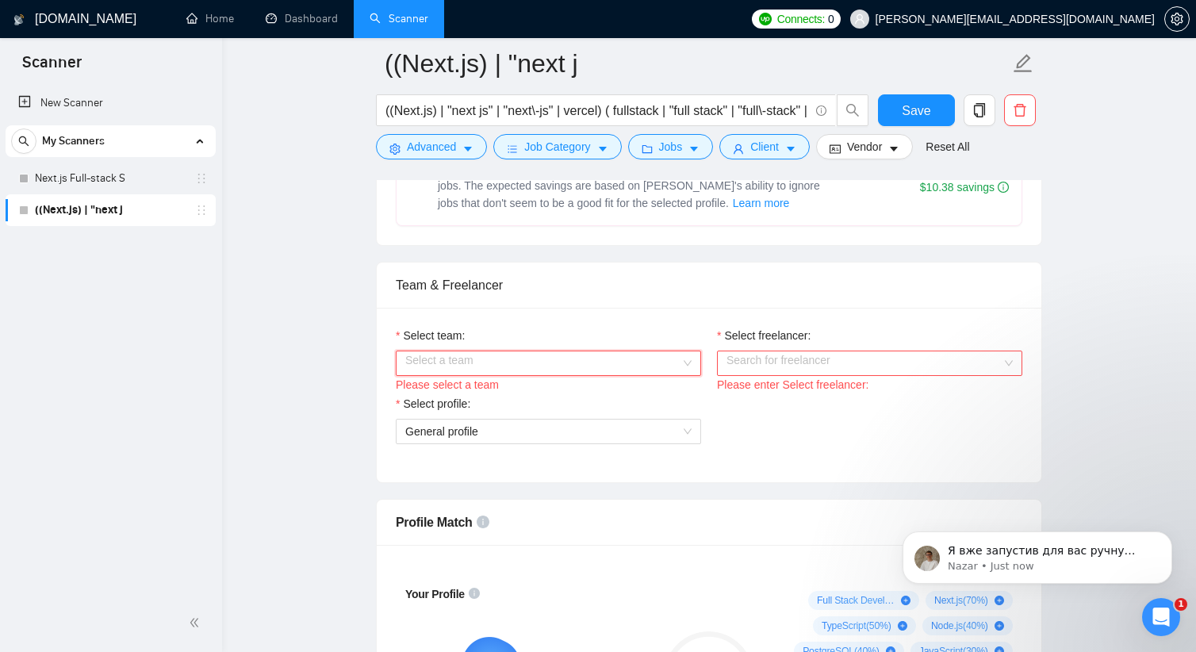
click at [623, 358] on input "Select team:" at bounding box center [542, 363] width 275 height 24
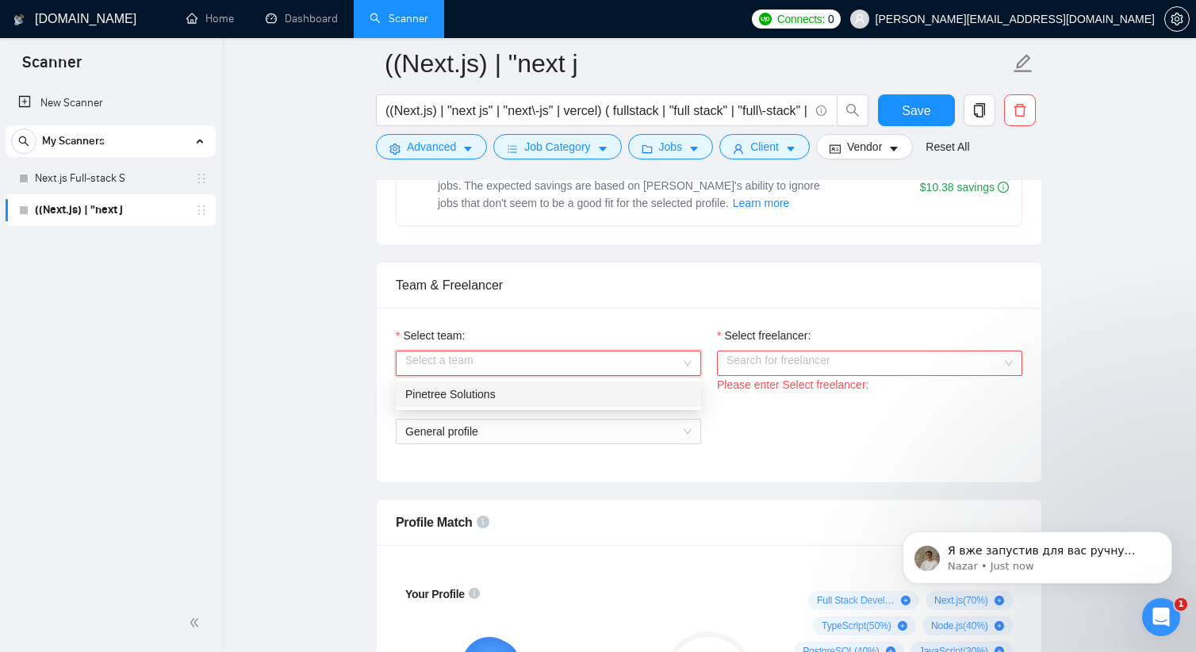
click at [573, 398] on div "Pinetree Solutions" at bounding box center [548, 393] width 286 height 17
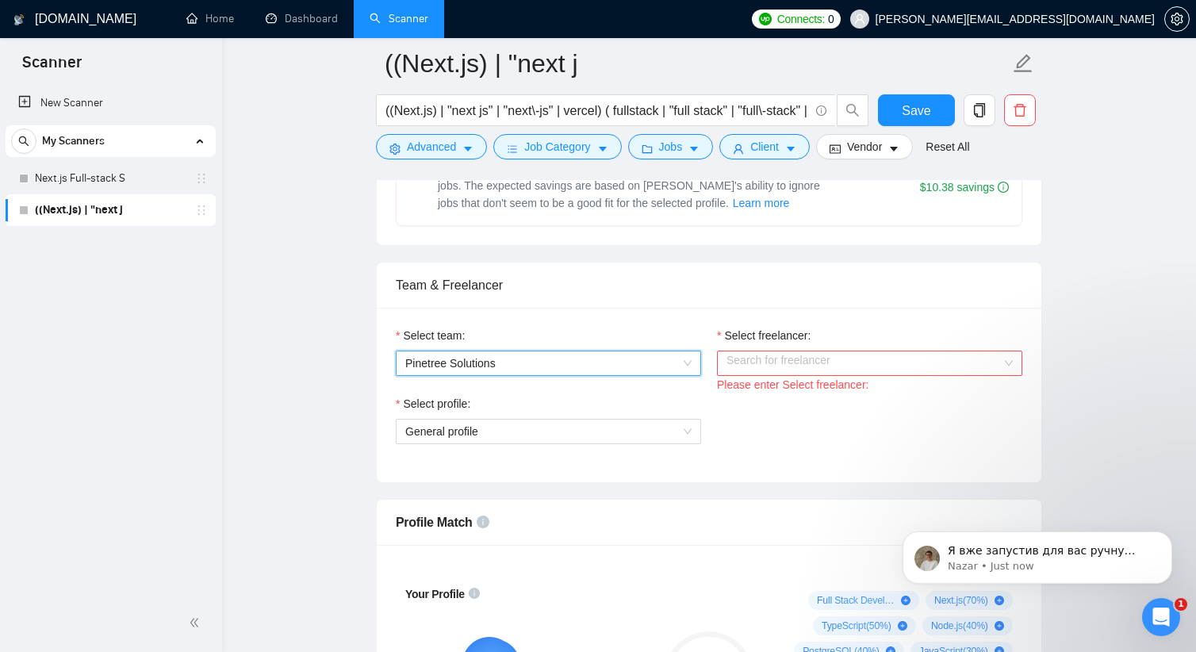
click at [853, 360] on input "Select freelancer:" at bounding box center [864, 363] width 275 height 24
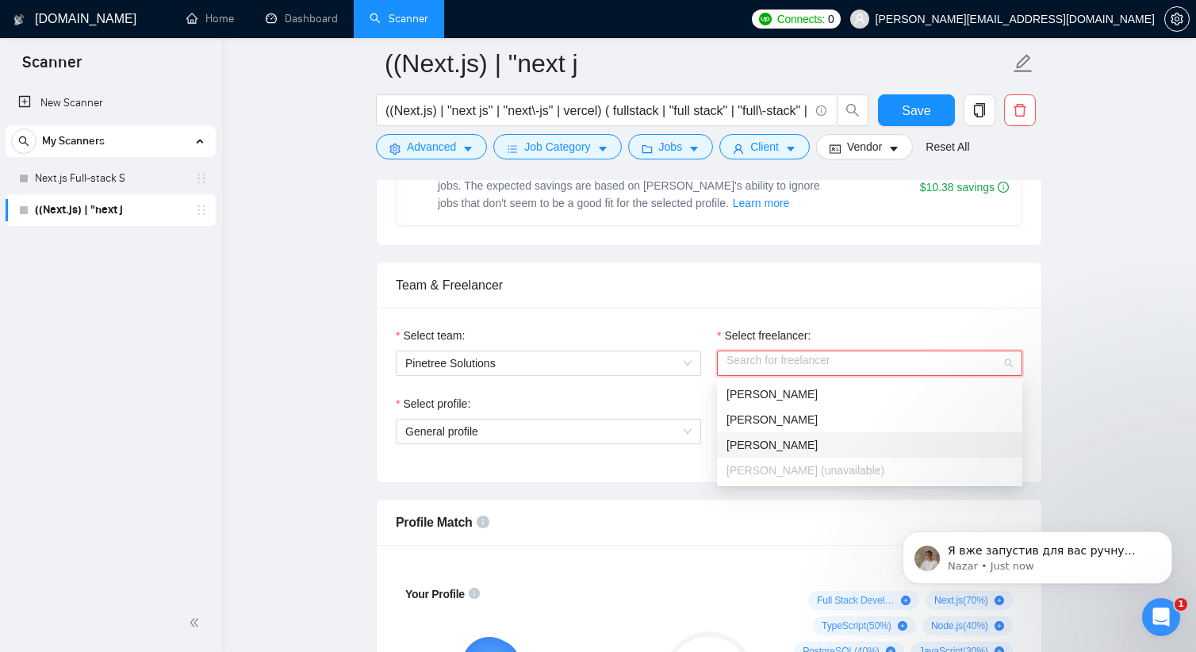
click at [791, 443] on span "[PERSON_NAME]" at bounding box center [772, 445] width 91 height 13
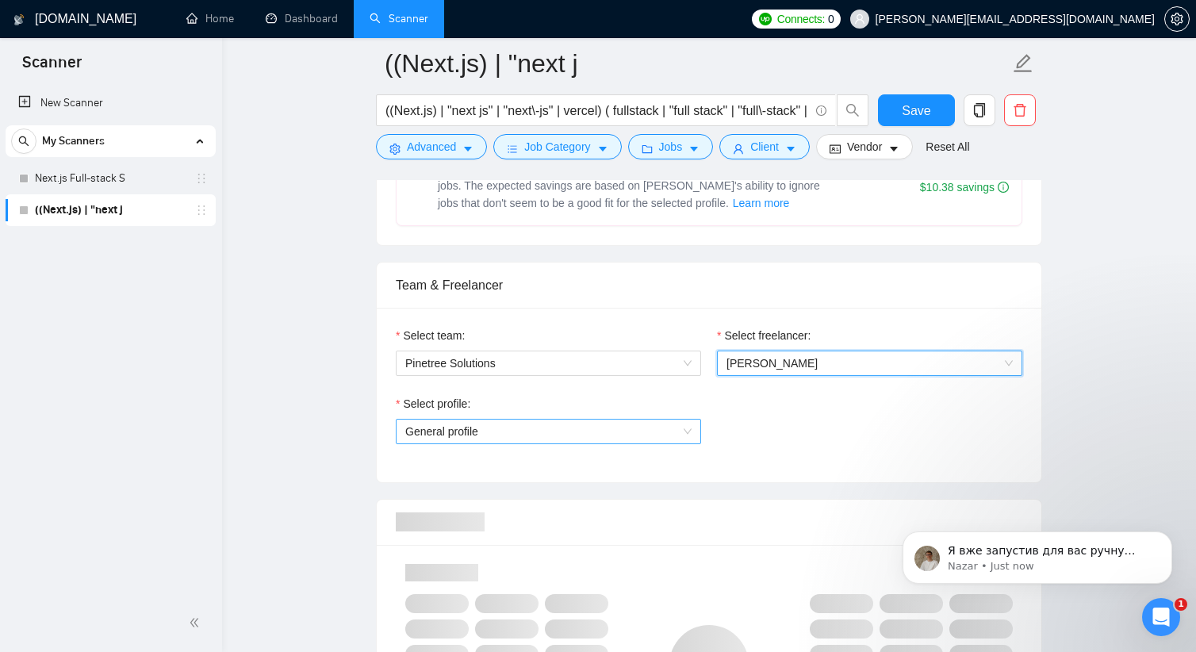
click at [643, 431] on span "General profile" at bounding box center [548, 432] width 286 height 24
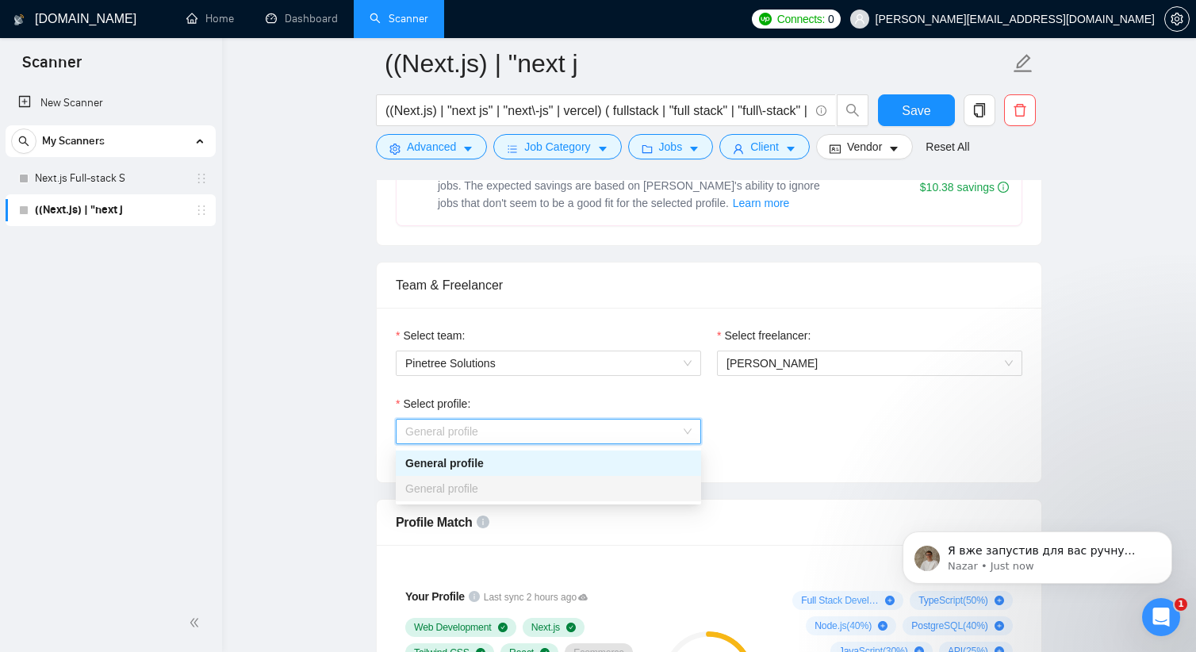
click at [879, 407] on div "Select profile: General profile" at bounding box center [709, 429] width 642 height 68
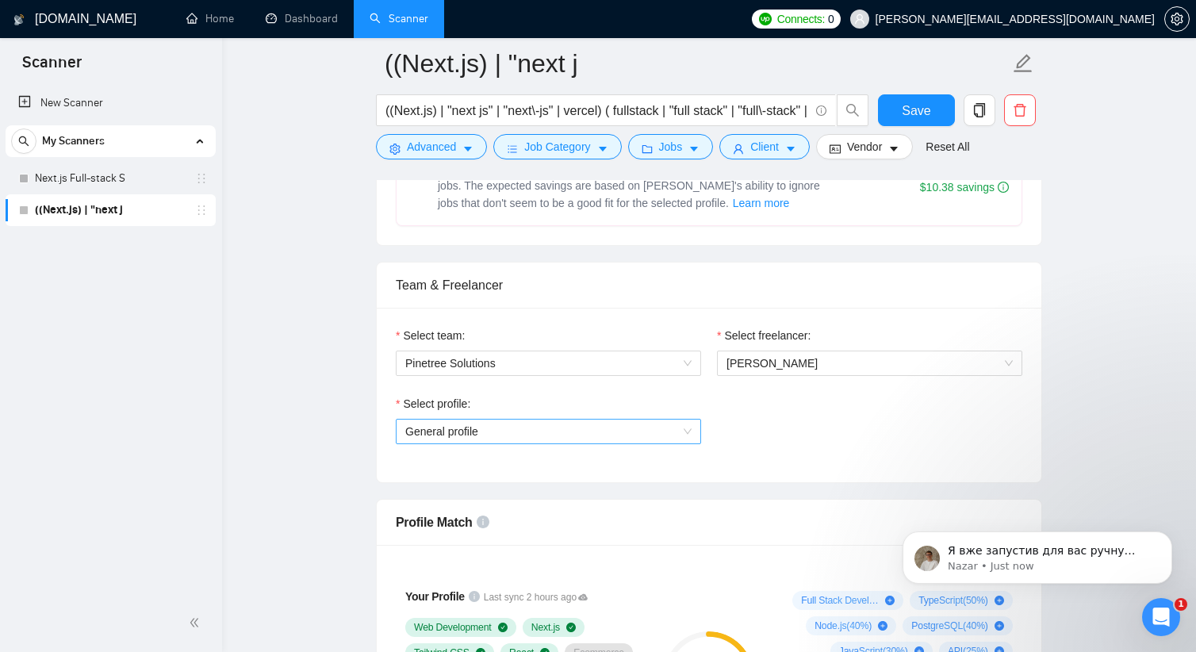
click at [632, 444] on div "General profile" at bounding box center [548, 431] width 305 height 25
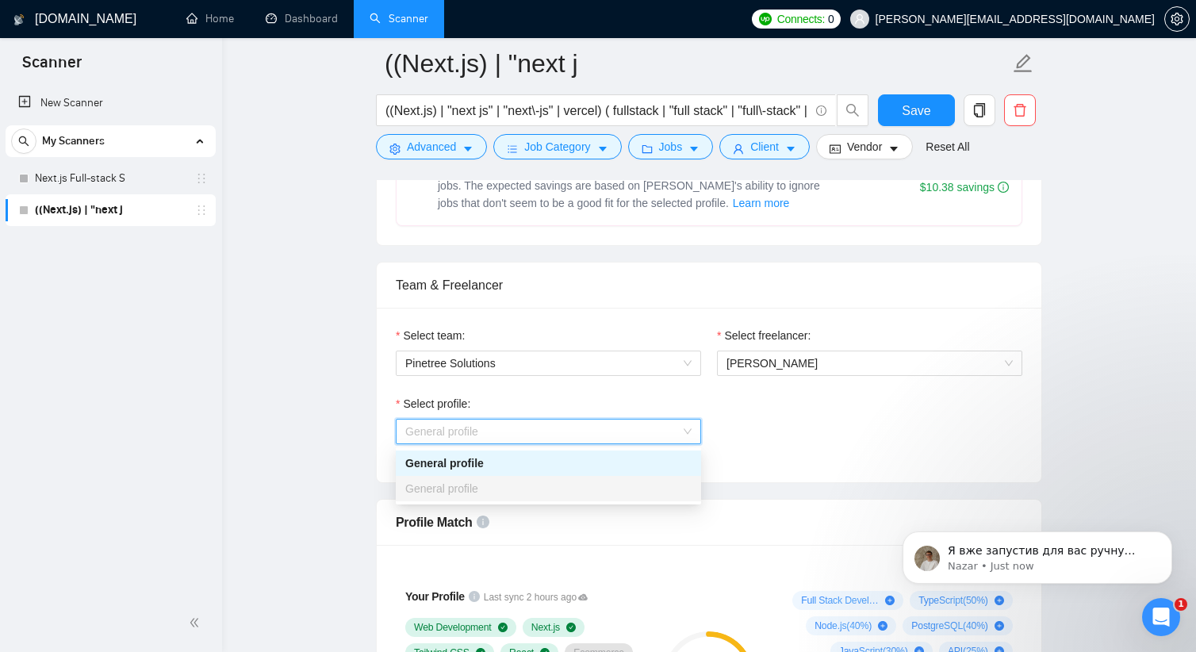
click at [617, 487] on div "General profile" at bounding box center [548, 488] width 286 height 17
click at [746, 424] on div "Select profile: General profile General profile" at bounding box center [709, 429] width 642 height 68
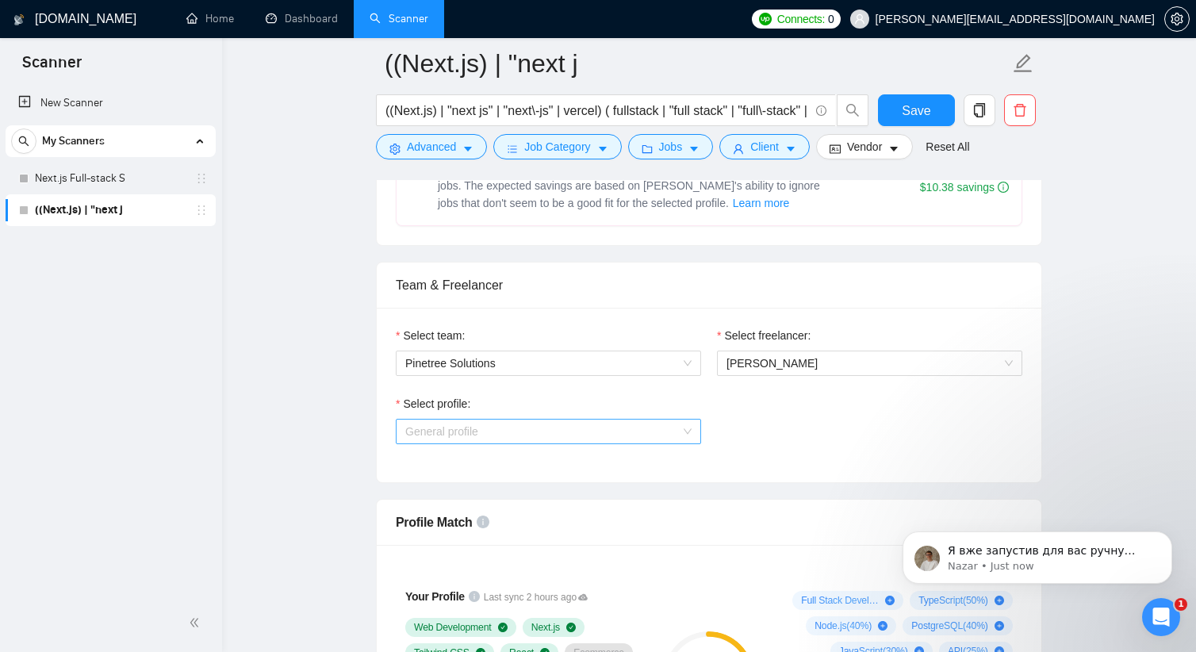
click at [613, 439] on span "General profile" at bounding box center [548, 432] width 286 height 24
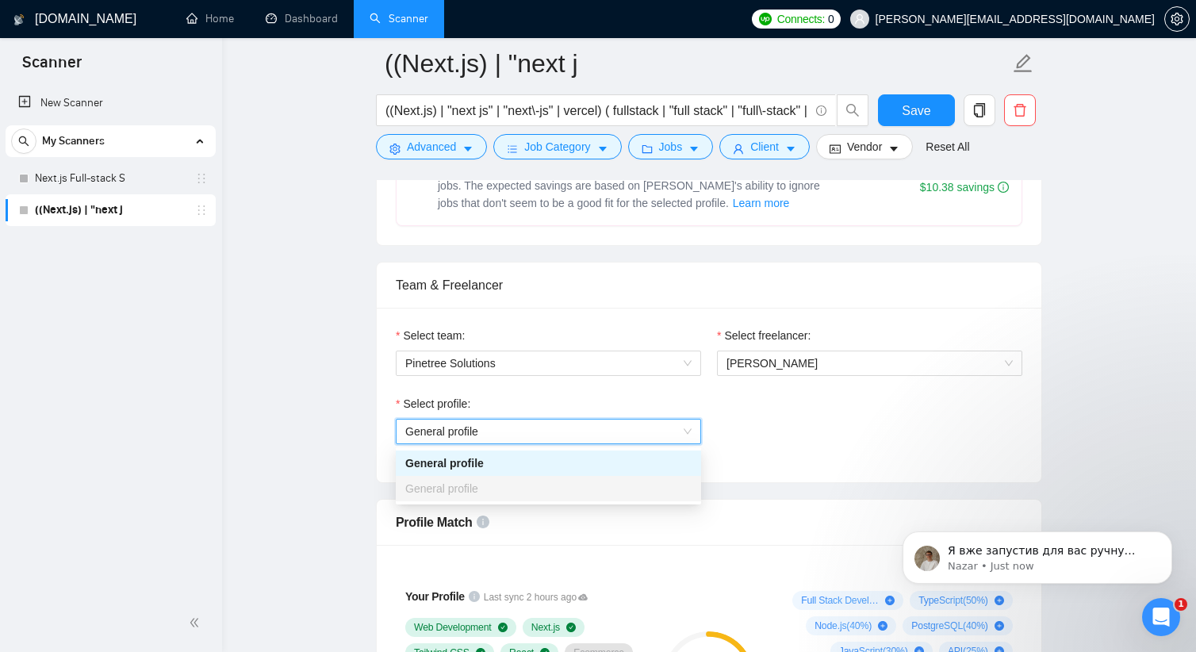
click at [754, 435] on div "Select profile: General profile General profile" at bounding box center [709, 429] width 642 height 68
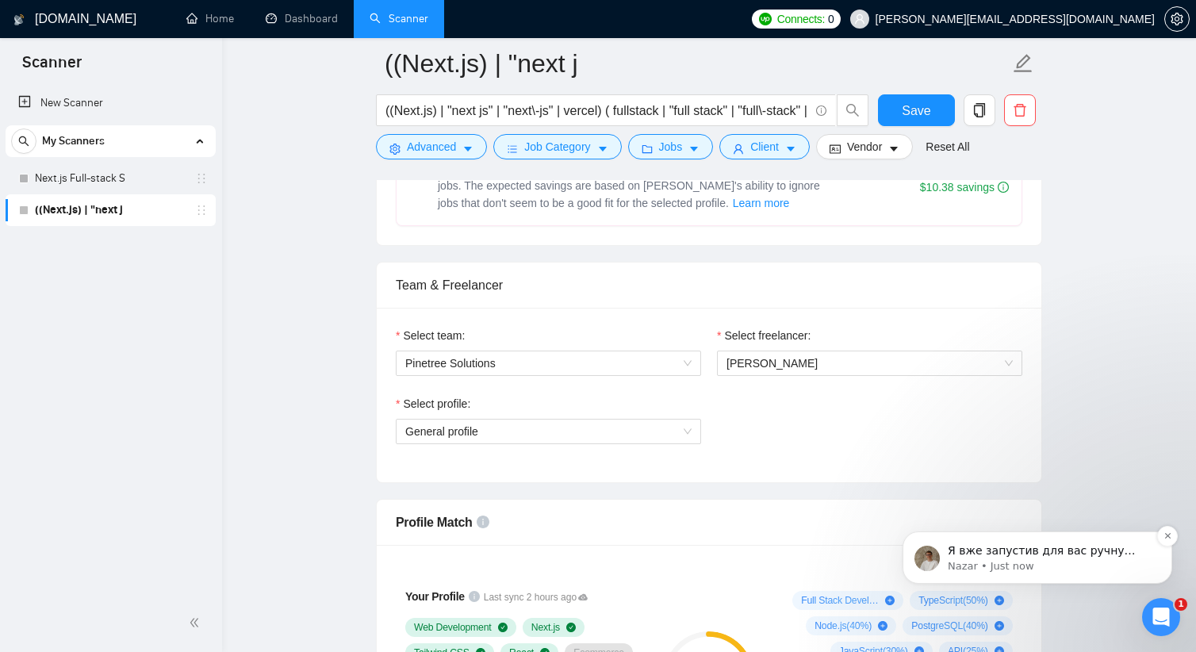
click at [1010, 570] on p "Nazar • Just now" at bounding box center [1050, 566] width 205 height 14
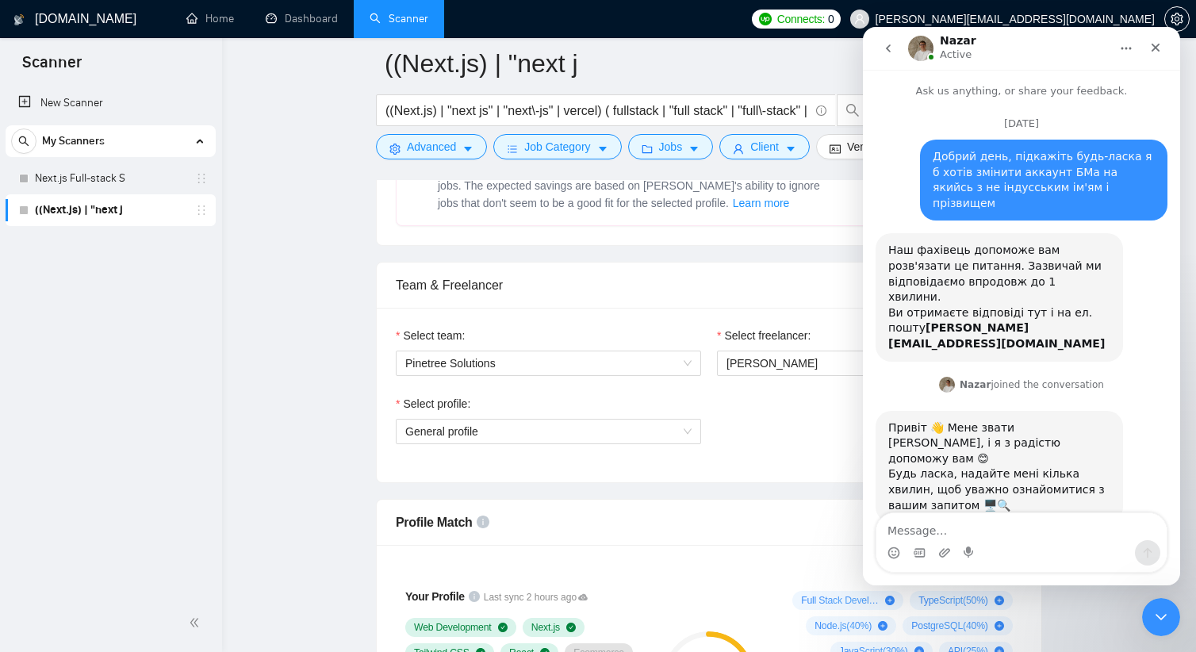
scroll to position [69, 0]
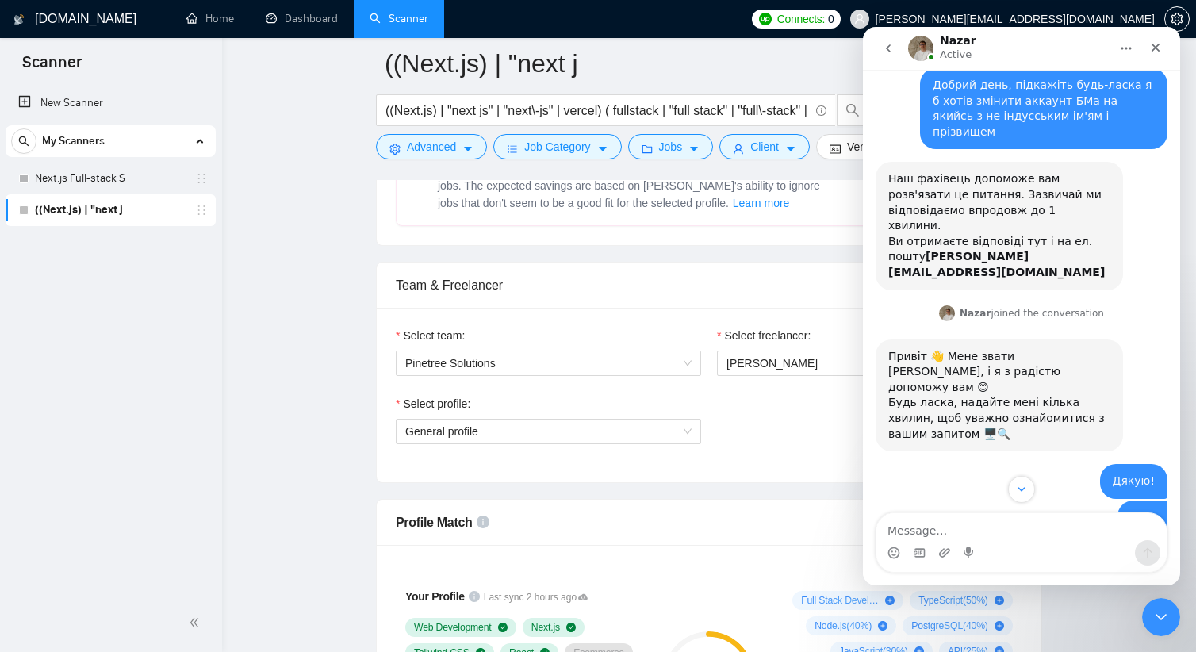
click at [829, 436] on div "Select profile: General profile" at bounding box center [709, 429] width 642 height 68
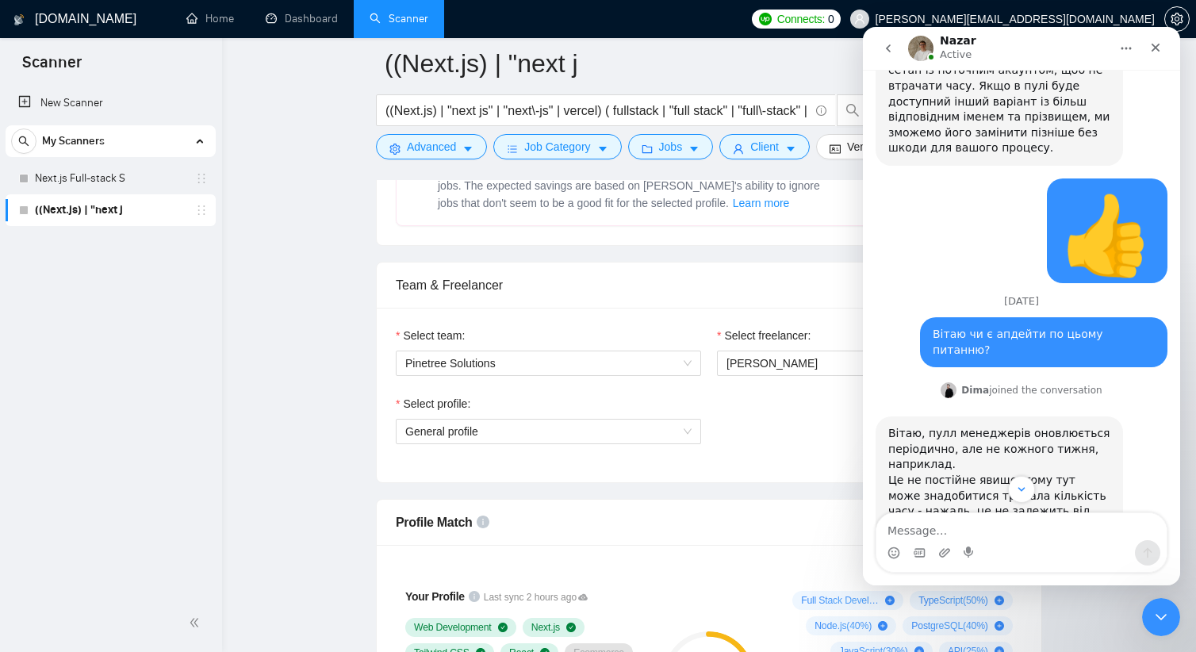
scroll to position [1233, 0]
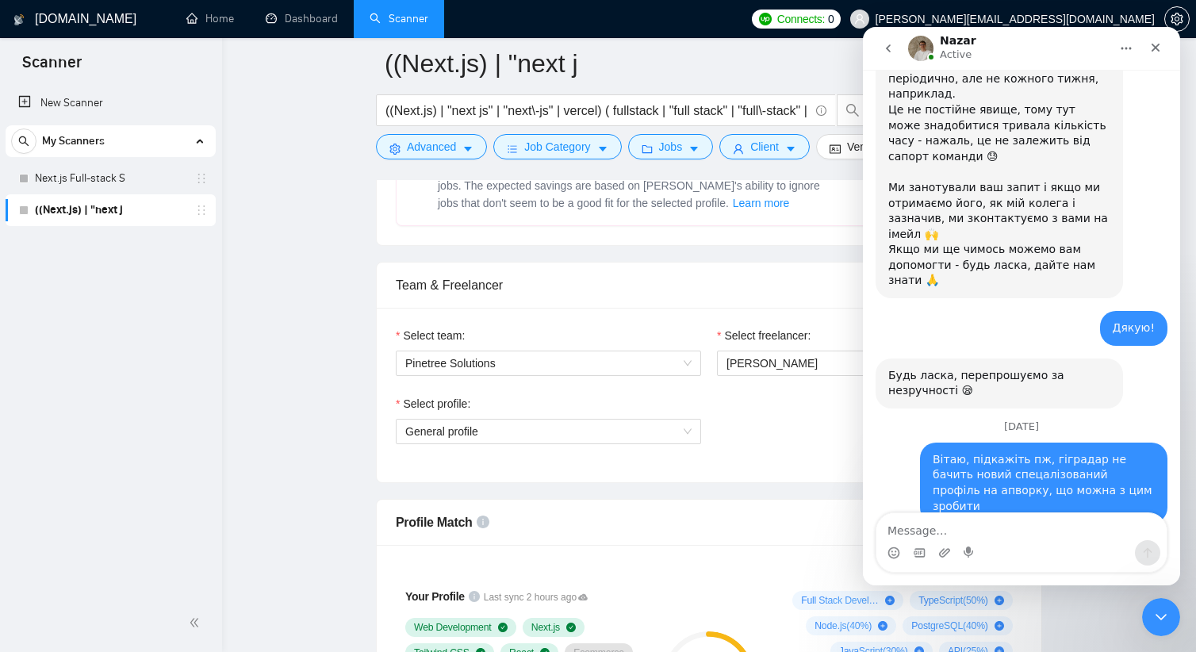
click at [836, 379] on div "Select freelancer: [PERSON_NAME]" at bounding box center [869, 361] width 321 height 68
click at [1149, 44] on icon "Close" at bounding box center [1155, 47] width 13 height 13
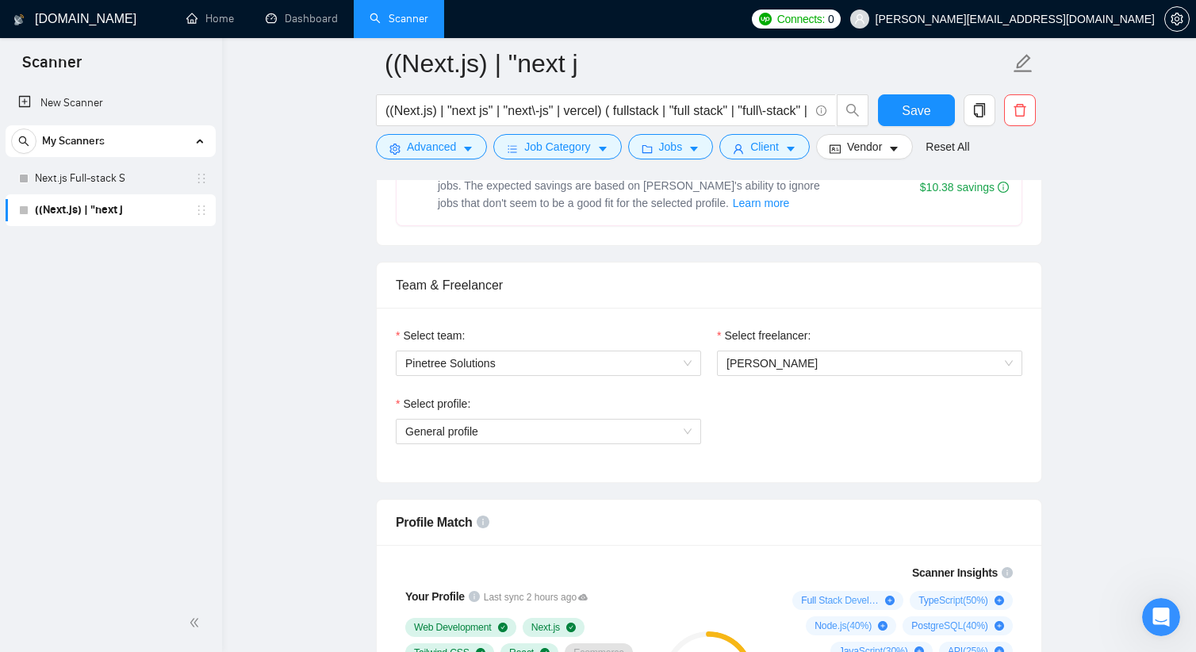
click at [768, 420] on div "Select profile: General profile" at bounding box center [709, 429] width 642 height 68
click at [593, 428] on span "General profile" at bounding box center [548, 432] width 286 height 24
click at [1153, 604] on div "Open Intercom Messenger" at bounding box center [1159, 615] width 52 height 52
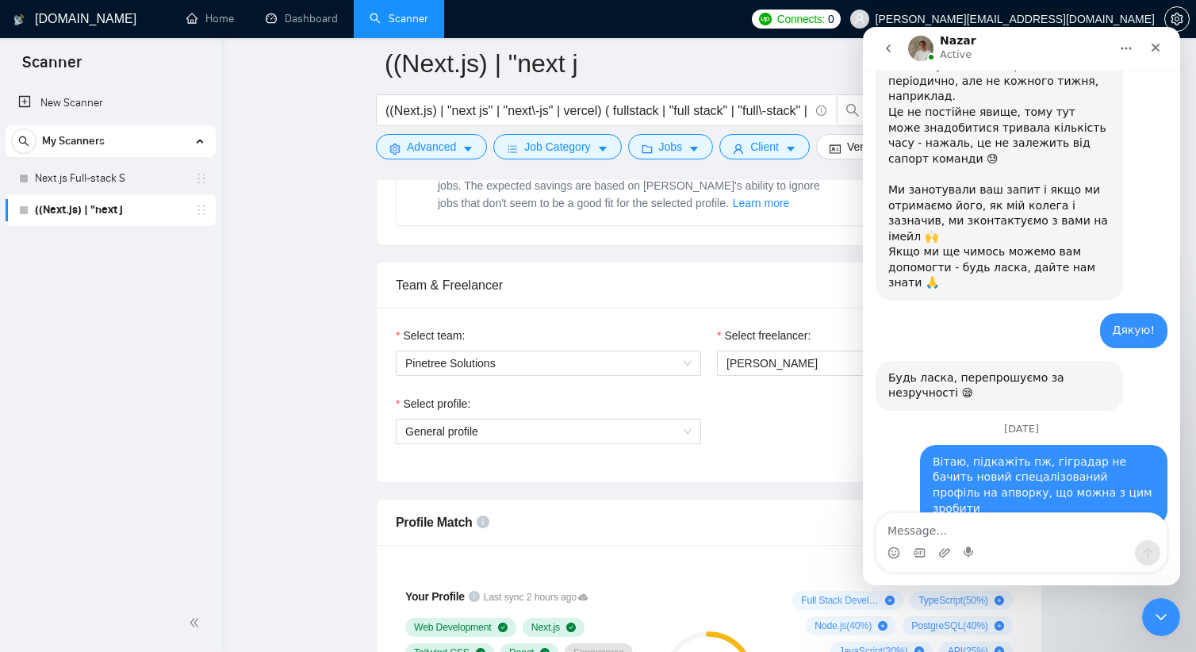
click at [957, 536] on textarea "Message…" at bounding box center [1021, 526] width 290 height 27
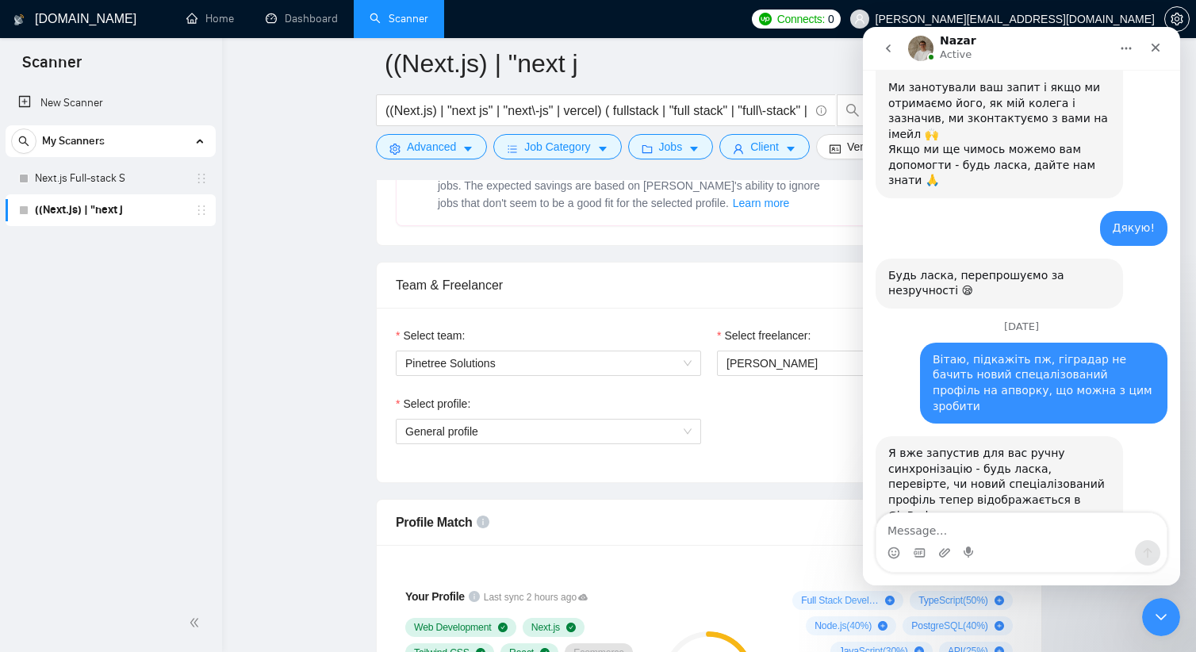
scroll to position [1337, 0]
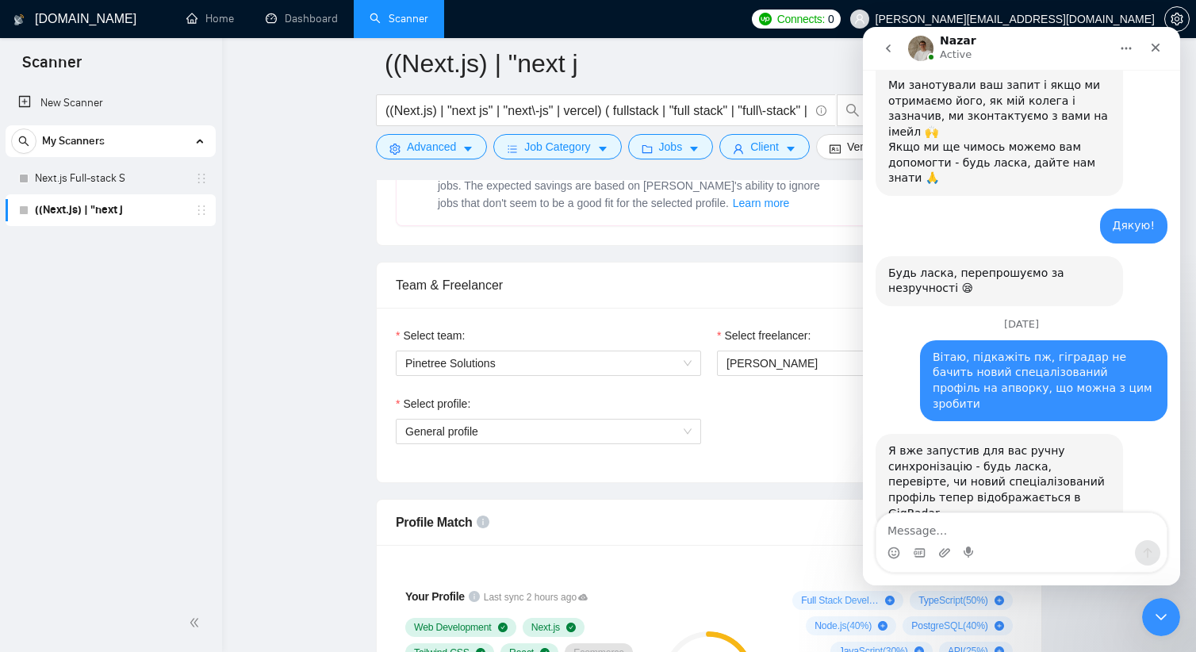
click at [930, 529] on textarea "Message…" at bounding box center [1021, 526] width 290 height 27
type textarea "Треба Full Stack Development"
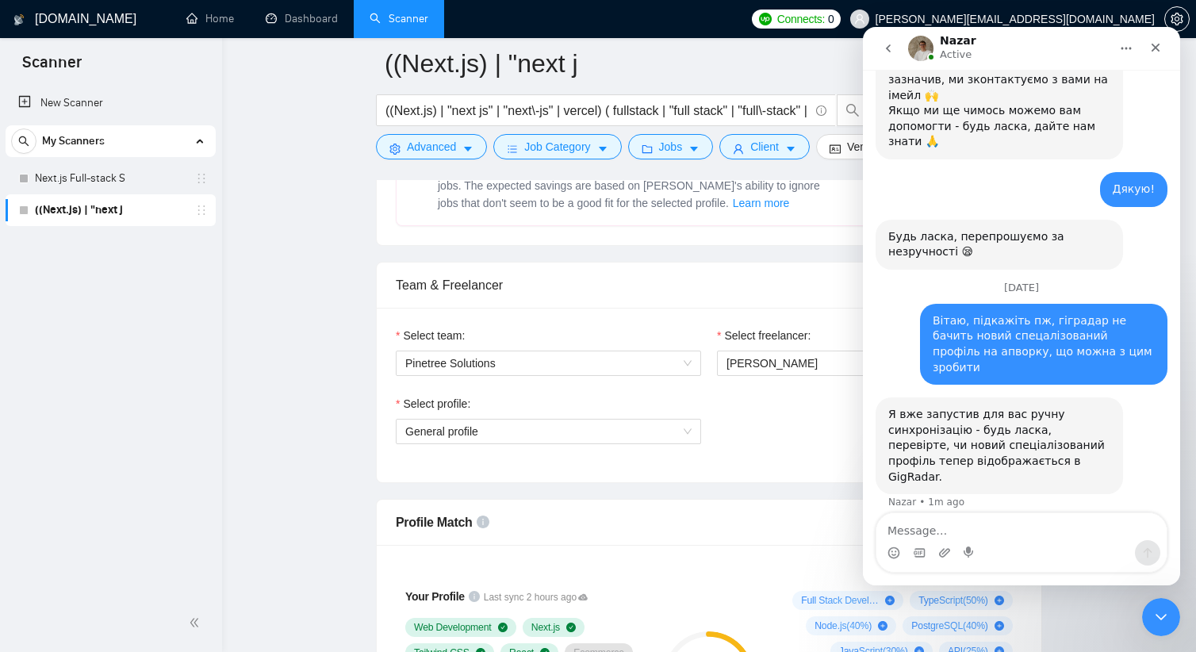
click at [996, 537] on textarea "Message…" at bounding box center [1021, 526] width 290 height 27
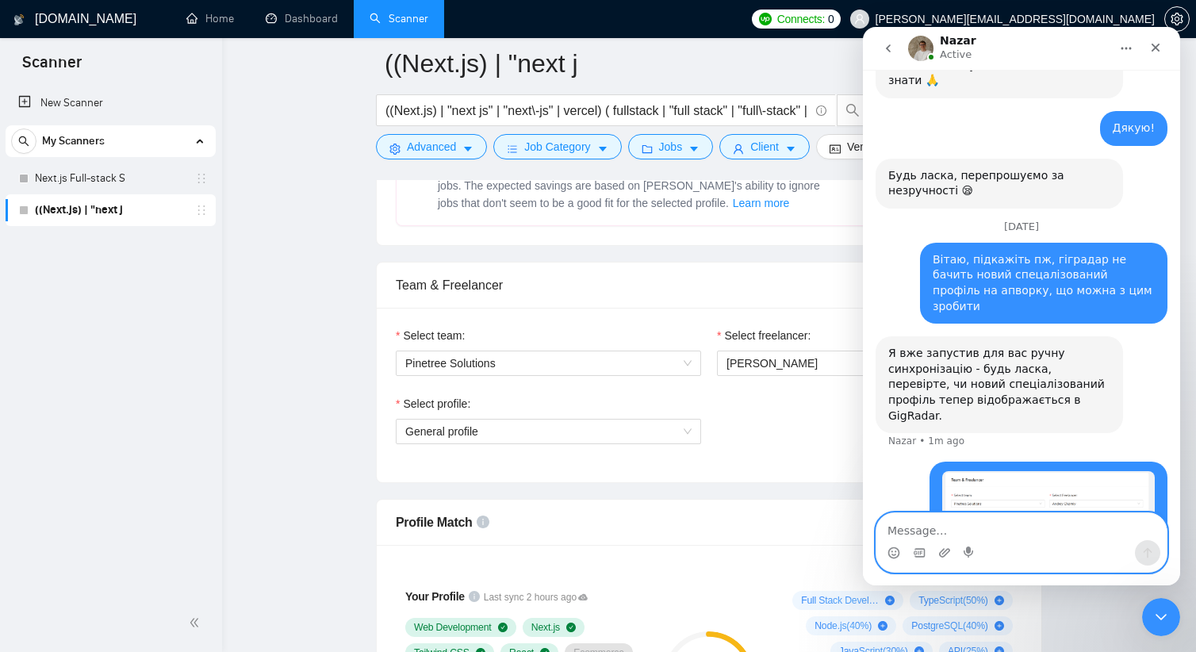
paste textarea "[URL][DOMAIN_NAME]"
type textarea "[URL][DOMAIN_NAME]"
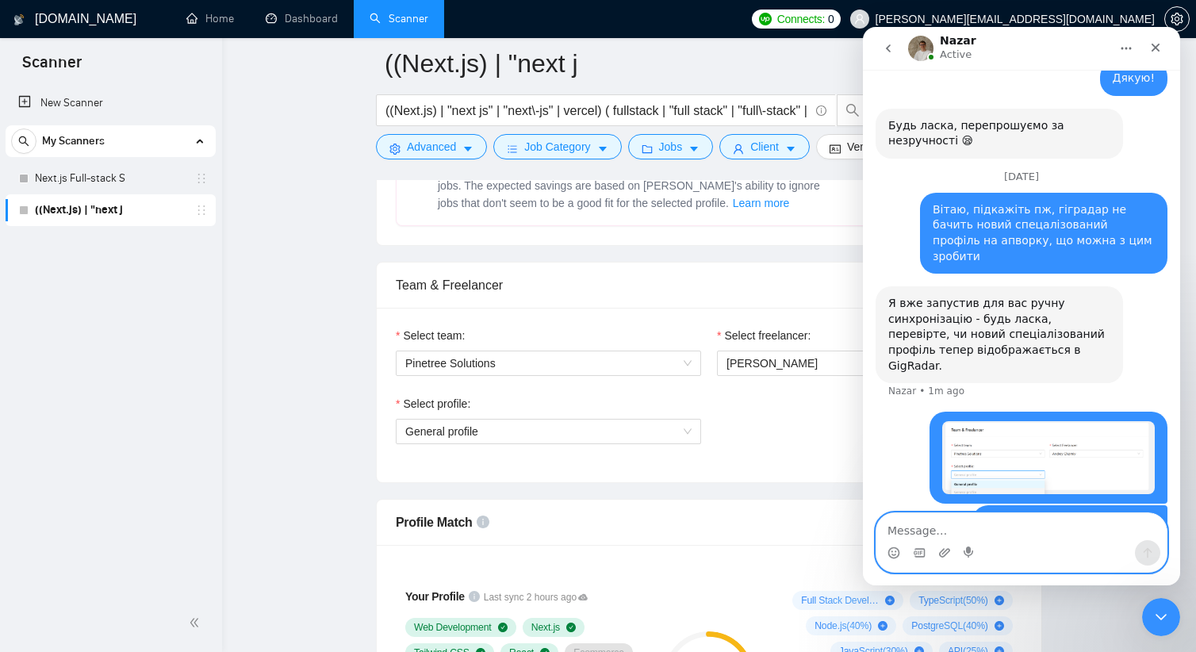
scroll to position [1486, 0]
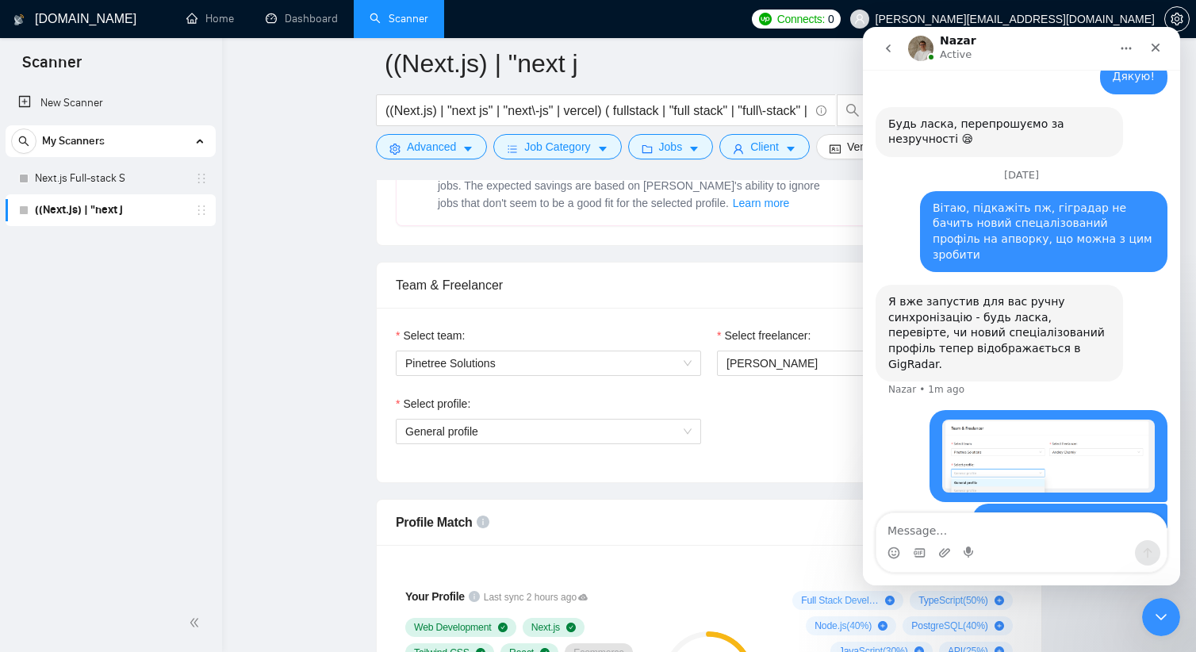
click at [1047, 420] on img "sergiy.zyuzko@tree-solutions.com says…" at bounding box center [1048, 456] width 213 height 73
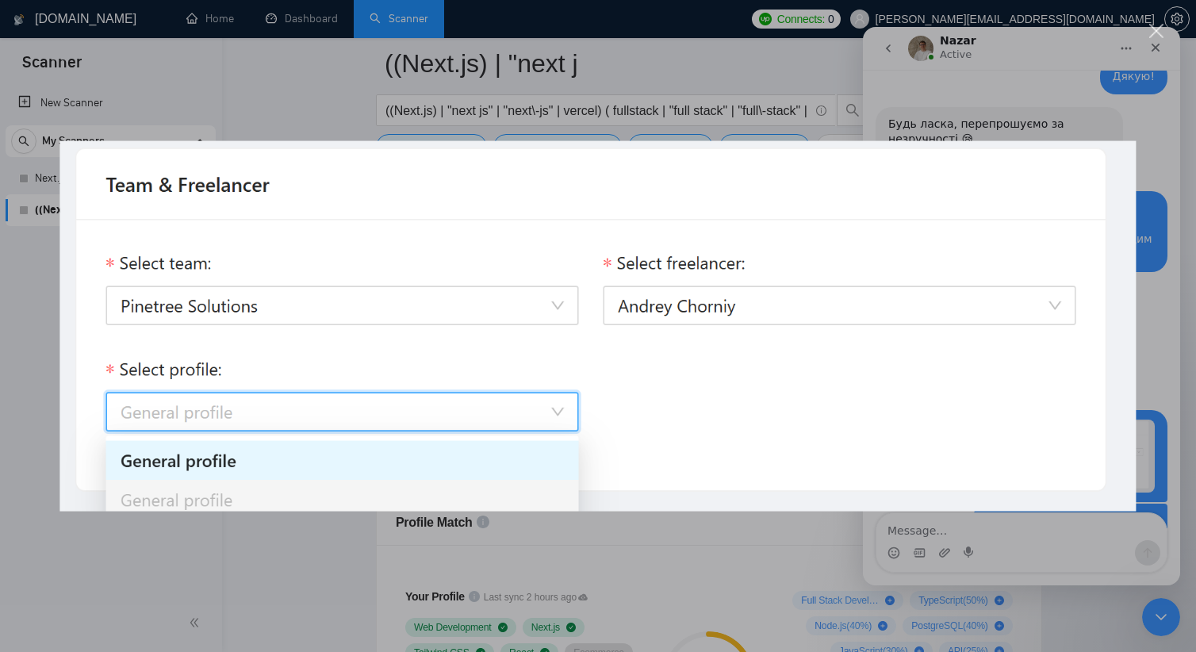
click at [914, 555] on div "Intercom messenger" at bounding box center [598, 326] width 1196 height 652
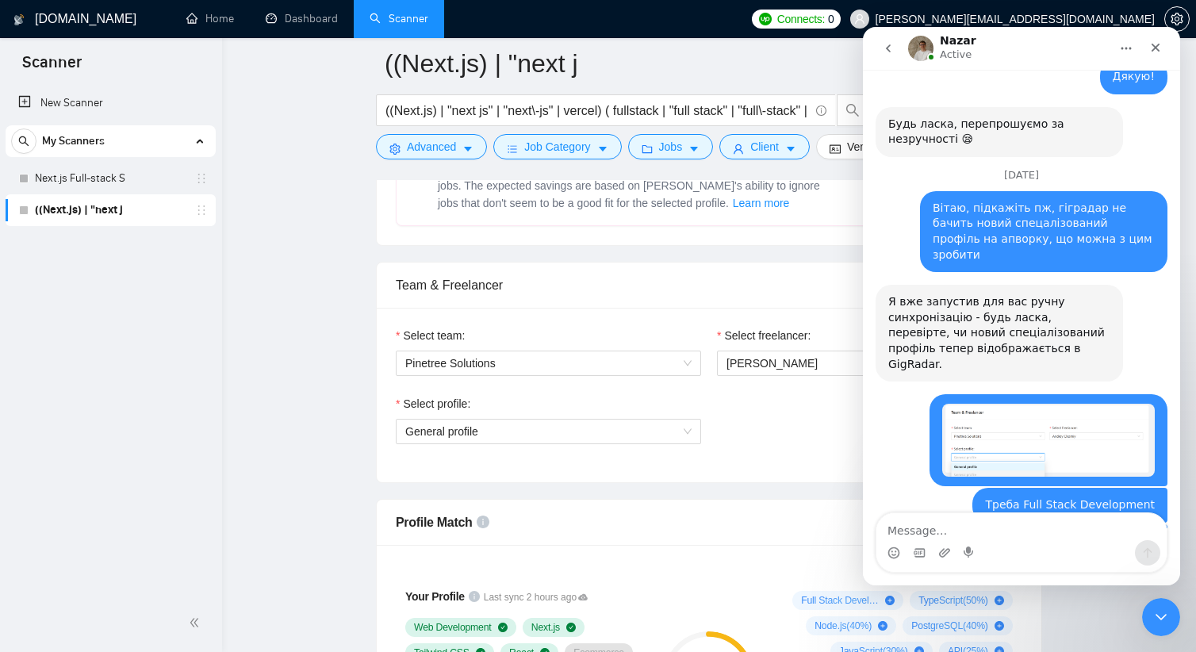
scroll to position [1504, 0]
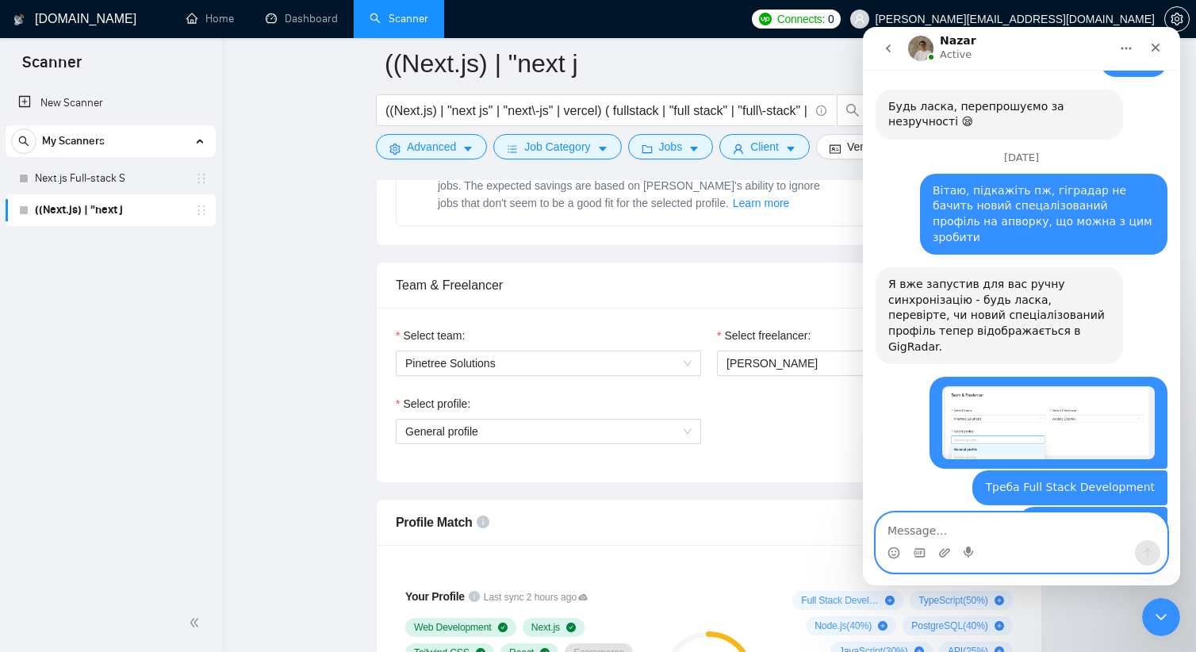
click at [919, 524] on textarea "Message…" at bounding box center [1021, 526] width 290 height 27
type textarea "L"
type textarea "Добре, дякую"
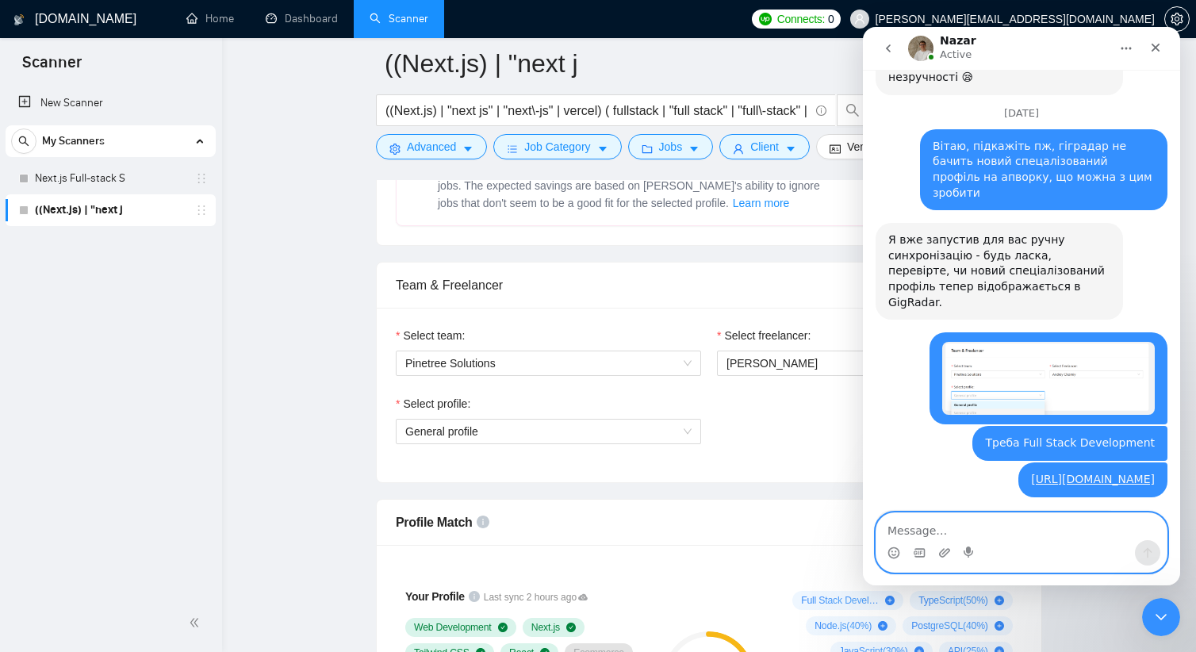
scroll to position [1551, 0]
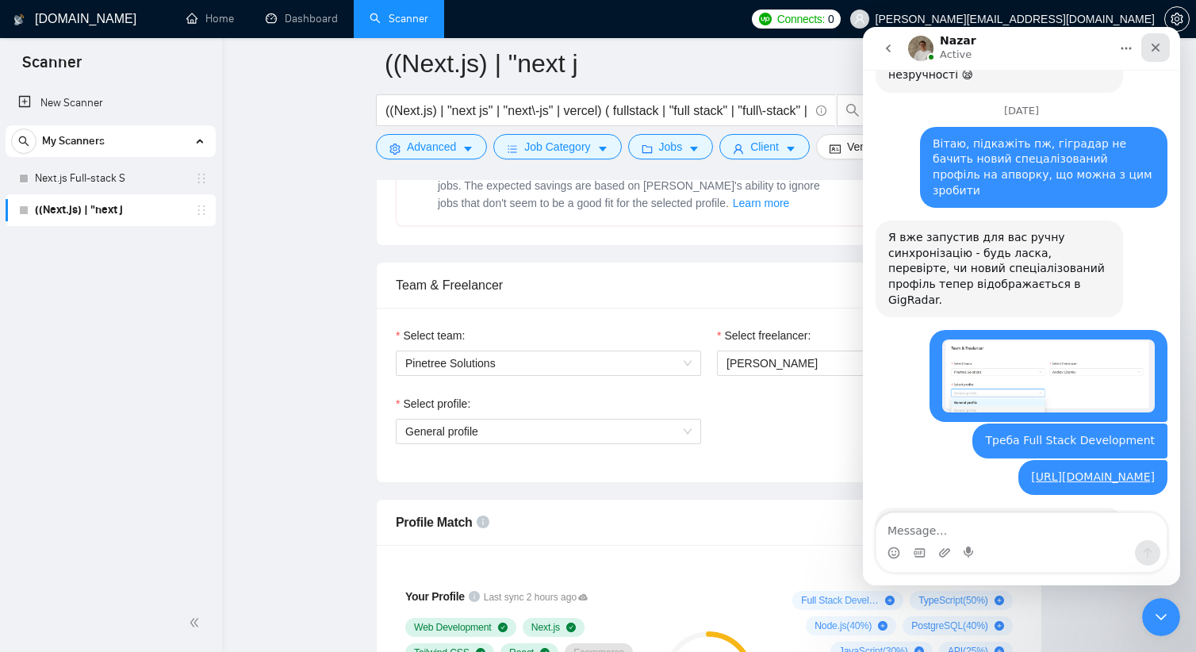
click at [1158, 49] on icon "Close" at bounding box center [1156, 48] width 9 height 9
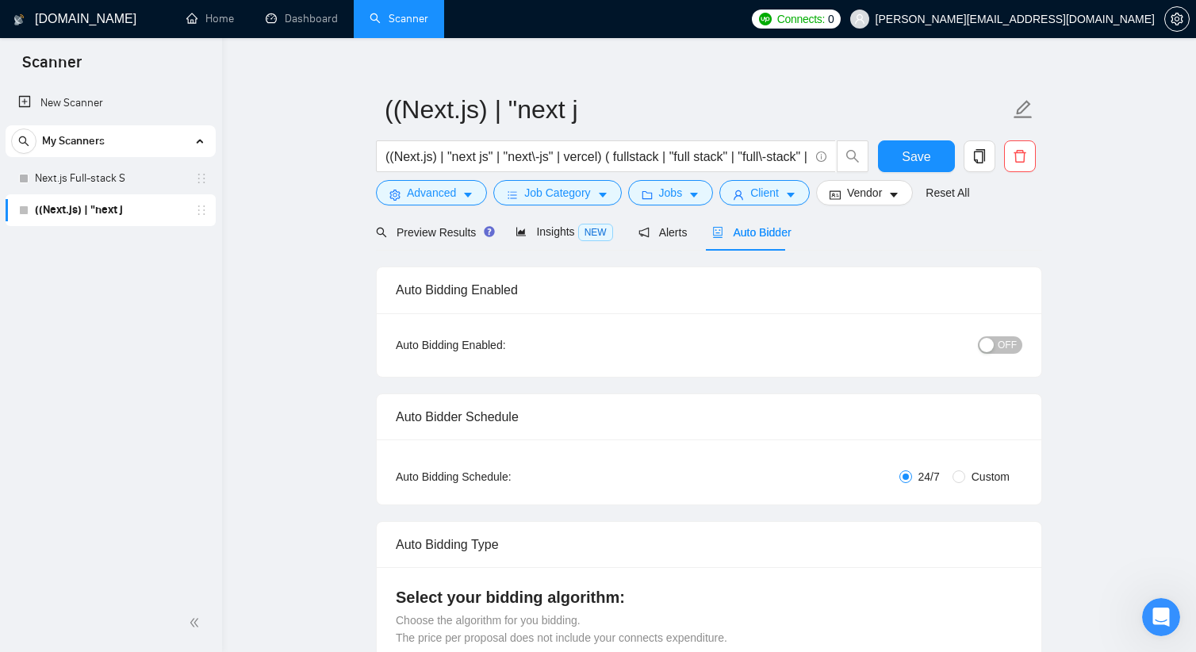
scroll to position [0, 0]
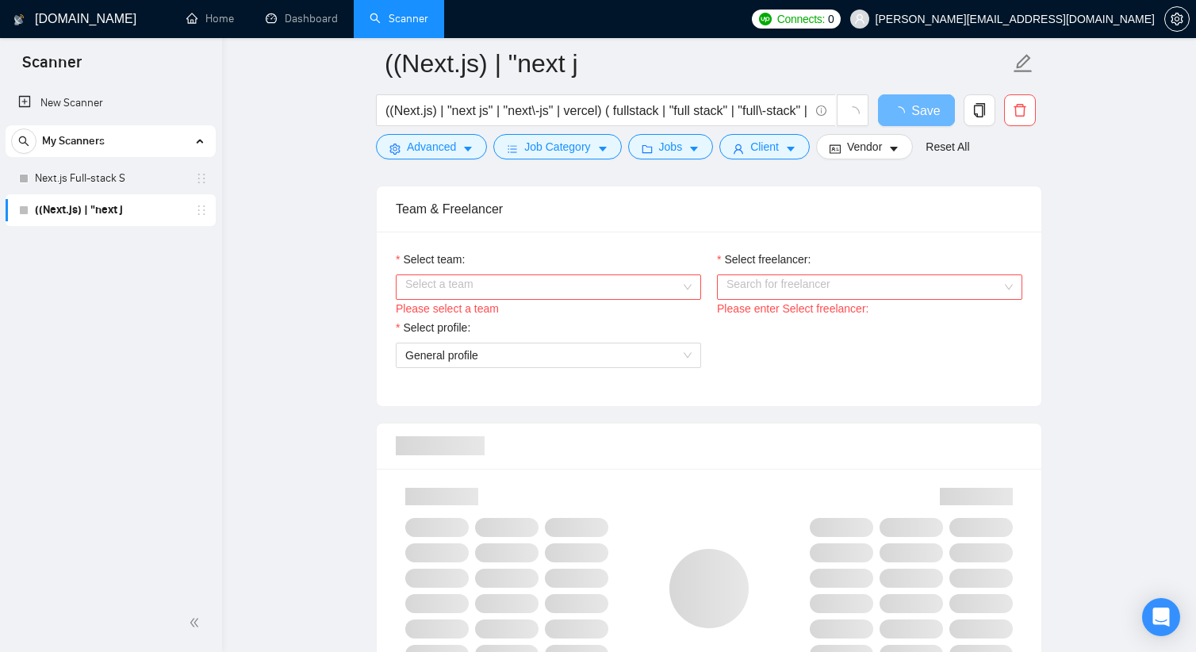
scroll to position [635, 0]
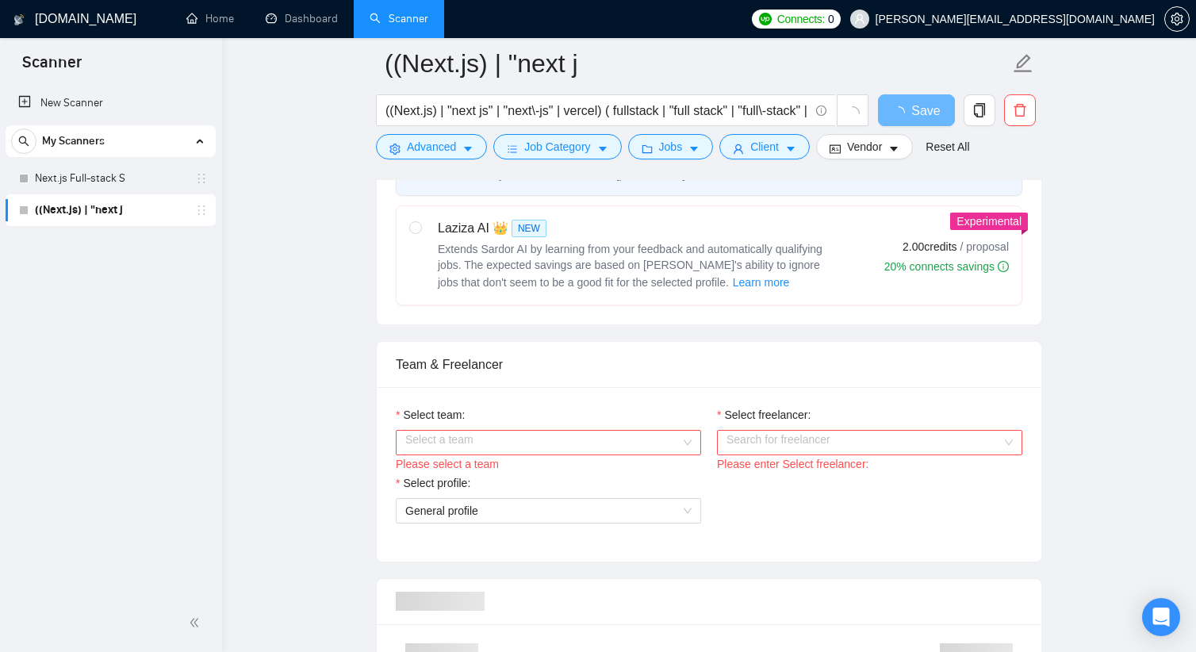
click at [528, 445] on input "Select team:" at bounding box center [542, 443] width 275 height 24
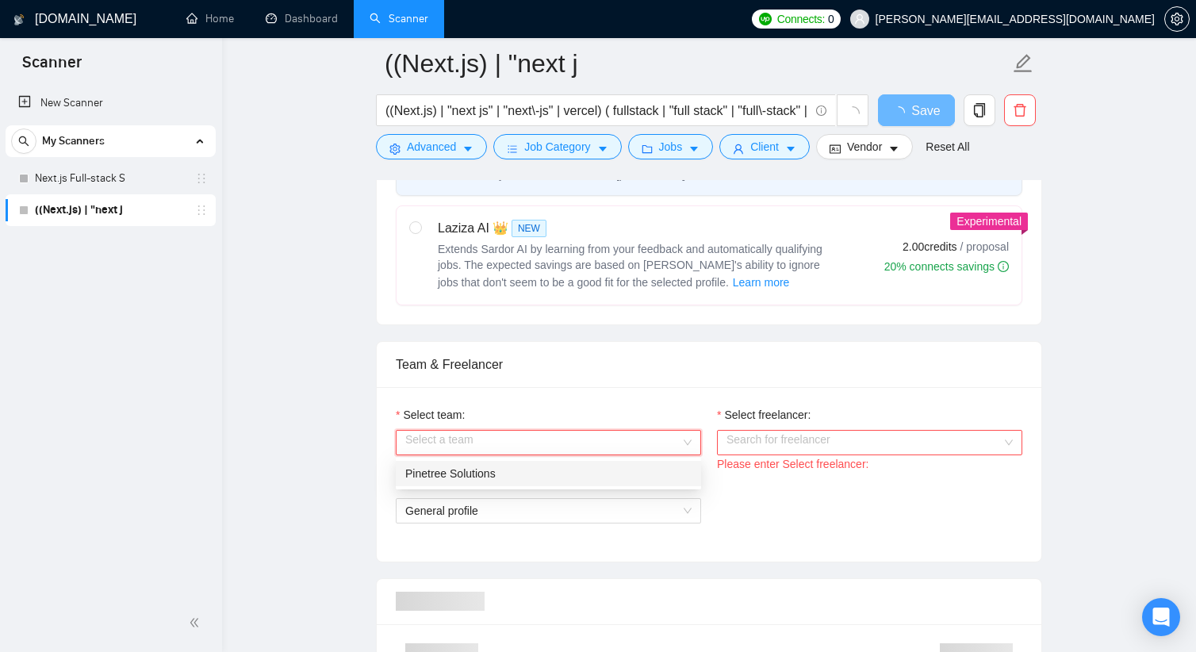
click at [515, 485] on div "Pinetree Solutions" at bounding box center [548, 473] width 305 height 25
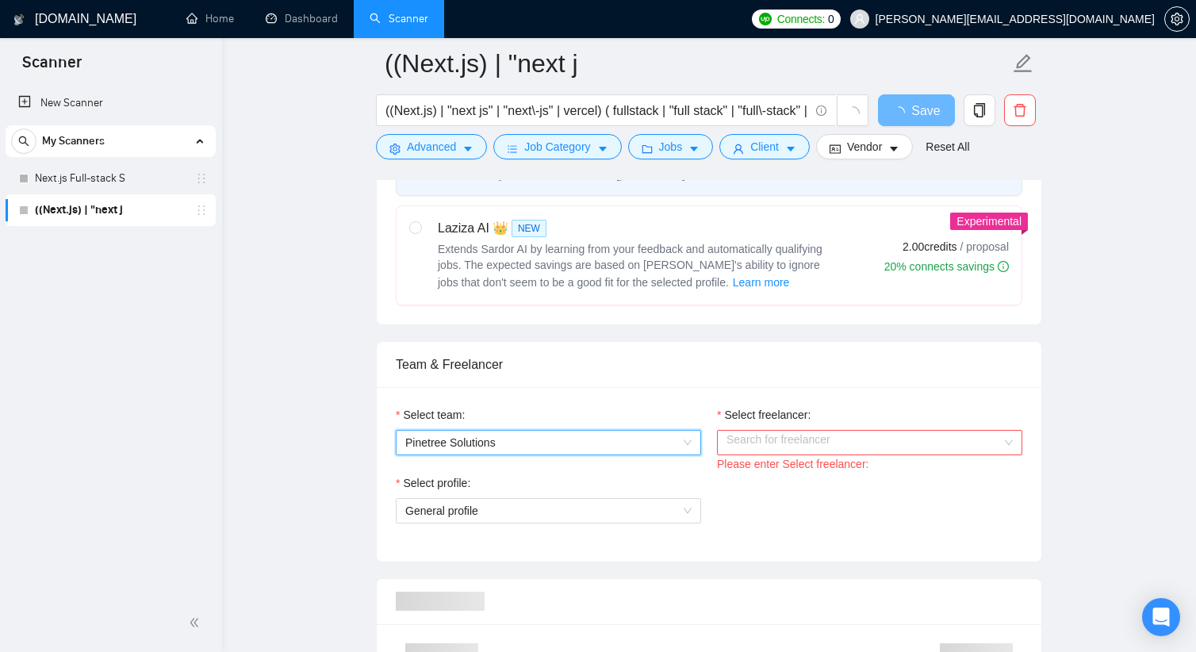
click at [787, 441] on input "Select freelancer:" at bounding box center [864, 443] width 275 height 24
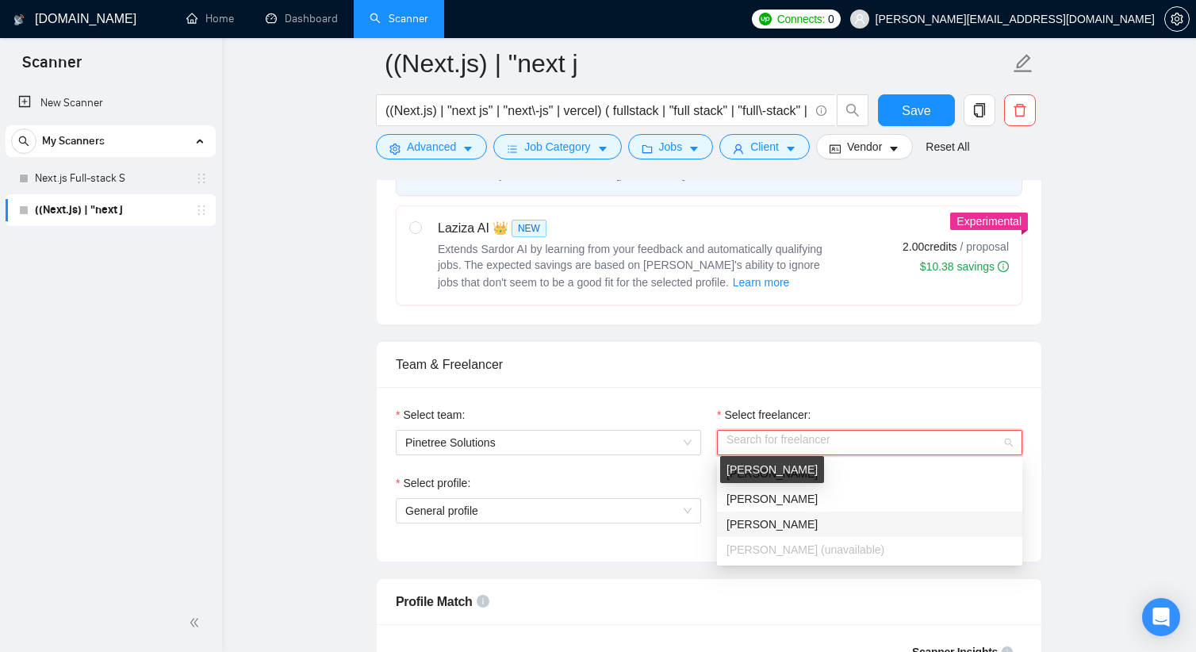
click at [782, 520] on span "[PERSON_NAME]" at bounding box center [772, 524] width 91 height 13
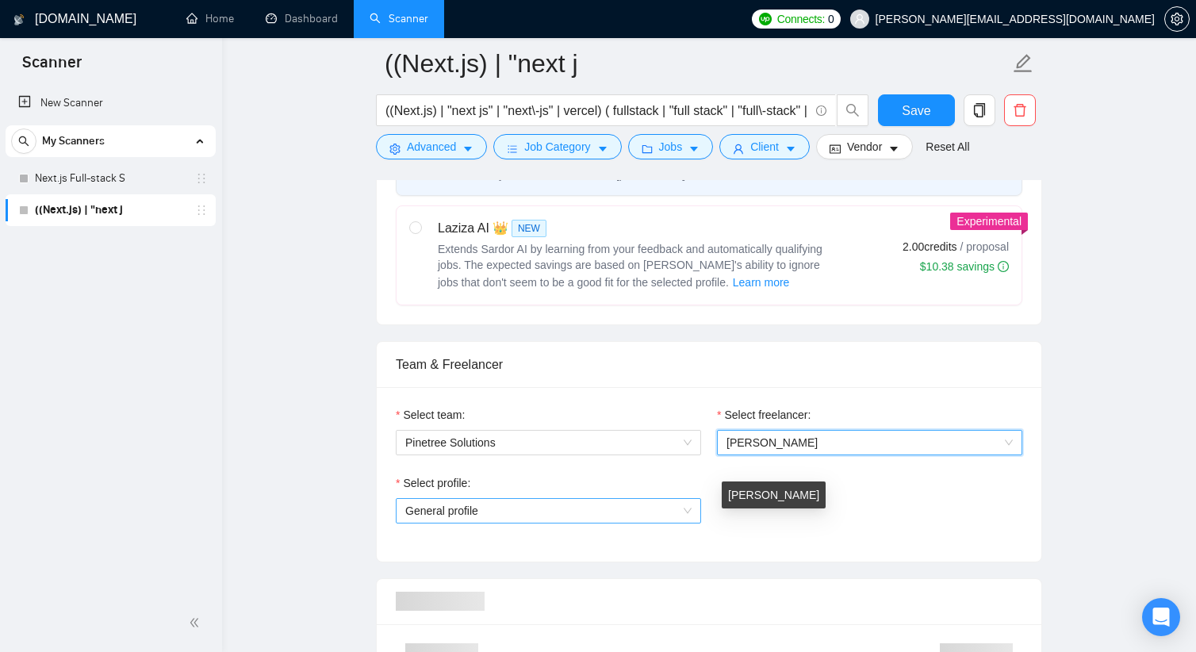
click at [591, 516] on span "General profile" at bounding box center [548, 511] width 286 height 24
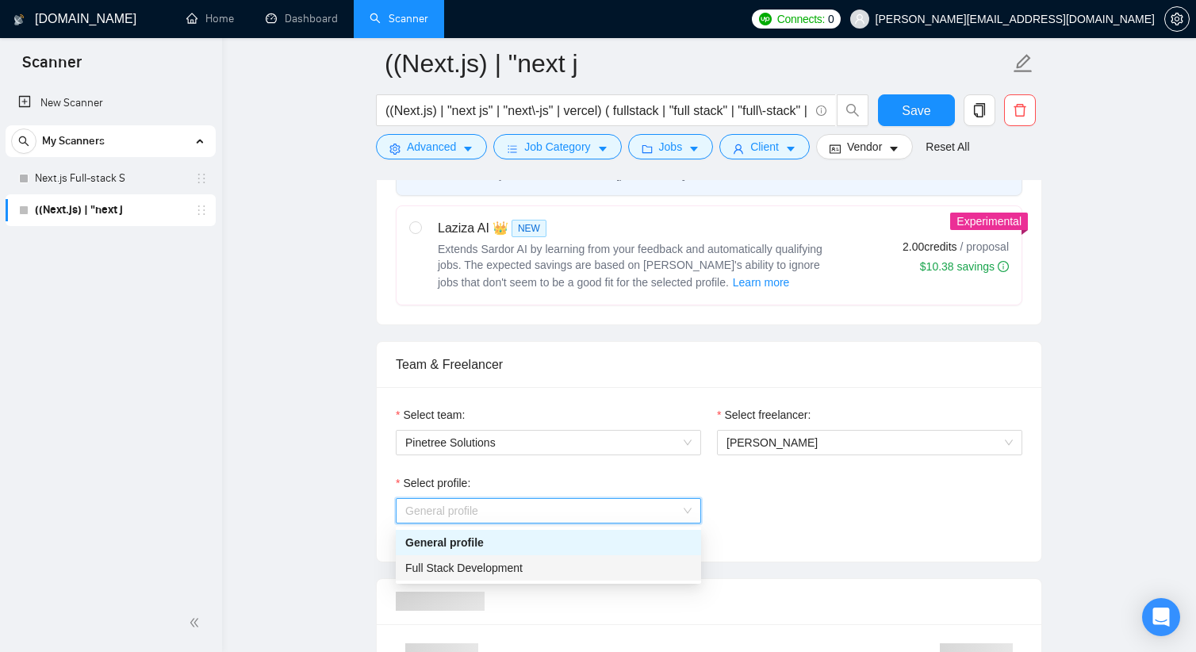
click at [569, 567] on div "Full Stack Development" at bounding box center [548, 567] width 286 height 17
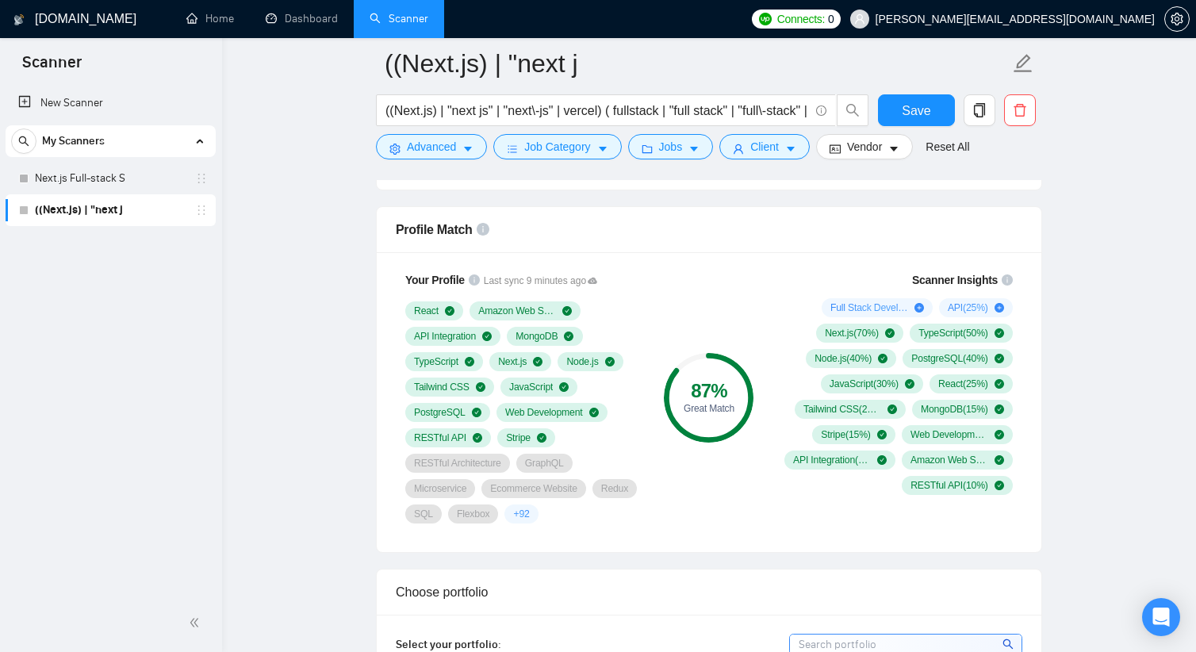
scroll to position [1031, 0]
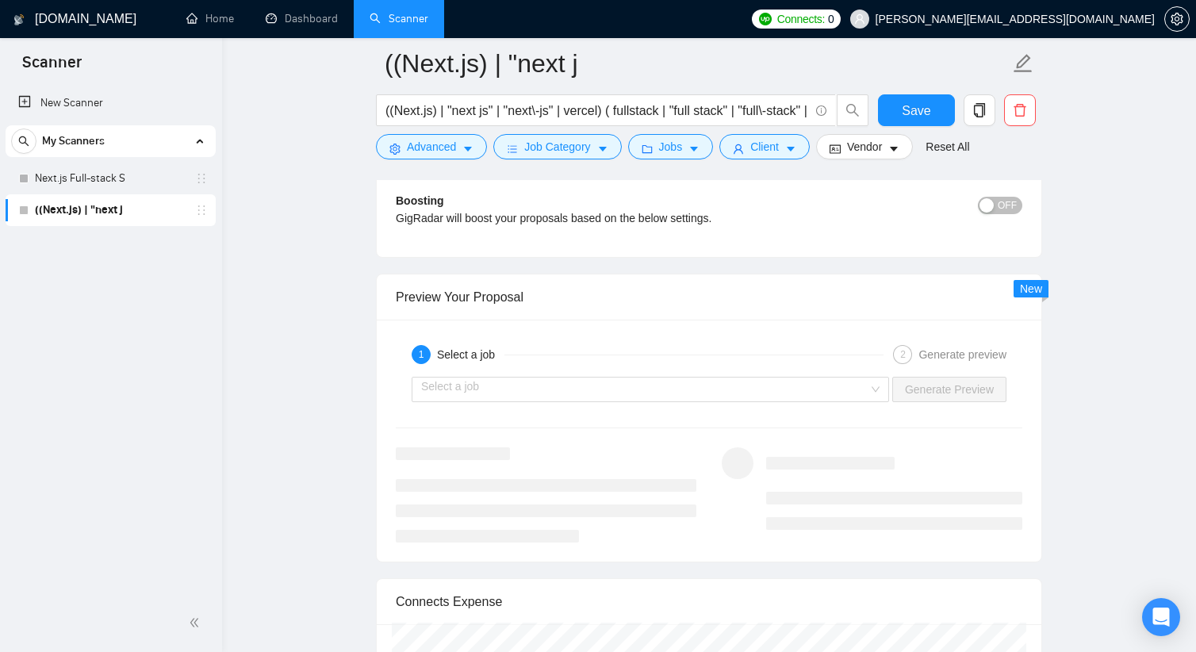
scroll to position [2856, 0]
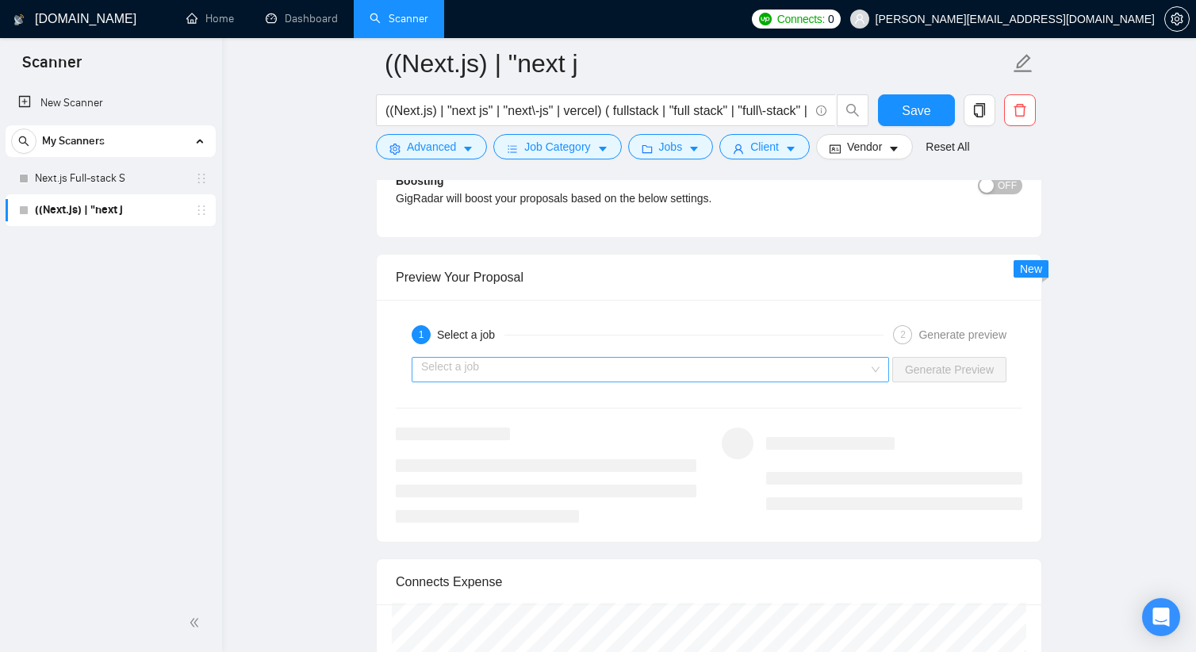
click at [696, 369] on input "search" at bounding box center [644, 370] width 447 height 24
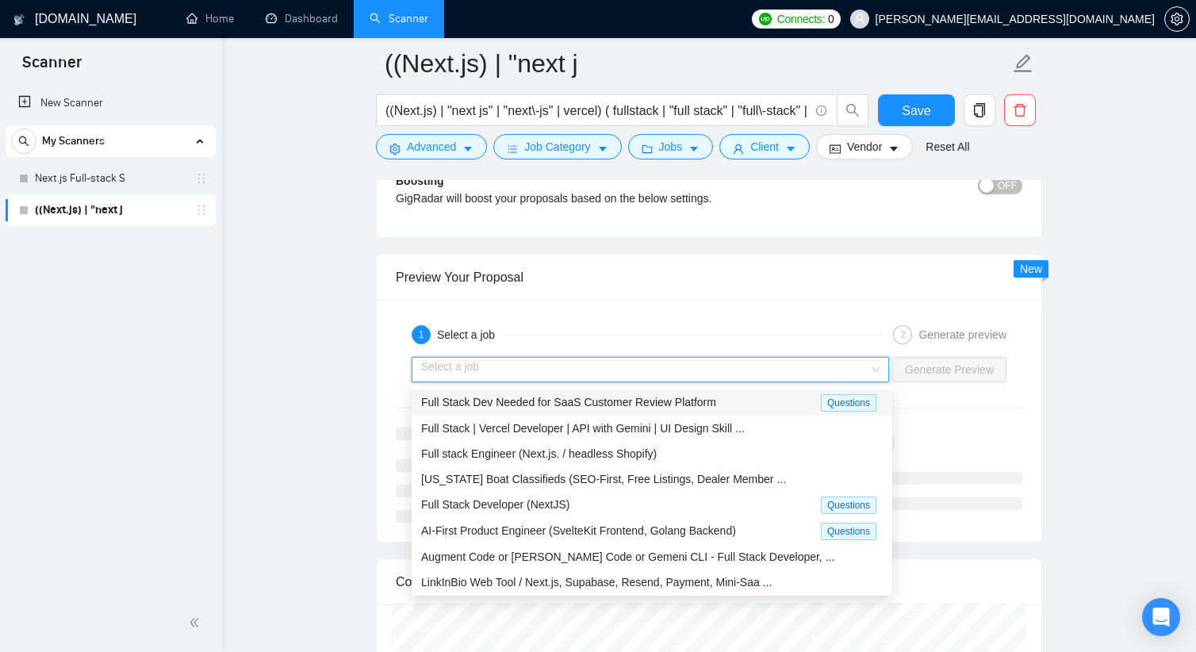
click at [696, 367] on input "search" at bounding box center [644, 370] width 447 height 24
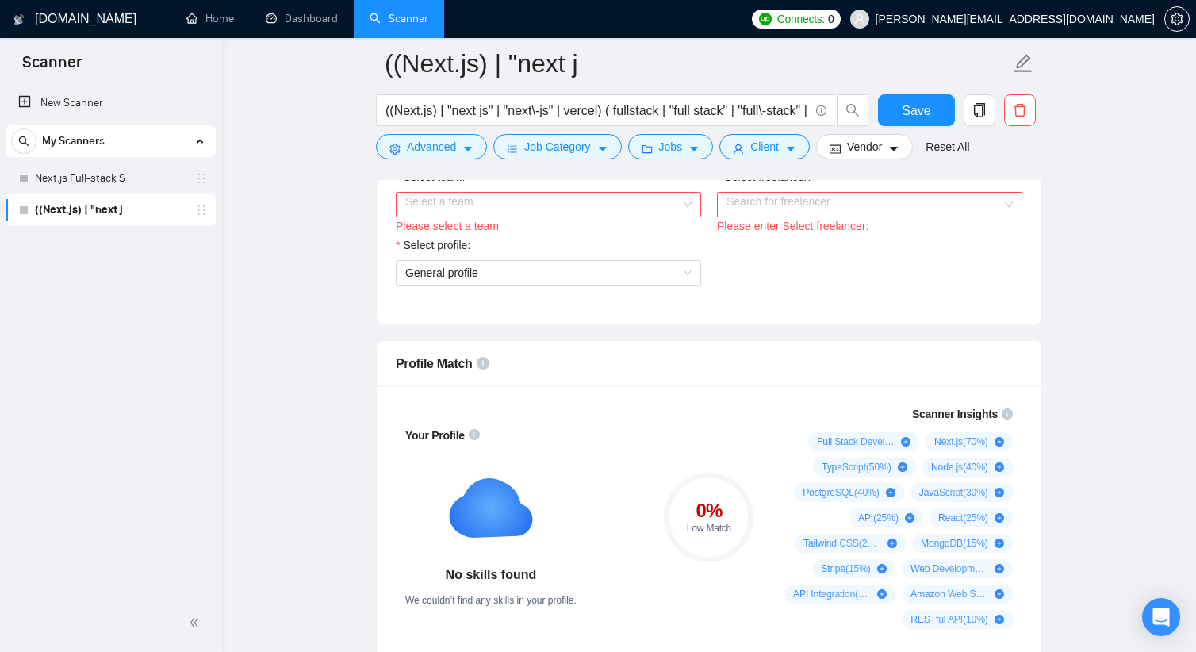
scroll to position [793, 0]
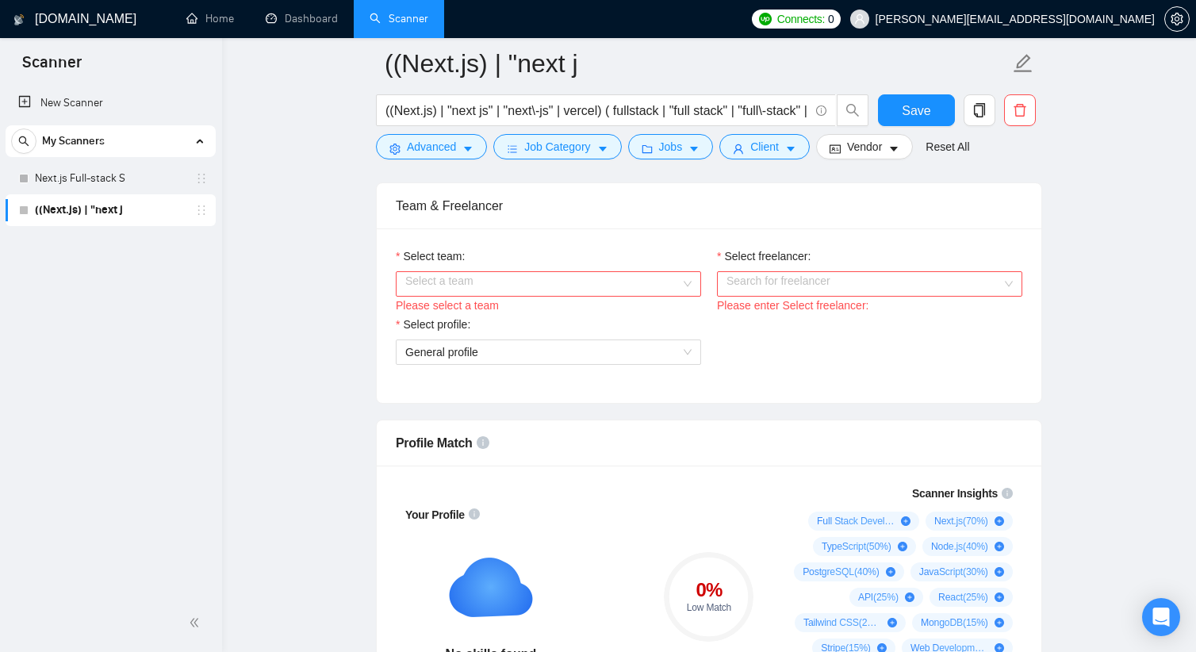
click at [624, 288] on input "Select team:" at bounding box center [542, 284] width 275 height 24
click at [591, 313] on div "Pinetree Solutions" at bounding box center [548, 314] width 286 height 17
click at [771, 293] on input "Select freelancer:" at bounding box center [864, 284] width 275 height 24
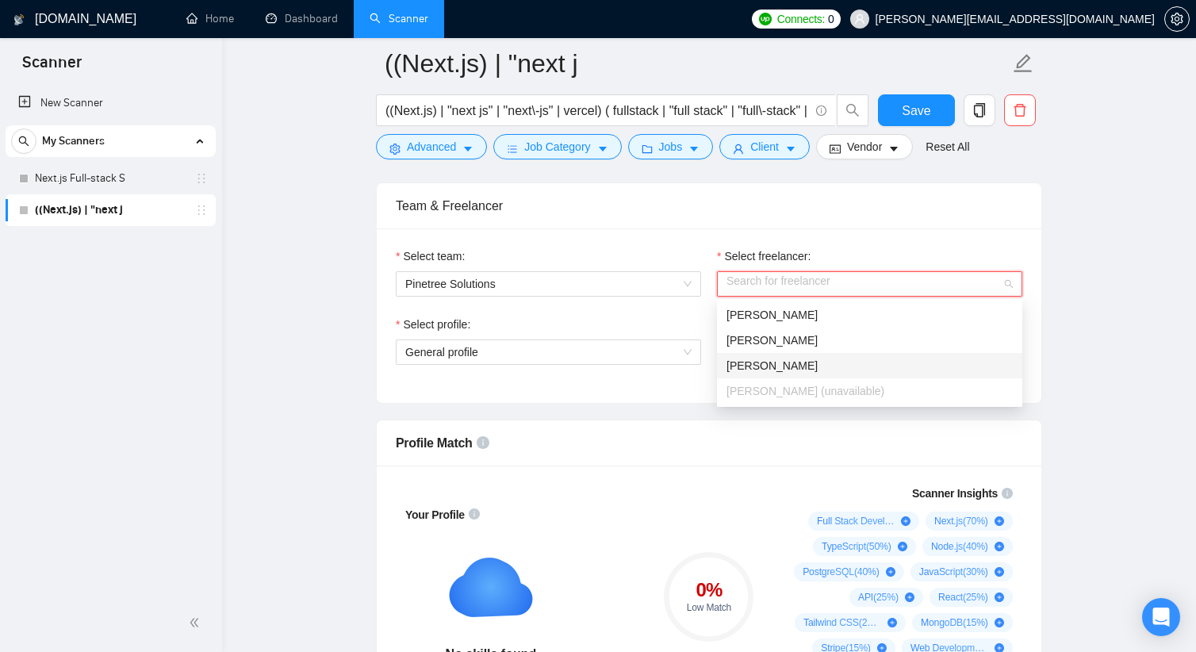
click at [751, 357] on div "[PERSON_NAME]" at bounding box center [870, 365] width 286 height 17
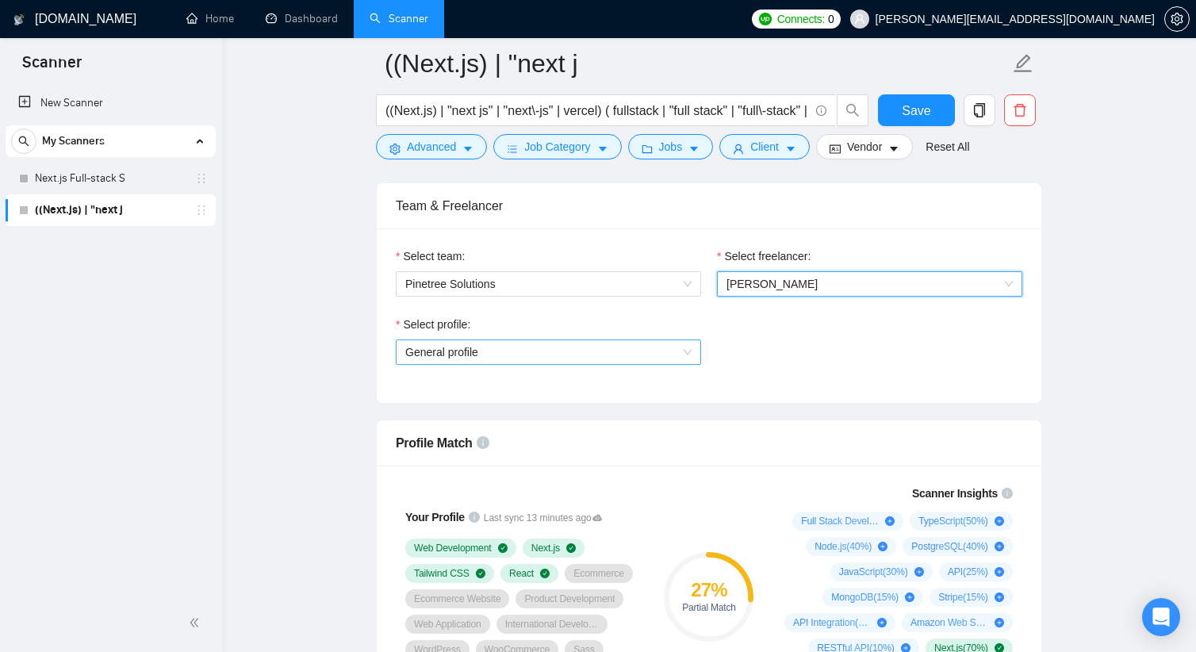
click at [650, 347] on span "General profile" at bounding box center [548, 352] width 286 height 24
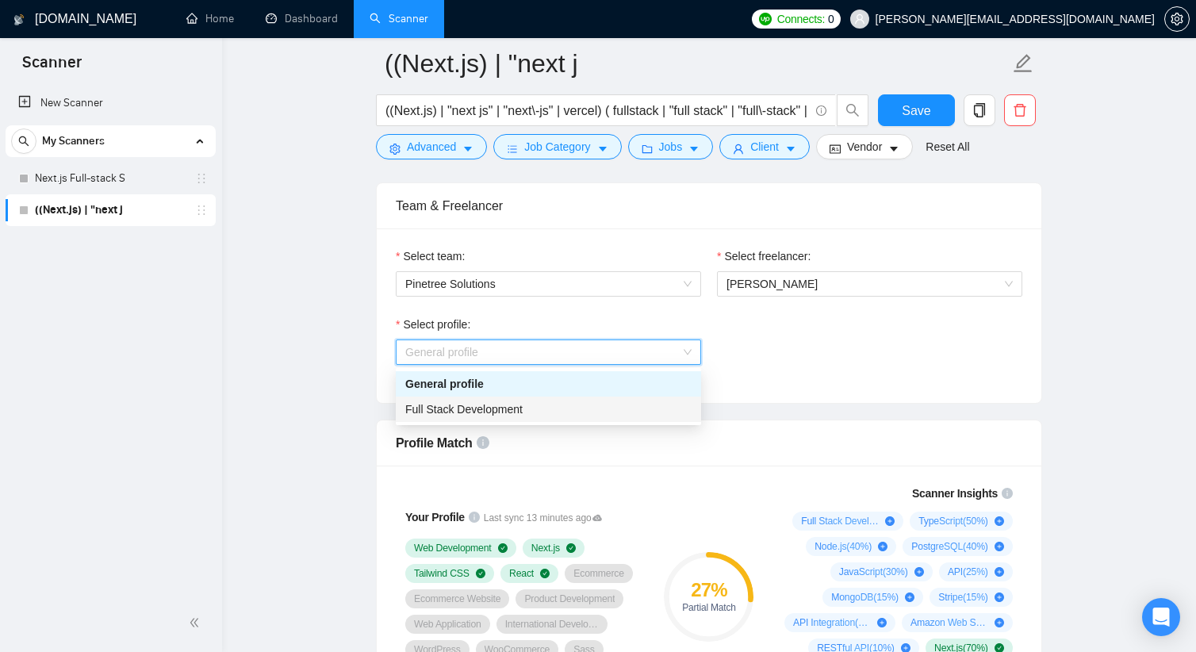
click at [568, 405] on div "Full Stack Development" at bounding box center [548, 409] width 286 height 17
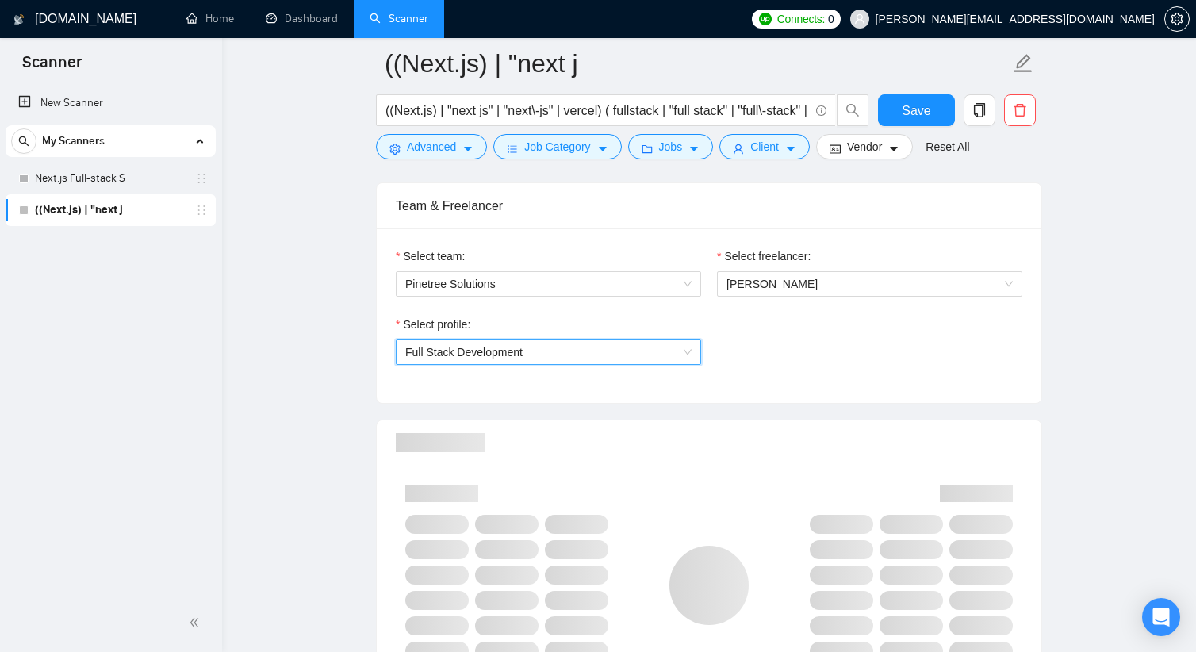
click at [755, 330] on div "Select profile: 1110580755107926016 Full Stack Development" at bounding box center [709, 350] width 642 height 68
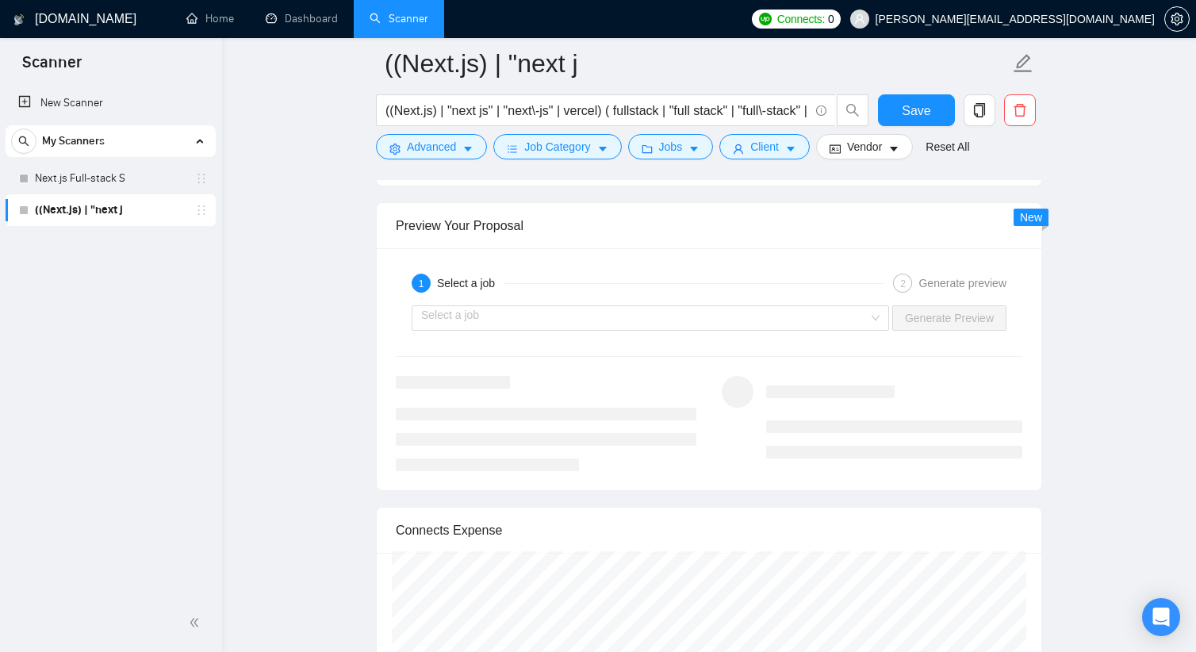
scroll to position [3014, 0]
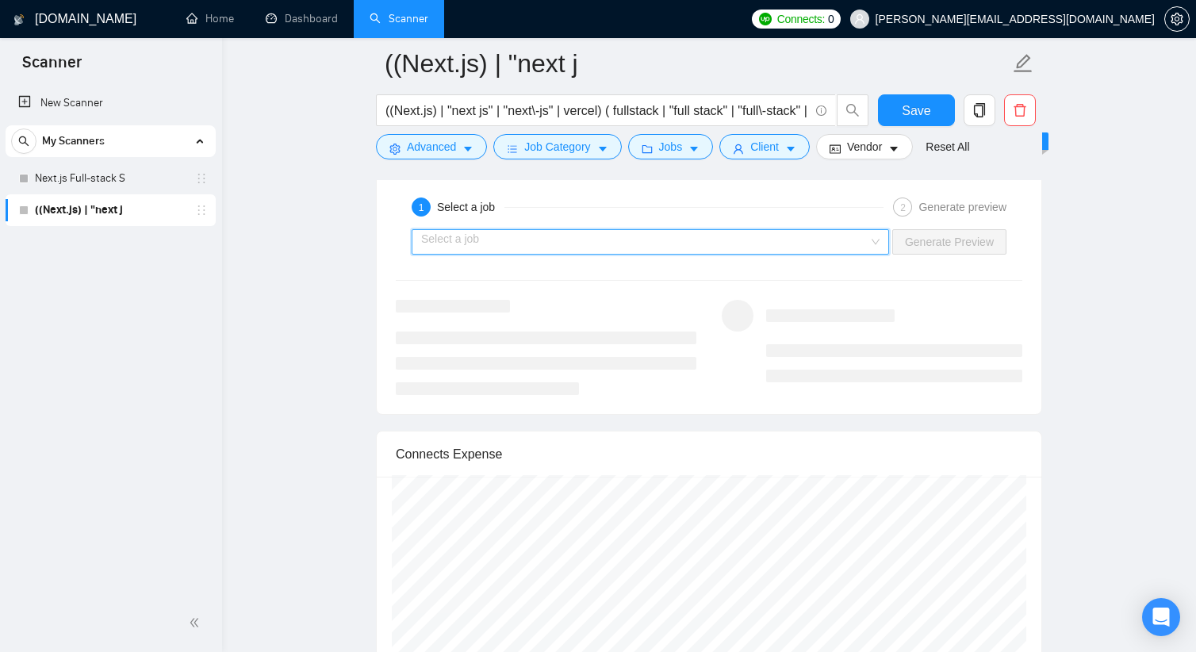
click at [718, 250] on input "search" at bounding box center [644, 242] width 447 height 24
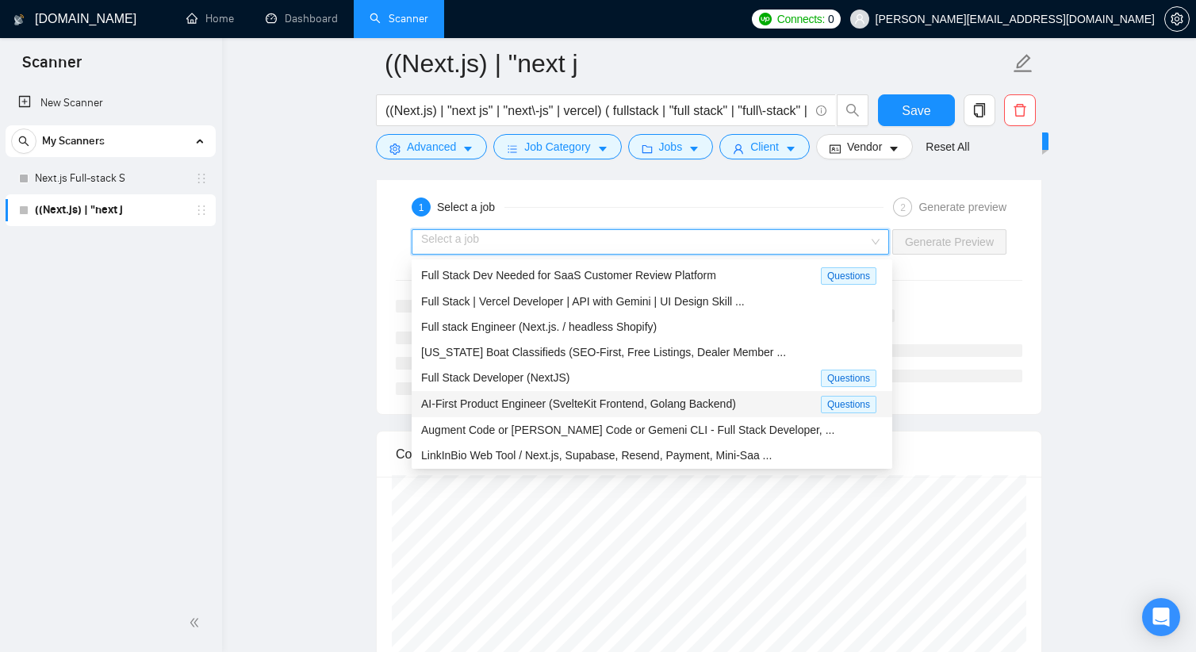
click at [642, 404] on span "AI-First Product Engineer (SvelteKit Frontend, Golang Backend)" at bounding box center [578, 403] width 315 height 13
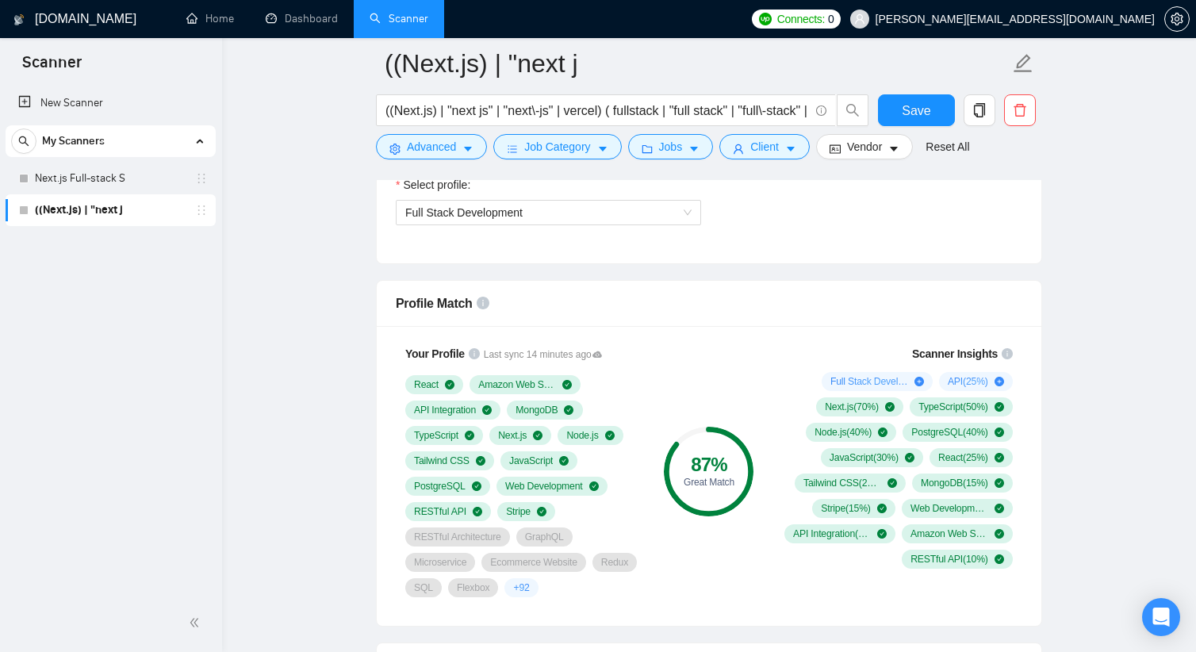
scroll to position [952, 0]
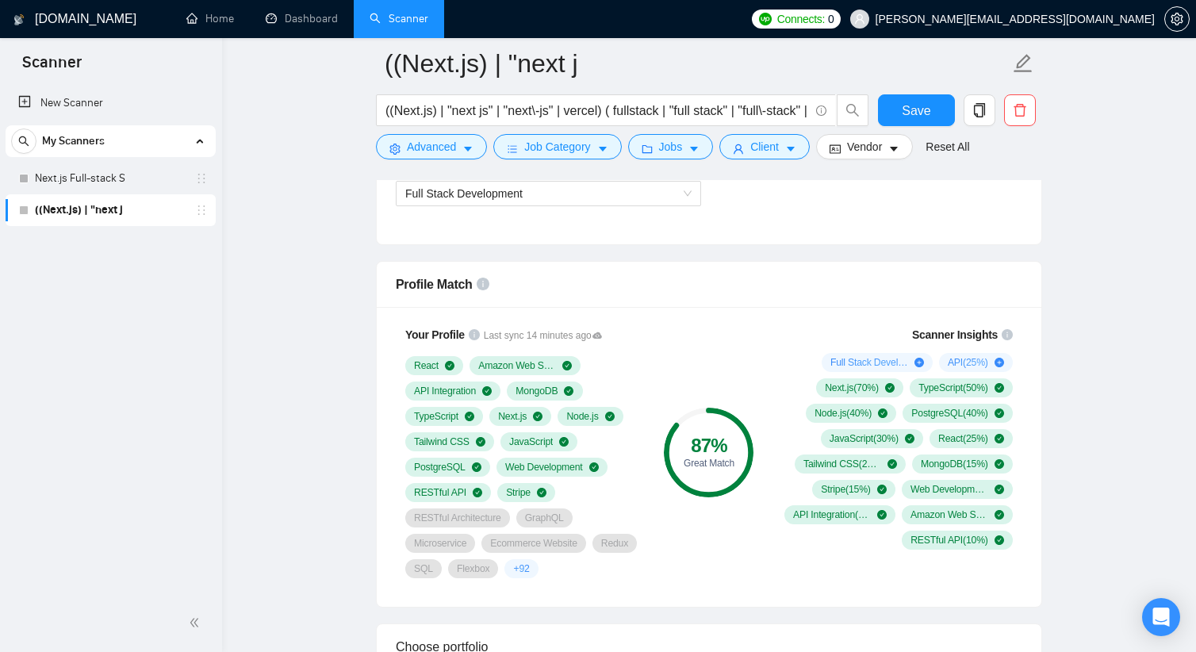
click at [513, 567] on span "+ 92" at bounding box center [521, 568] width 16 height 13
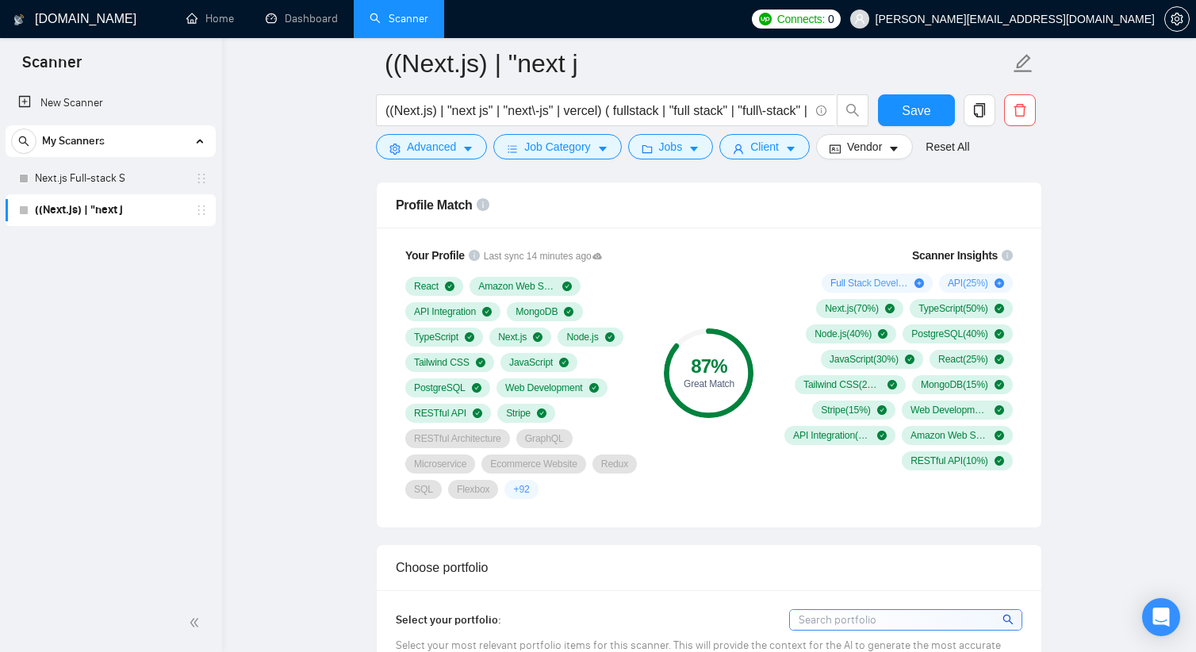
click at [599, 257] on div "Your Profile Last sync 14 minutes ago React Amazon Web Services API Integration…" at bounding box center [523, 372] width 254 height 271
click at [583, 254] on div "Your Profile Last sync 14 minutes ago React Amazon Web Services API Integration…" at bounding box center [523, 372] width 254 height 271
click at [582, 254] on span "Last sync 14 minutes ago" at bounding box center [543, 256] width 119 height 15
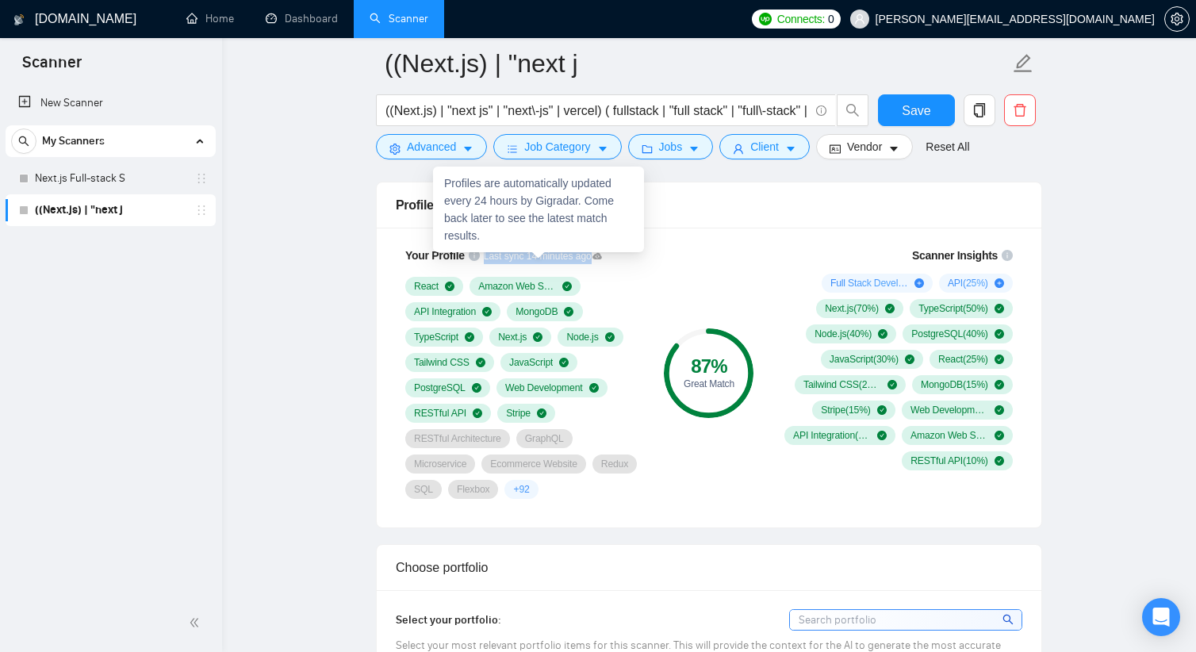
click at [582, 254] on span "Last sync 14 minutes ago" at bounding box center [543, 256] width 119 height 15
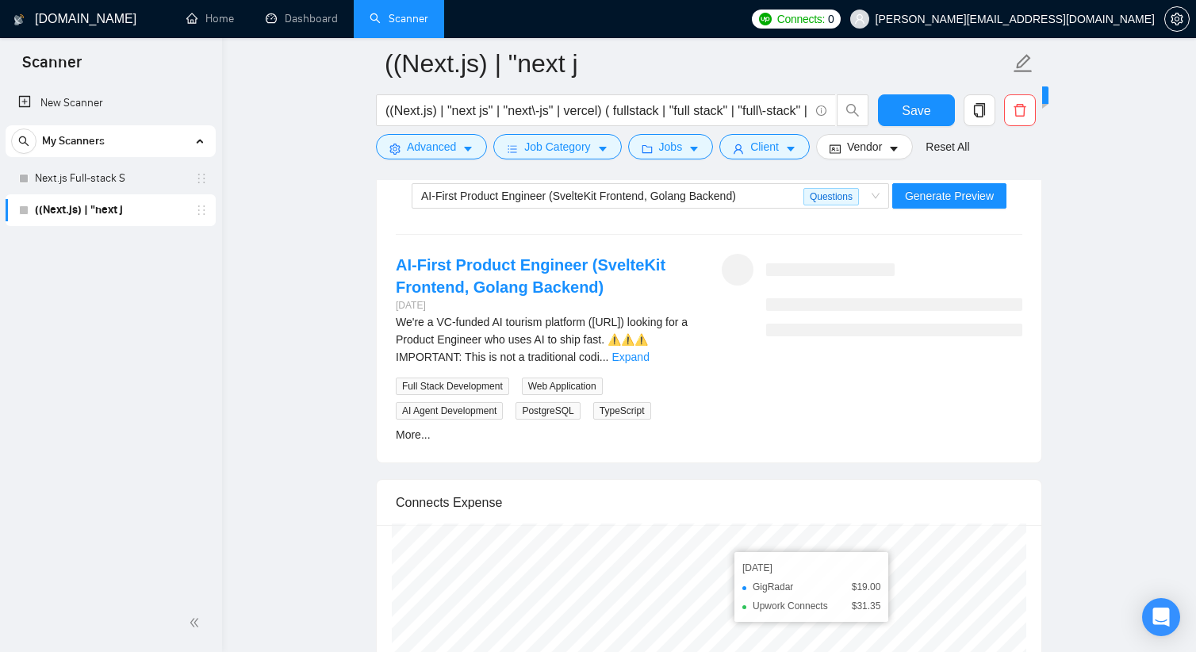
scroll to position [2935, 0]
